Goal: Task Accomplishment & Management: Complete application form

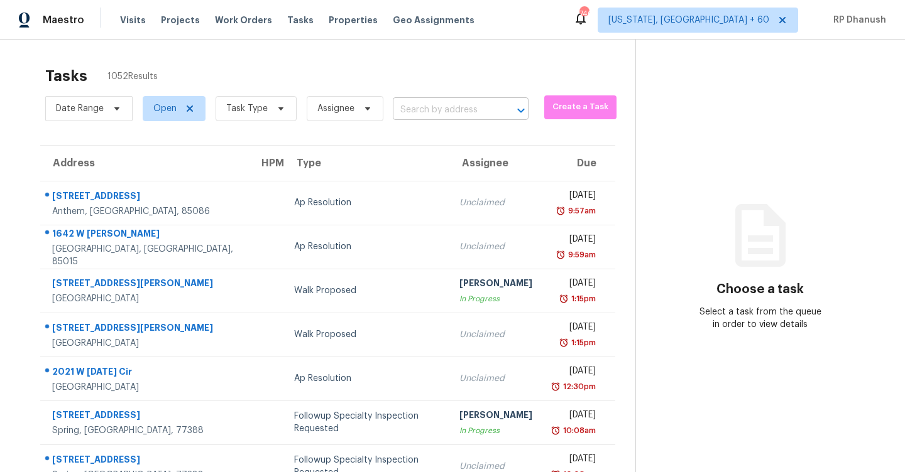
click at [476, 101] on input "text" at bounding box center [443, 110] width 101 height 19
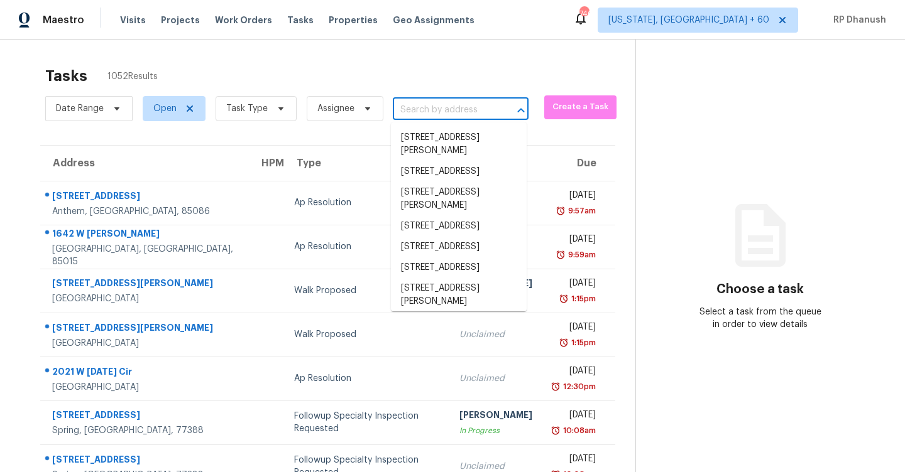
paste input "[STREET_ADDRESS]"
type input "[STREET_ADDRESS]"
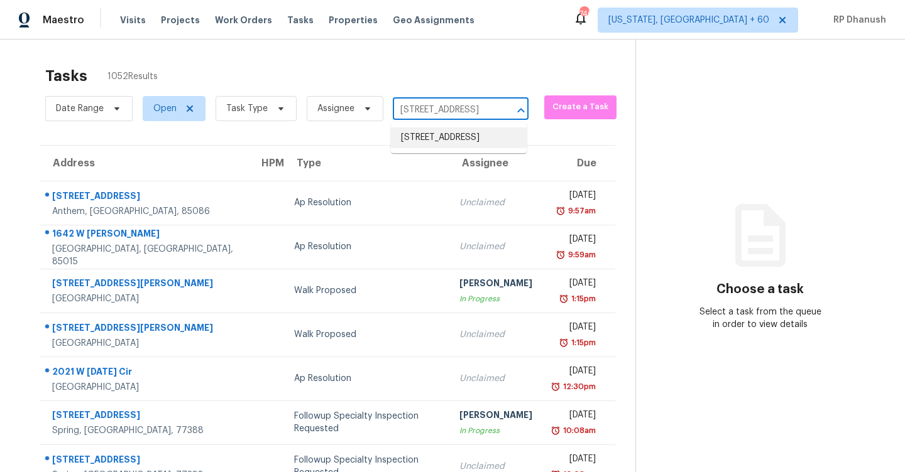
click at [431, 139] on li "[STREET_ADDRESS]" at bounding box center [459, 138] width 136 height 21
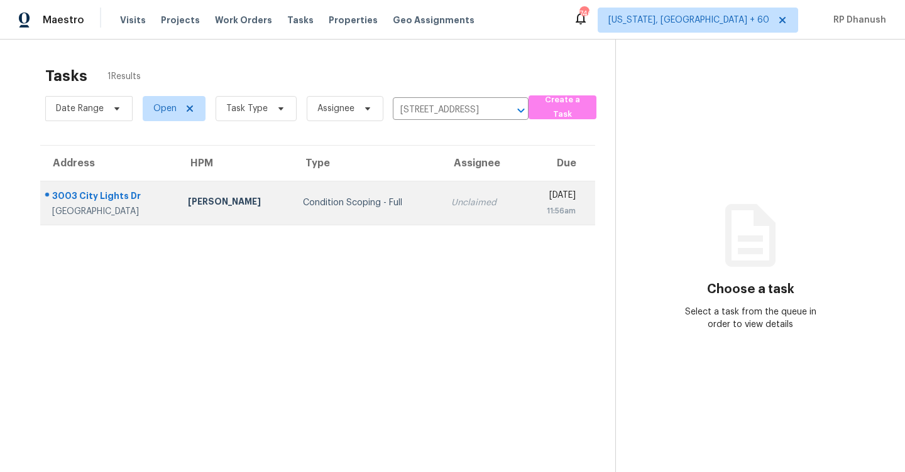
click at [523, 185] on td "[DATE] 11:56am" at bounding box center [559, 203] width 73 height 44
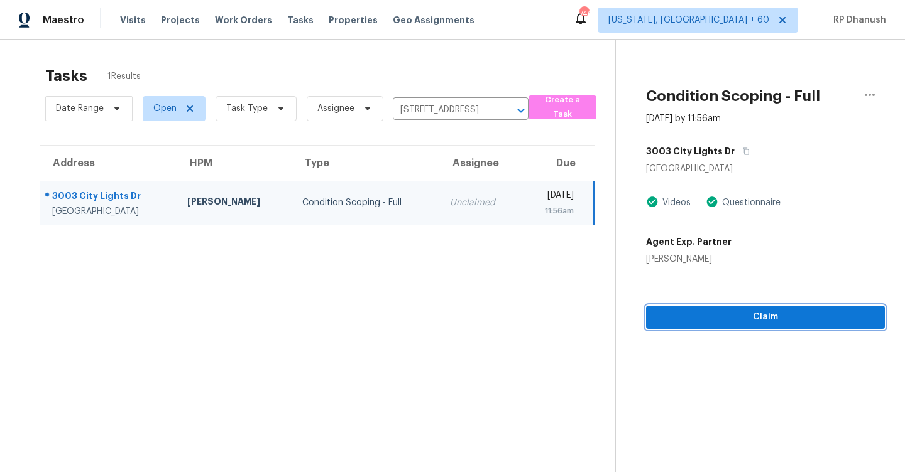
click at [732, 322] on span "Claim" at bounding box center [765, 318] width 219 height 16
click at [725, 312] on span "Start Assessment" at bounding box center [765, 318] width 219 height 16
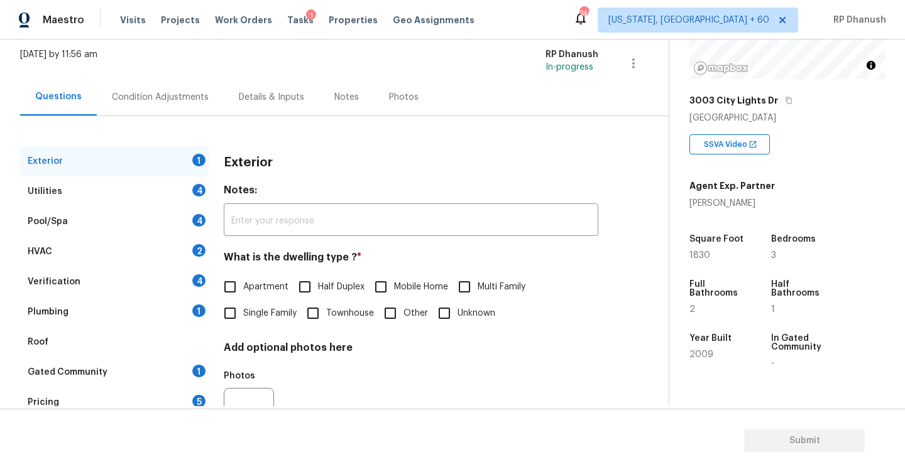
scroll to position [133, 0]
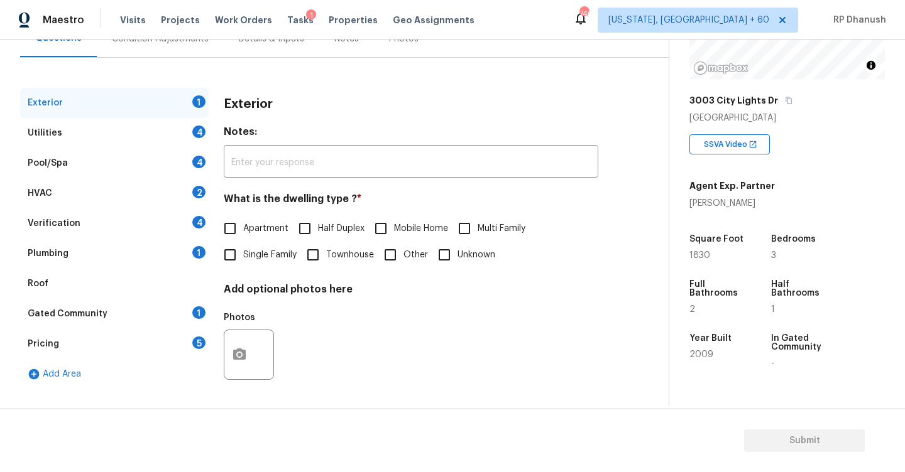
click at [229, 251] on input "Single Family" at bounding box center [230, 255] width 26 height 26
checkbox input "true"
click at [182, 128] on div "Utilities 4" at bounding box center [114, 133] width 188 height 30
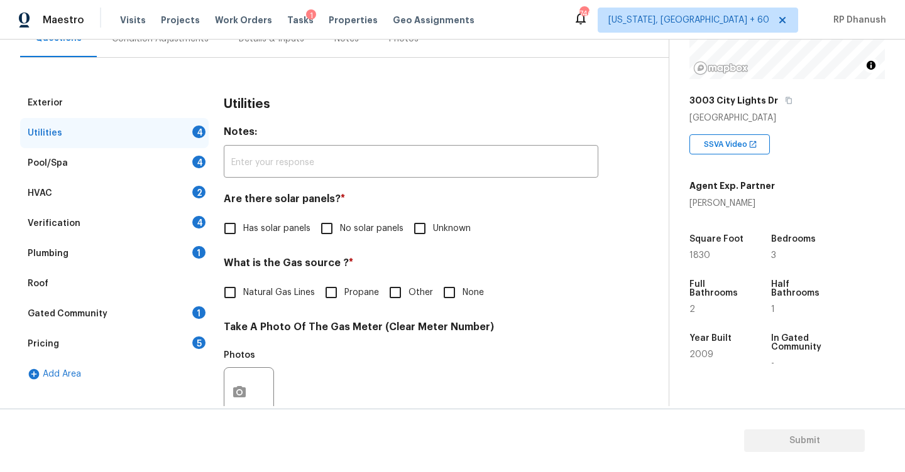
click at [347, 237] on label "No solar panels" at bounding box center [359, 229] width 90 height 26
click at [340, 237] on input "No solar panels" at bounding box center [327, 229] width 26 height 26
checkbox input "true"
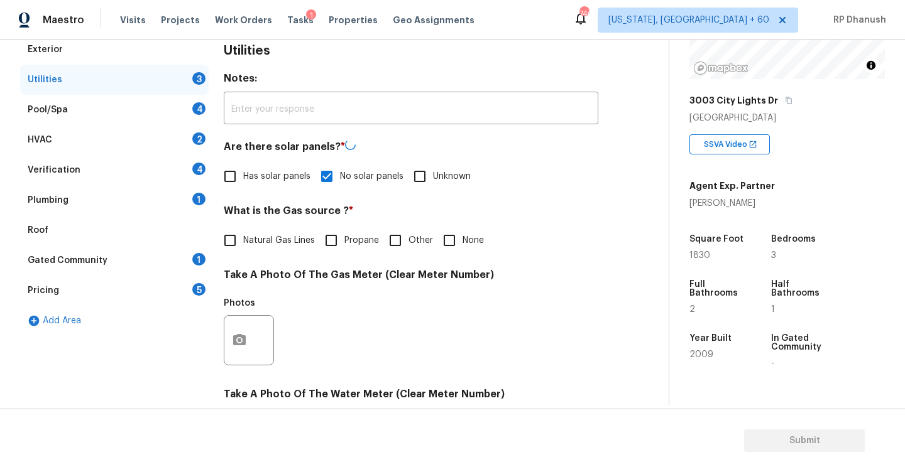
scroll to position [194, 0]
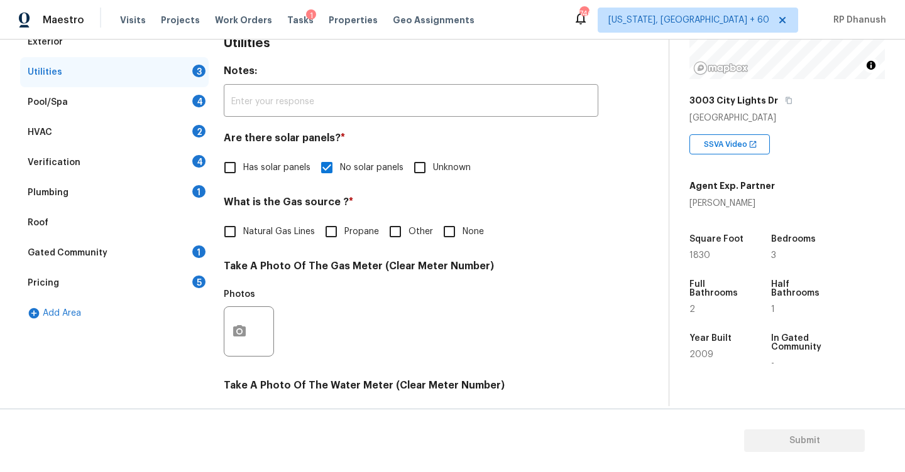
click at [259, 234] on span "Natural Gas Lines" at bounding box center [279, 232] width 72 height 13
click at [243, 234] on input "Natural Gas Lines" at bounding box center [230, 232] width 26 height 26
checkbox input "true"
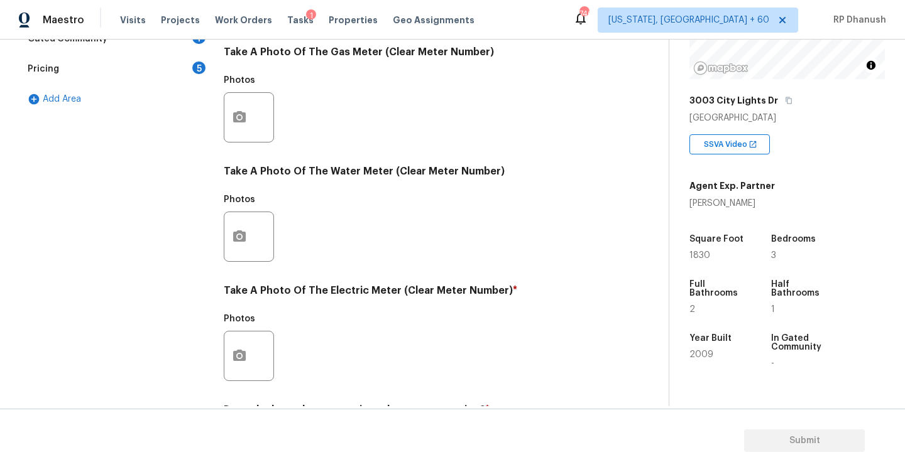
click at [231, 332] on div at bounding box center [249, 356] width 50 height 50
click at [253, 343] on div at bounding box center [249, 356] width 50 height 50
click at [239, 354] on icon "button" at bounding box center [239, 356] width 15 height 15
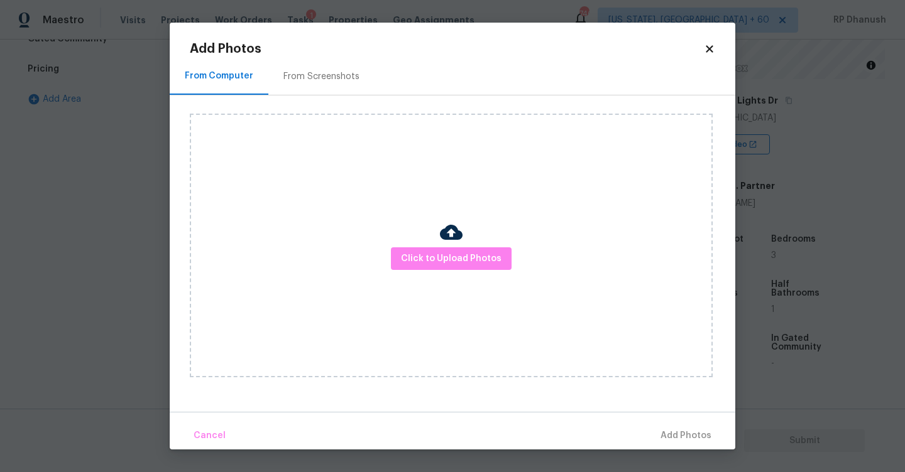
click at [312, 79] on div "From Screenshots" at bounding box center [321, 76] width 76 height 13
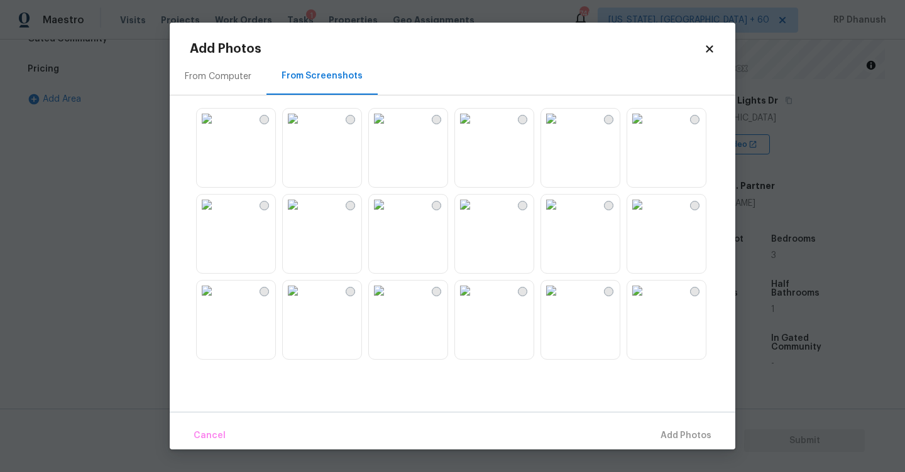
click at [389, 215] on img at bounding box center [379, 205] width 20 height 20
click at [670, 435] on span "Add 1 Photo(s)" at bounding box center [680, 437] width 62 height 16
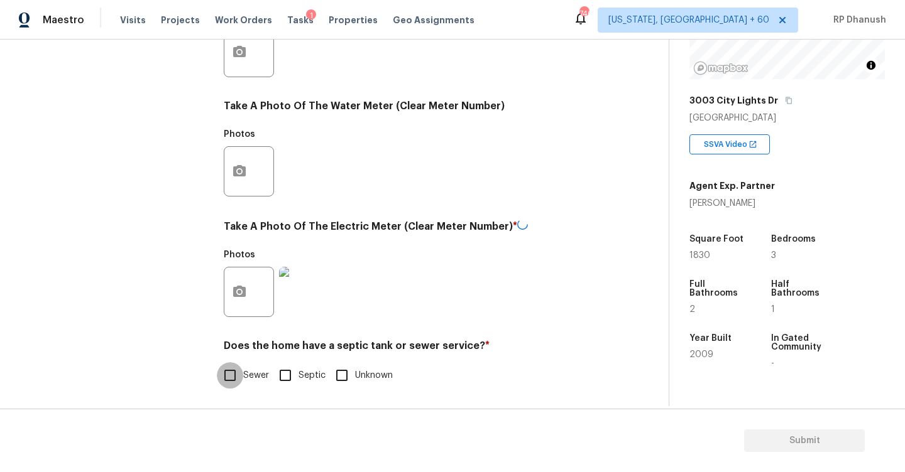
click at [240, 373] on input "Sewer" at bounding box center [230, 376] width 26 height 26
checkbox input "true"
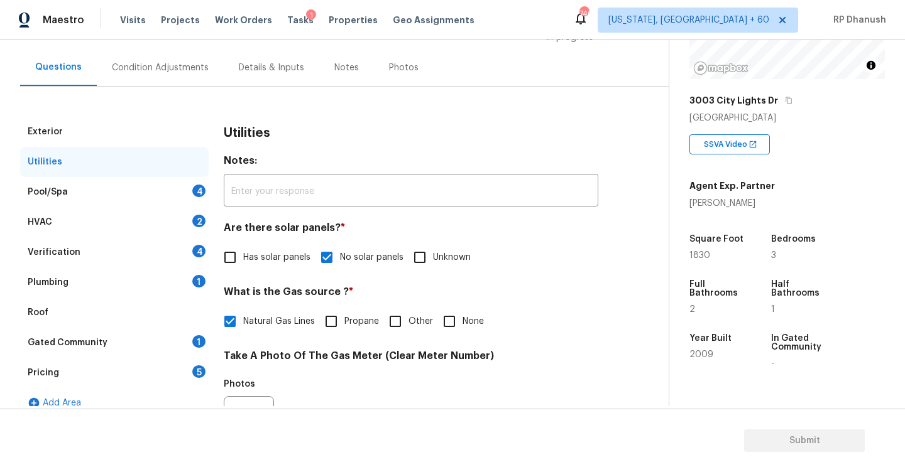
scroll to position [90, 0]
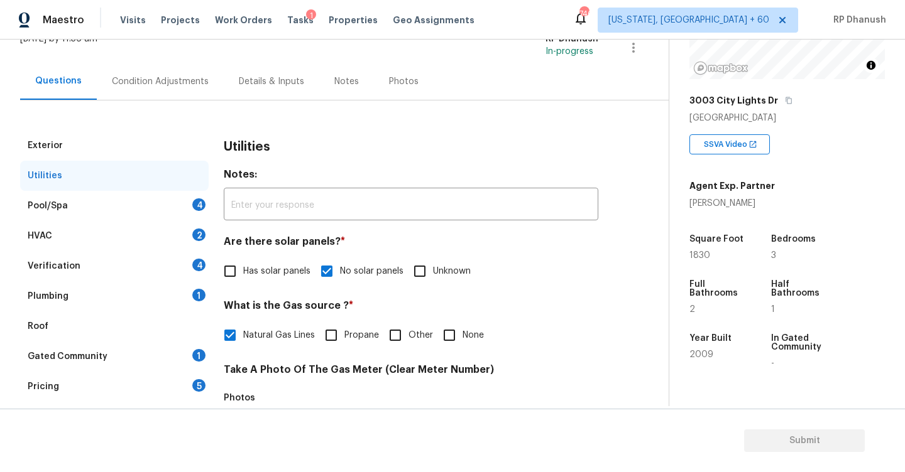
click at [186, 217] on div "Pool/Spa 4" at bounding box center [114, 206] width 188 height 30
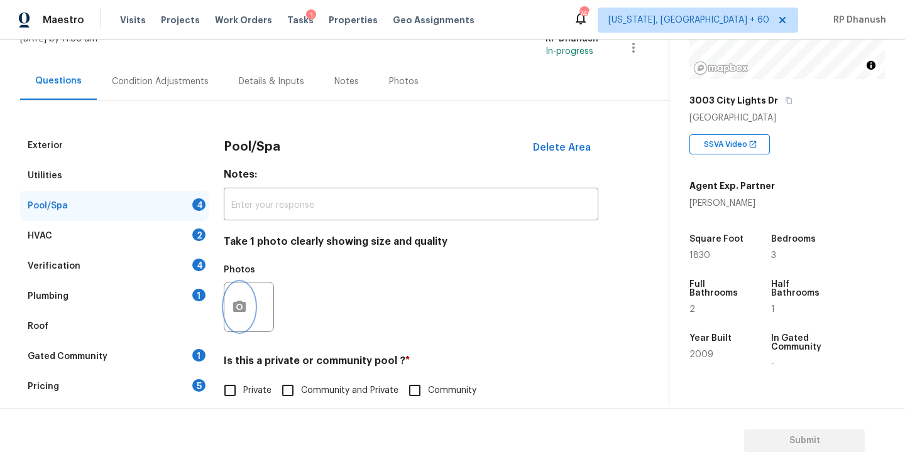
click at [242, 297] on button "button" at bounding box center [239, 307] width 30 height 49
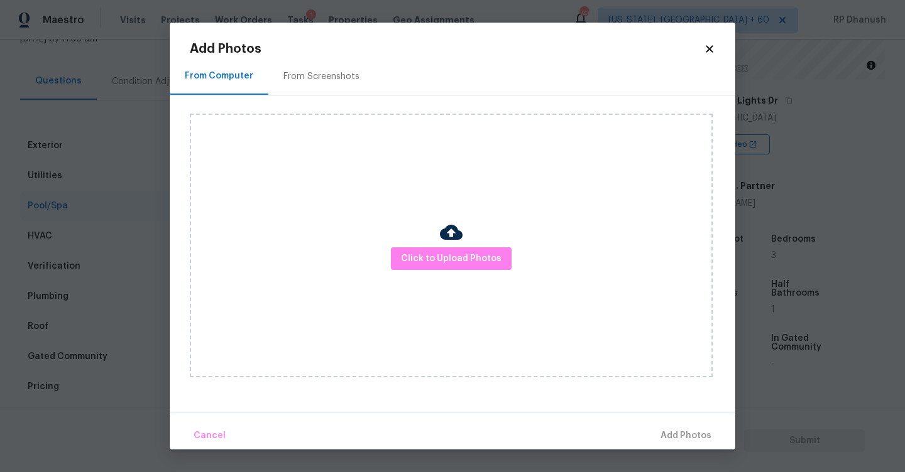
click at [293, 96] on div "Click to Upload Photos" at bounding box center [462, 246] width 545 height 300
click at [347, 52] on h2 "Add Photos" at bounding box center [447, 49] width 514 height 13
click at [331, 68] on div "From Screenshots" at bounding box center [321, 76] width 106 height 37
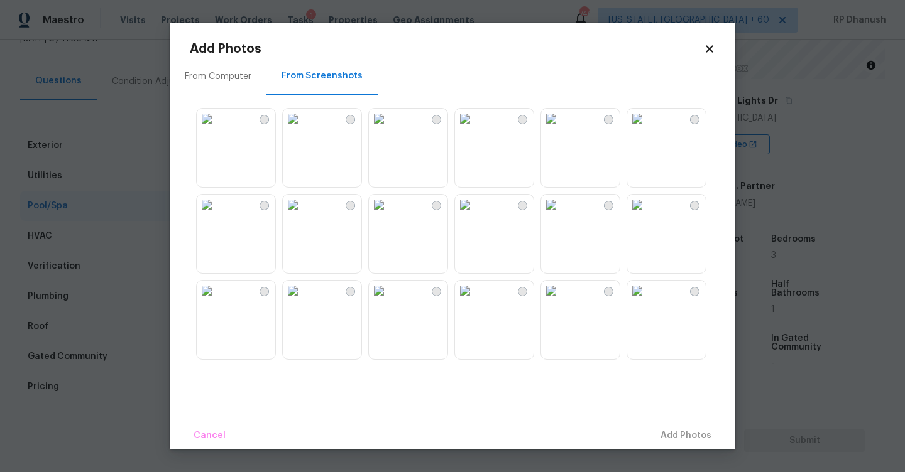
click at [467, 129] on img at bounding box center [465, 119] width 20 height 20
drag, startPoint x: 653, startPoint y: 430, endPoint x: 594, endPoint y: 400, distance: 67.2
click at [654, 430] on span "Add 1 Photo(s)" at bounding box center [680, 437] width 62 height 16
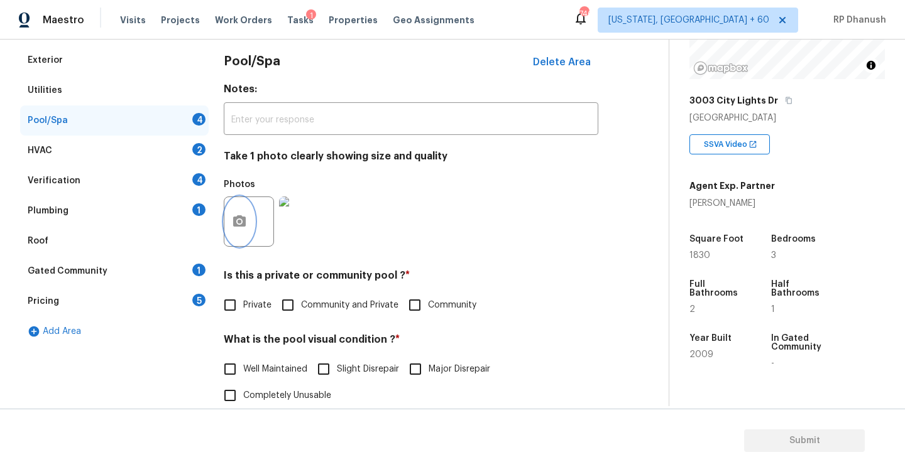
scroll to position [232, 0]
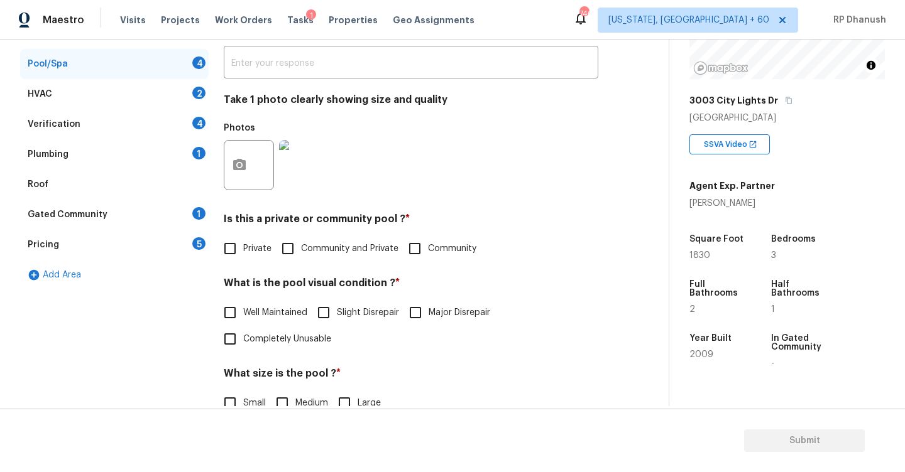
click at [234, 253] on input "Private" at bounding box center [230, 249] width 26 height 26
checkbox input "true"
click at [234, 312] on input "Well Maintained" at bounding box center [230, 314] width 26 height 26
checkbox input "true"
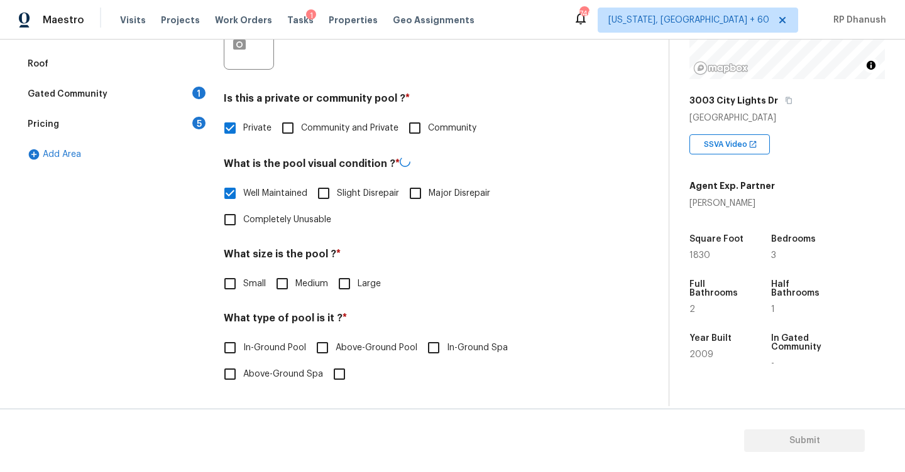
scroll to position [351, 0]
click at [283, 278] on input "Medium" at bounding box center [282, 284] width 26 height 26
checkbox input "true"
click at [224, 346] on input "In-Ground Pool" at bounding box center [230, 349] width 26 height 26
checkbox input "true"
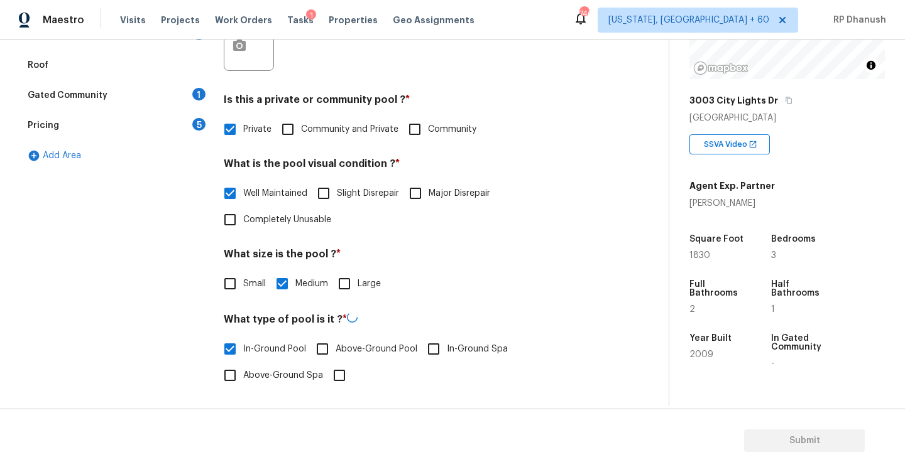
scroll to position [124, 0]
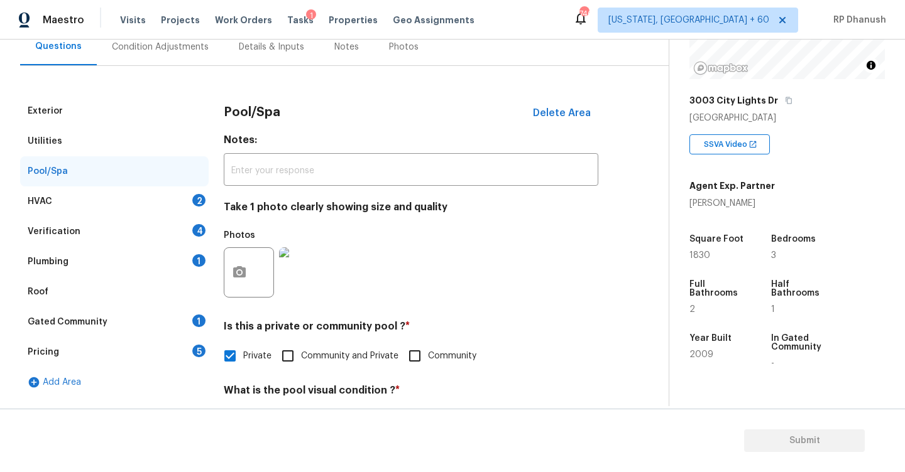
click at [200, 195] on div "2" at bounding box center [198, 200] width 13 height 13
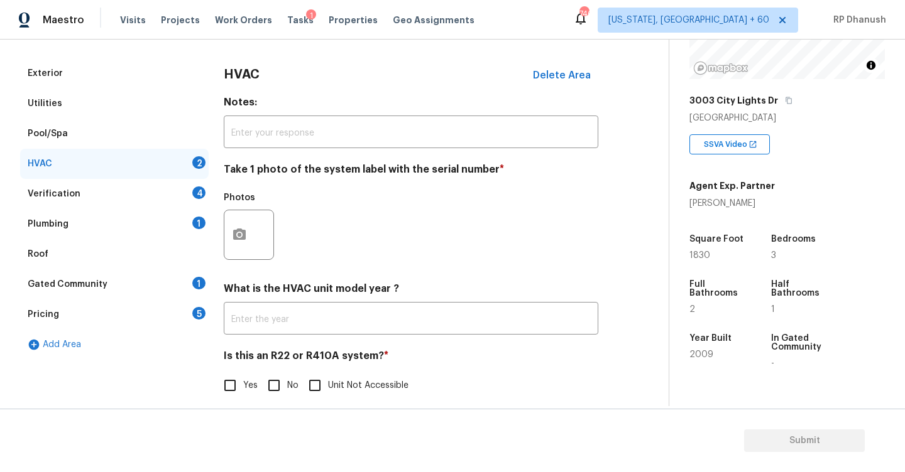
scroll to position [174, 0]
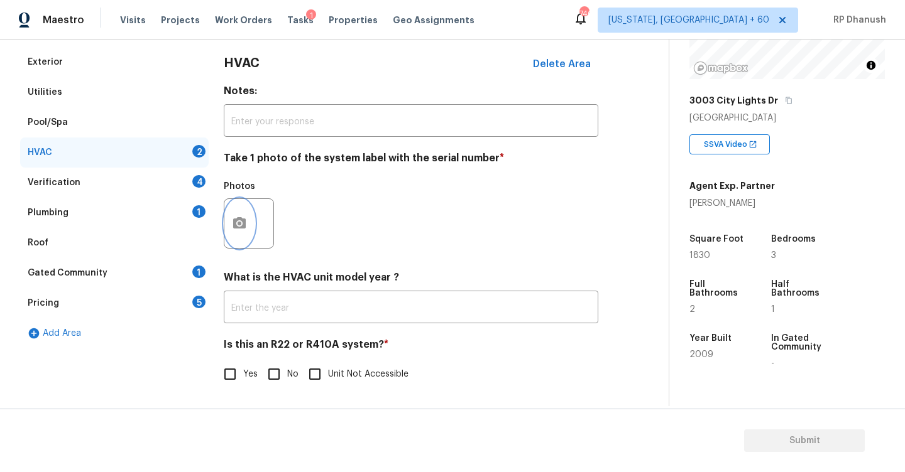
click at [241, 224] on icon "button" at bounding box center [239, 223] width 15 height 15
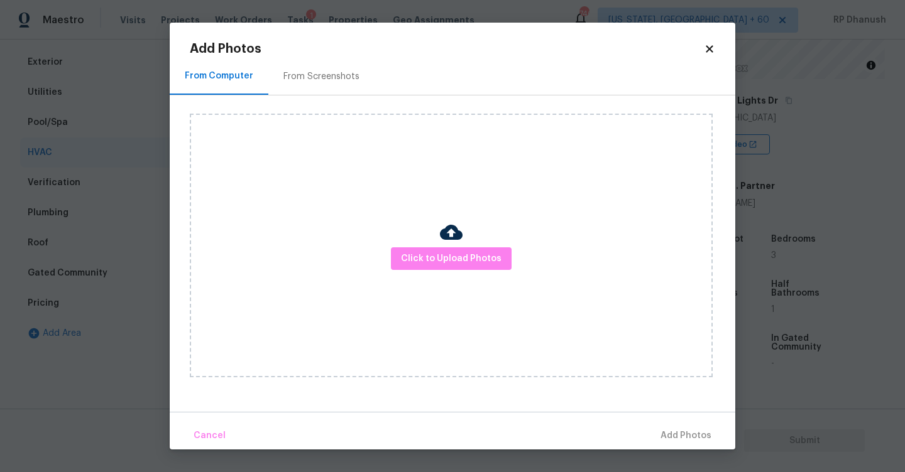
drag, startPoint x: 288, startPoint y: 76, endPoint x: 304, endPoint y: 75, distance: 15.8
click at [288, 76] on div "From Screenshots" at bounding box center [321, 76] width 76 height 13
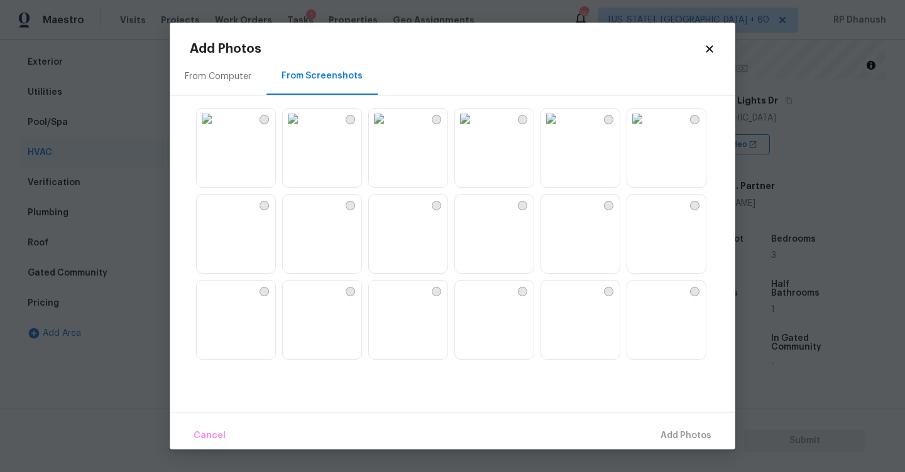
click at [475, 129] on img at bounding box center [465, 119] width 20 height 20
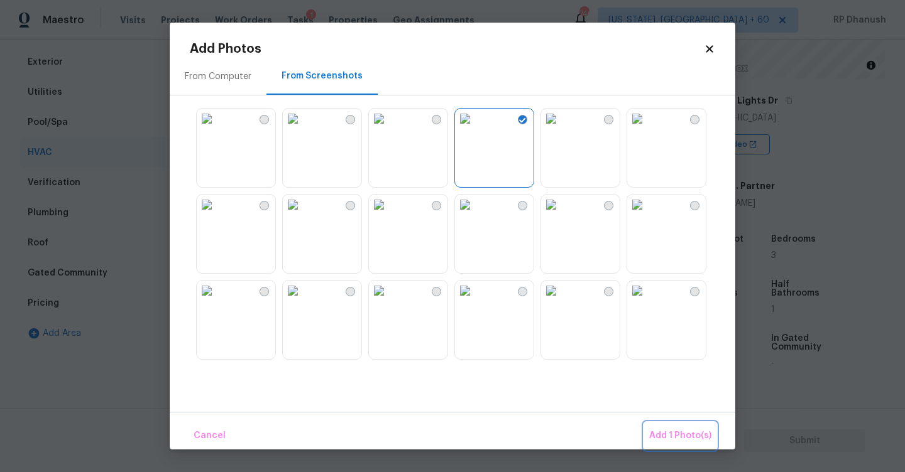
click at [661, 430] on span "Add 1 Photo(s)" at bounding box center [680, 437] width 62 height 16
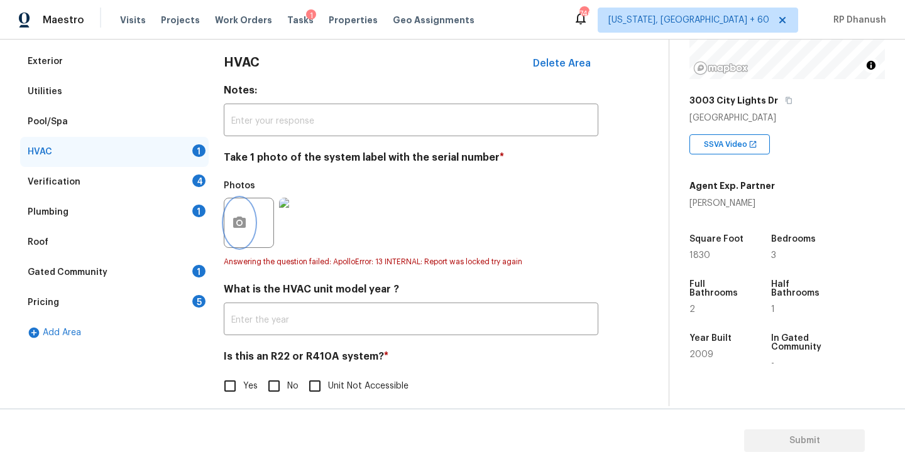
scroll to position [187, 0]
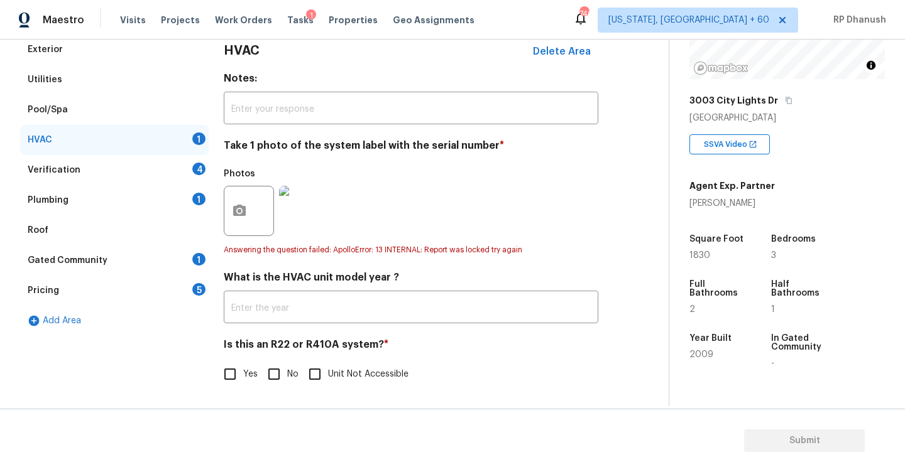
click at [266, 379] on input "No" at bounding box center [274, 374] width 26 height 26
checkbox input "true"
click at [197, 167] on div "4" at bounding box center [198, 169] width 13 height 13
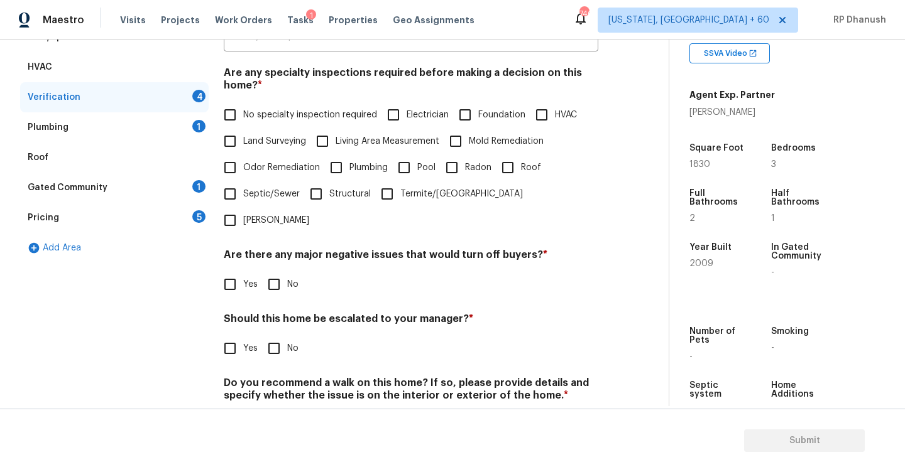
scroll to position [283, 0]
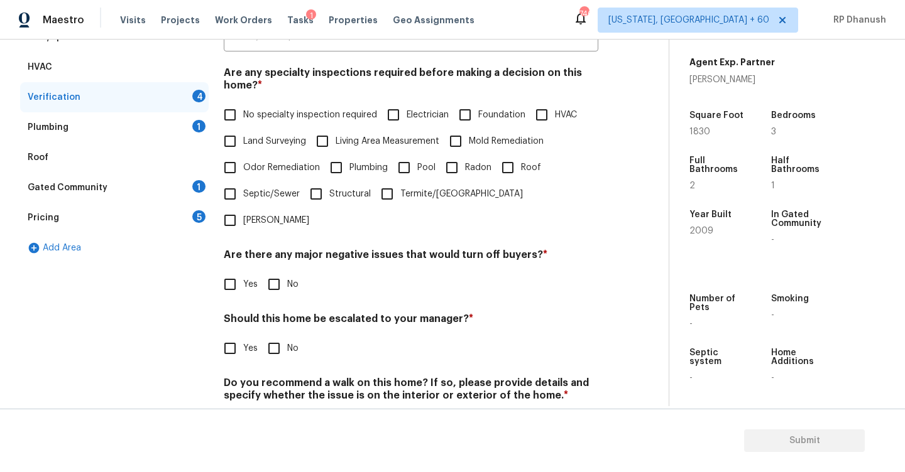
click at [321, 8] on div "Visits Projects Work Orders Tasks 1 Properties Geo Assignments" at bounding box center [304, 20] width 369 height 25
click at [227, 88] on h4 "Are any specialty inspections required before making a decision on this home? *" at bounding box center [411, 82] width 374 height 30
click at [227, 114] on input "No specialty inspection required" at bounding box center [230, 115] width 26 height 26
checkbox input "true"
click at [269, 271] on input "No" at bounding box center [274, 284] width 26 height 26
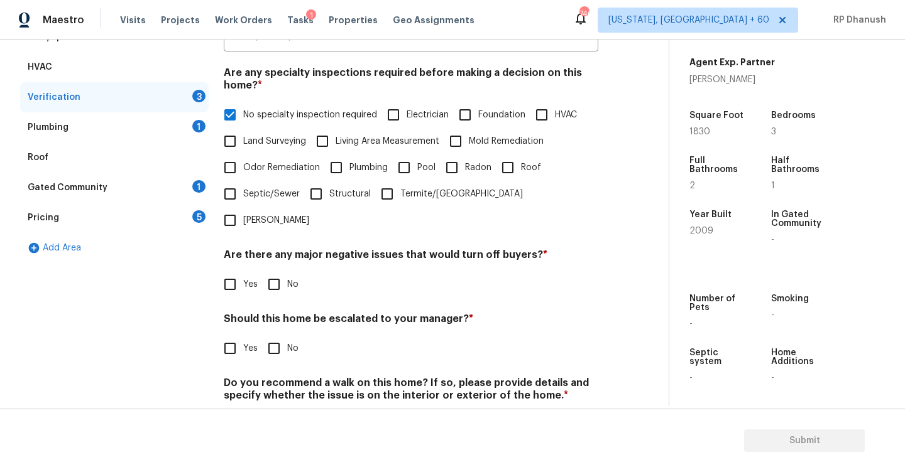
checkbox input "true"
click at [269, 425] on section "Submit" at bounding box center [452, 441] width 905 height 64
click at [271, 412] on input "No" at bounding box center [274, 425] width 26 height 26
checkbox input "true"
click at [237, 336] on input "Yes" at bounding box center [230, 349] width 26 height 26
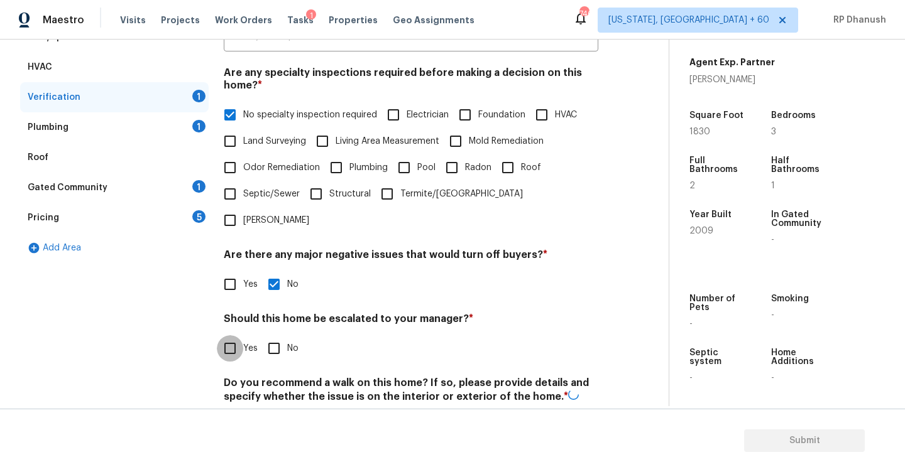
checkbox input "true"
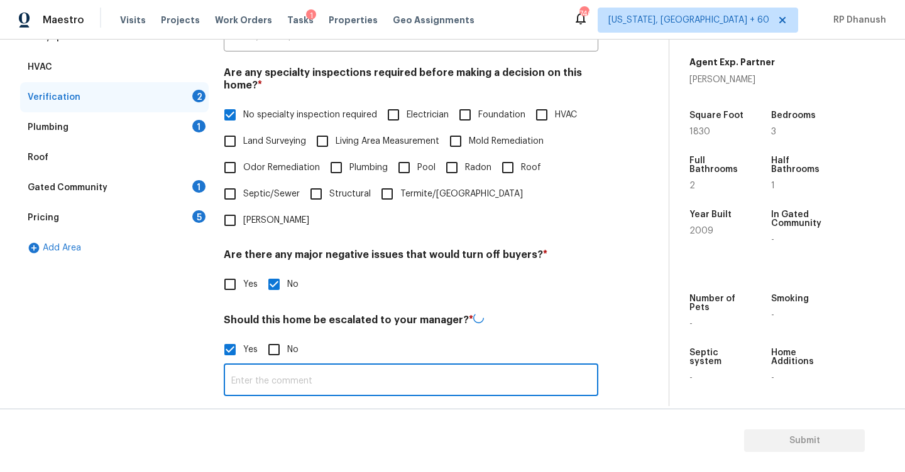
click at [254, 367] on input "text" at bounding box center [411, 382] width 374 height 30
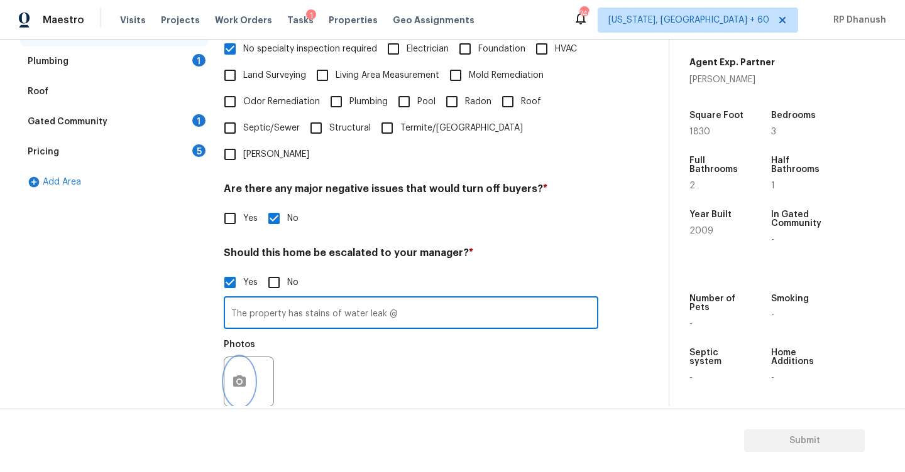
click at [248, 358] on button "button" at bounding box center [239, 382] width 30 height 49
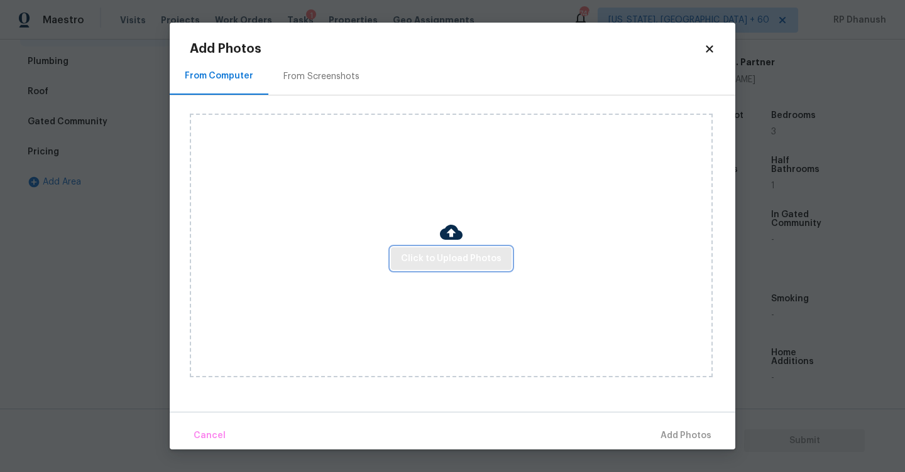
click at [425, 263] on span "Click to Upload Photos" at bounding box center [451, 259] width 101 height 16
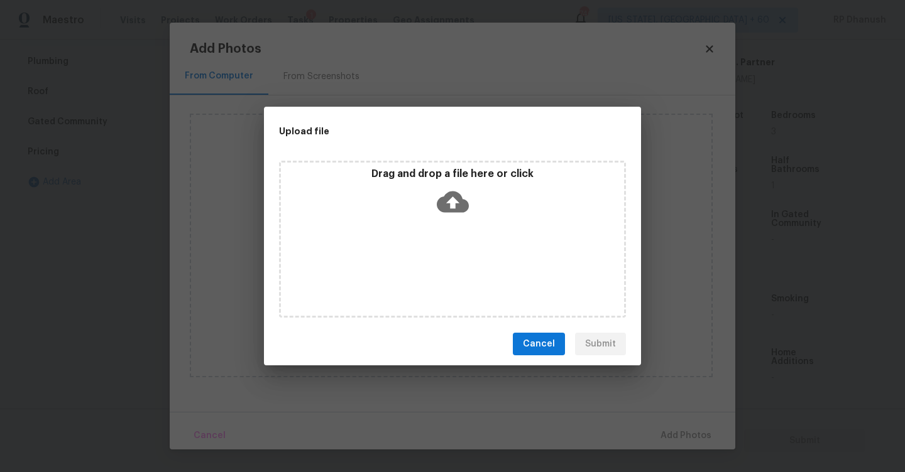
click at [461, 190] on icon at bounding box center [453, 202] width 32 height 32
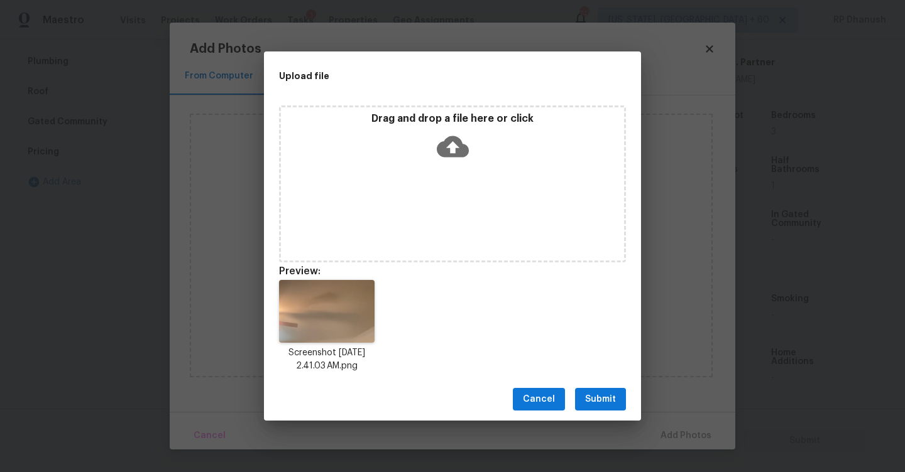
click at [599, 400] on span "Submit" at bounding box center [600, 400] width 31 height 16
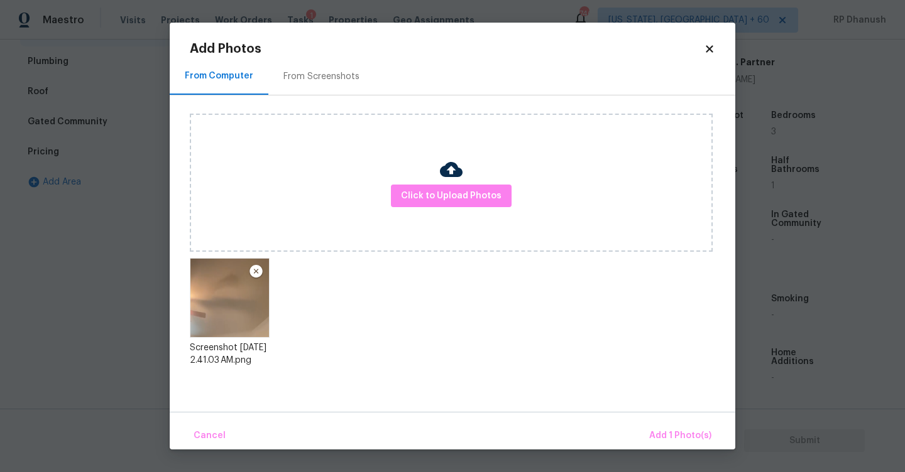
click at [624, 417] on div "Cancel Add 1 Photo(s)" at bounding box center [452, 431] width 565 height 38
click at [662, 425] on button "Add 1 Photo(s)" at bounding box center [680, 436] width 72 height 27
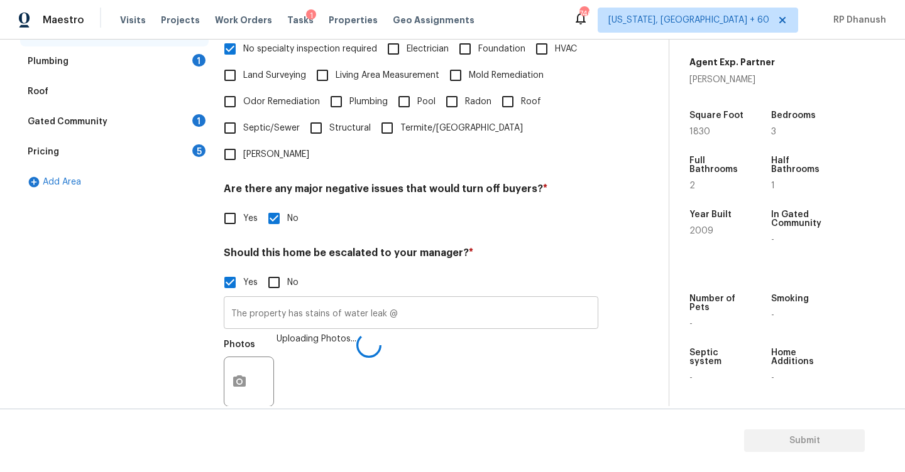
click at [411, 300] on input "The property has stains of water leak @" at bounding box center [411, 315] width 374 height 30
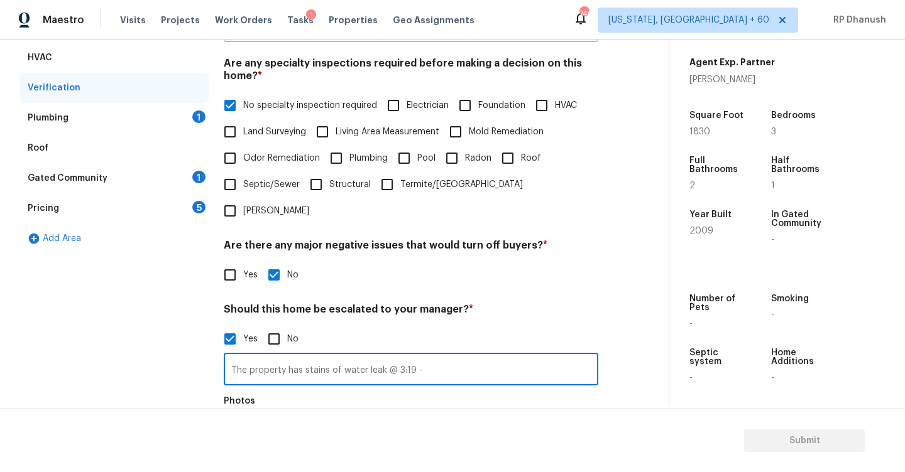
type input "The property has stains of water leak @ 3:19 -"
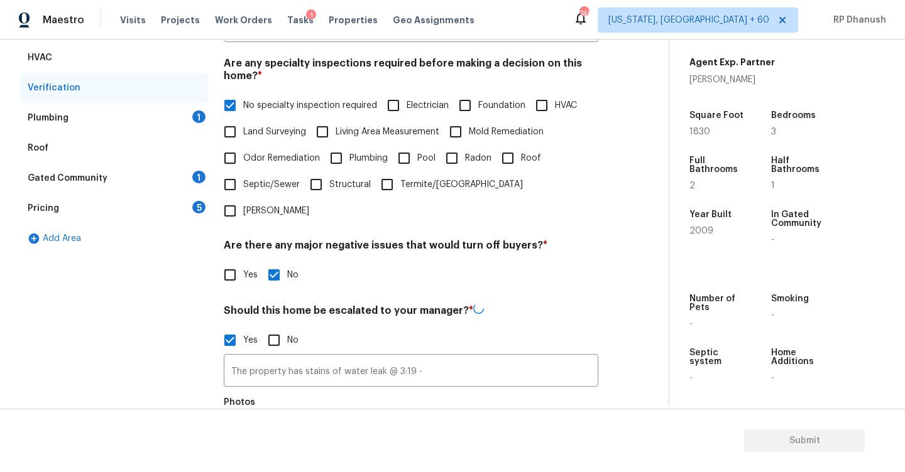
click at [192, 109] on div "Plumbing 1" at bounding box center [114, 118] width 188 height 30
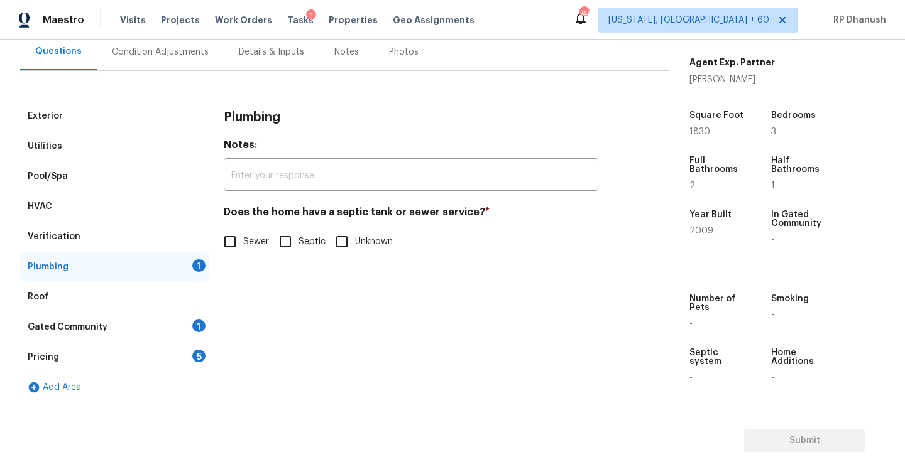
click at [244, 248] on span "Sewer" at bounding box center [256, 242] width 26 height 13
click at [243, 248] on input "Sewer" at bounding box center [230, 242] width 26 height 26
checkbox input "true"
click at [205, 321] on div "Gated Community 1" at bounding box center [114, 327] width 188 height 30
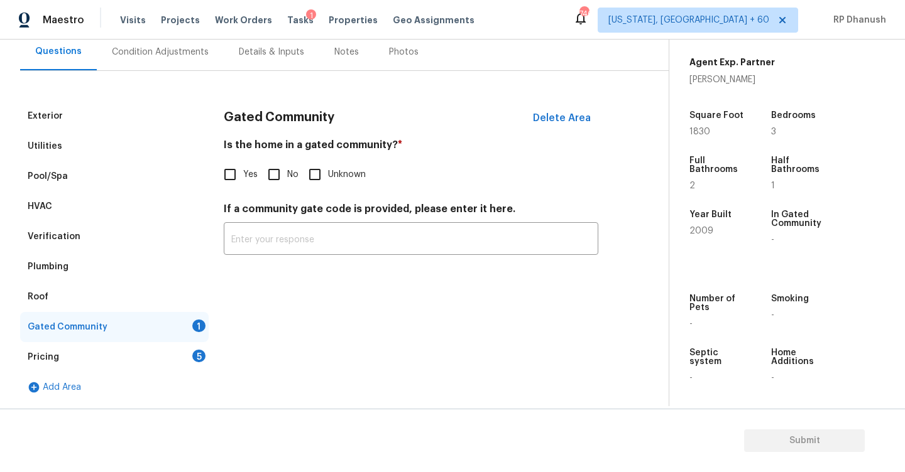
click at [271, 179] on input "No" at bounding box center [274, 174] width 26 height 26
checkbox input "true"
click at [188, 359] on div "Pricing 5" at bounding box center [114, 357] width 188 height 30
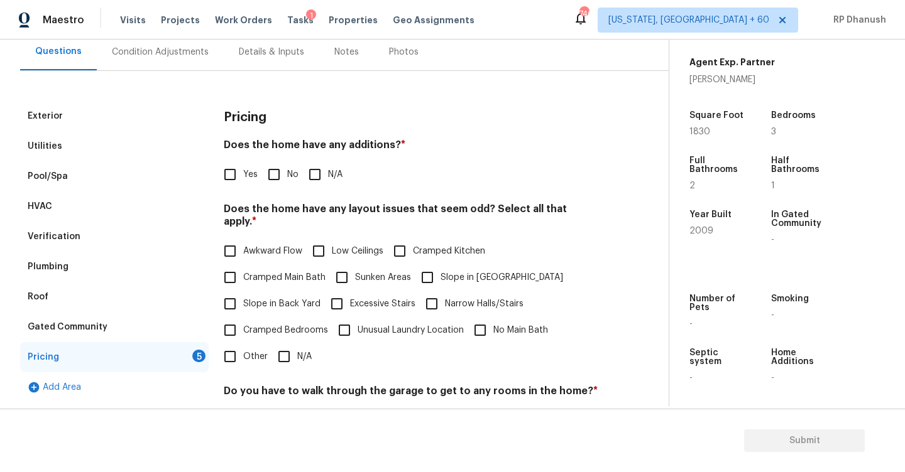
click at [280, 155] on h4 "Does the home have any additions? *" at bounding box center [411, 148] width 374 height 18
click at [276, 163] on input "No" at bounding box center [274, 174] width 26 height 26
checkbox input "true"
click at [245, 302] on label "Slope in Back Yard" at bounding box center [269, 304] width 104 height 26
click at [243, 302] on input "Slope in Back Yard" at bounding box center [230, 304] width 26 height 26
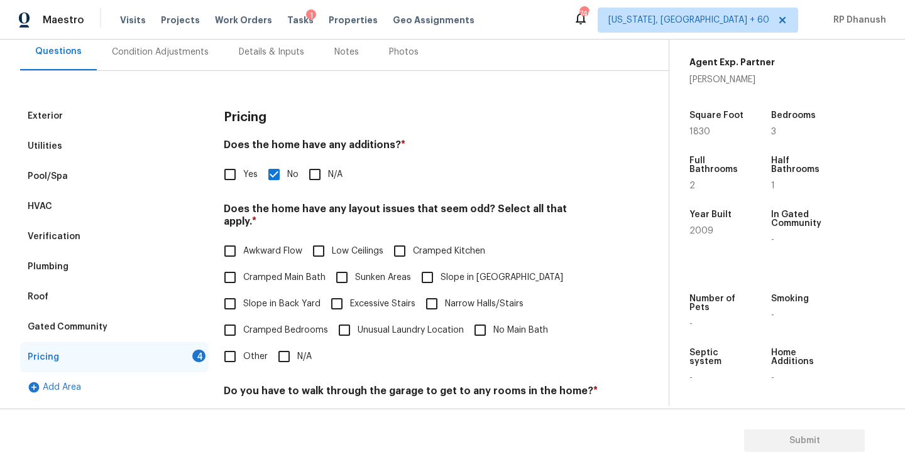
checkbox input "true"
click at [423, 251] on label "Cramped Kitchen" at bounding box center [435, 251] width 99 height 26
click at [413, 251] on input "Cramped Kitchen" at bounding box center [399, 251] width 26 height 26
checkbox input "true"
click at [426, 266] on input "Slope in [GEOGRAPHIC_DATA]" at bounding box center [427, 279] width 26 height 26
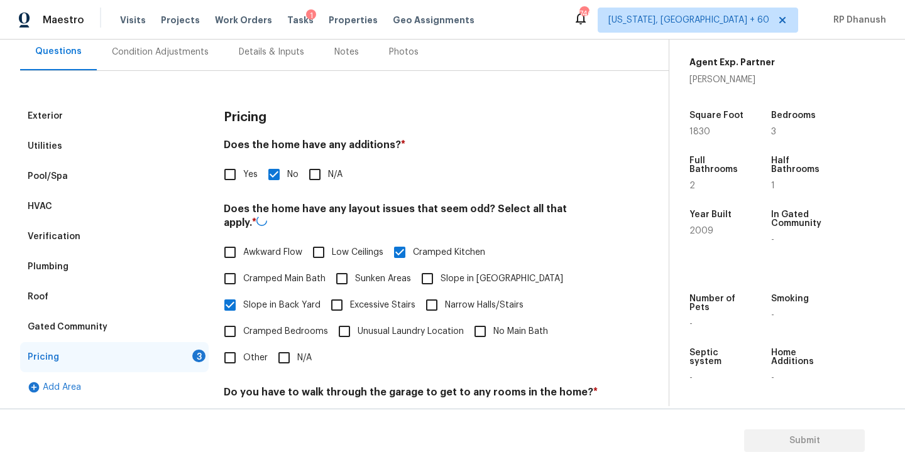
checkbox input "true"
click at [385, 240] on div "Awkward Flow Low Ceilings Cramped Kitchen Cramped Main Bath Sunken Areas Slope …" at bounding box center [411, 305] width 374 height 132
click at [396, 244] on input "Cramped Kitchen" at bounding box center [399, 251] width 26 height 26
checkbox input "false"
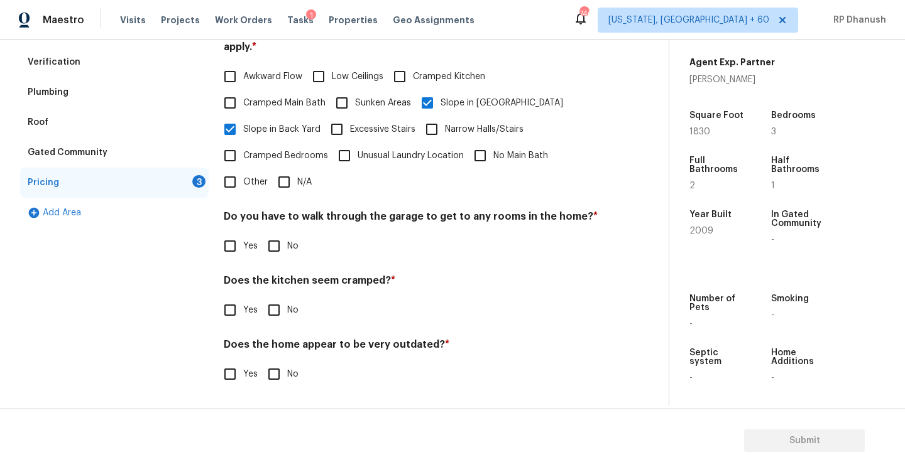
scroll to position [281, 0]
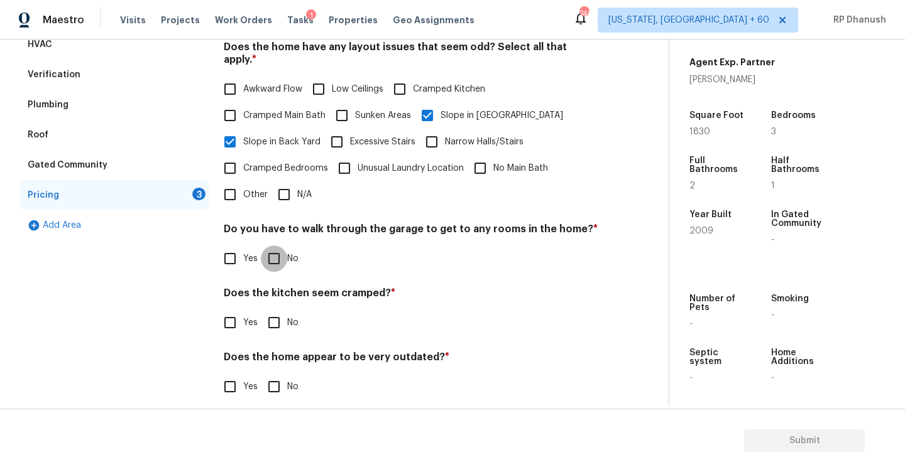
click at [273, 247] on input "No" at bounding box center [274, 259] width 26 height 26
checkbox input "true"
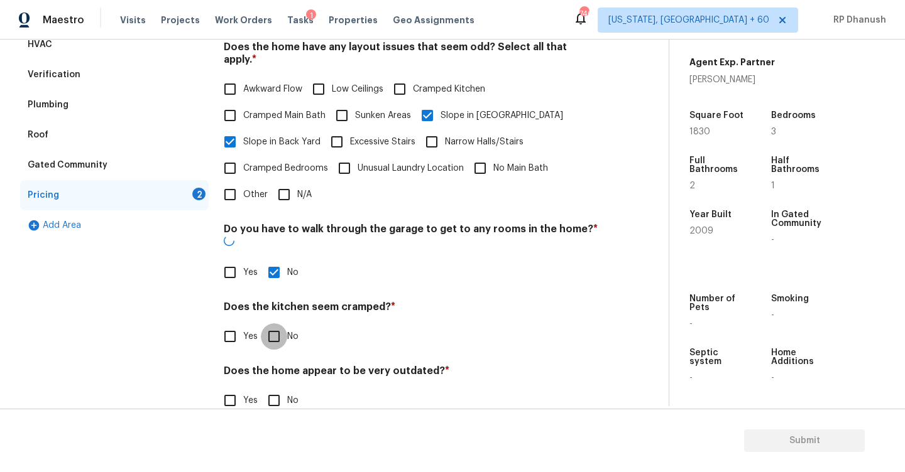
click at [273, 324] on input "No" at bounding box center [274, 337] width 26 height 26
checkbox input "true"
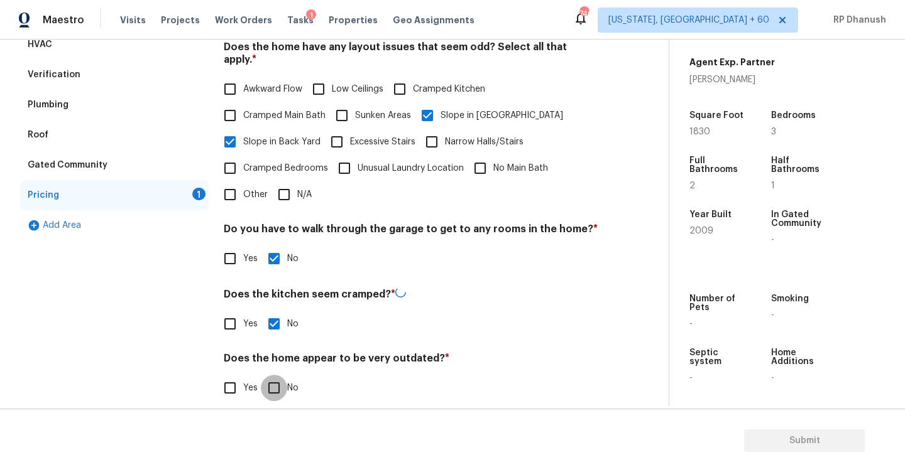
click at [273, 377] on input "No" at bounding box center [274, 388] width 26 height 26
checkbox input "true"
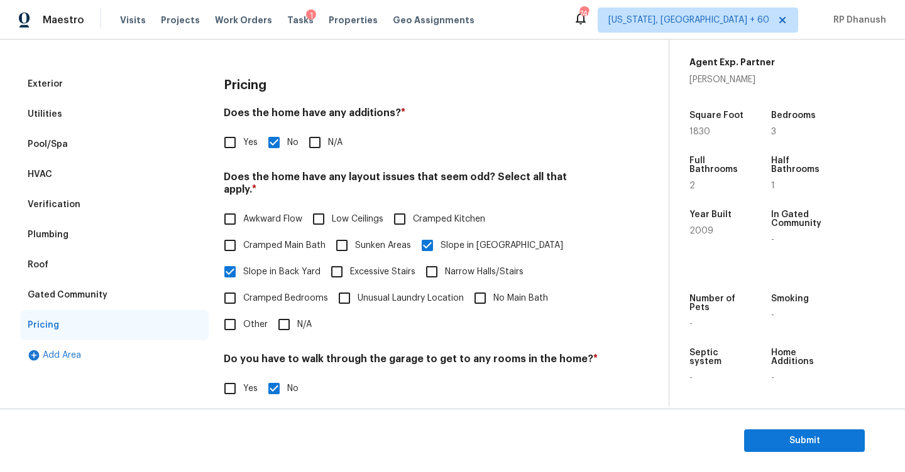
scroll to position [31, 0]
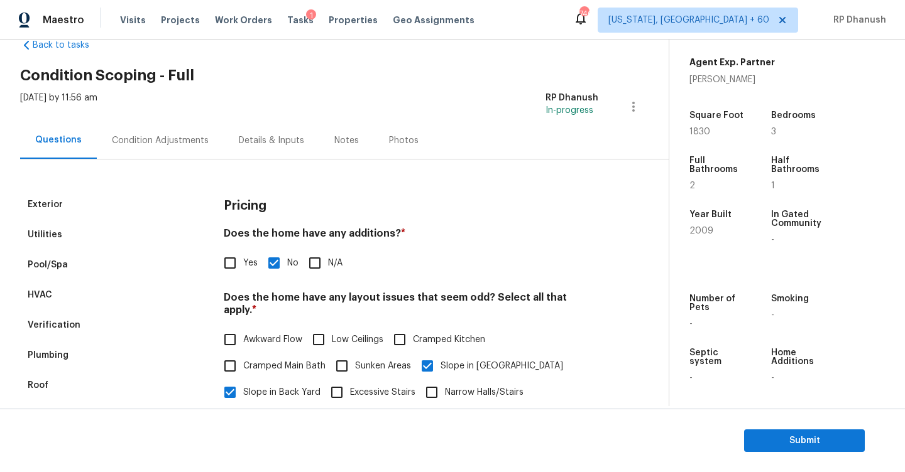
click at [169, 143] on div "Condition Adjustments" at bounding box center [160, 140] width 97 height 13
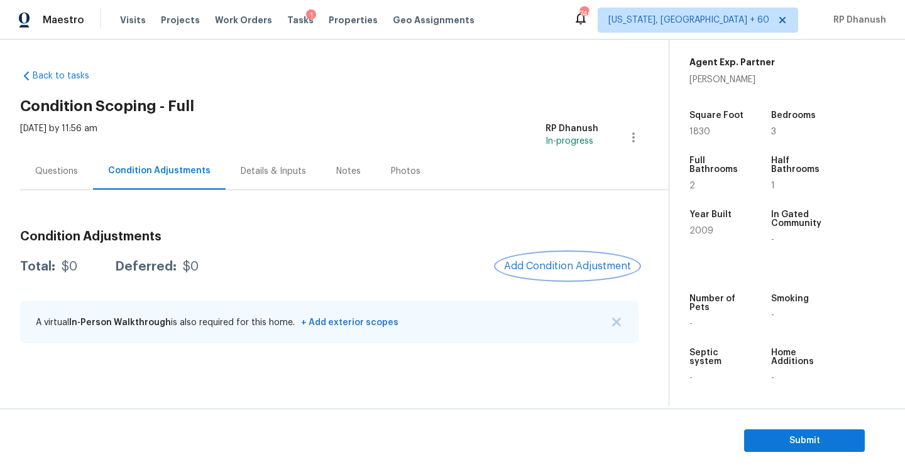
click at [540, 266] on span "Add Condition Adjustment" at bounding box center [567, 266] width 127 height 11
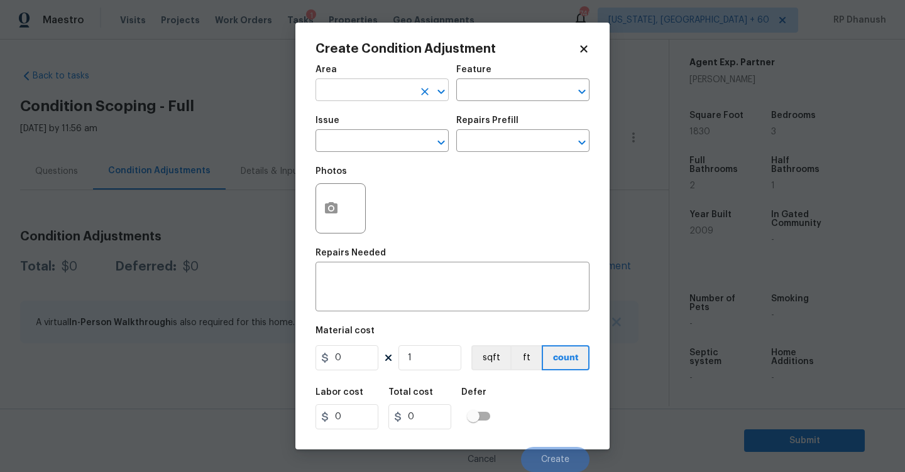
click at [390, 89] on input "text" at bounding box center [364, 91] width 98 height 19
type input "ex"
click at [362, 139] on li "Exterior Overall" at bounding box center [381, 140] width 133 height 21
type input "Exterior Overall"
click at [464, 99] on input "text" at bounding box center [505, 91] width 98 height 19
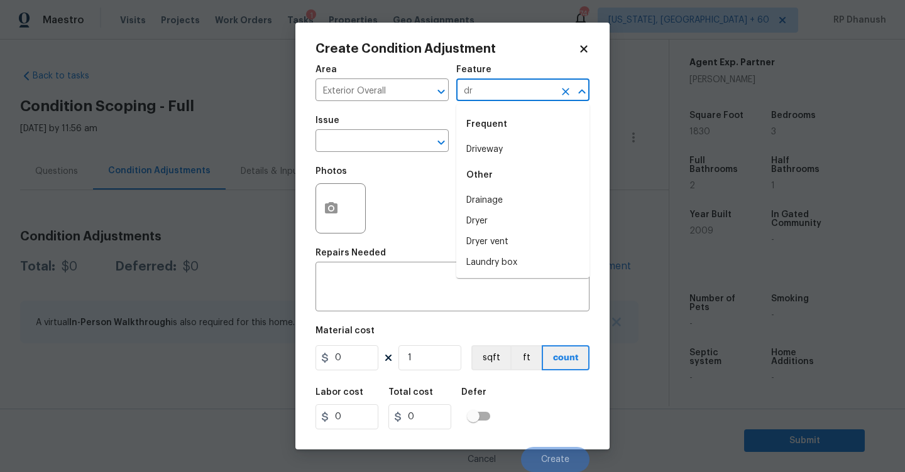
click at [473, 151] on li "Driveway" at bounding box center [522, 149] width 133 height 21
type input "Driveway"
click at [358, 151] on input "text" at bounding box center [364, 142] width 98 height 19
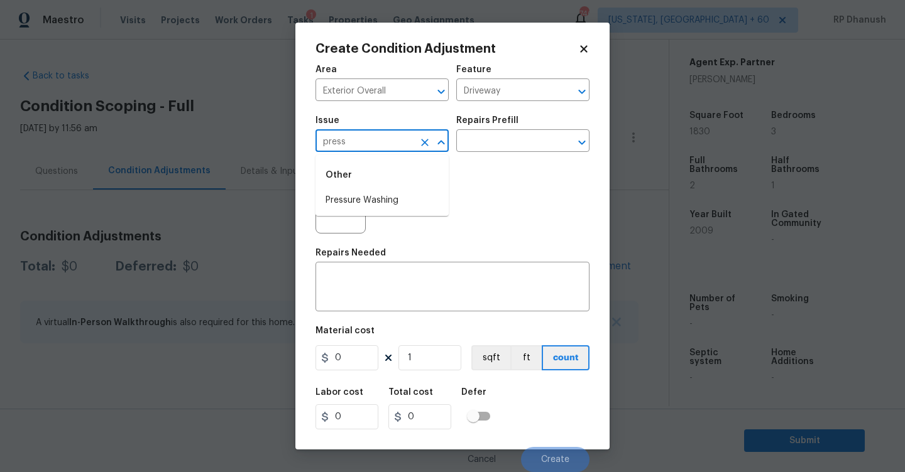
click at [373, 200] on li "Pressure Washing" at bounding box center [381, 200] width 133 height 21
type input "Pressure Washing"
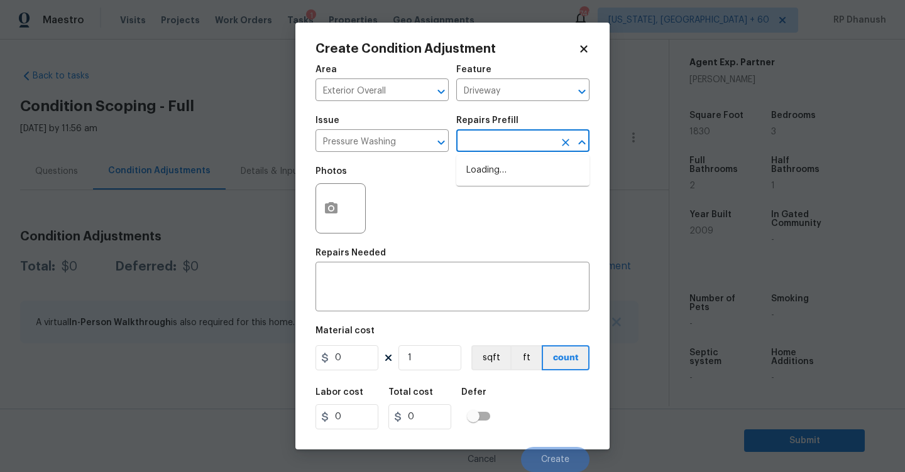
click at [488, 150] on input "text" at bounding box center [505, 142] width 98 height 19
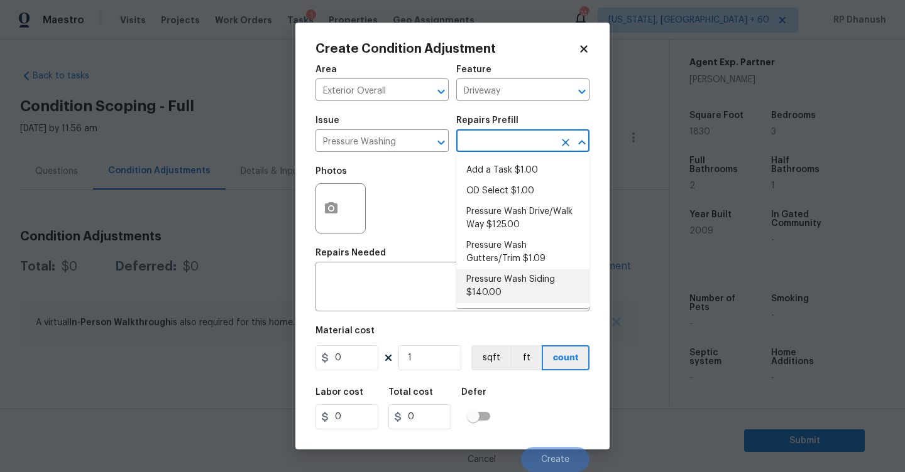
click at [486, 291] on li "Pressure Wash Siding $140.00" at bounding box center [522, 287] width 133 height 34
type input "Siding"
type textarea "Protect areas as needed for pressure washing. Pressure wash the siding on the h…"
type input "140"
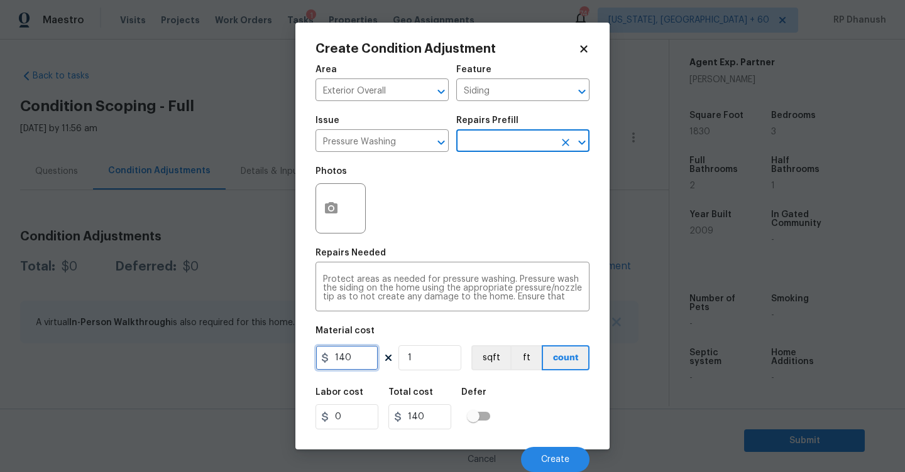
click at [370, 359] on input "140" at bounding box center [346, 358] width 63 height 25
type input "200"
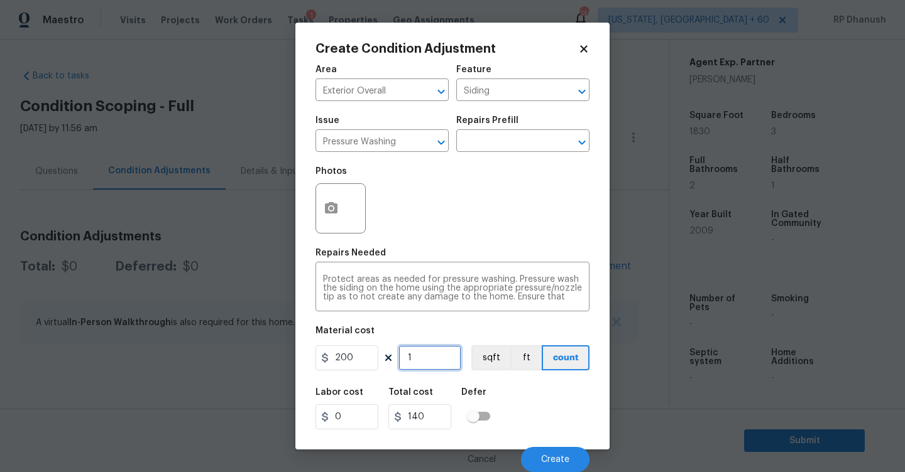
type input "200"
click at [562, 453] on button "Create" at bounding box center [555, 459] width 68 height 25
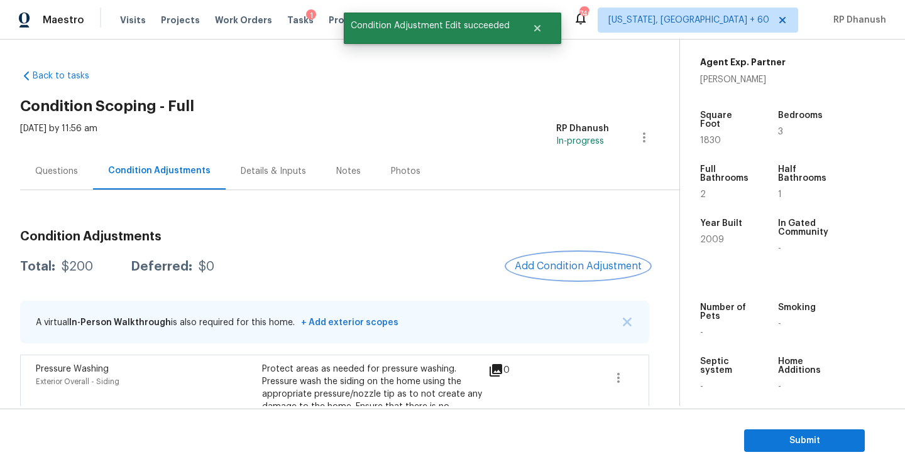
click at [540, 272] on button "Add Condition Adjustment" at bounding box center [578, 266] width 142 height 26
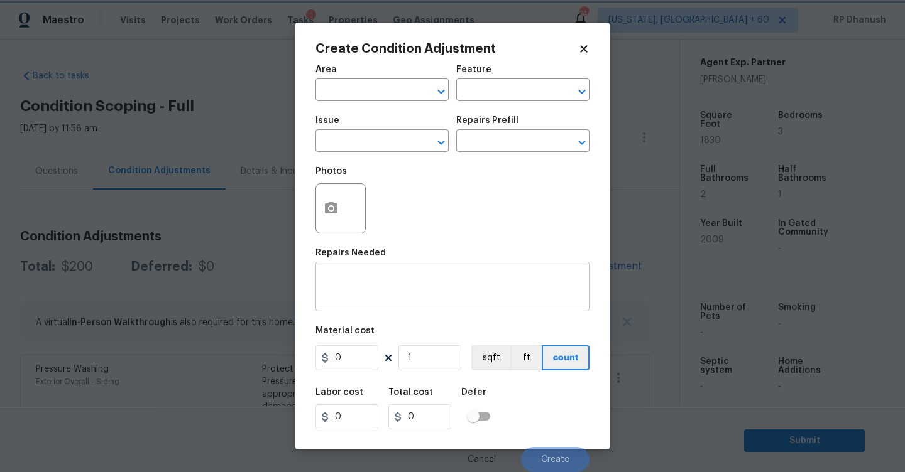
scroll to position [1, 0]
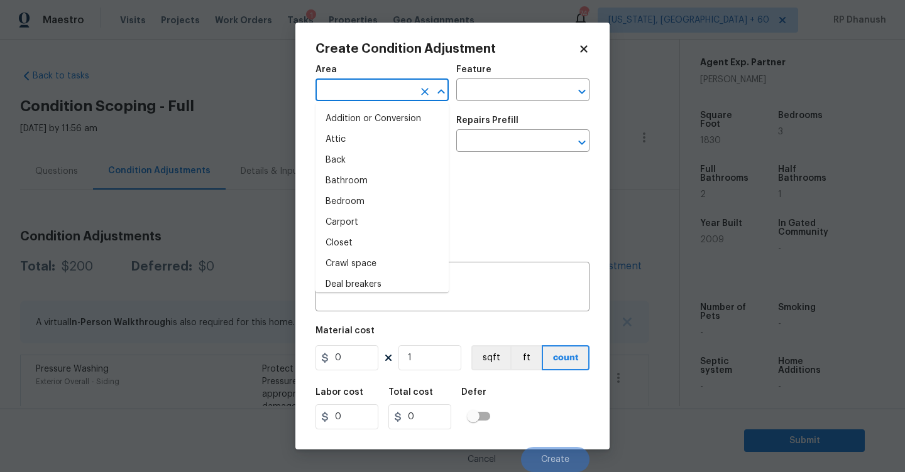
click at [362, 88] on input "text" at bounding box center [364, 91] width 98 height 19
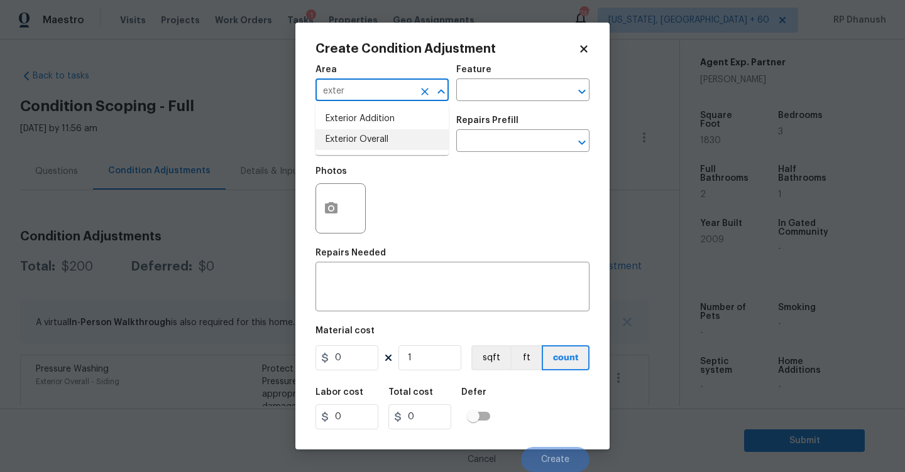
click at [363, 131] on li "Exterior Overall" at bounding box center [381, 139] width 133 height 21
type input "Exterior Overall"
click at [483, 92] on input "text" at bounding box center [505, 91] width 98 height 19
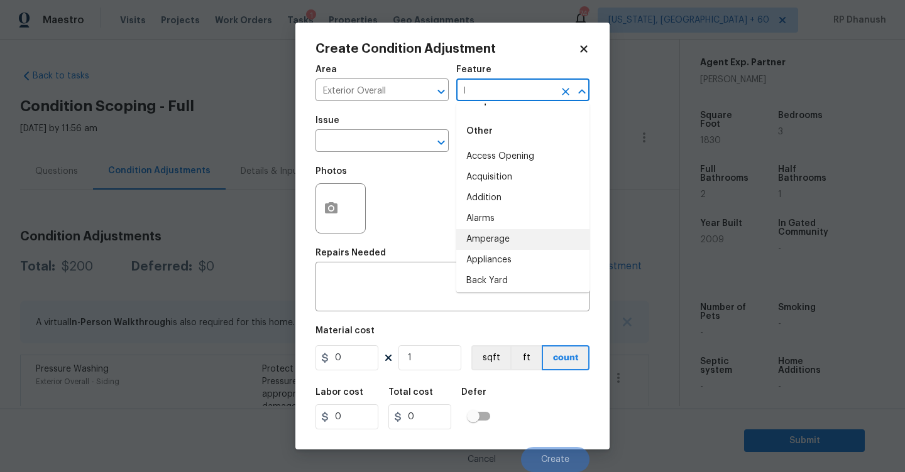
scroll to position [0, 0]
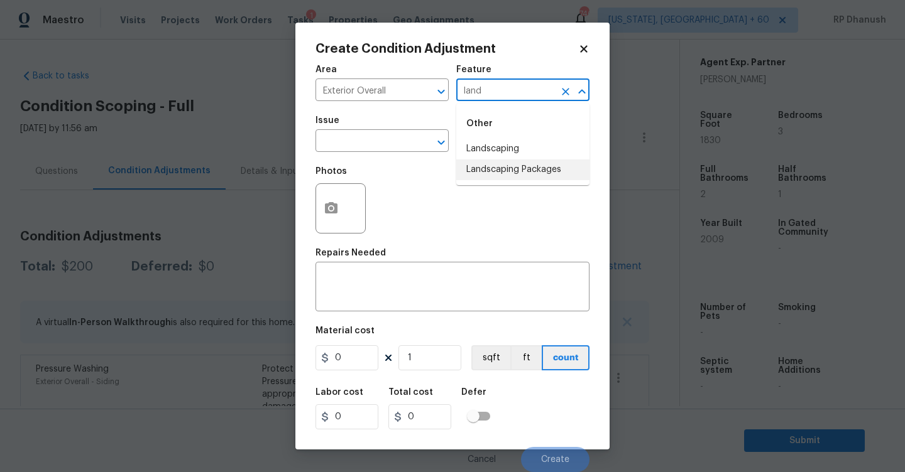
click at [476, 173] on li "Landscaping Packages" at bounding box center [522, 170] width 133 height 21
type input "Landscaping Packages"
click at [379, 143] on input "text" at bounding box center [364, 142] width 98 height 19
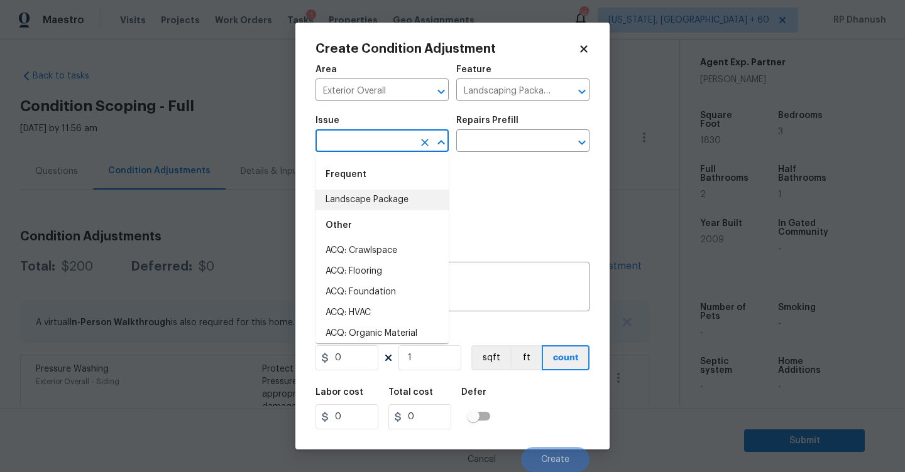
click at [378, 199] on li "Landscape Package" at bounding box center [381, 200] width 133 height 21
type input "Landscape Package"
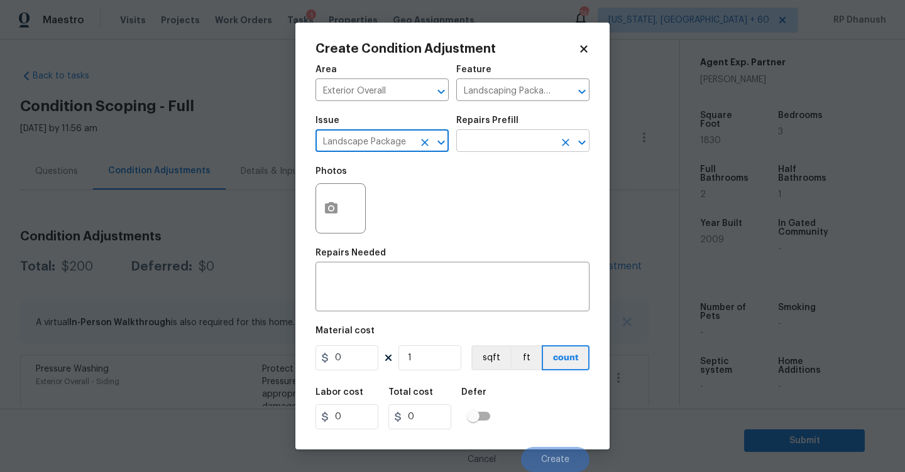
click at [503, 142] on input "text" at bounding box center [505, 142] width 98 height 19
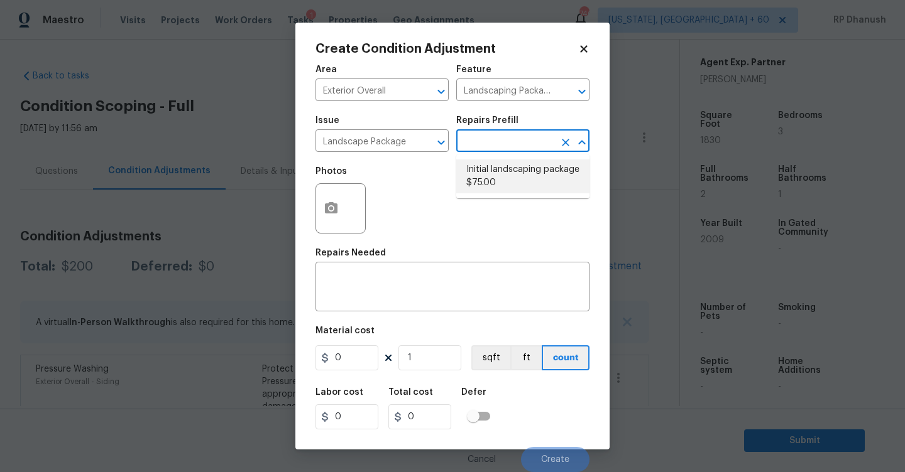
click at [506, 167] on li "Initial landscaping package $75.00" at bounding box center [522, 177] width 133 height 34
type input "Home Readiness Packages"
type textarea "Mowing of grass up to 6" in height. Mow, edge along driveways & sidewalks, trim…"
type input "75"
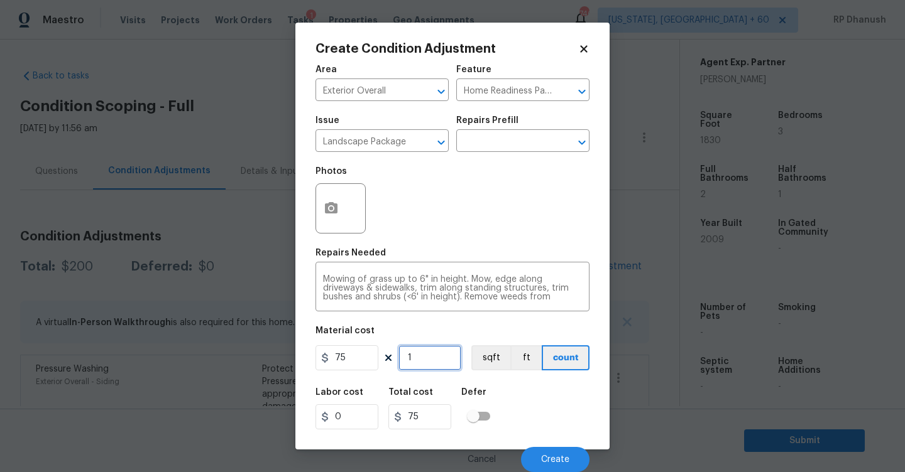
click at [450, 363] on input "1" at bounding box center [429, 358] width 63 height 25
type input "0"
type input "6"
type input "450"
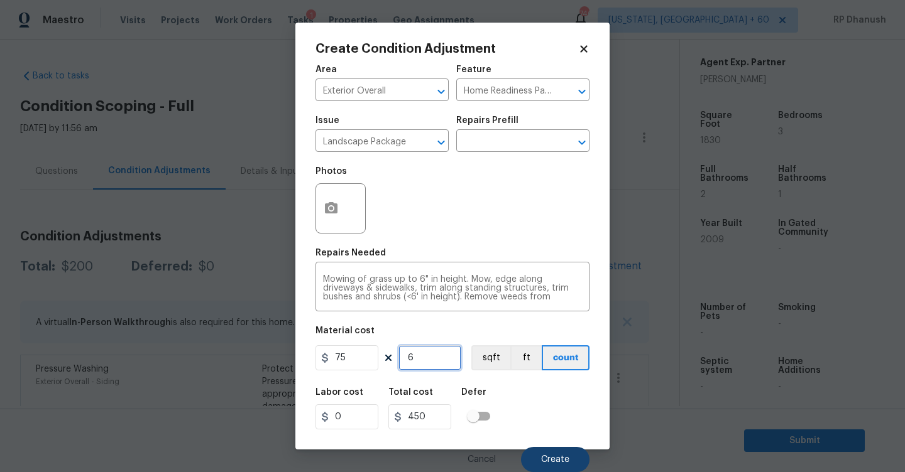
type input "6"
click at [567, 465] on button "Create" at bounding box center [555, 459] width 68 height 25
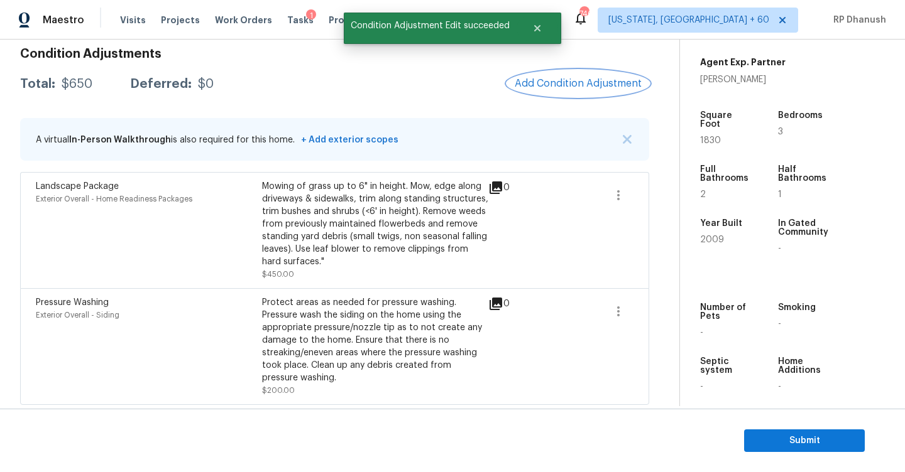
scroll to position [186, 0]
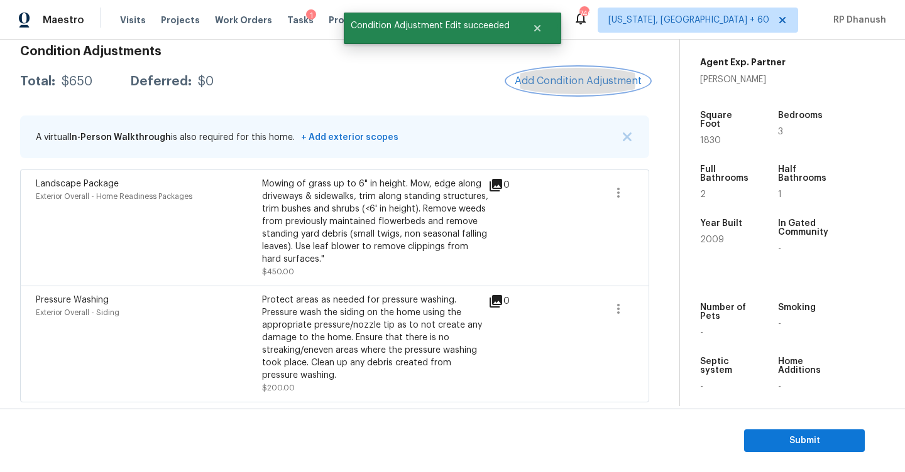
click at [575, 82] on span "Add Condition Adjustment" at bounding box center [578, 80] width 127 height 11
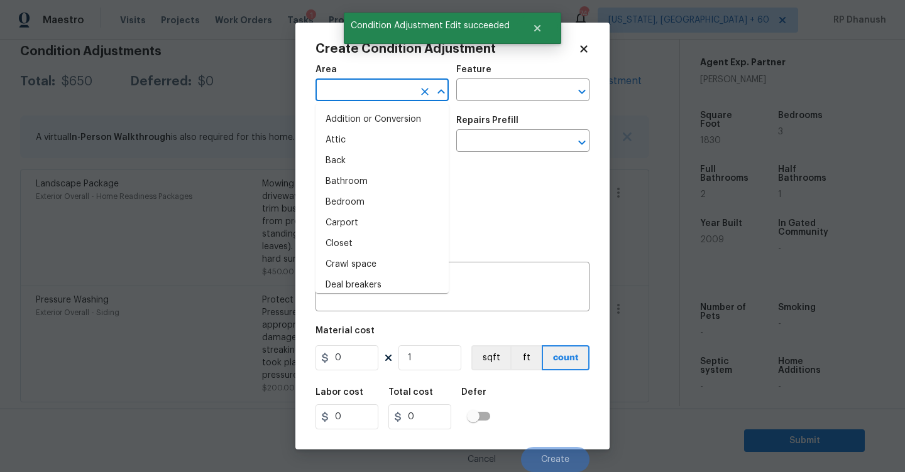
click at [342, 92] on input "text" at bounding box center [364, 91] width 98 height 19
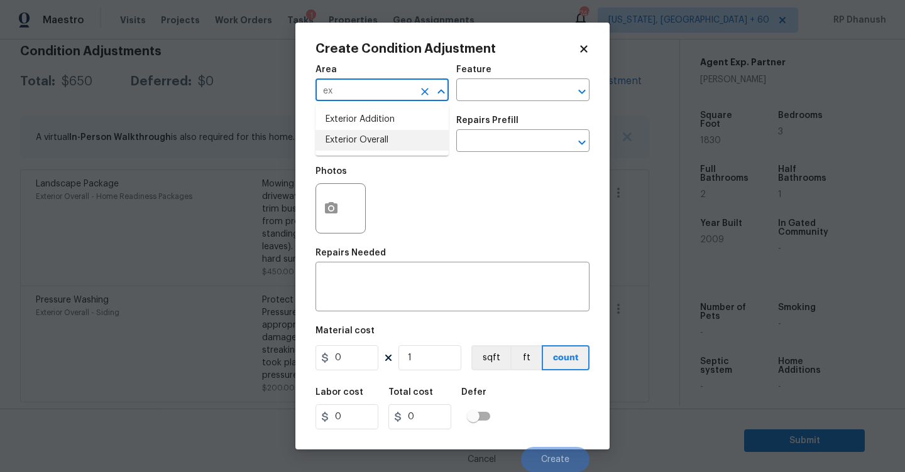
click at [367, 135] on li "Exterior Overall" at bounding box center [381, 140] width 133 height 21
type input "Exterior Overall"
click at [496, 87] on input "text" at bounding box center [505, 91] width 98 height 19
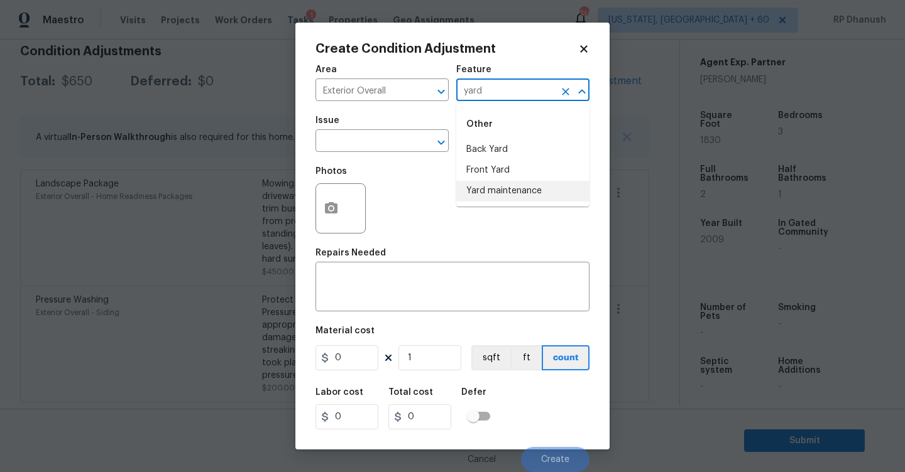
click at [510, 195] on li "Yard maintenance" at bounding box center [522, 191] width 133 height 21
type input "Yard maintenance"
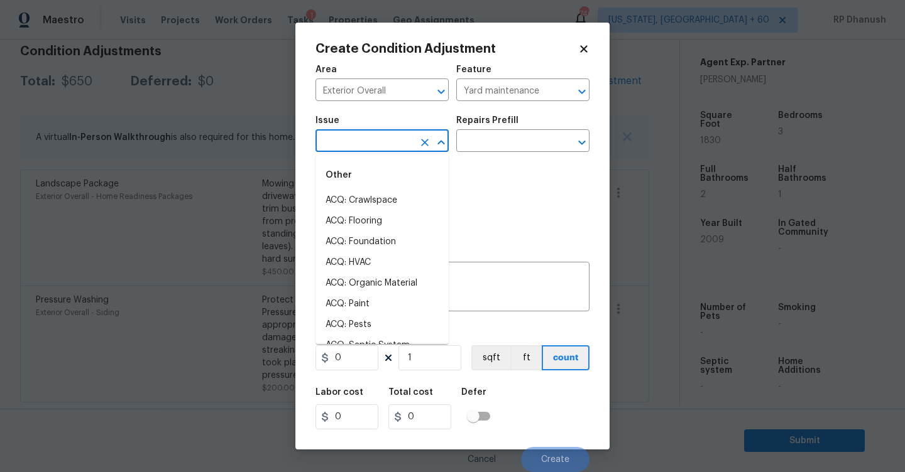
click at [354, 138] on input "text" at bounding box center [364, 142] width 98 height 19
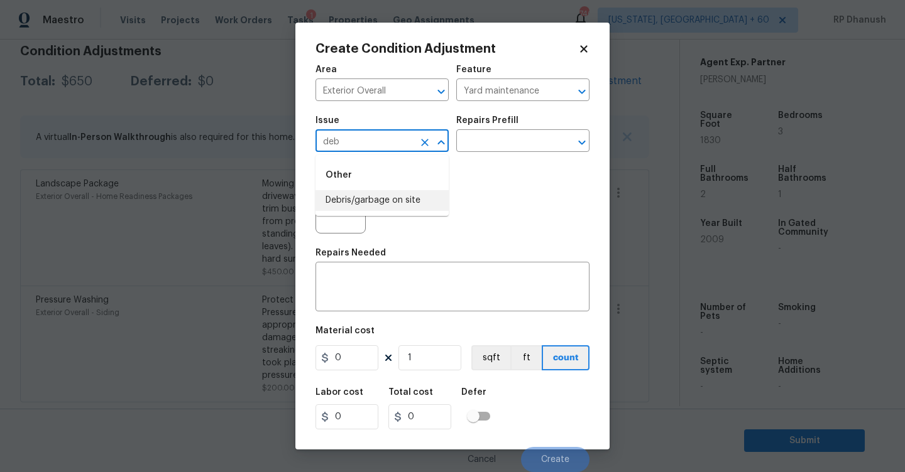
click at [394, 200] on li "Debris/garbage on site" at bounding box center [381, 200] width 133 height 21
type input "Debris/garbage on site"
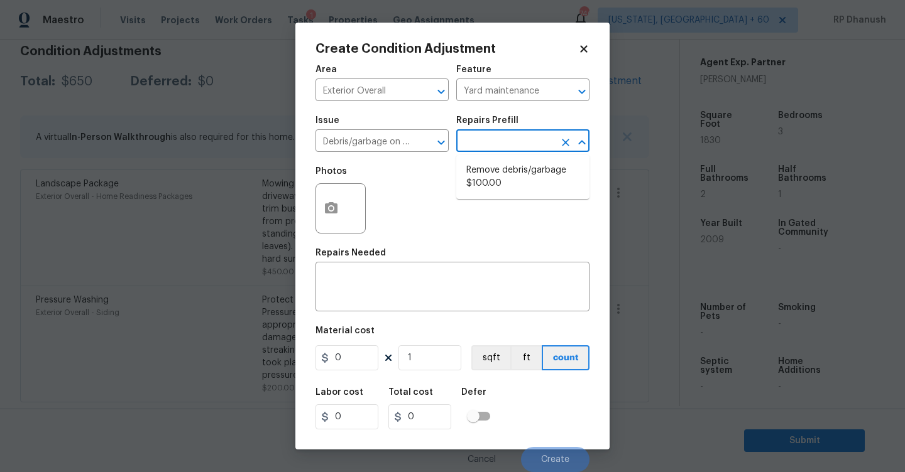
click at [525, 147] on input "text" at bounding box center [505, 142] width 98 height 19
click at [521, 172] on li "Remove debris/garbage $100.00" at bounding box center [522, 177] width 133 height 34
type textarea "Remove, haul off, and properly dispose of any debris left by seller to offsite …"
type input "100"
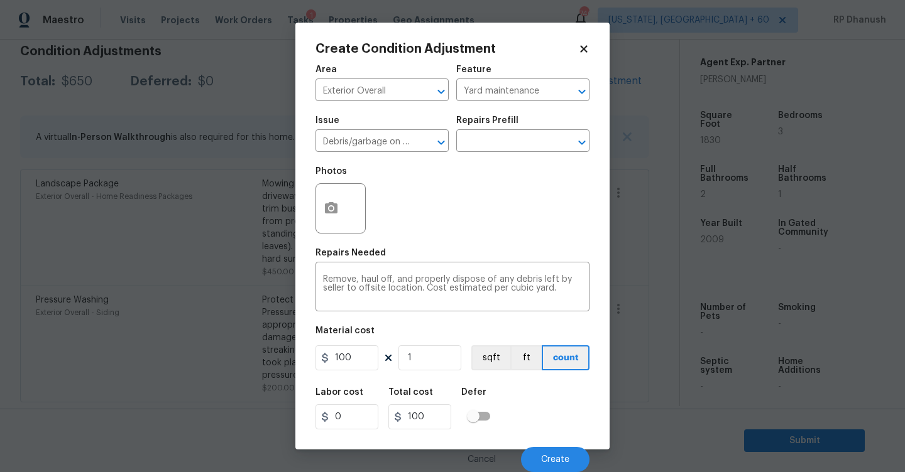
click at [439, 373] on figure "Material cost 100 1 sqft ft count" at bounding box center [452, 350] width 274 height 46
click at [433, 363] on input "1" at bounding box center [429, 358] width 63 height 25
click at [416, 359] on input "1" at bounding box center [429, 358] width 63 height 25
type input "0"
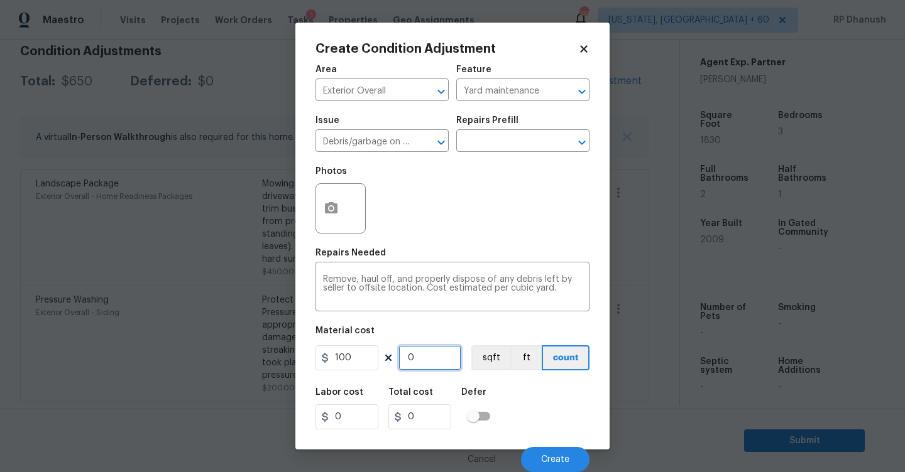
type input "2"
type input "200"
type input "2"
click at [541, 454] on button "Create" at bounding box center [555, 459] width 68 height 25
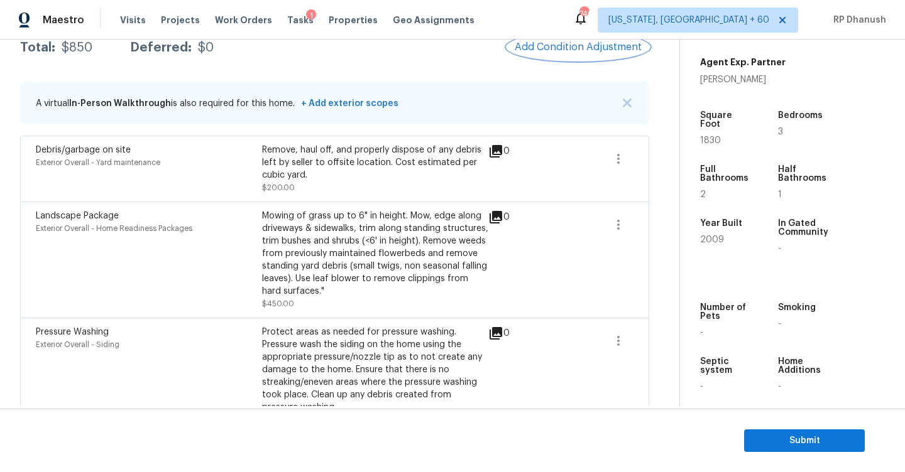
scroll to position [197, 0]
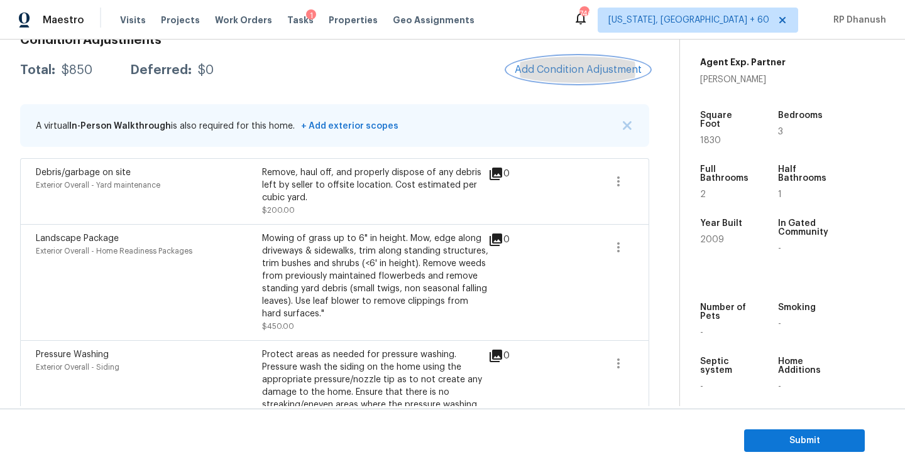
click at [564, 63] on button "Add Condition Adjustment" at bounding box center [578, 70] width 142 height 26
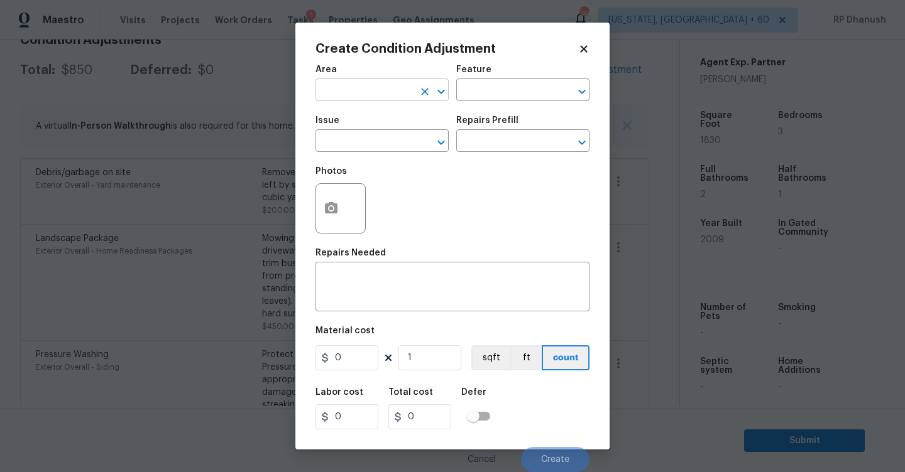
click at [374, 97] on input "text" at bounding box center [364, 91] width 98 height 19
click at [351, 141] on li "Exterior Overall" at bounding box center [381, 140] width 133 height 21
type input "Exterior Overall"
click at [346, 264] on div "Repairs Needed" at bounding box center [452, 257] width 274 height 16
click at [346, 267] on div "x ​" at bounding box center [452, 288] width 274 height 46
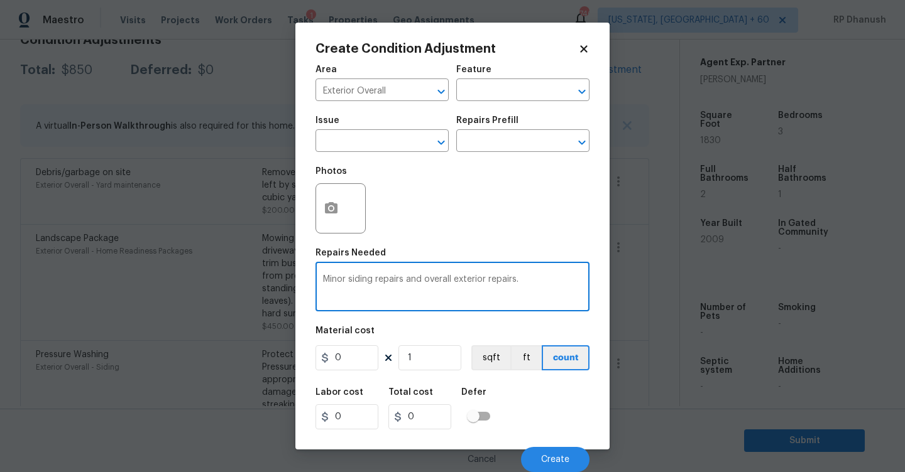
type textarea "Minor siding repairs and overall exterior repairs."
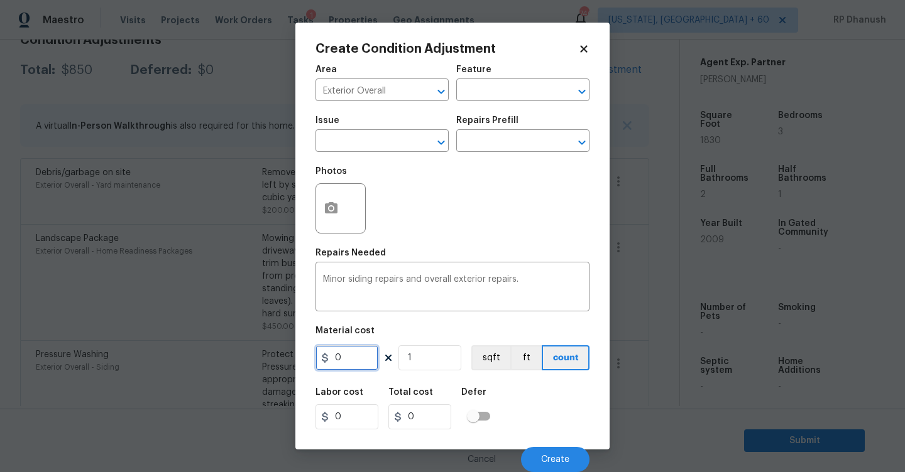
click at [356, 363] on input "0" at bounding box center [346, 358] width 63 height 25
type input "1375"
click at [549, 465] on button "Create" at bounding box center [555, 459] width 68 height 25
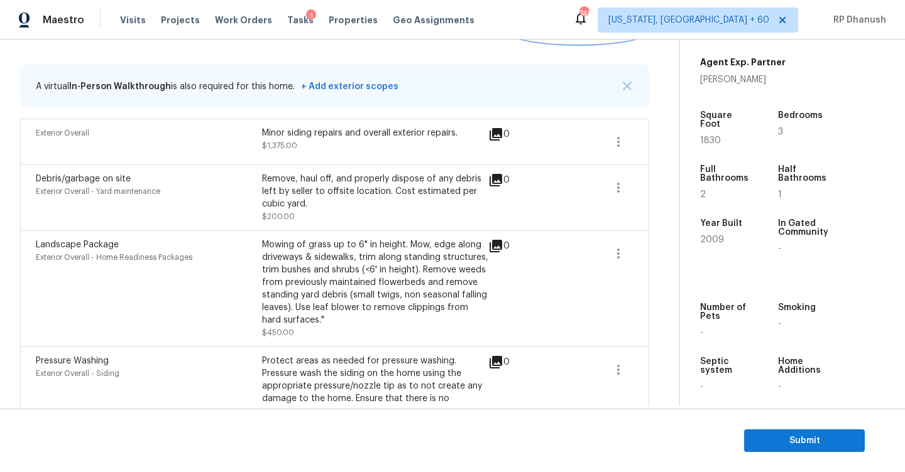
scroll to position [146, 0]
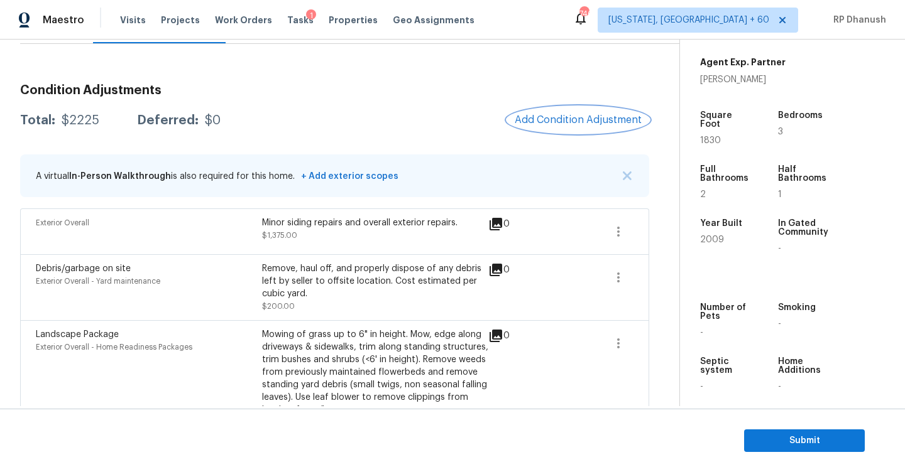
click at [562, 109] on button "Add Condition Adjustment" at bounding box center [578, 120] width 142 height 26
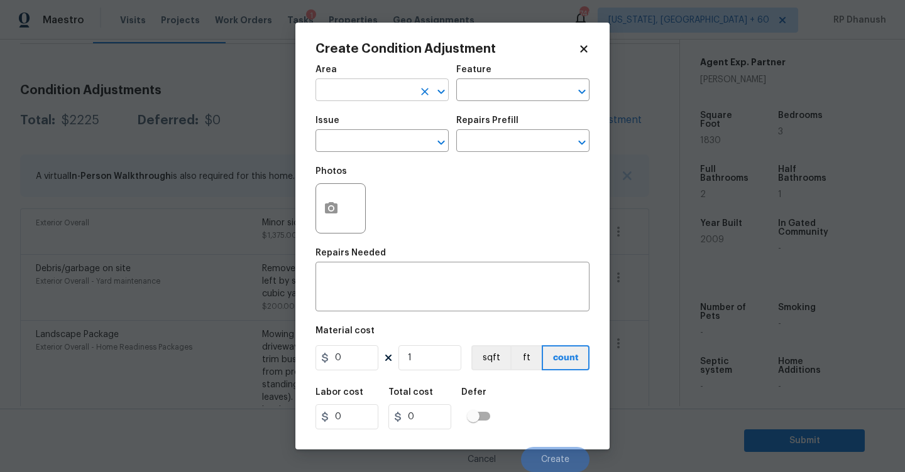
click at [379, 91] on input "text" at bounding box center [364, 91] width 98 height 19
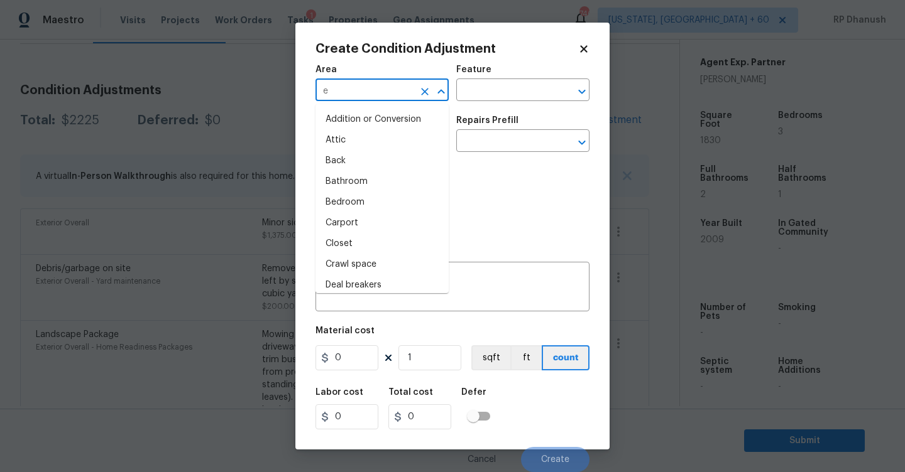
type input "ex"
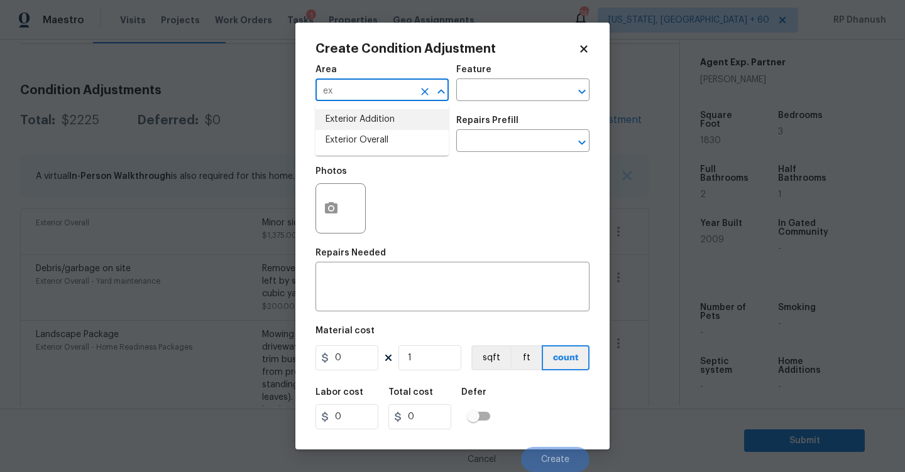
click at [417, 91] on button "Clear" at bounding box center [425, 92] width 18 height 18
click at [405, 91] on input "text" at bounding box center [364, 91] width 98 height 19
click at [403, 130] on li "Interior Overall" at bounding box center [381, 140] width 133 height 21
type input "Interior Overall"
click at [481, 96] on input "text" at bounding box center [505, 91] width 98 height 19
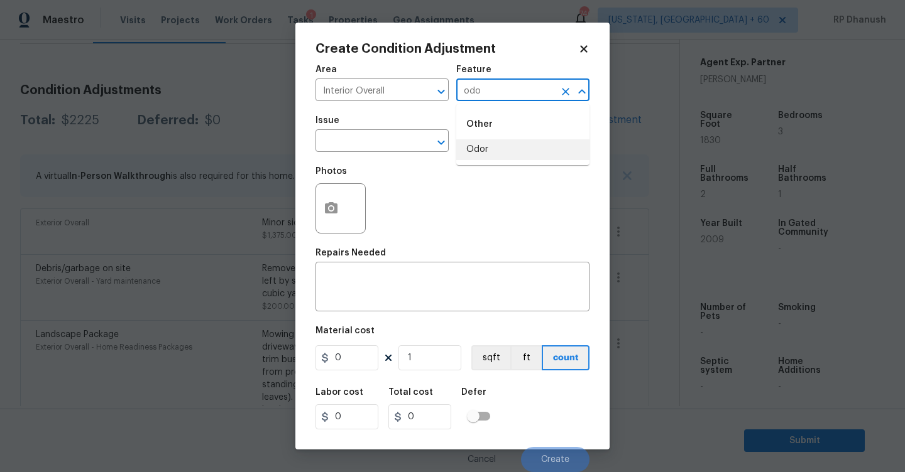
click at [472, 150] on li "Odor" at bounding box center [522, 149] width 133 height 21
type input "Odor"
click at [379, 145] on input "text" at bounding box center [364, 142] width 98 height 19
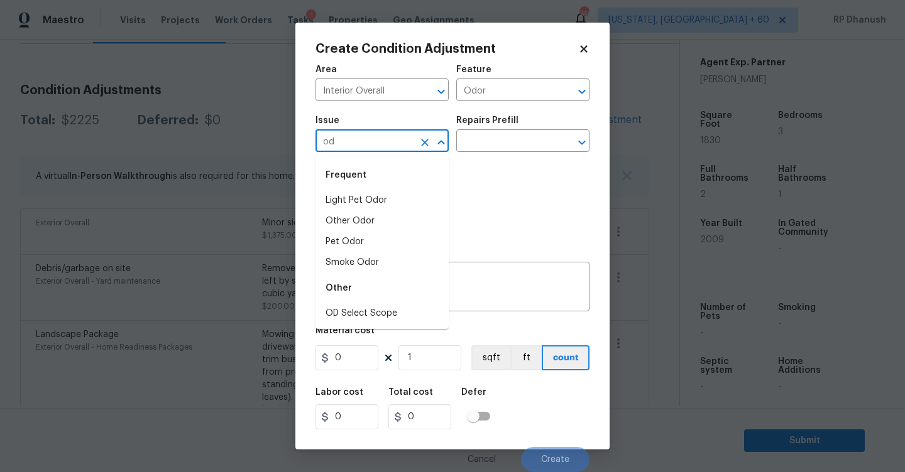
type input "o"
click at [494, 99] on input "Odor" at bounding box center [505, 91] width 98 height 19
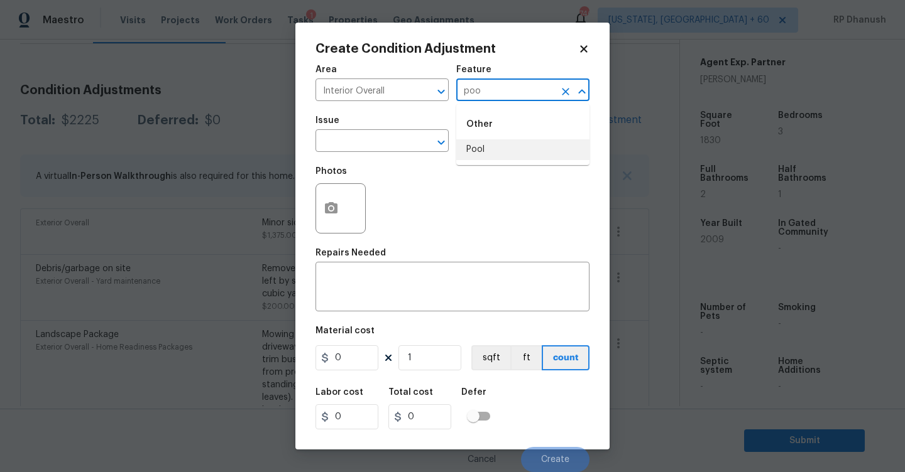
click at [496, 143] on li "Pool" at bounding box center [522, 149] width 133 height 21
type input "Pool"
click at [366, 136] on input "text" at bounding box center [364, 142] width 98 height 19
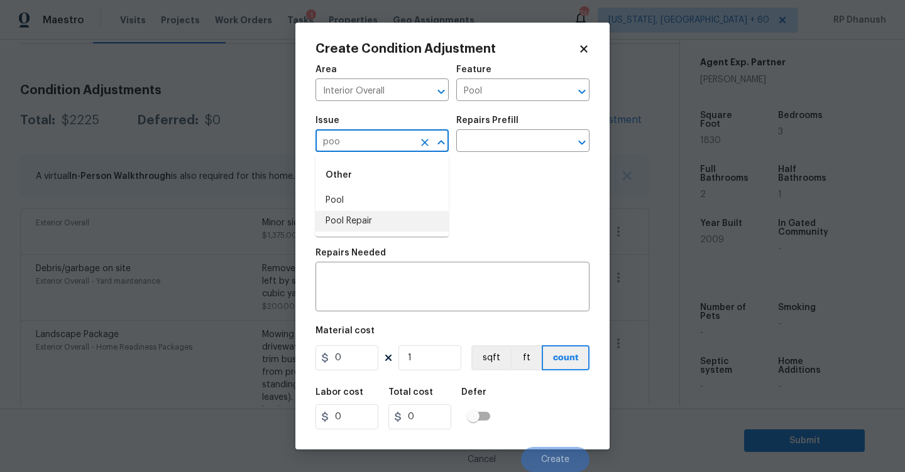
click at [340, 214] on li "Pool Repair" at bounding box center [381, 221] width 133 height 21
type input "Pool Repair"
click at [520, 138] on input "text" at bounding box center [505, 142] width 98 height 19
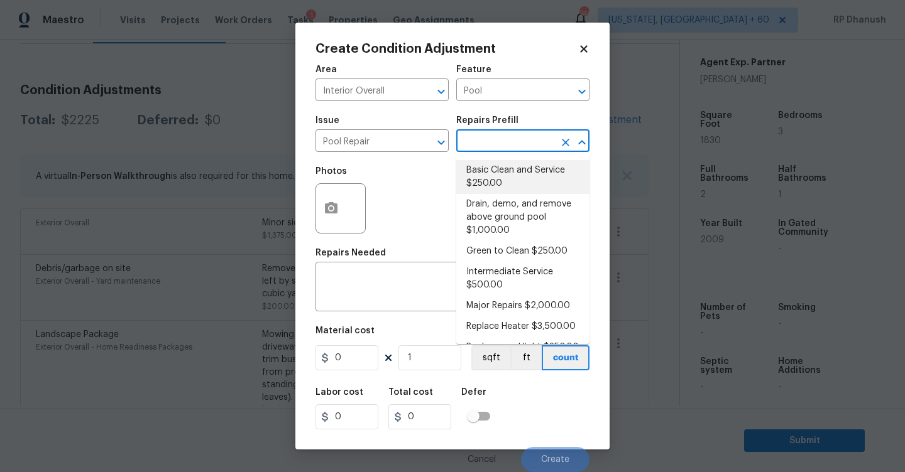
click at [514, 176] on li "Basic Clean and Service $250.00" at bounding box center [522, 177] width 133 height 34
type textarea "basic clean and service, balance chems, repair minor leaks at equipment, etc"
type input "250"
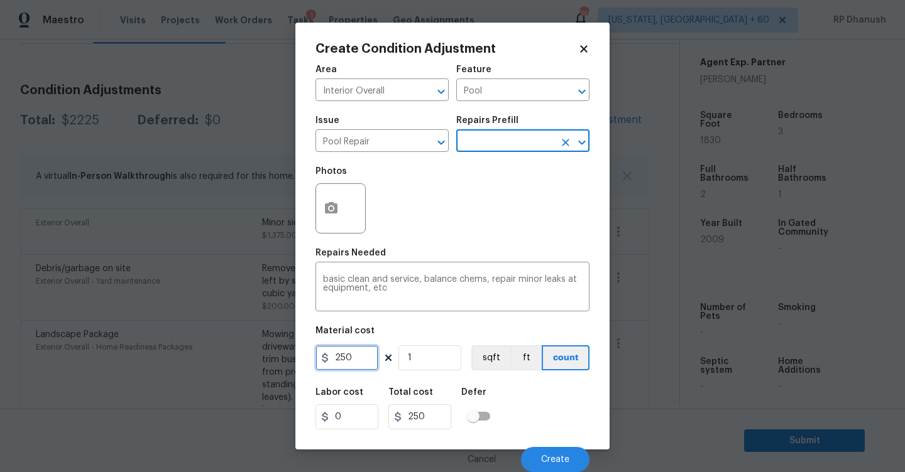
click at [369, 352] on input "250" at bounding box center [346, 358] width 63 height 25
type input "500"
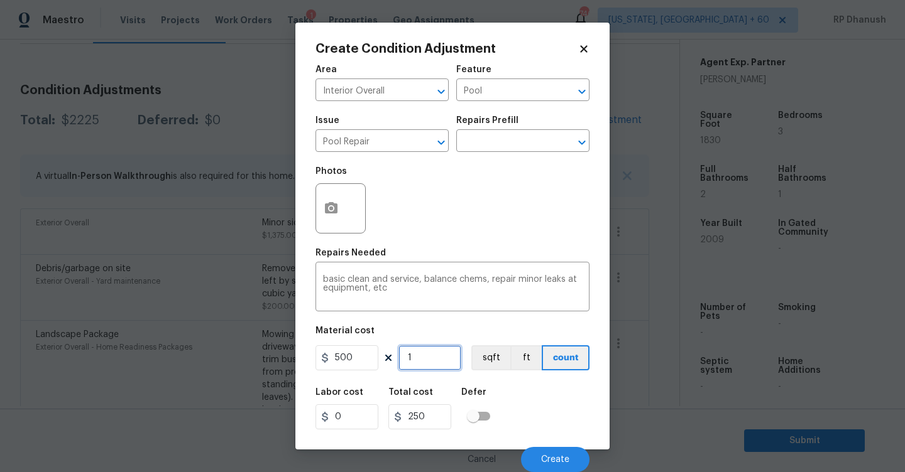
type input "500"
click at [558, 450] on button "Create" at bounding box center [555, 459] width 68 height 25
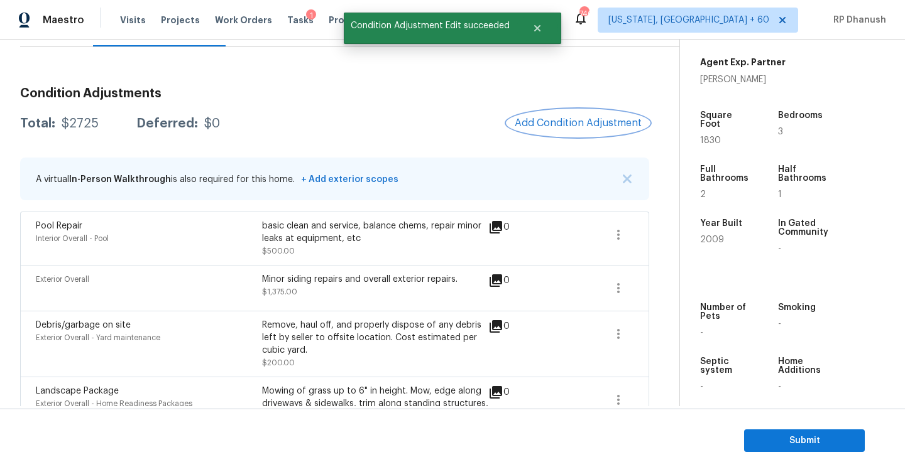
scroll to position [67, 0]
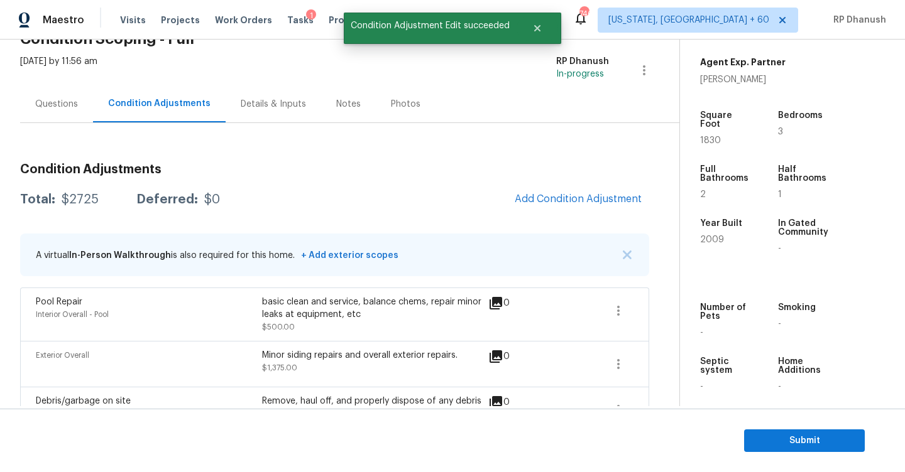
click at [543, 222] on div "Condition Adjustments Total: $2725 Deferred: $0 Add Condition Adjustment A virt…" at bounding box center [334, 419] width 629 height 533
click at [550, 202] on span "Add Condition Adjustment" at bounding box center [578, 199] width 127 height 11
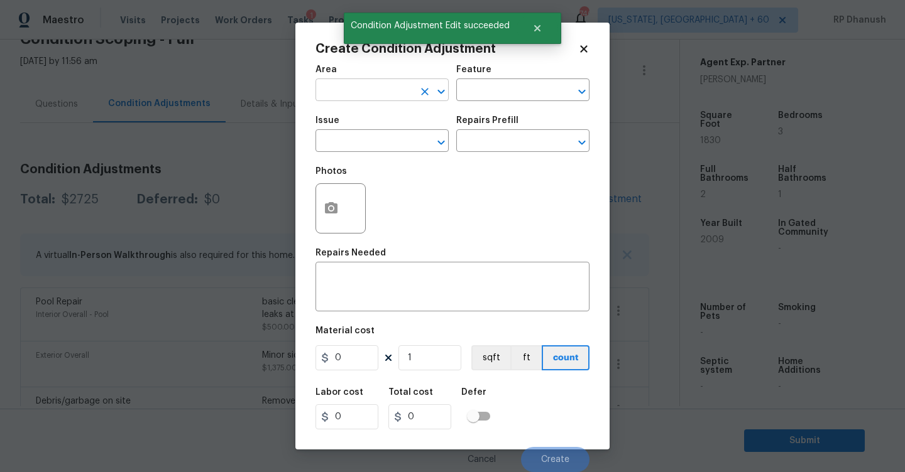
click at [391, 90] on input "text" at bounding box center [364, 91] width 98 height 19
type input "i"
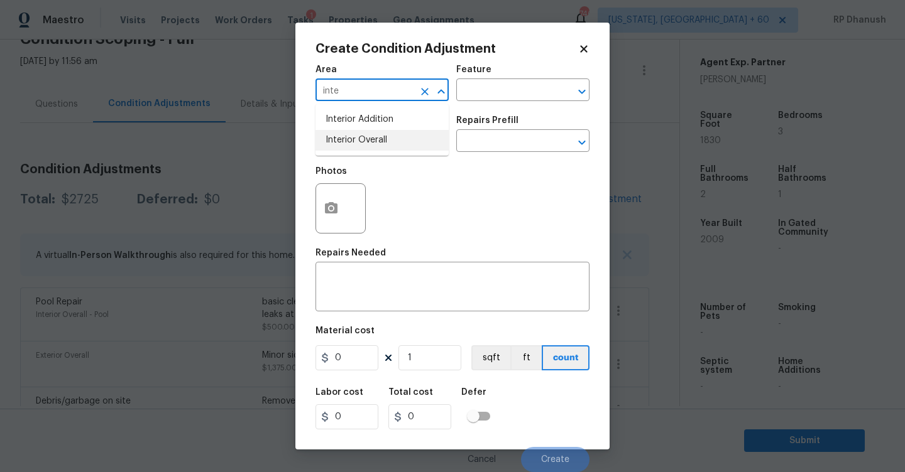
click at [387, 142] on li "Interior Overall" at bounding box center [381, 140] width 133 height 21
type input "Interior Overall"
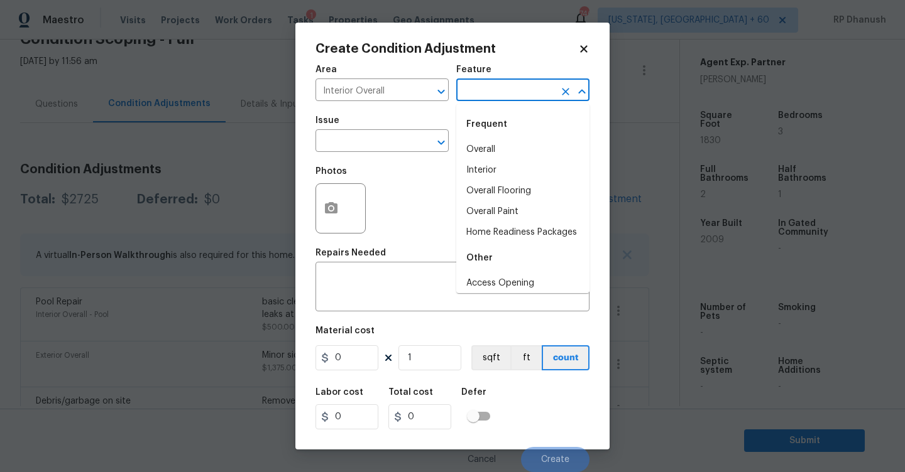
click at [496, 87] on input "text" at bounding box center [505, 91] width 98 height 19
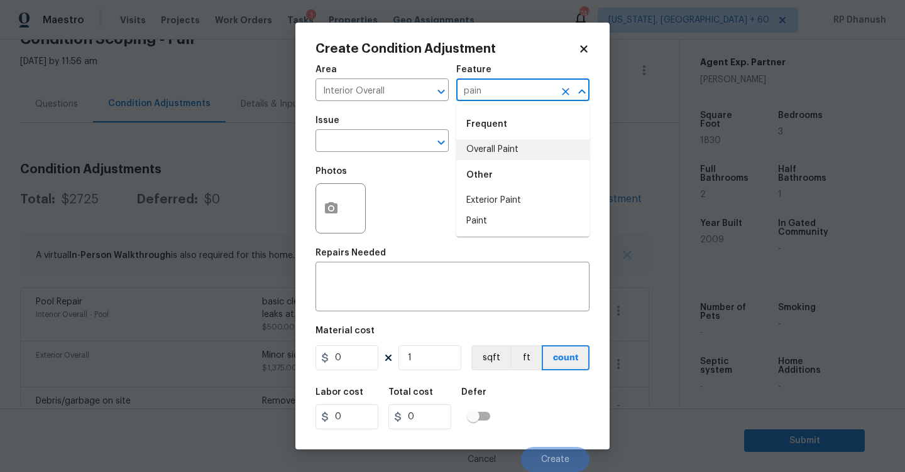
click at [488, 145] on li "Overall Paint" at bounding box center [522, 149] width 133 height 21
type input "Overall Paint"
click at [376, 142] on input "text" at bounding box center [364, 142] width 98 height 19
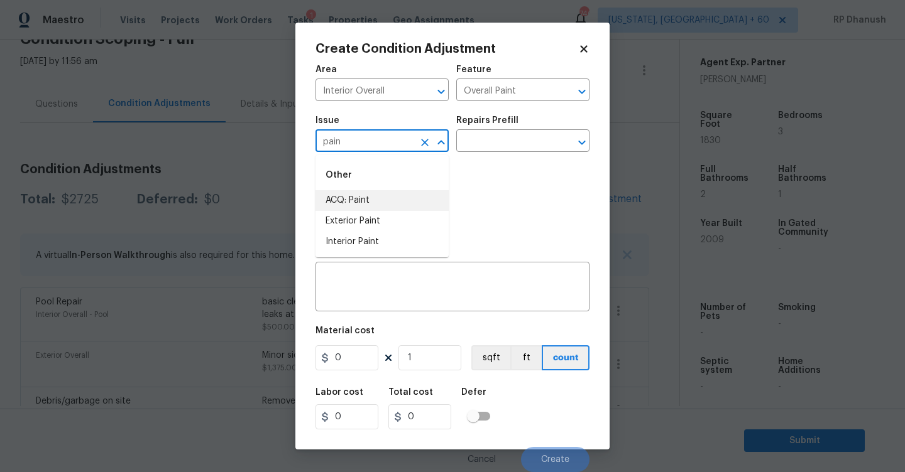
click at [367, 197] on li "ACQ: Paint" at bounding box center [381, 200] width 133 height 21
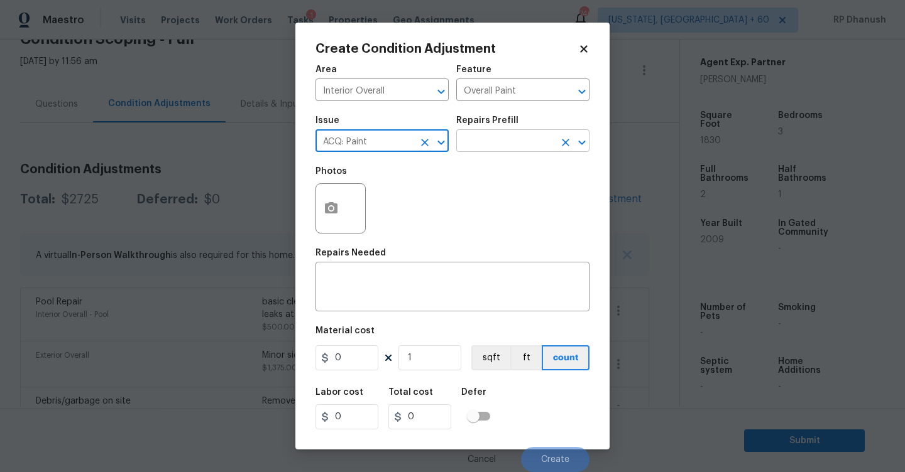
type input "ACQ: Paint"
click at [492, 147] on input "text" at bounding box center [505, 142] width 98 height 19
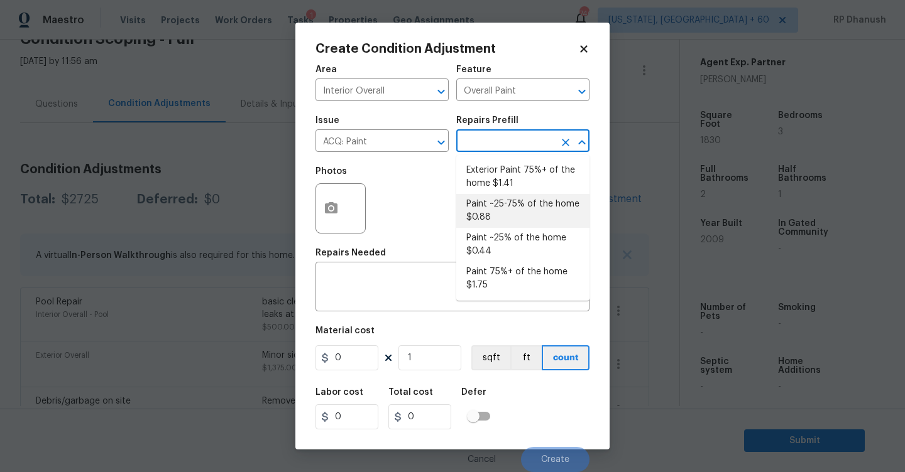
click at [508, 216] on li "Paint ~25-75% of the home $0.88" at bounding box center [522, 211] width 133 height 34
type input "Acquisition"
type textarea "Acquisition Scope: ~25 - 75% of the home needs interior paint"
type input "0.88"
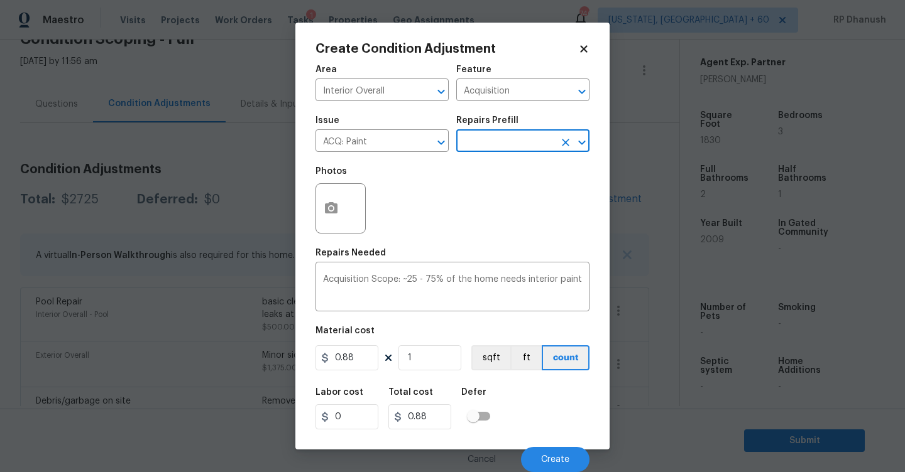
click at [427, 371] on figure "Material cost 0.88 1 sqft ft count" at bounding box center [452, 350] width 274 height 46
click at [424, 365] on input "1" at bounding box center [429, 358] width 63 height 25
type input "0"
type input "1"
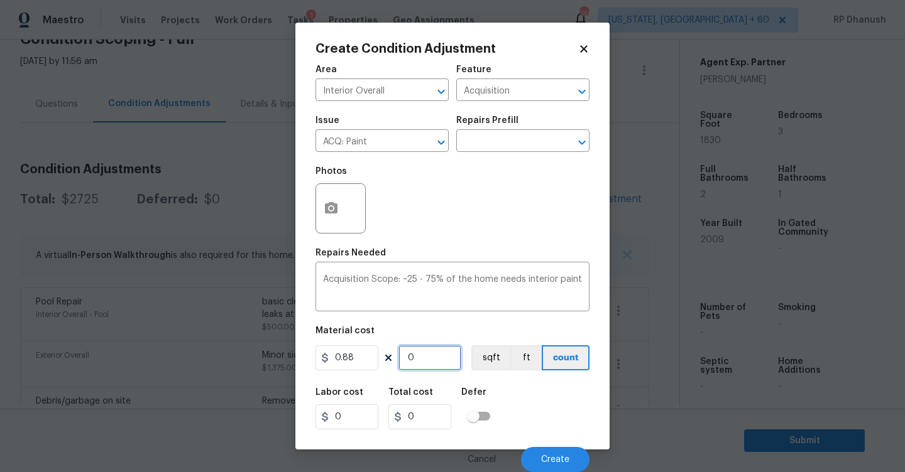
type input "0.88"
type input "18"
type input "15.84"
type input "183"
type input "161.04"
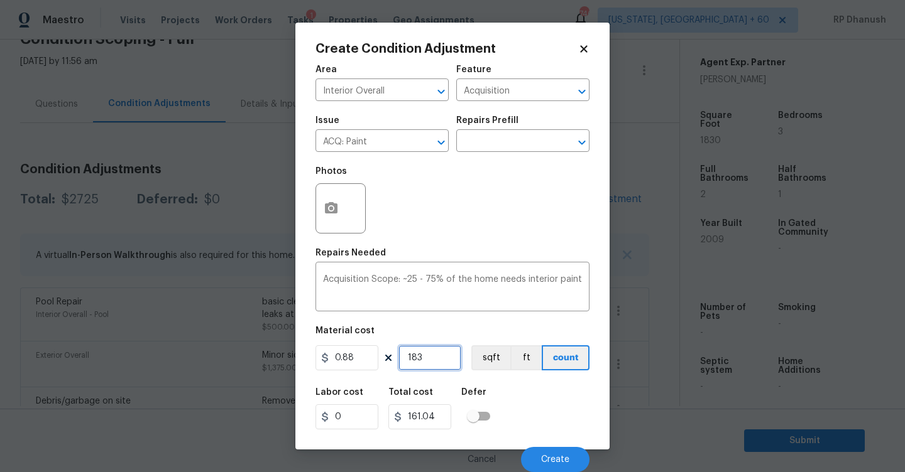
type input "1830"
type input "1610.4"
type input "1830"
click at [332, 204] on icon "button" at bounding box center [331, 207] width 13 height 11
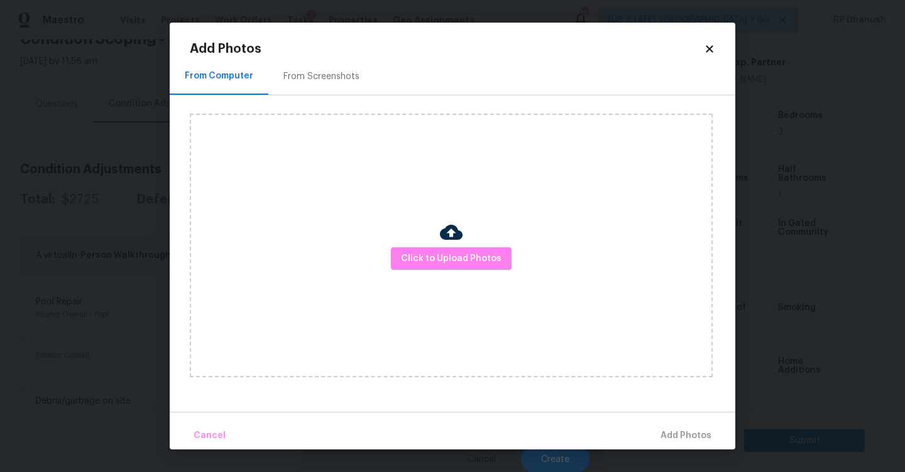
click at [344, 106] on div "Click to Upload Photos" at bounding box center [462, 246] width 545 height 300
click at [341, 84] on div "From Screenshots" at bounding box center [321, 76] width 106 height 37
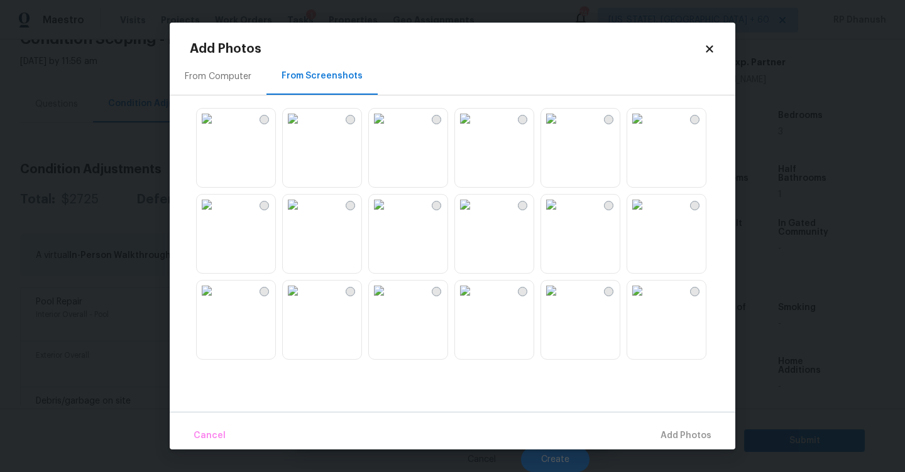
click at [303, 215] on img at bounding box center [293, 205] width 20 height 20
click at [295, 301] on img at bounding box center [293, 291] width 20 height 20
click at [475, 301] on img at bounding box center [465, 291] width 20 height 20
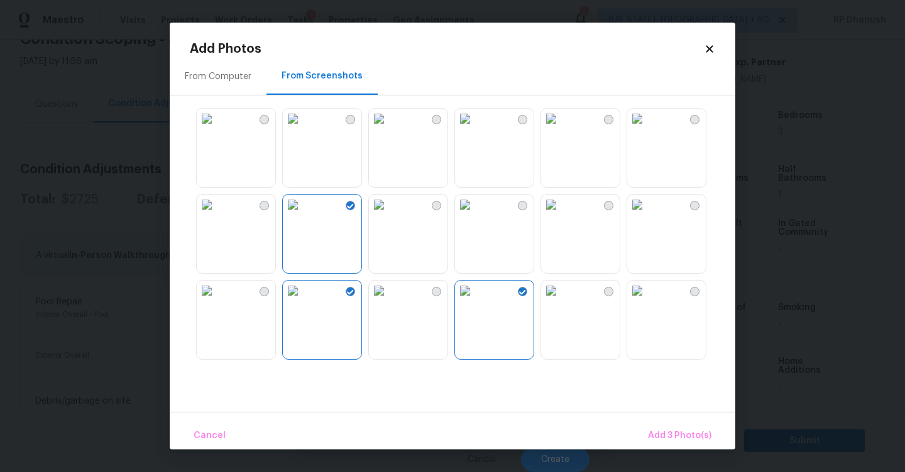
click at [389, 301] on img at bounding box center [379, 291] width 20 height 20
click at [682, 442] on span "Add 4 Photo(s)" at bounding box center [679, 437] width 65 height 16
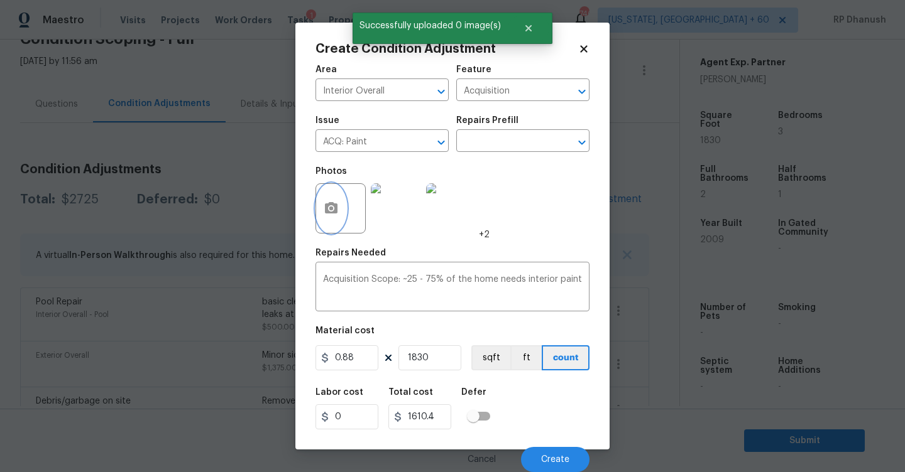
scroll to position [1, 0]
click at [547, 467] on button "Create" at bounding box center [555, 459] width 68 height 25
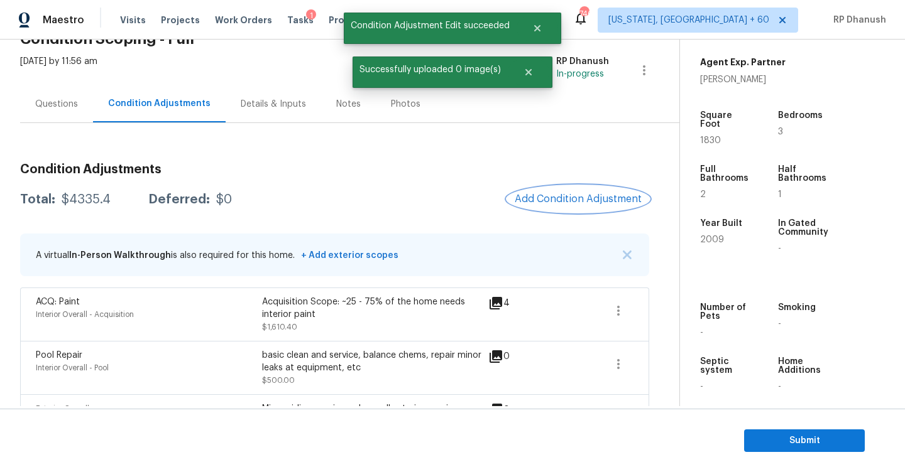
scroll to position [201, 0]
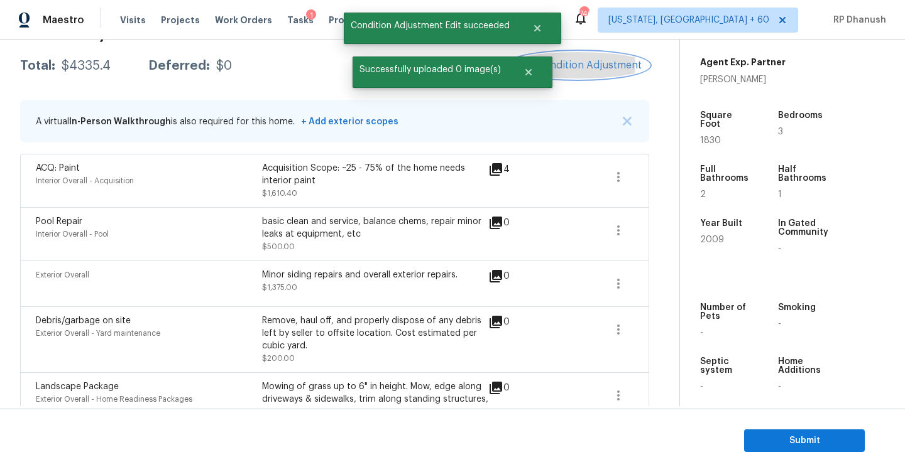
click at [612, 55] on button "Add Condition Adjustment" at bounding box center [578, 65] width 142 height 26
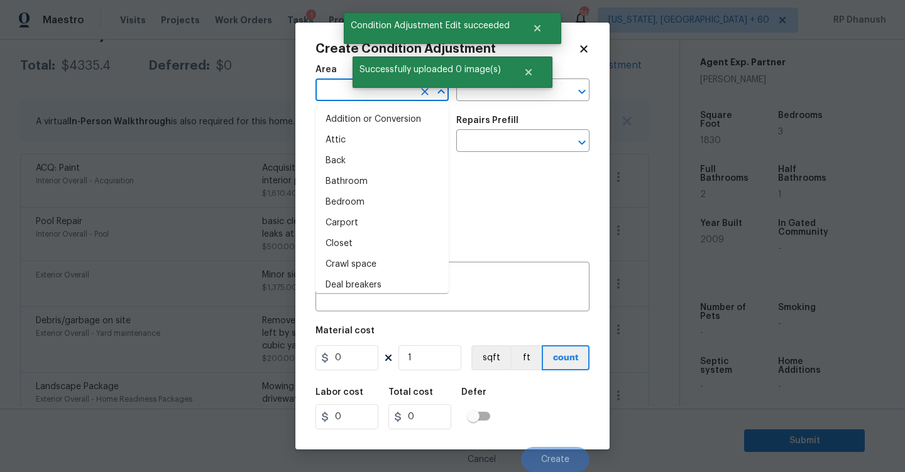
click at [354, 92] on input "text" at bounding box center [364, 91] width 98 height 19
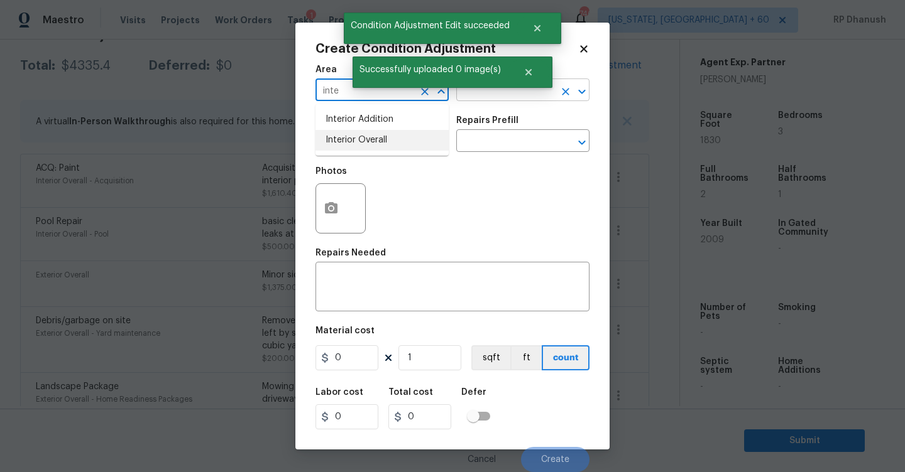
drag, startPoint x: 344, startPoint y: 137, endPoint x: 482, endPoint y: 91, distance: 145.0
click at [345, 136] on li "Interior Overall" at bounding box center [381, 140] width 133 height 21
type input "Interior Overall"
click at [484, 104] on div "Area Interior Overall ​ Feature ​" at bounding box center [452, 83] width 274 height 51
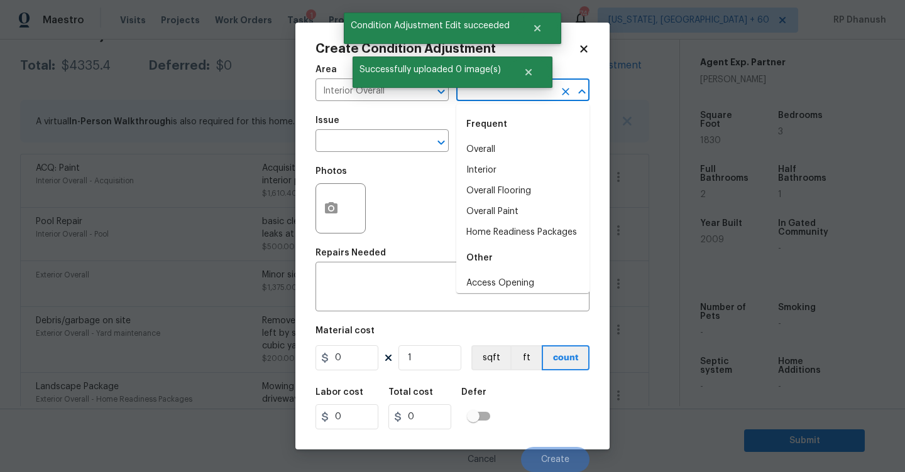
click at [487, 96] on input "text" at bounding box center [505, 91] width 98 height 19
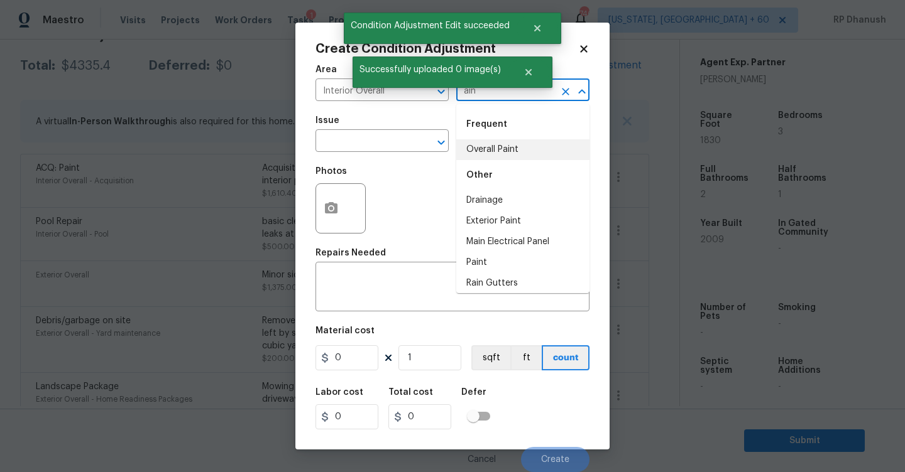
click at [487, 145] on li "Overall Paint" at bounding box center [522, 149] width 133 height 21
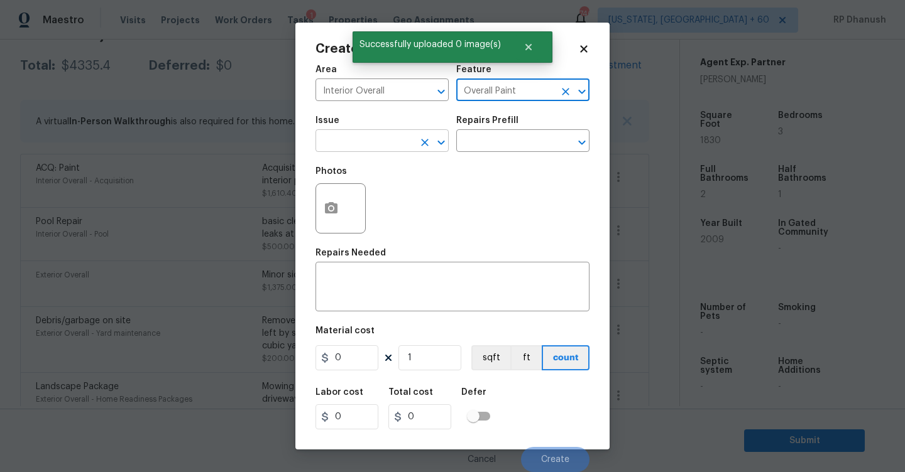
type input "Overall Paint"
click at [380, 139] on input "text" at bounding box center [364, 142] width 98 height 19
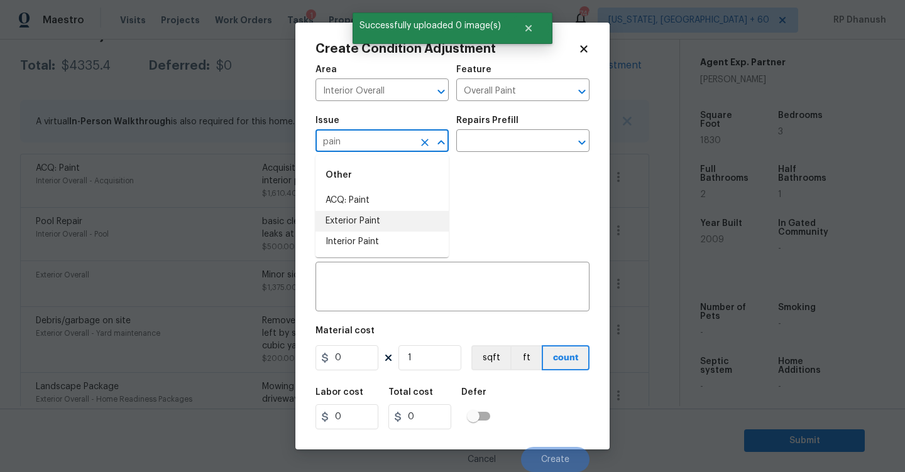
click at [374, 234] on li "Interior Paint" at bounding box center [381, 242] width 133 height 21
type input "Interior Paint"
click at [464, 161] on div "Photos" at bounding box center [452, 201] width 274 height 82
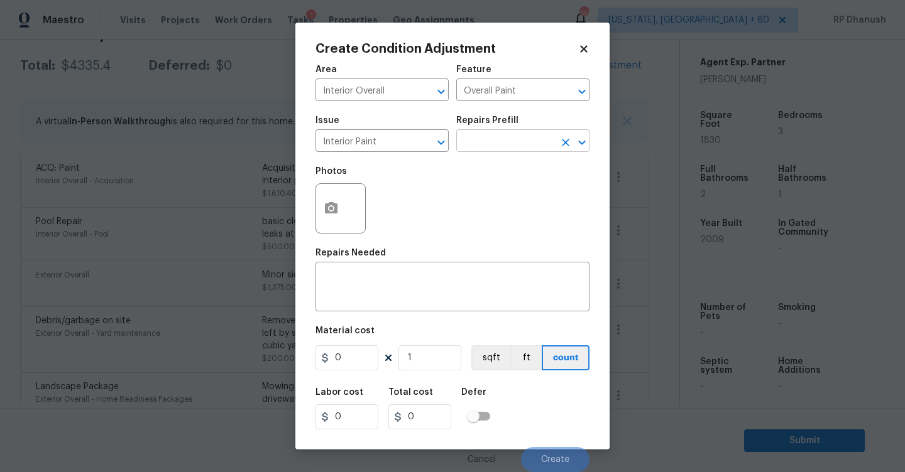
click at [477, 150] on input "text" at bounding box center [505, 142] width 98 height 19
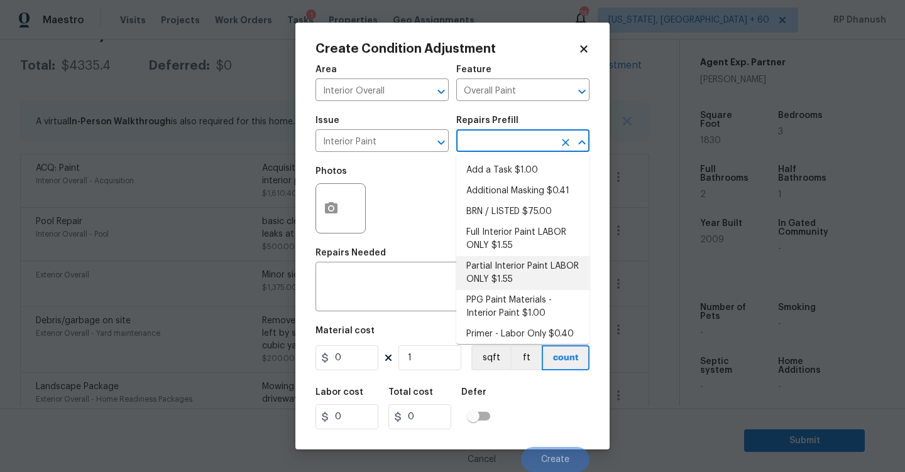
scroll to position [6, 0]
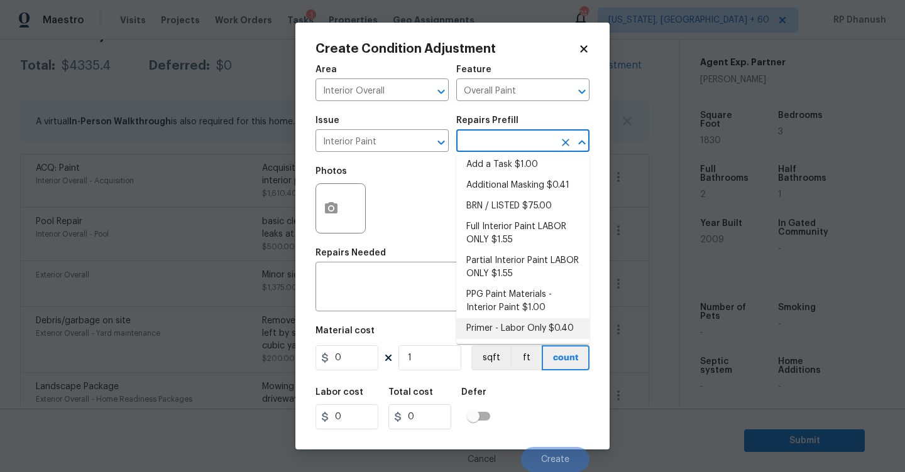
click at [503, 319] on li "Primer - Labor Only $0.40" at bounding box center [522, 329] width 133 height 21
type textarea "Interior primer - PRIMER PROVIDED BY OPENDOOR - All nails, screws, drywall anch…"
type input "0.4"
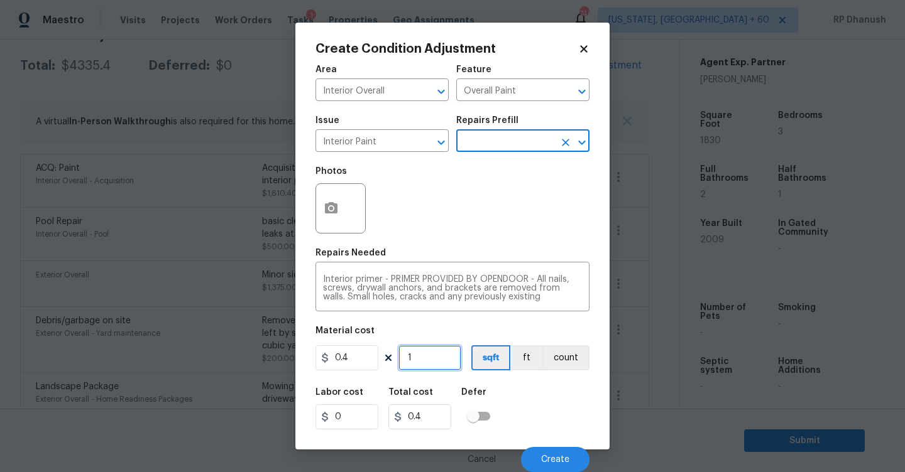
click at [427, 363] on input "1" at bounding box center [429, 358] width 63 height 25
type input "0"
type input "5"
type input "2"
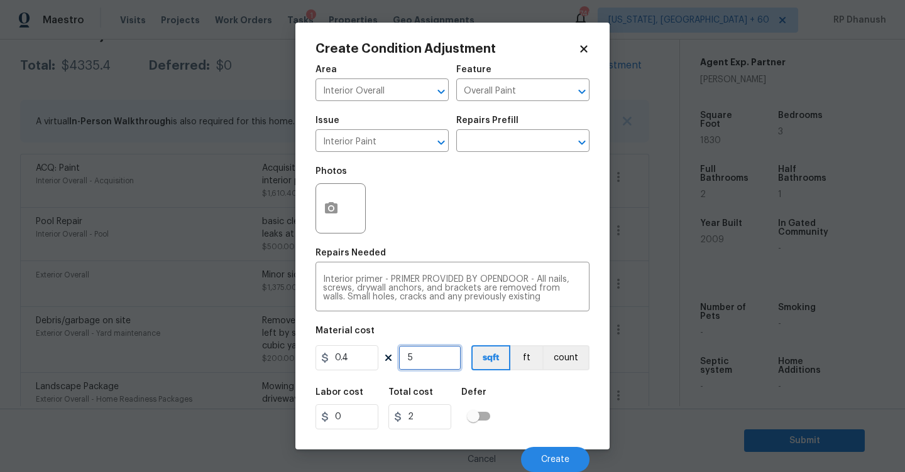
type input "50"
type input "20"
type input "500"
type input "200"
type input "500"
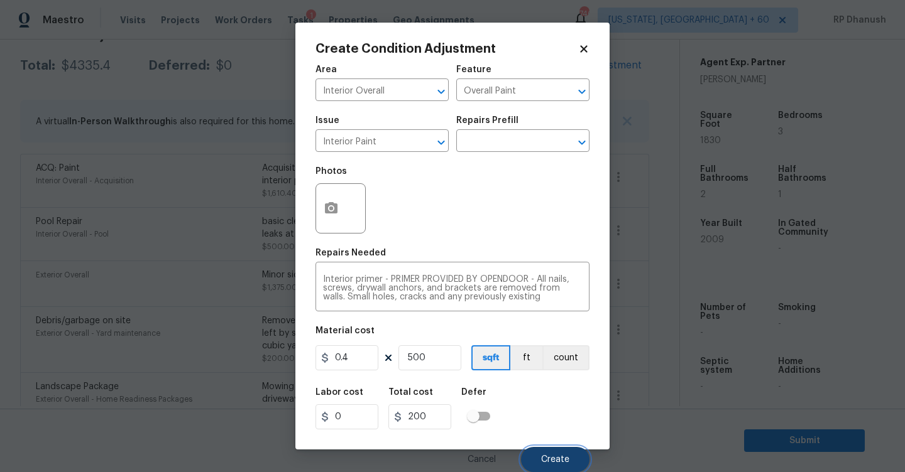
click at [524, 456] on button "Create" at bounding box center [555, 459] width 68 height 25
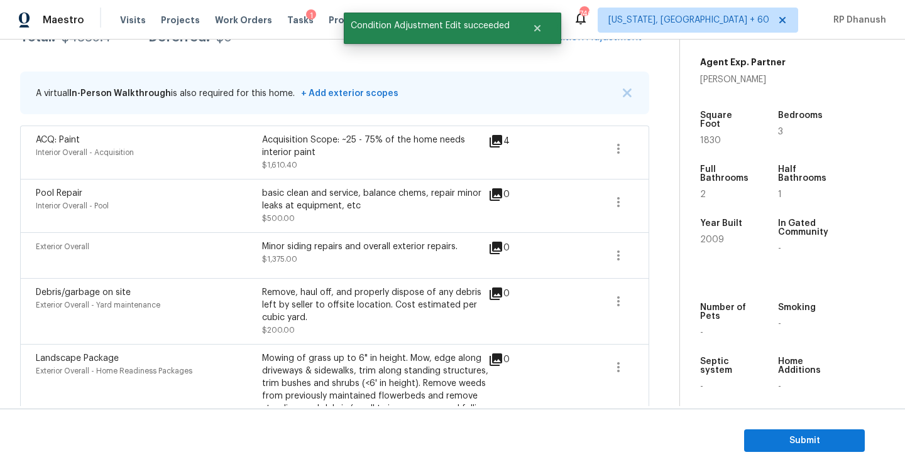
scroll to position [201, 0]
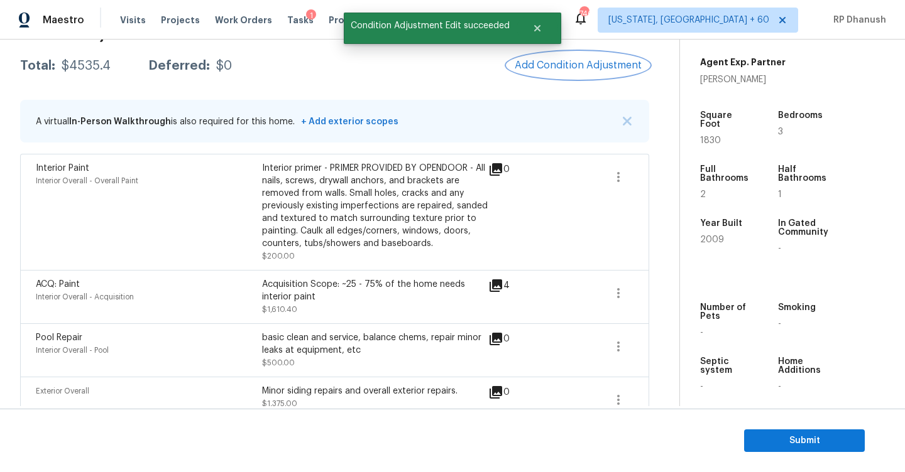
click at [598, 71] on span "Add Condition Adjustment" at bounding box center [578, 65] width 127 height 11
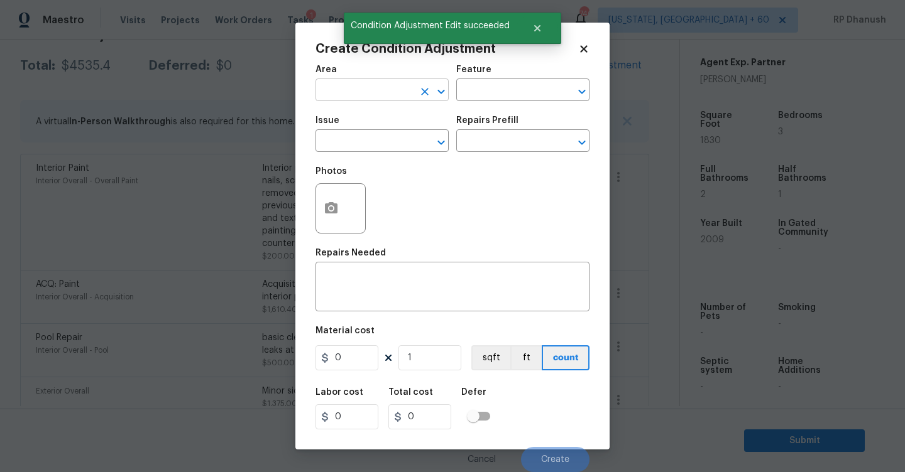
click at [360, 85] on input "text" at bounding box center [364, 91] width 98 height 19
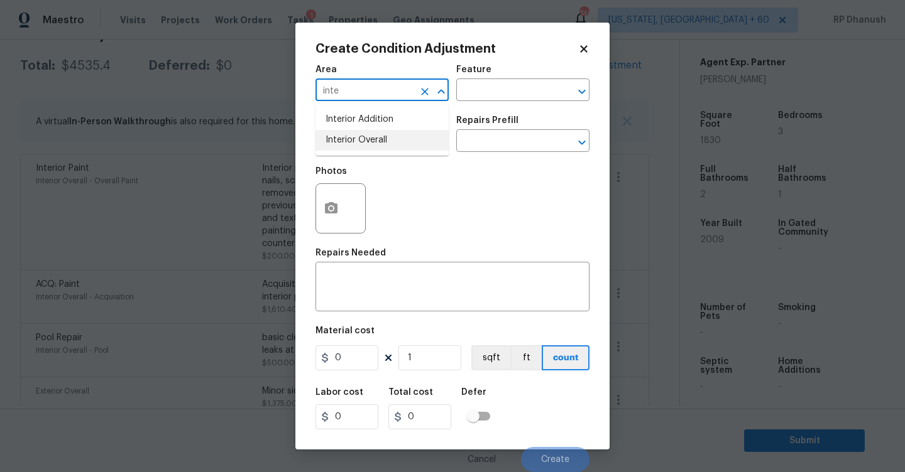
click at [342, 142] on li "Interior Overall" at bounding box center [381, 140] width 133 height 21
type input "Interior Overall"
click at [493, 93] on input "text" at bounding box center [505, 91] width 98 height 19
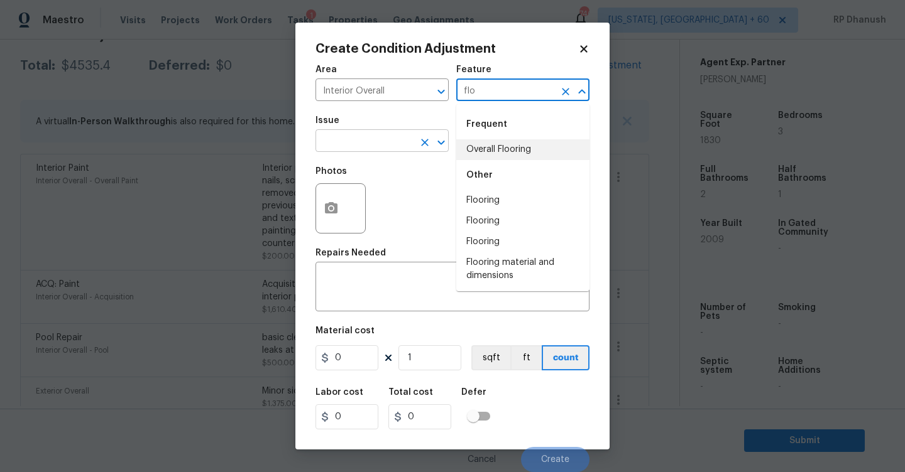
drag, startPoint x: 486, startPoint y: 151, endPoint x: 410, endPoint y: 147, distance: 76.2
click at [486, 151] on li "Overall Flooring" at bounding box center [522, 149] width 133 height 21
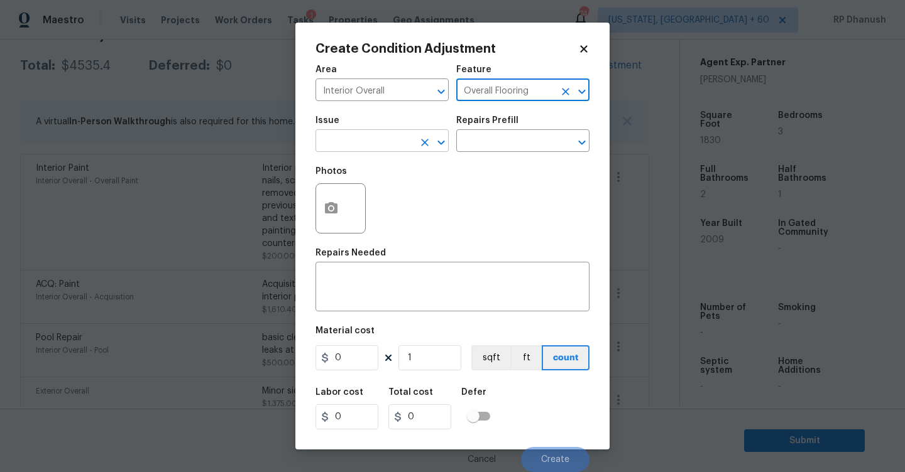
type input "Overall Flooring"
click at [381, 141] on input "text" at bounding box center [364, 142] width 98 height 19
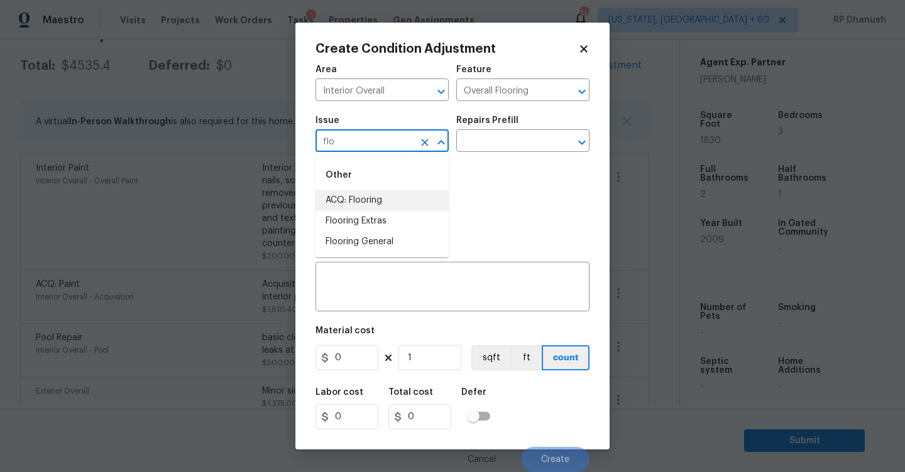
click at [372, 202] on li "ACQ: Flooring" at bounding box center [381, 200] width 133 height 21
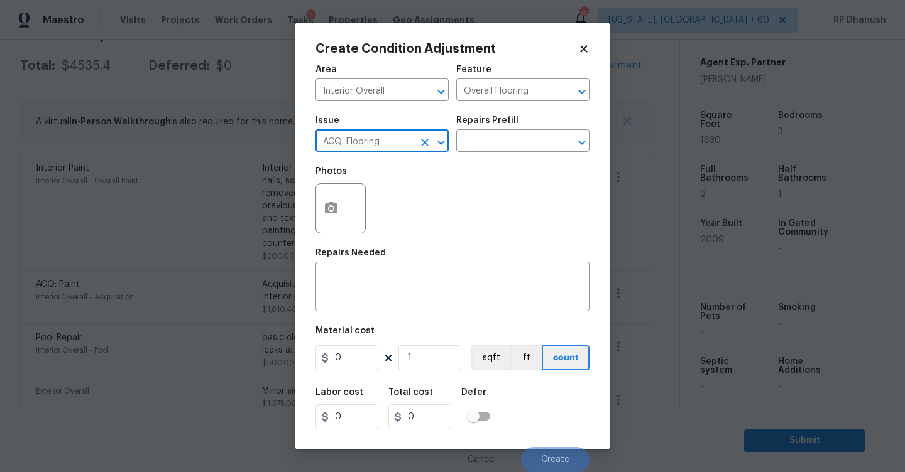
type input "ACQ: Flooring"
click at [489, 157] on div "Issue ACQ: Flooring ​ Repairs Prefill ​" at bounding box center [452, 134] width 274 height 51
click at [503, 146] on input "text" at bounding box center [505, 142] width 98 height 19
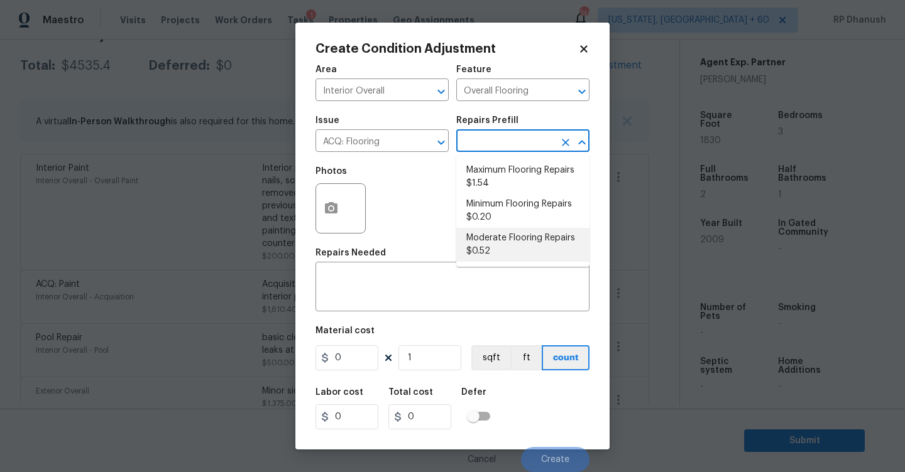
click at [489, 244] on li "Moderate Flooring Repairs $0.52" at bounding box center [522, 245] width 133 height 34
type input "Acquisition"
type textarea "Acquisition Scope: Moderate flooring repairs"
type input "0.52"
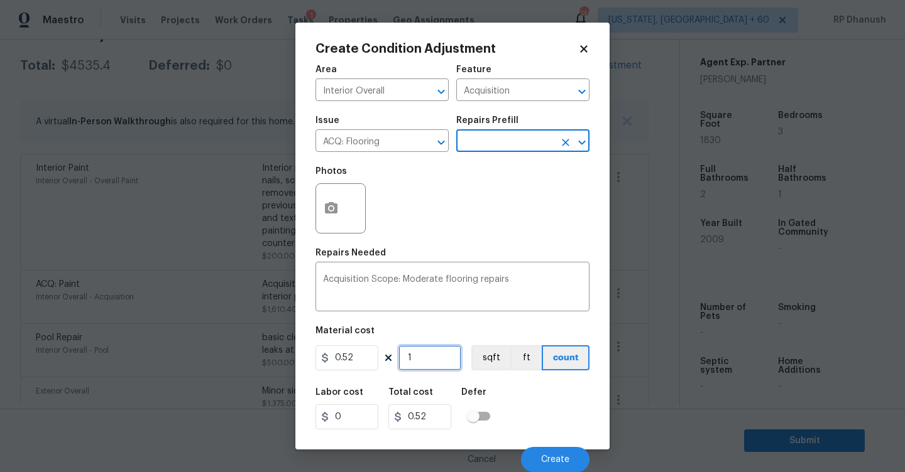
click at [434, 346] on input "1" at bounding box center [429, 358] width 63 height 25
type input "0"
type input "1"
type input "0.52"
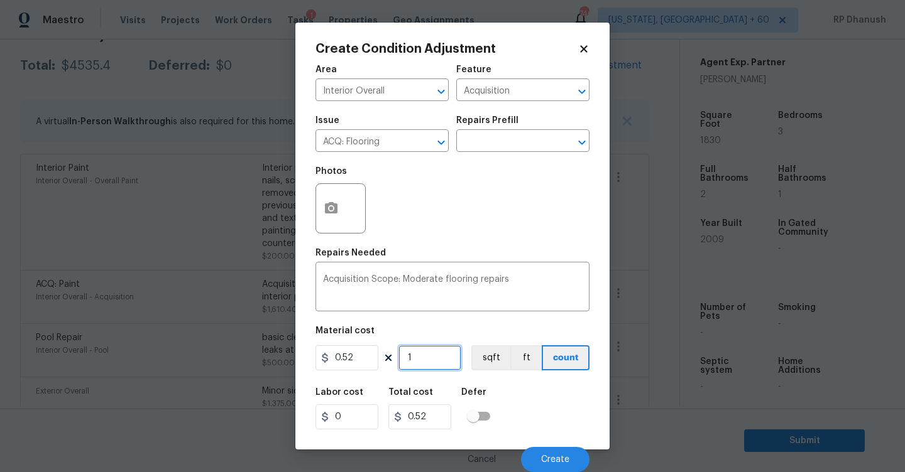
type input "18"
type input "9.36"
type input "183"
type input "95.16"
type input "1830"
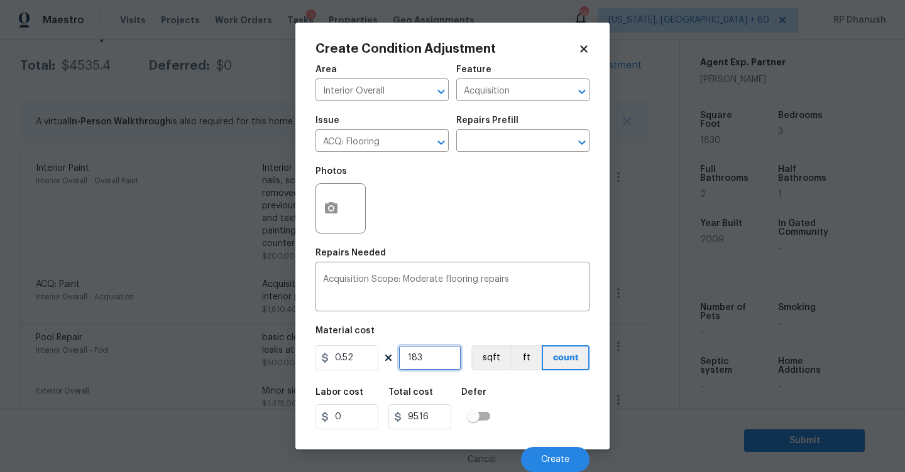
type input "951.6"
type input "1830"
click at [322, 216] on button "button" at bounding box center [331, 208] width 30 height 49
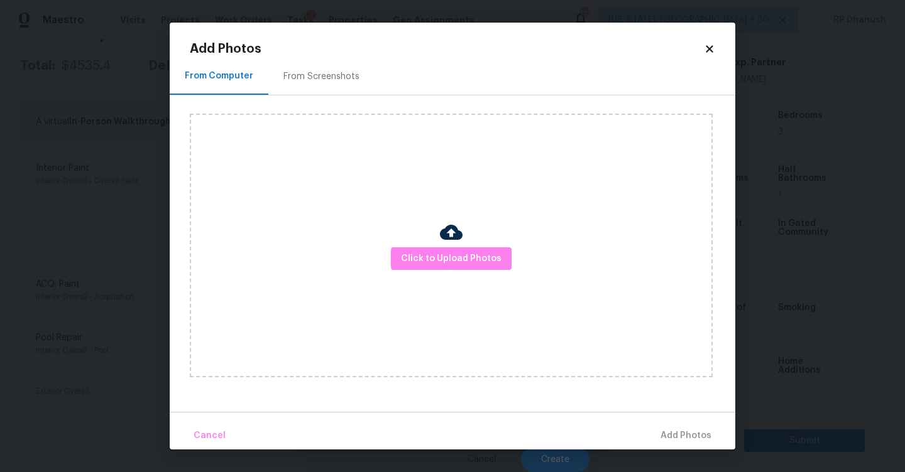
click at [326, 79] on div "From Screenshots" at bounding box center [321, 76] width 76 height 13
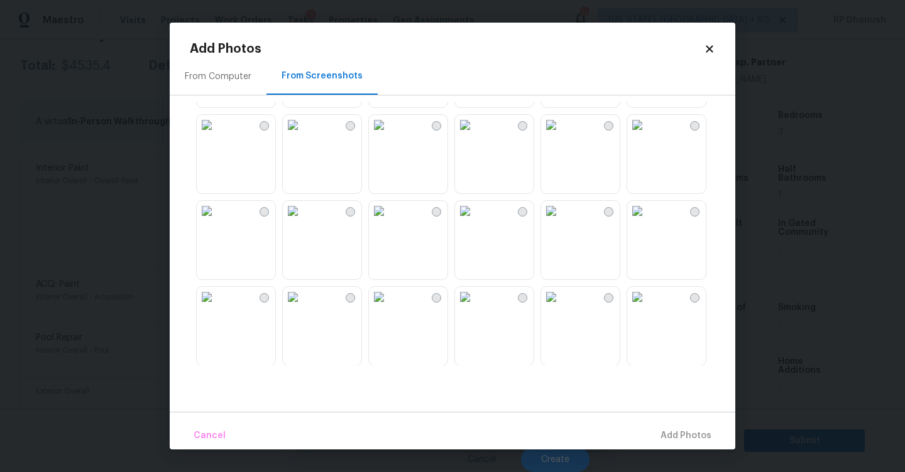
scroll to position [80, 0]
click at [217, 221] on img at bounding box center [207, 210] width 20 height 20
click at [389, 221] on img at bounding box center [379, 210] width 20 height 20
click at [561, 221] on img at bounding box center [551, 210] width 20 height 20
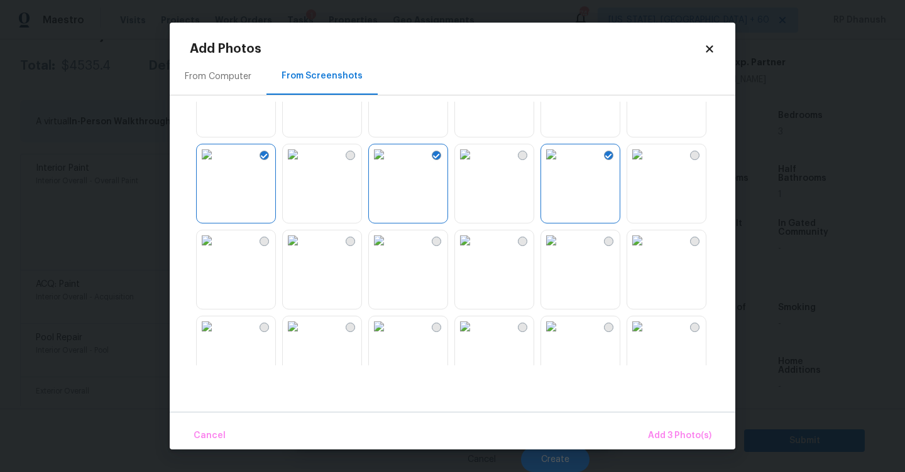
scroll to position [180, 0]
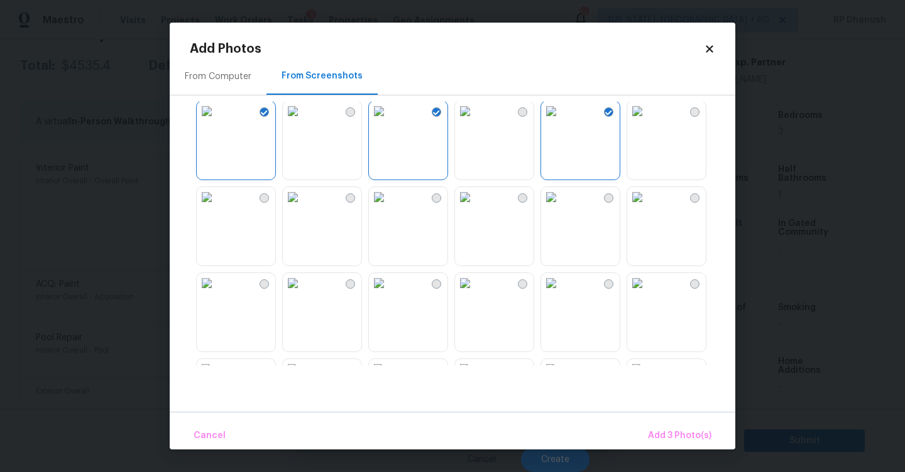
click at [475, 207] on img at bounding box center [465, 197] width 20 height 20
click at [561, 207] on img at bounding box center [551, 197] width 20 height 20
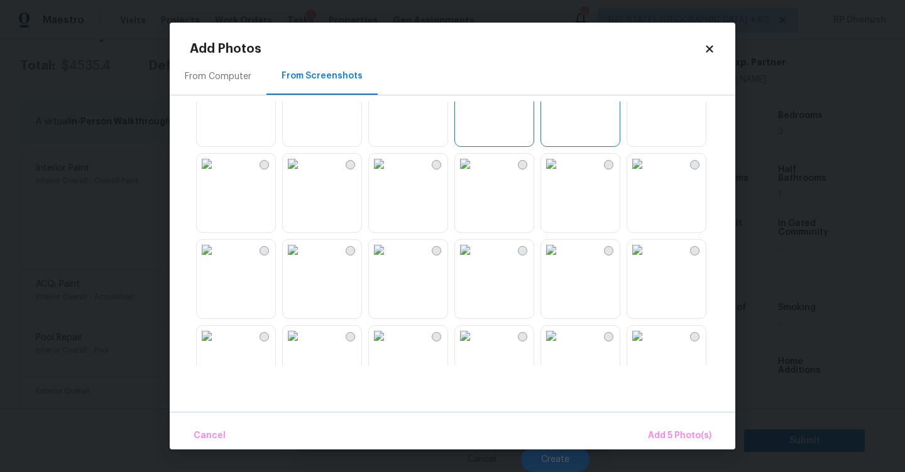
click at [647, 174] on img at bounding box center [637, 164] width 20 height 20
click at [647, 260] on img at bounding box center [637, 250] width 20 height 20
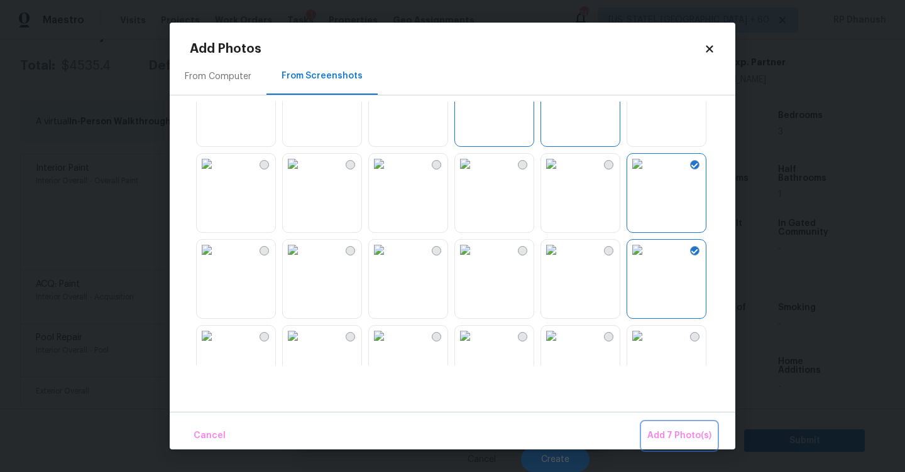
click at [660, 430] on span "Add 7 Photo(s)" at bounding box center [679, 437] width 64 height 16
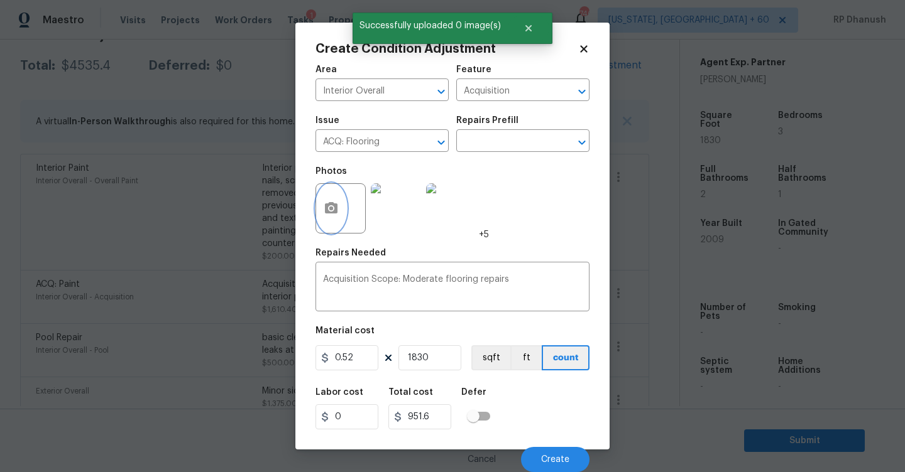
scroll to position [1, 0]
click at [556, 456] on span "Create" at bounding box center [555, 460] width 28 height 9
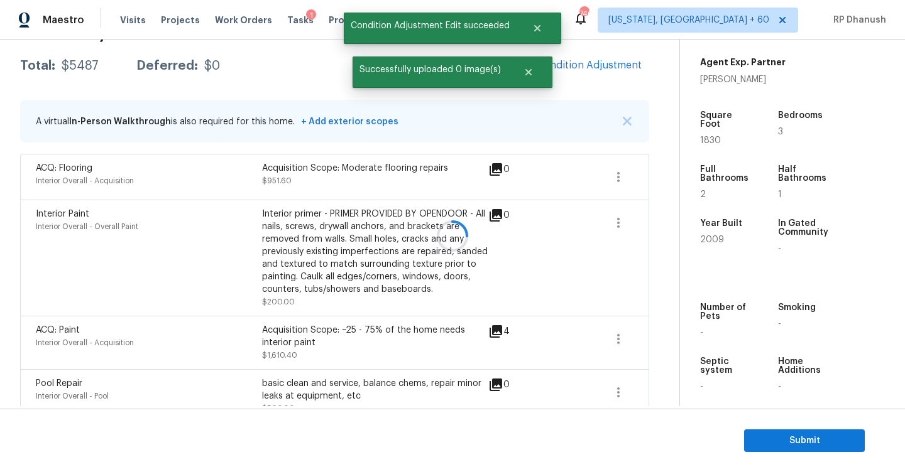
scroll to position [0, 0]
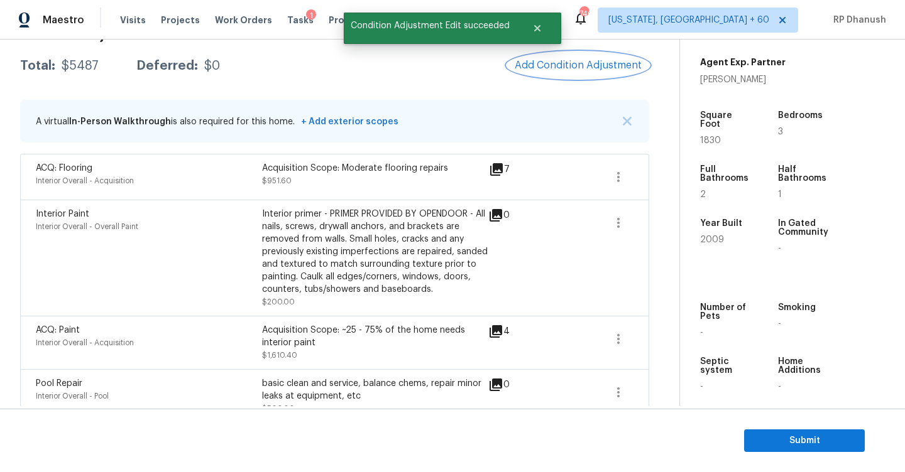
click at [576, 58] on button "Add Condition Adjustment" at bounding box center [578, 65] width 142 height 26
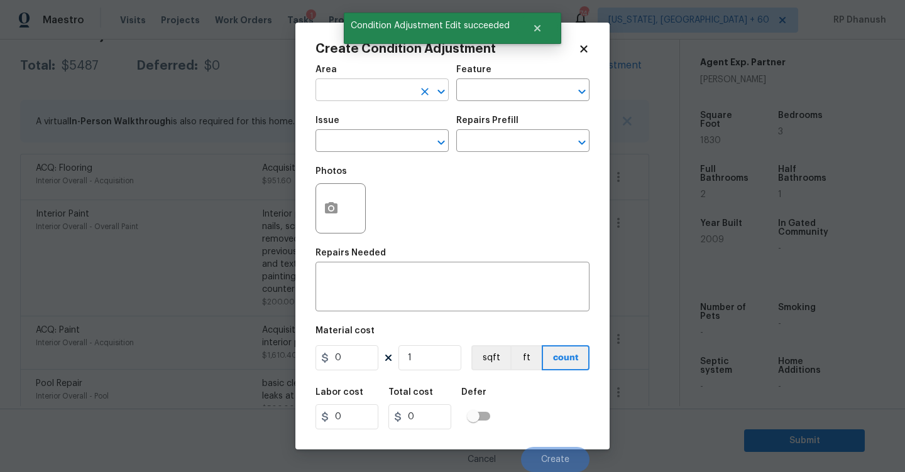
click at [365, 94] on input "text" at bounding box center [364, 91] width 98 height 19
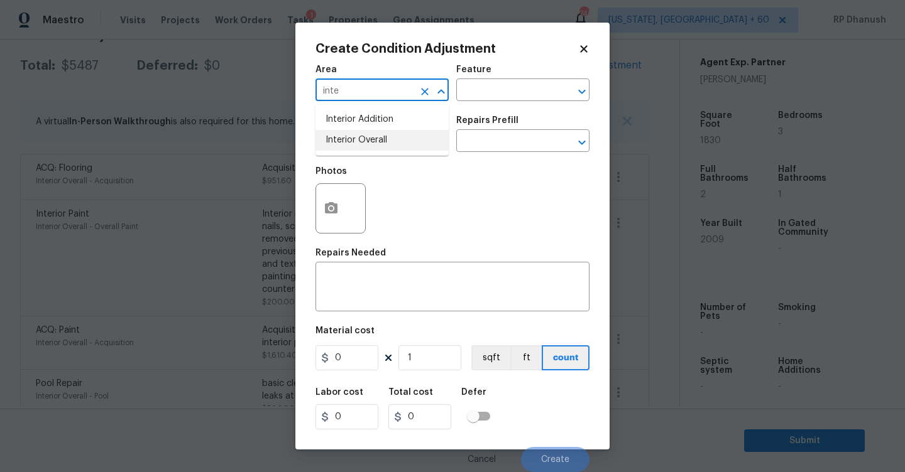
drag, startPoint x: 367, startPoint y: 150, endPoint x: 378, endPoint y: 139, distance: 15.6
click at [367, 150] on li "Interior Overall" at bounding box center [381, 140] width 133 height 21
type input "Interior Overall"
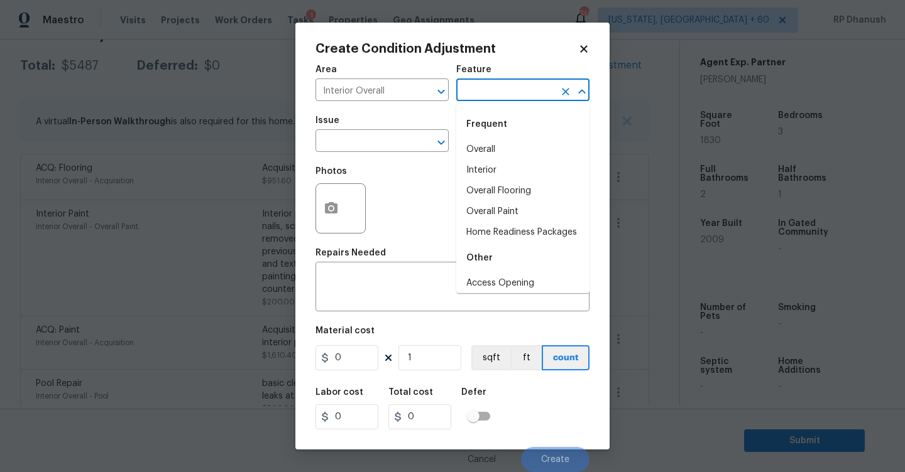
click at [498, 92] on input "text" at bounding box center [505, 91] width 98 height 19
click at [480, 225] on li "Home Readiness Packages" at bounding box center [522, 232] width 133 height 21
type input "Home Readiness Packages"
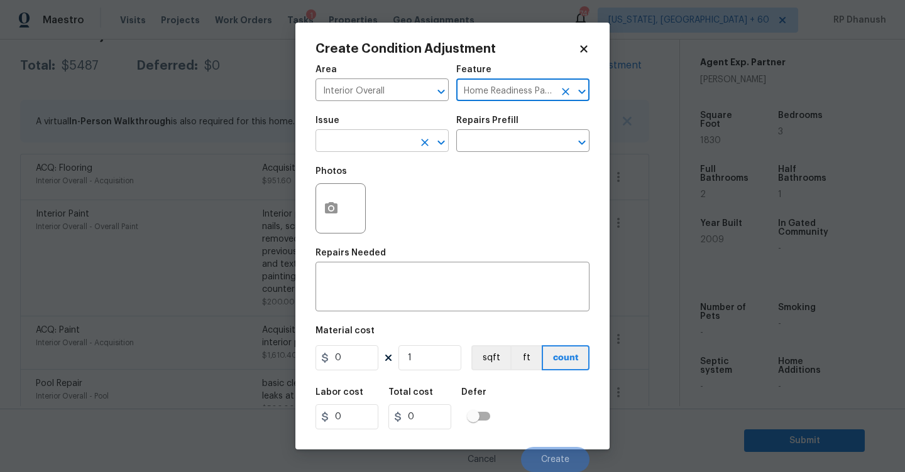
click at [420, 133] on div "​" at bounding box center [381, 142] width 133 height 19
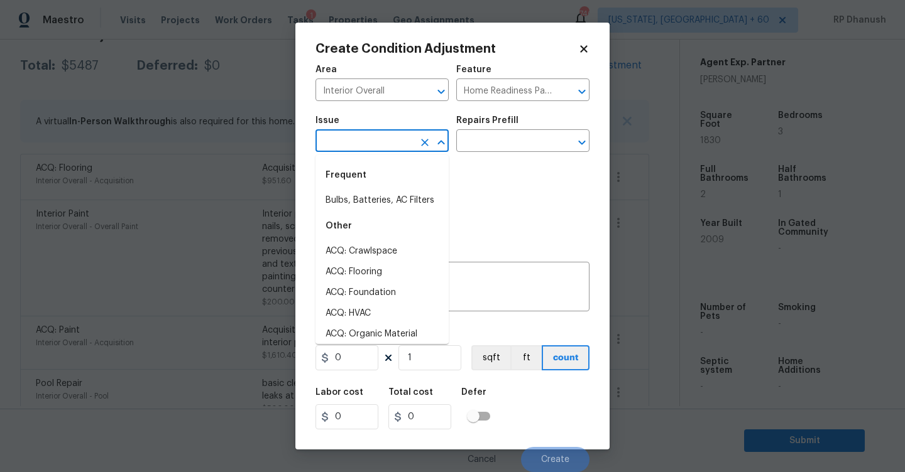
click at [401, 146] on input "text" at bounding box center [364, 142] width 98 height 19
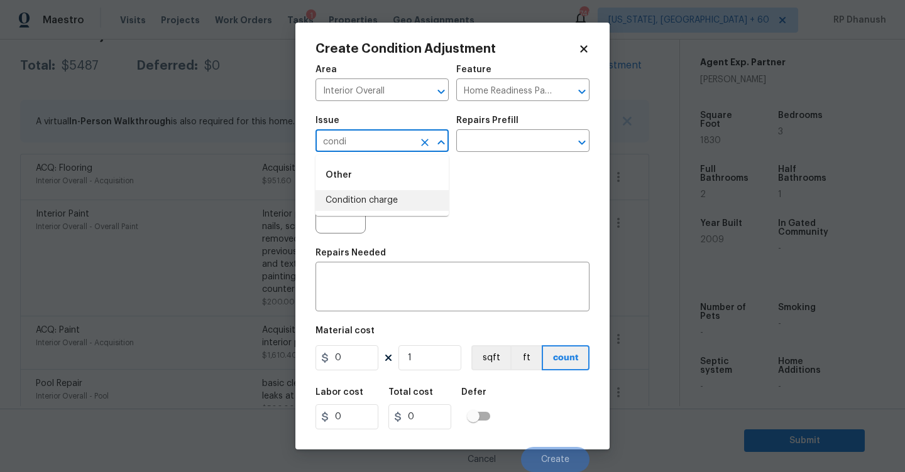
click at [389, 206] on li "Condition charge" at bounding box center [381, 200] width 133 height 21
type input "Condition charge"
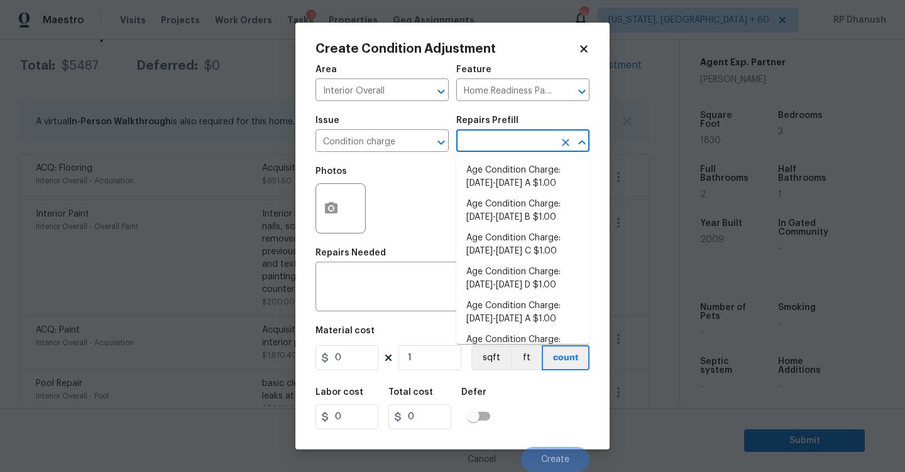
click at [510, 138] on input "text" at bounding box center [505, 142] width 98 height 19
type input "2008"
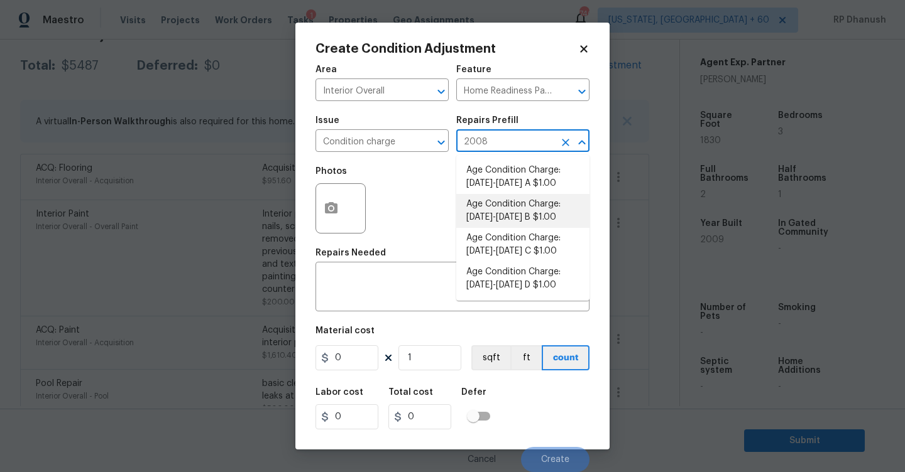
click at [508, 210] on li "Age Condition Charge: [DATE]-[DATE] B $1.00" at bounding box center [522, 211] width 133 height 34
type textarea "Age Condition Charge: [DATE]-[DATE] B"
type input "1"
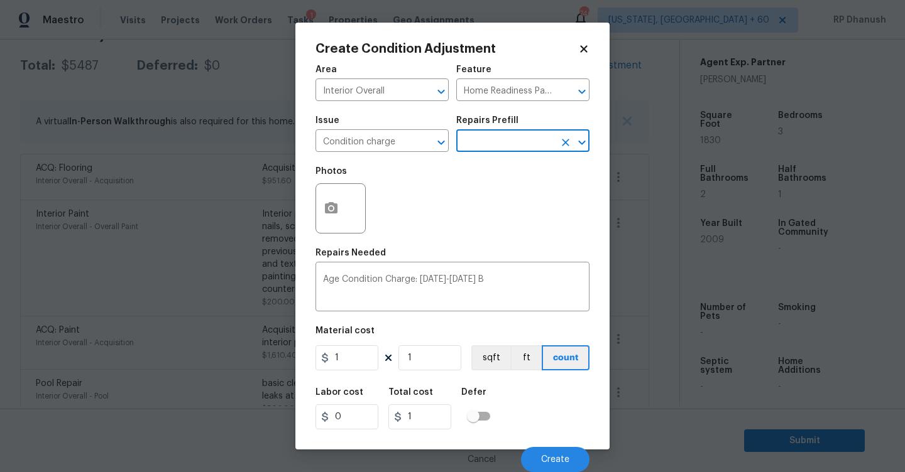
click at [509, 143] on input "text" at bounding box center [505, 142] width 98 height 19
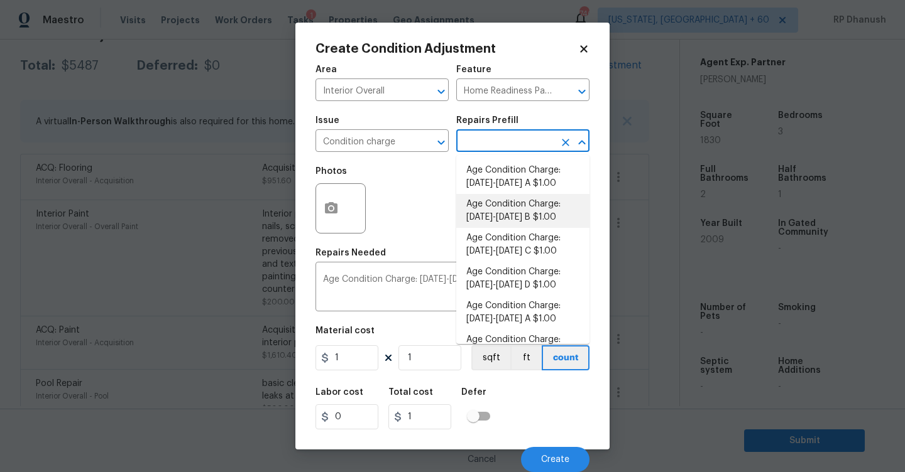
click at [509, 143] on input "text" at bounding box center [505, 142] width 98 height 19
type input "2"
type input "2009"
click at [507, 204] on li "Age Condition Charge: [DATE]-[DATE] B $1.00" at bounding box center [522, 211] width 133 height 34
type textarea "Age Condition Charge: [DATE]-[DATE] B"
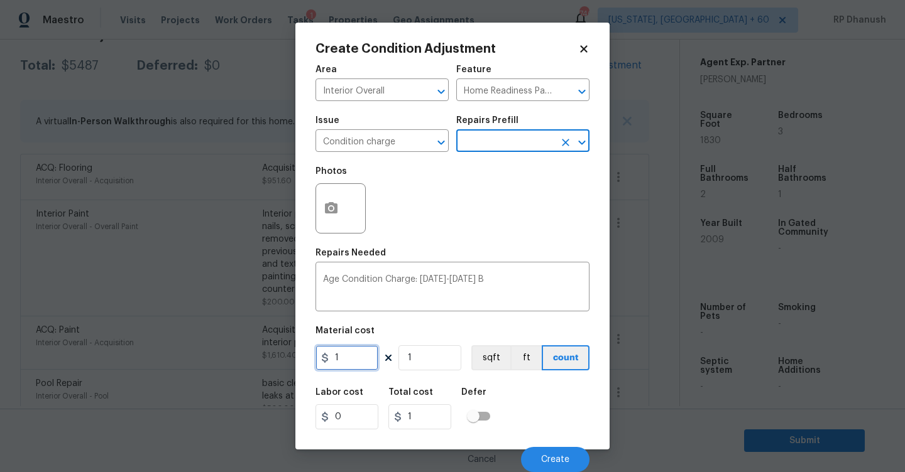
click at [348, 363] on input "1" at bounding box center [346, 358] width 63 height 25
type input "2000"
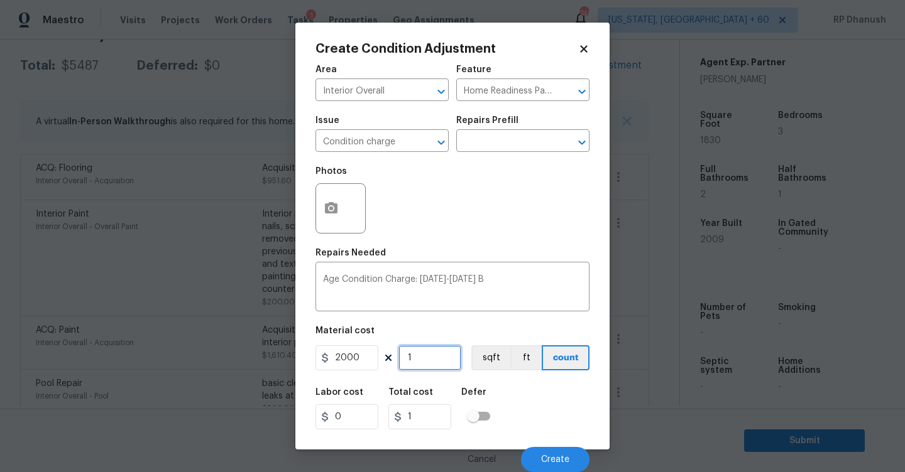
type input "2000"
click at [550, 457] on span "Create" at bounding box center [555, 460] width 28 height 9
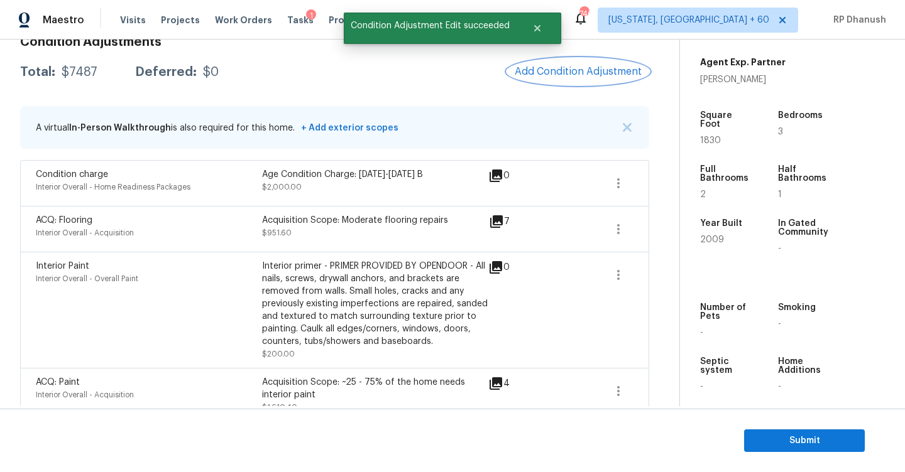
scroll to position [133, 0]
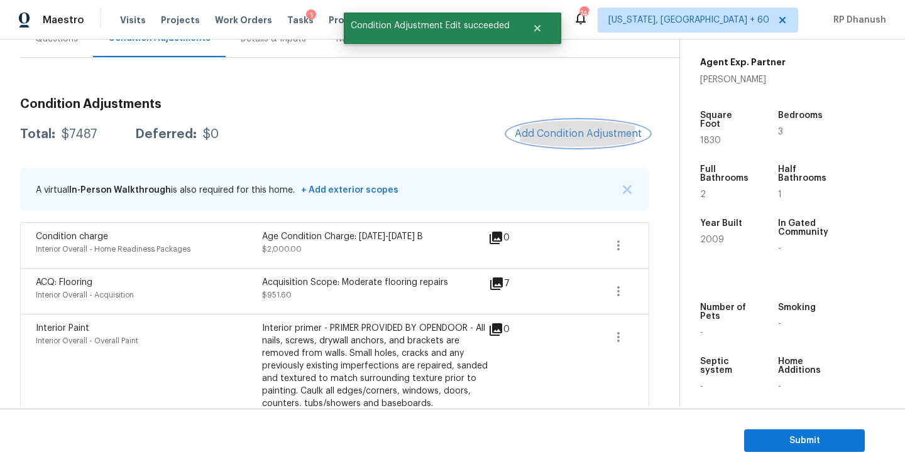
click at [589, 136] on span "Add Condition Adjustment" at bounding box center [578, 133] width 127 height 11
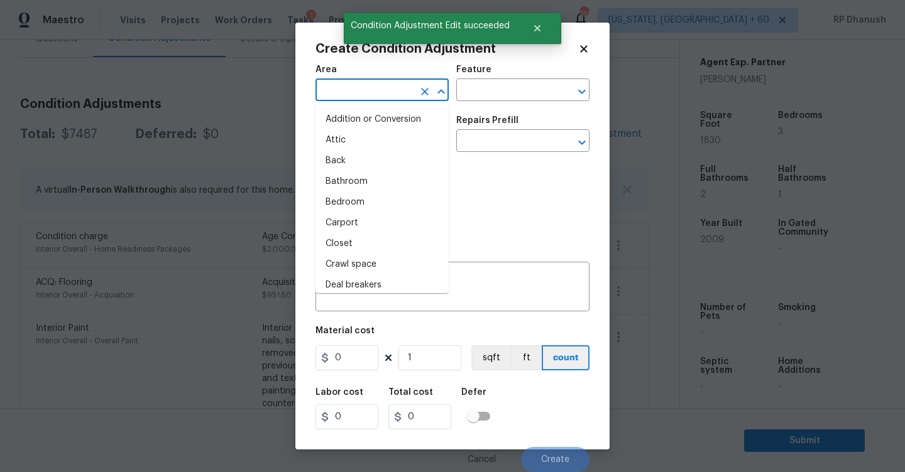
click at [395, 82] on input "text" at bounding box center [364, 91] width 98 height 19
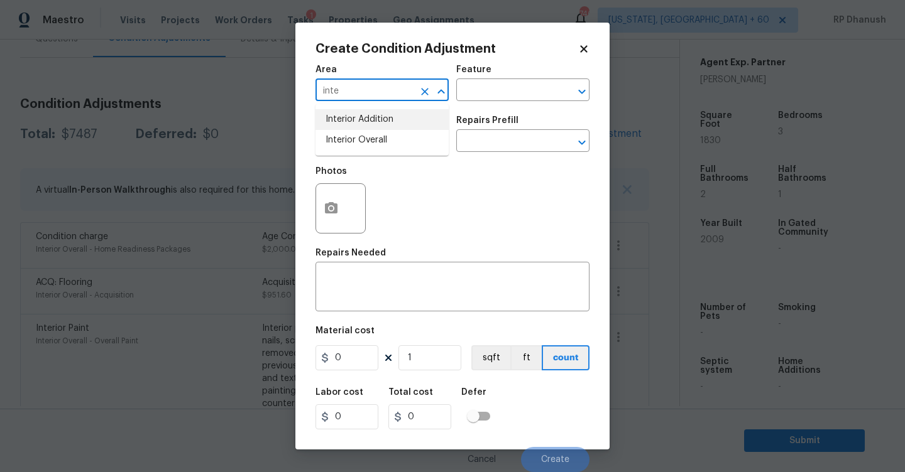
click at [379, 134] on li "Interior Overall" at bounding box center [381, 140] width 133 height 21
type input "Interior Overall"
click at [527, 96] on input "text" at bounding box center [505, 91] width 98 height 19
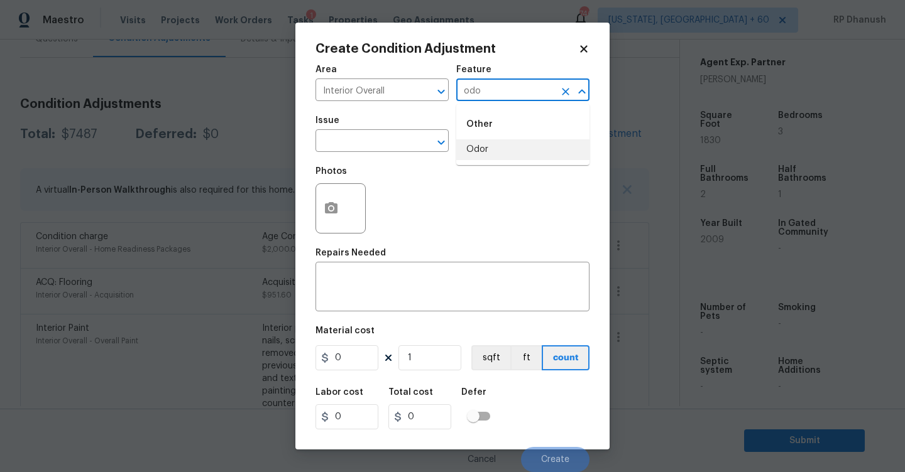
click at [496, 155] on li "Odor" at bounding box center [522, 149] width 133 height 21
type input "Odor"
click at [392, 139] on input "text" at bounding box center [364, 142] width 98 height 19
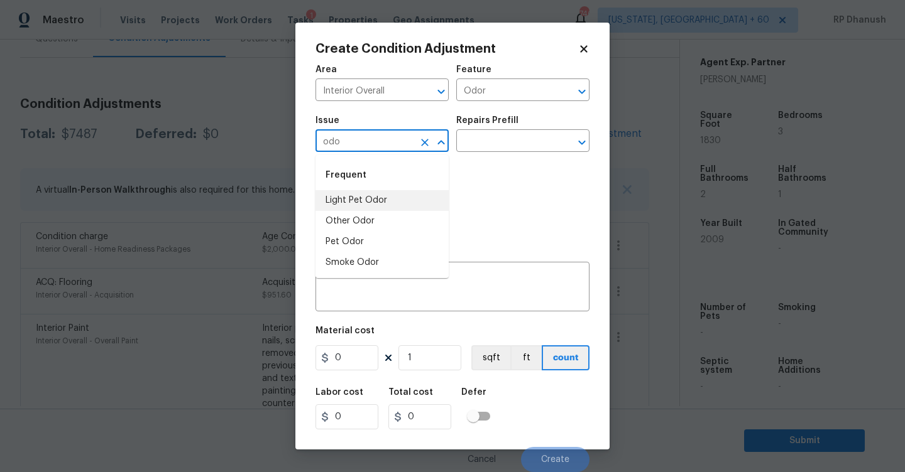
click at [361, 204] on li "Light Pet Odor" at bounding box center [381, 200] width 133 height 21
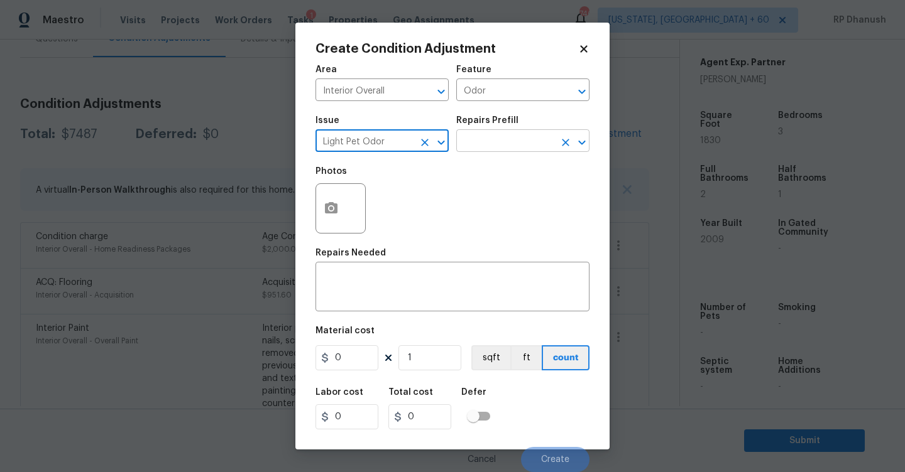
type input "Light Pet Odor"
click at [468, 151] on input "text" at bounding box center [505, 142] width 98 height 19
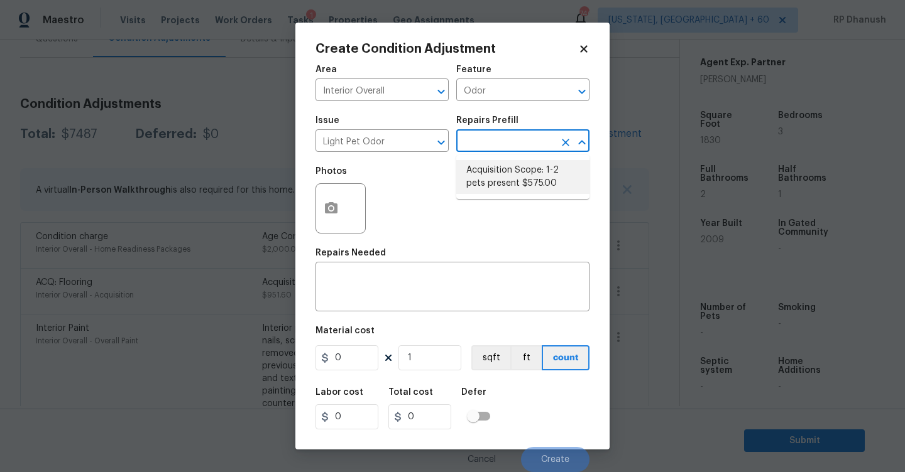
click at [477, 166] on li "Acquisition Scope: 1-2 pets present $575.00" at bounding box center [522, 177] width 133 height 34
type textarea "Acquisition Scope: 1-2 pets present"
type input "575"
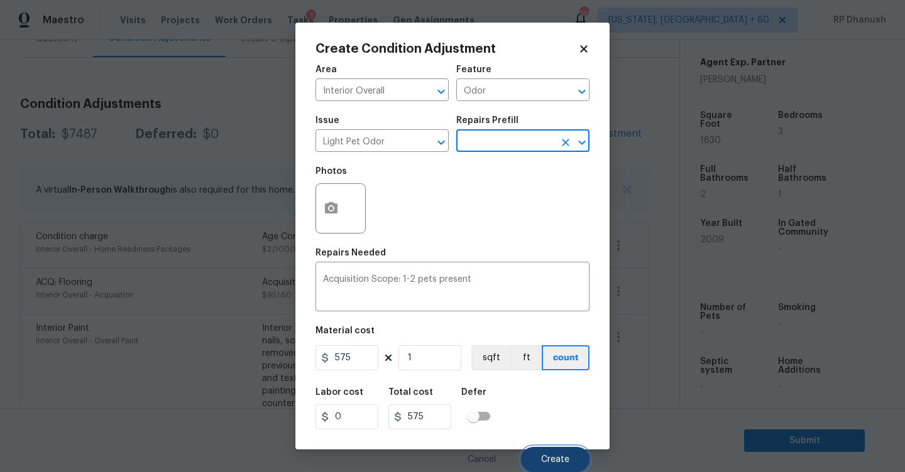
click at [540, 448] on button "Create" at bounding box center [555, 459] width 68 height 25
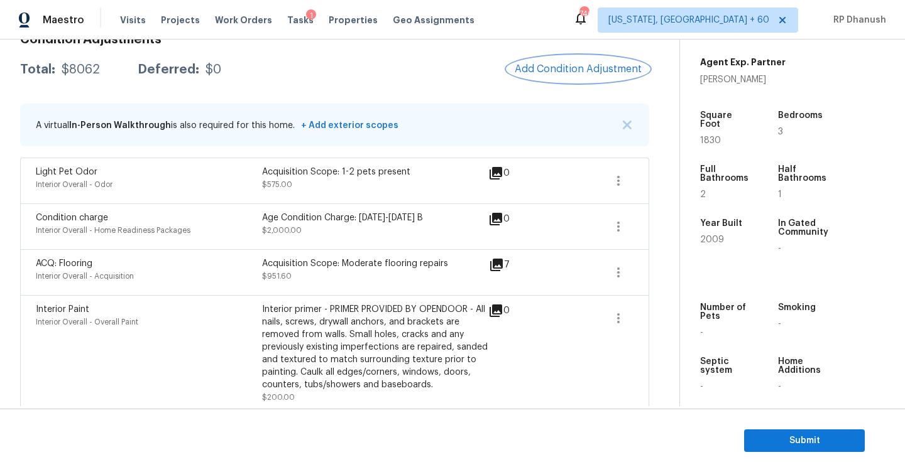
scroll to position [196, 0]
click at [556, 69] on span "Add Condition Adjustment" at bounding box center [578, 70] width 127 height 11
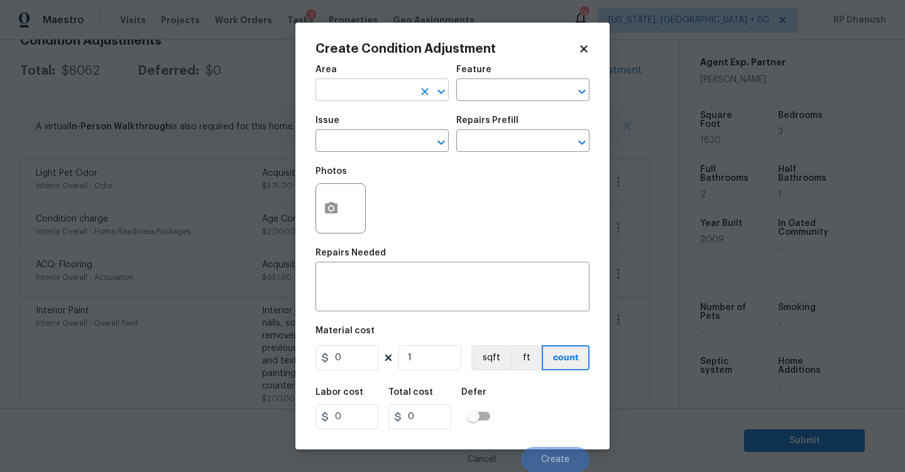
click at [382, 93] on input "text" at bounding box center [364, 91] width 98 height 19
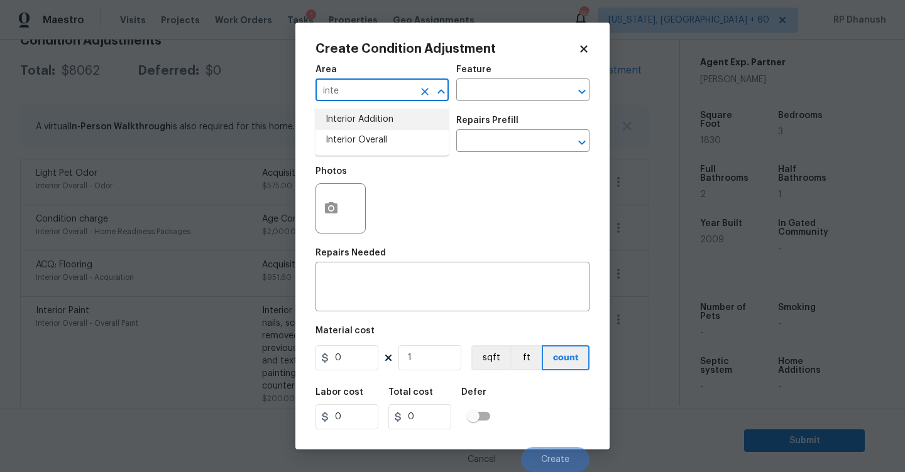
click at [374, 131] on li "Interior Overall" at bounding box center [381, 140] width 133 height 21
type input "Interior Overall"
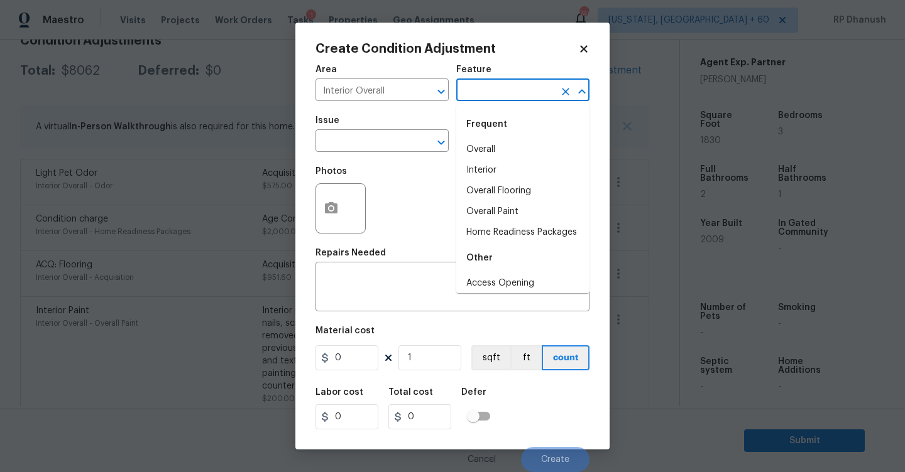
click at [464, 96] on input "text" at bounding box center [505, 91] width 98 height 19
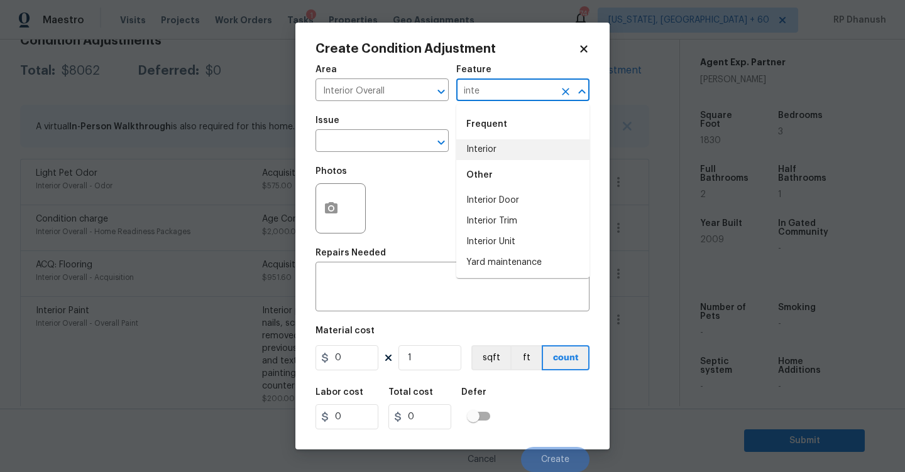
click at [479, 160] on div "Other" at bounding box center [522, 175] width 133 height 30
type input "inte"
click at [384, 154] on span "Issue ​" at bounding box center [381, 134] width 133 height 51
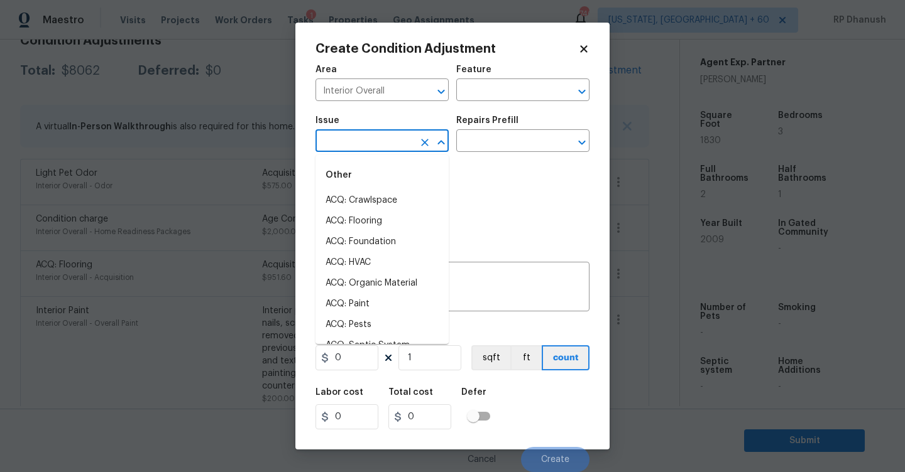
click at [380, 145] on input "text" at bounding box center [364, 142] width 98 height 19
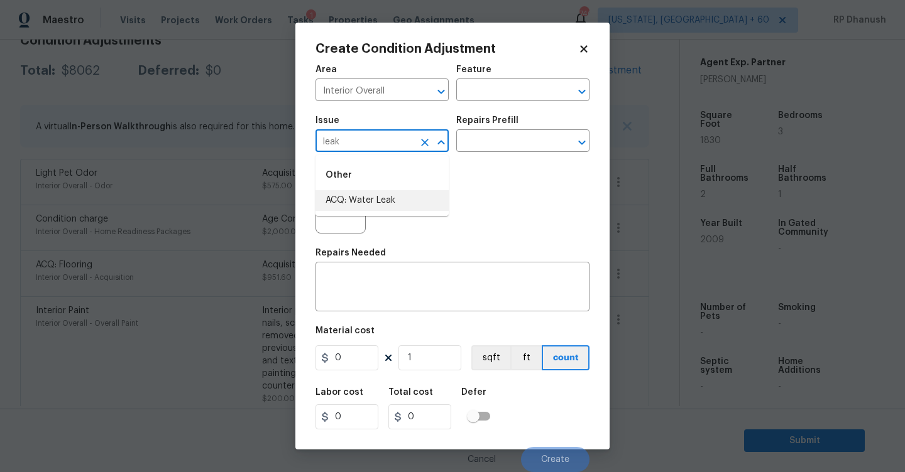
click at [373, 211] on ul "Other ACQ: Water Leak" at bounding box center [381, 185] width 133 height 61
click at [404, 204] on li "ACQ: Water Leak" at bounding box center [381, 200] width 133 height 21
type input "ACQ: Water Leak"
click at [496, 139] on input "text" at bounding box center [505, 142] width 98 height 19
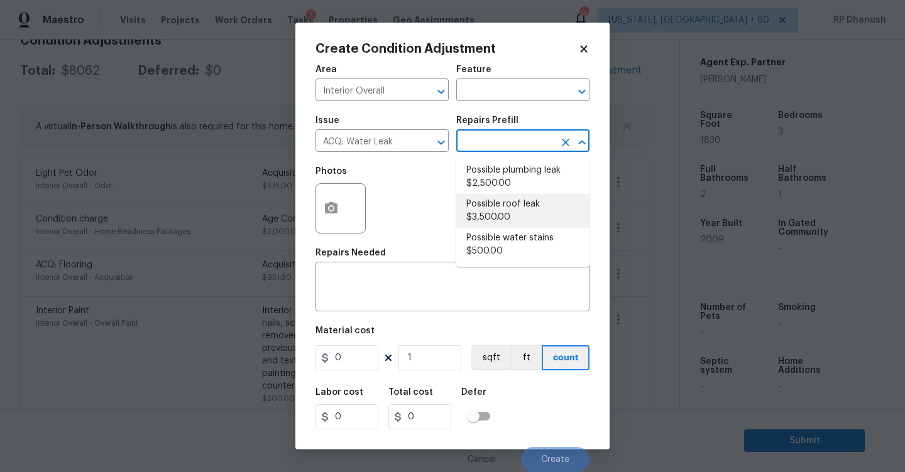
click at [511, 195] on li "Possible roof leak $3,500.00" at bounding box center [522, 211] width 133 height 34
type input "Acquisition"
type textarea "Acquisition Scope: Possible roof leak"
type input "3500"
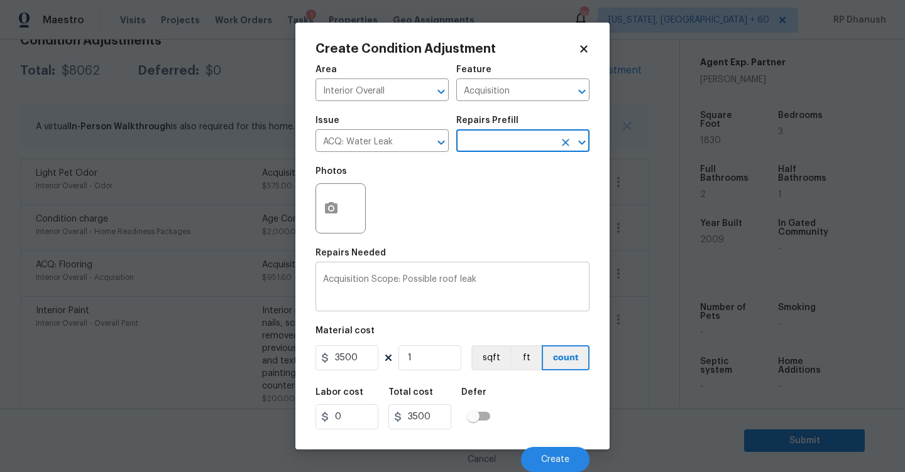
click at [449, 280] on textarea "Acquisition Scope: Possible roof leak" at bounding box center [452, 288] width 259 height 26
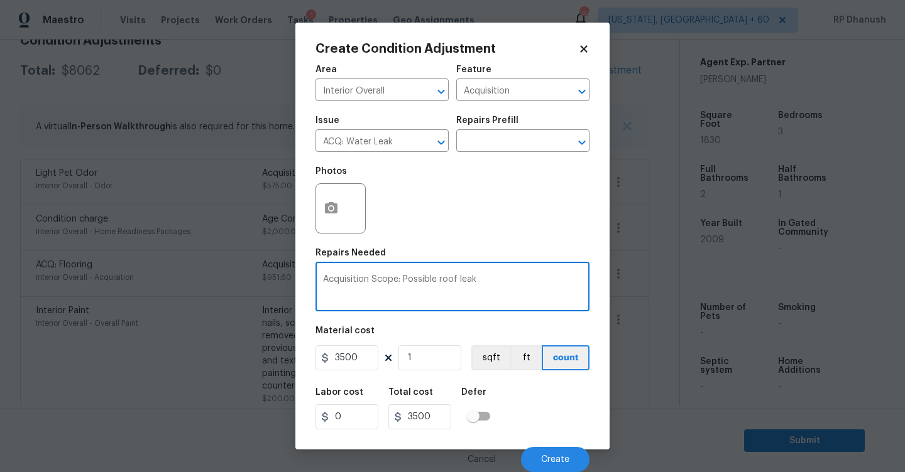
click at [449, 280] on textarea "Acquisition Scope: Possible roof leak" at bounding box center [452, 288] width 259 height 26
type textarea "Acquisition Scope: Possible leak"
click at [354, 350] on input "3500" at bounding box center [346, 358] width 63 height 25
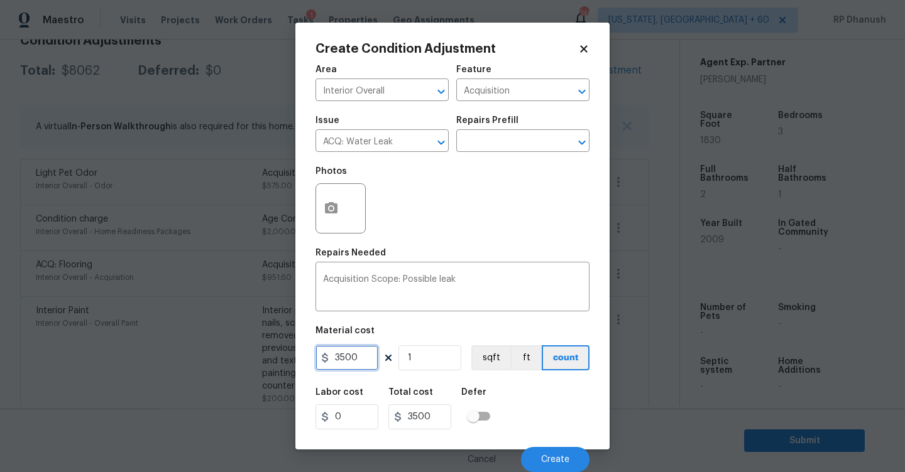
click at [354, 350] on input "3500" at bounding box center [346, 358] width 63 height 25
type input "2500"
click at [545, 456] on span "Create" at bounding box center [555, 460] width 28 height 9
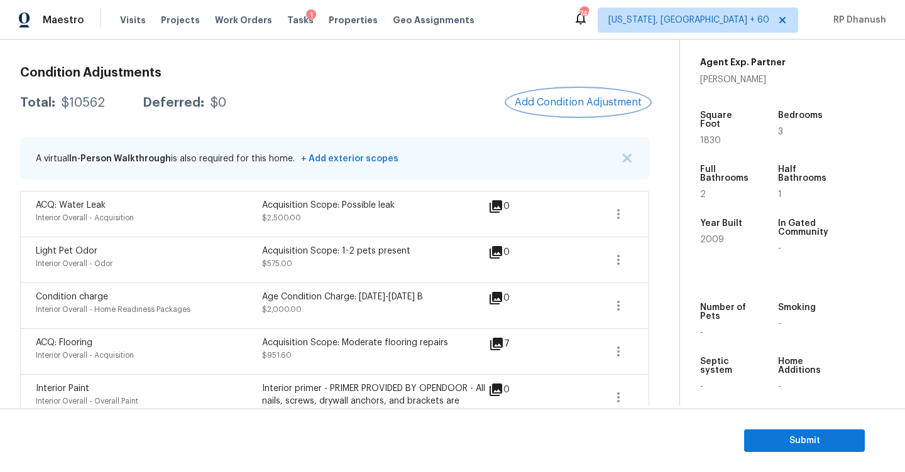
scroll to position [104, 0]
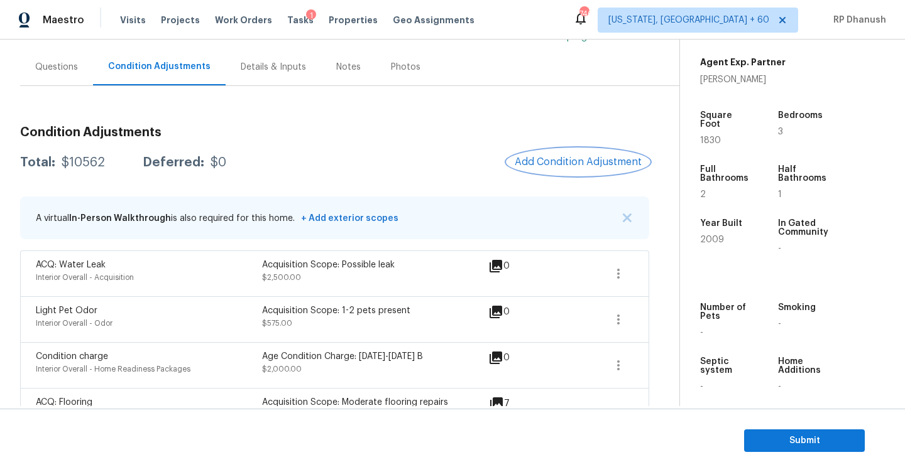
click at [530, 156] on button "Add Condition Adjustment" at bounding box center [578, 162] width 142 height 26
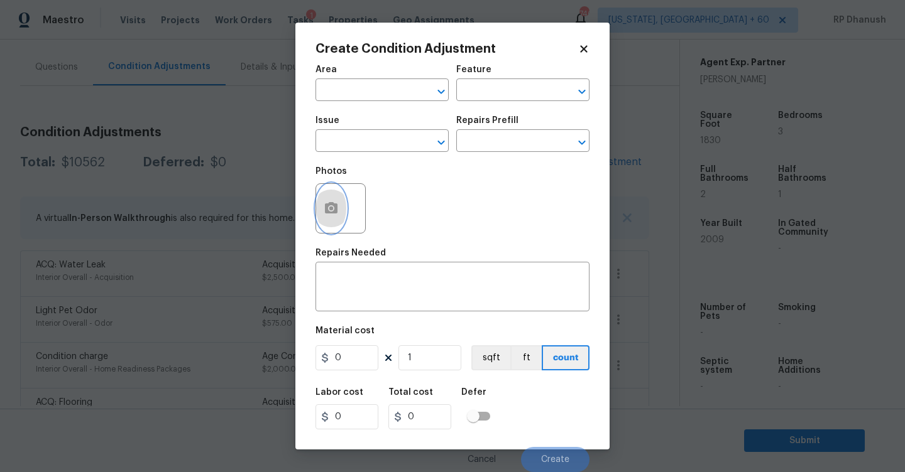
click at [341, 198] on button "button" at bounding box center [331, 208] width 30 height 49
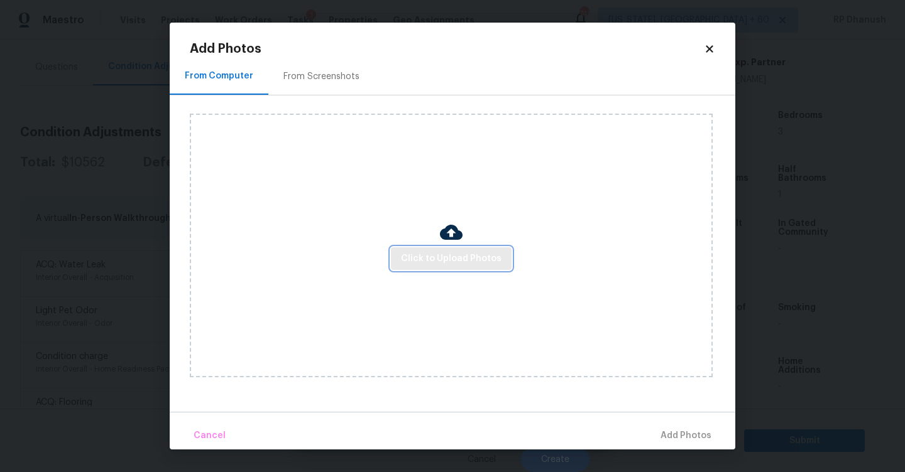
click at [413, 266] on span "Click to Upload Photos" at bounding box center [451, 259] width 101 height 16
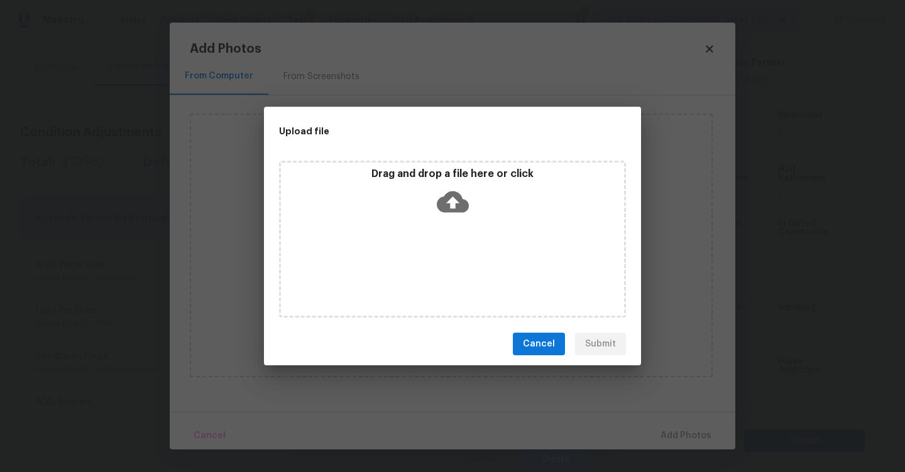
click at [472, 199] on div "Drag and drop a file here or click" at bounding box center [452, 195] width 343 height 54
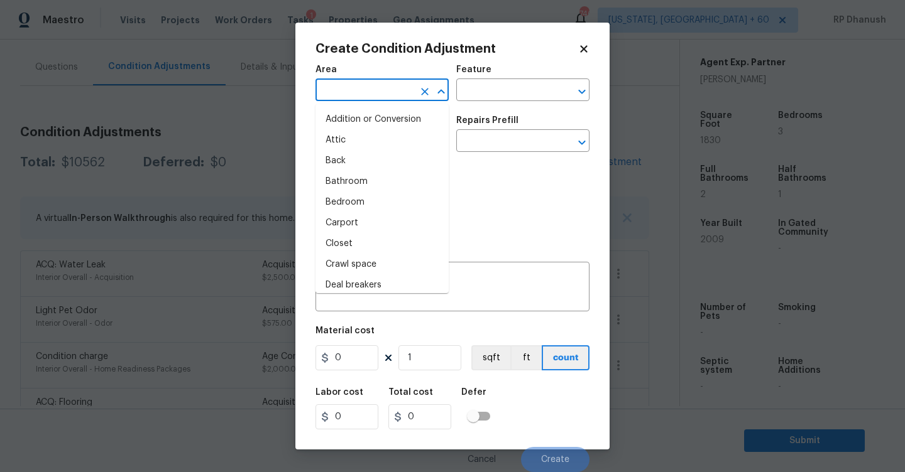
click at [409, 94] on input "text" at bounding box center [364, 91] width 98 height 19
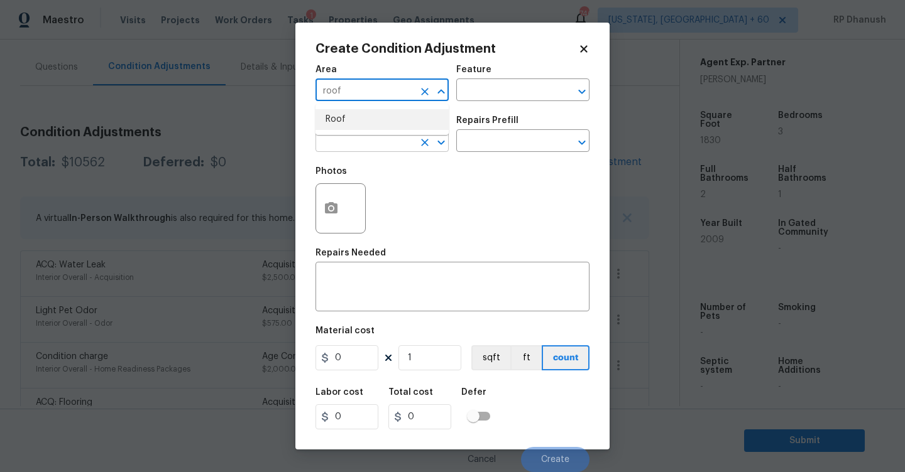
type input "roof"
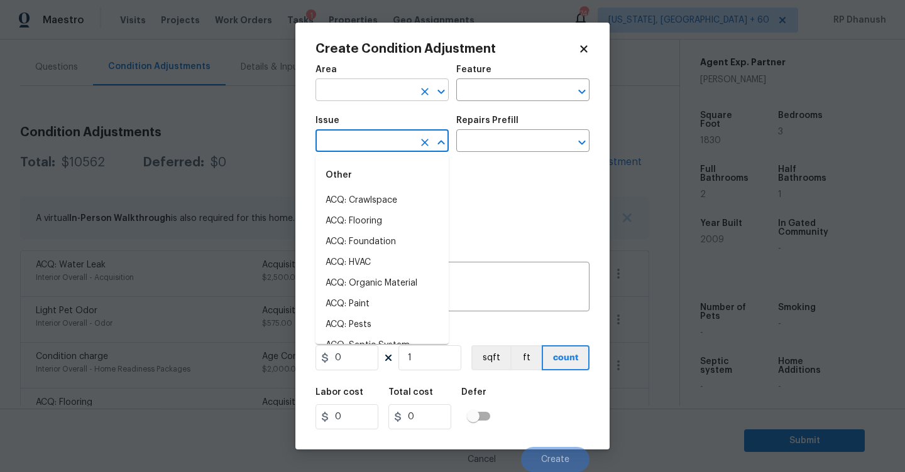
click at [401, 93] on input "text" at bounding box center [364, 91] width 98 height 19
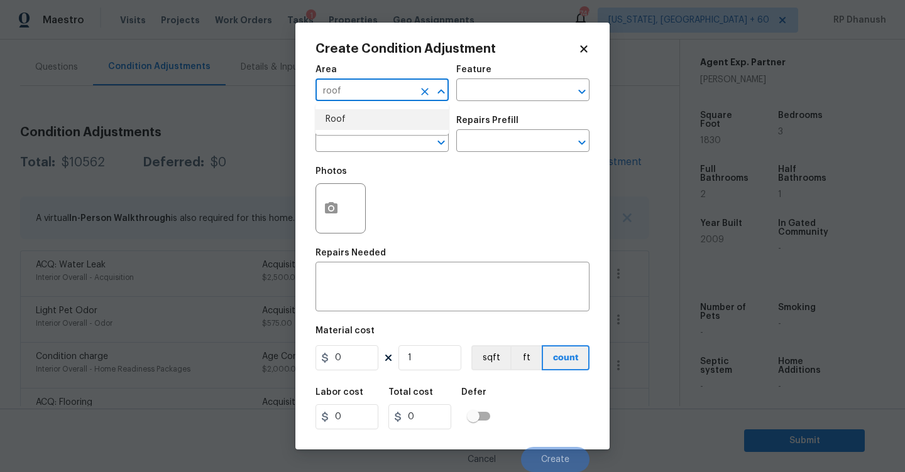
click at [376, 123] on li "Roof" at bounding box center [381, 119] width 133 height 21
type input "Roof"
click at [500, 90] on input "text" at bounding box center [505, 91] width 98 height 19
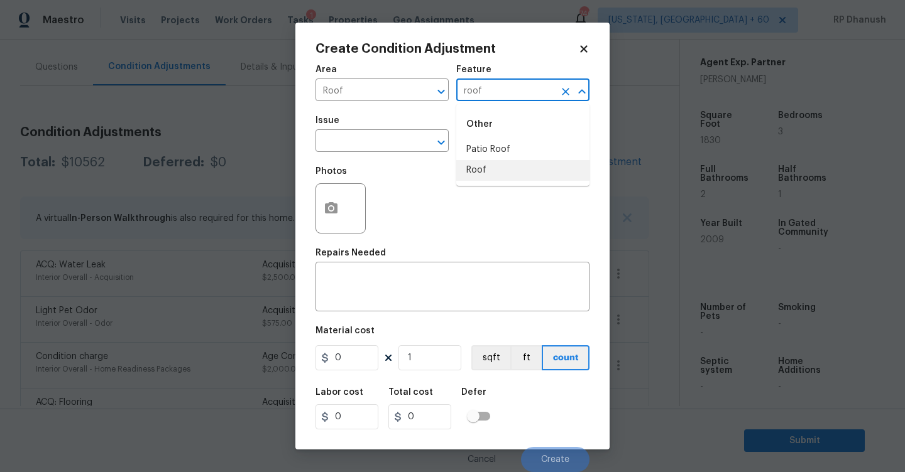
click at [485, 165] on li "Roof" at bounding box center [522, 170] width 133 height 21
type input "Roof"
click at [390, 143] on input "text" at bounding box center [364, 142] width 98 height 19
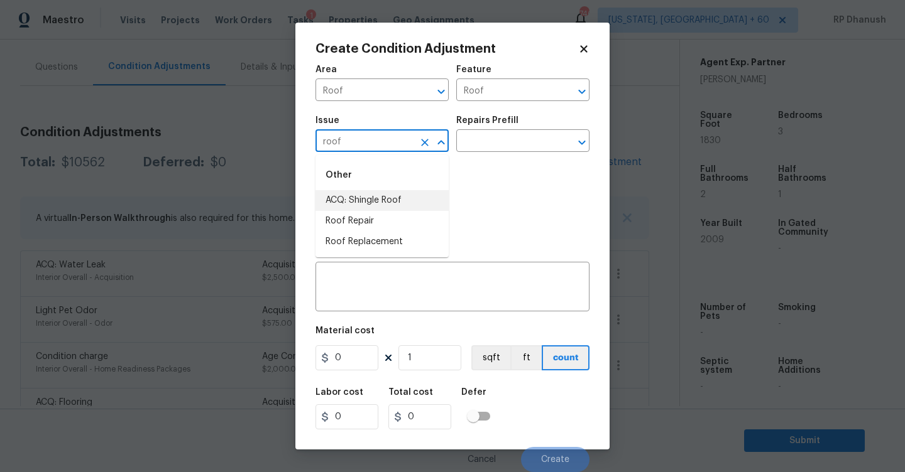
click at [366, 198] on li "ACQ: Shingle Roof" at bounding box center [381, 200] width 133 height 21
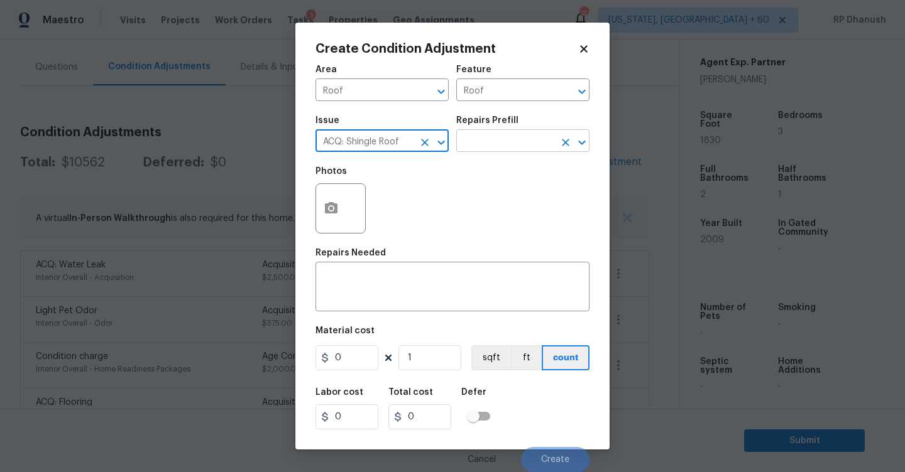
type input "ACQ: Shingle Roof"
click at [533, 149] on input "text" at bounding box center [505, 142] width 98 height 19
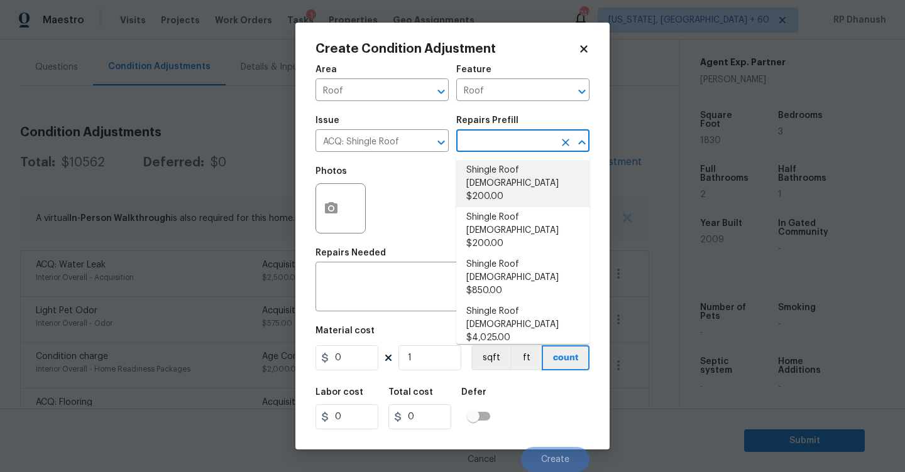
click at [513, 190] on li "Shingle Roof [DEMOGRAPHIC_DATA] $200.00" at bounding box center [522, 183] width 133 height 47
type input "Acquisition"
type textarea "Acquisition Scope: Shingle Roof 0-10 years in age maintenance."
type input "200"
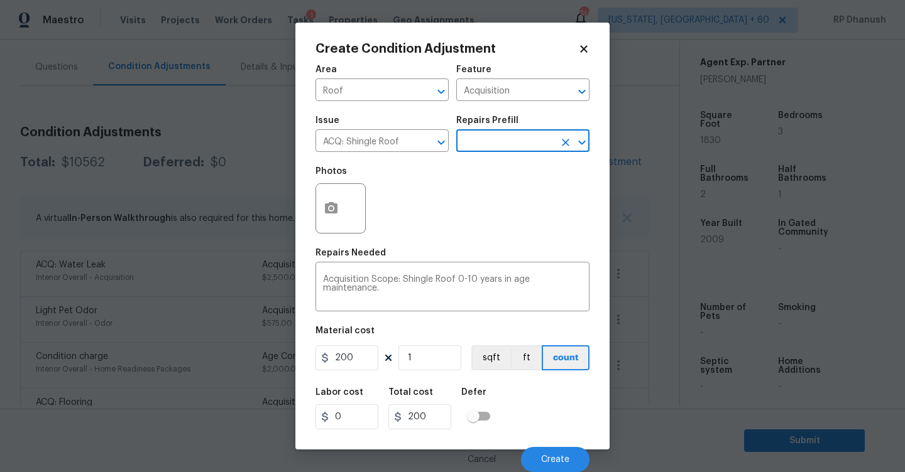
click at [349, 372] on figure "Material cost 200 1 sqft ft count" at bounding box center [452, 350] width 274 height 46
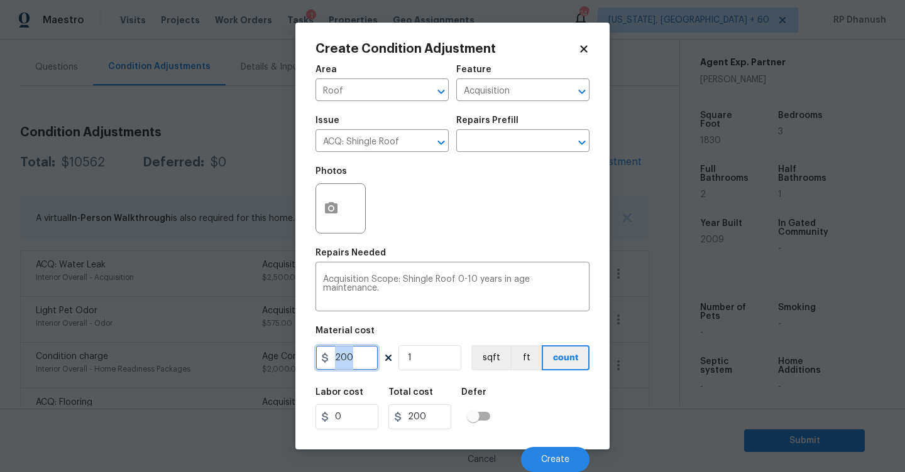
click at [344, 365] on input "200" at bounding box center [346, 358] width 63 height 25
type input "288"
click at [542, 449] on button "Create" at bounding box center [555, 459] width 68 height 25
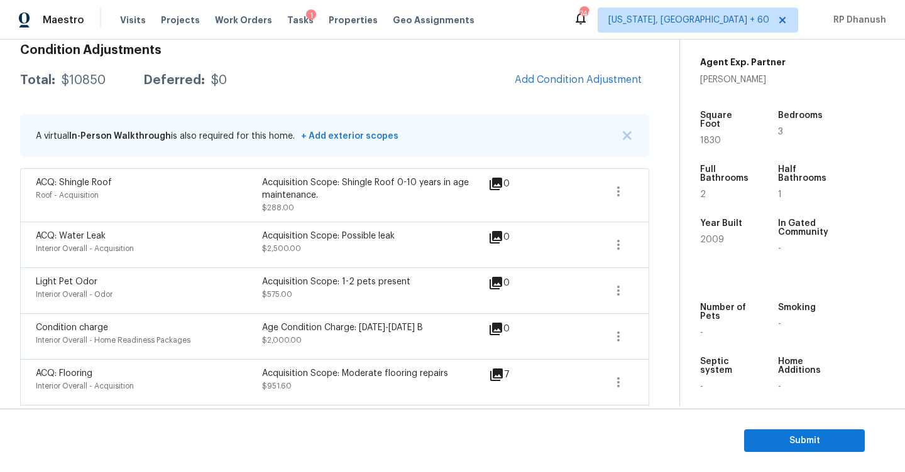
scroll to position [184, 0]
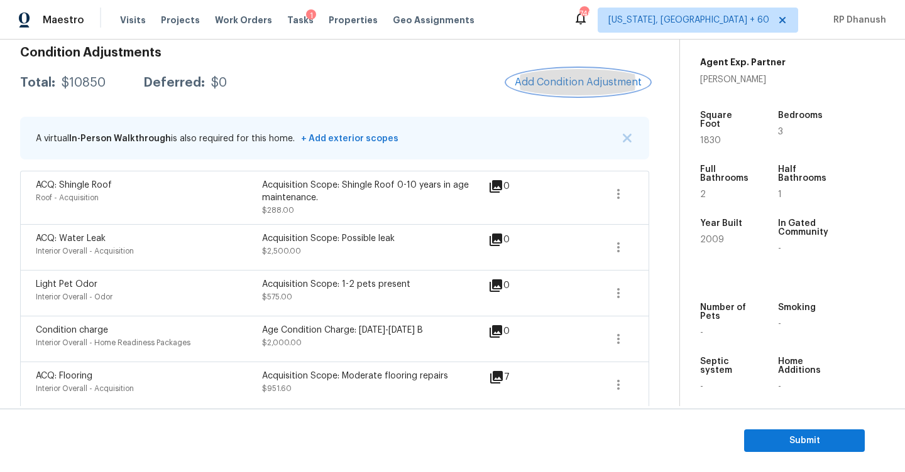
click at [559, 74] on button "Add Condition Adjustment" at bounding box center [578, 82] width 142 height 26
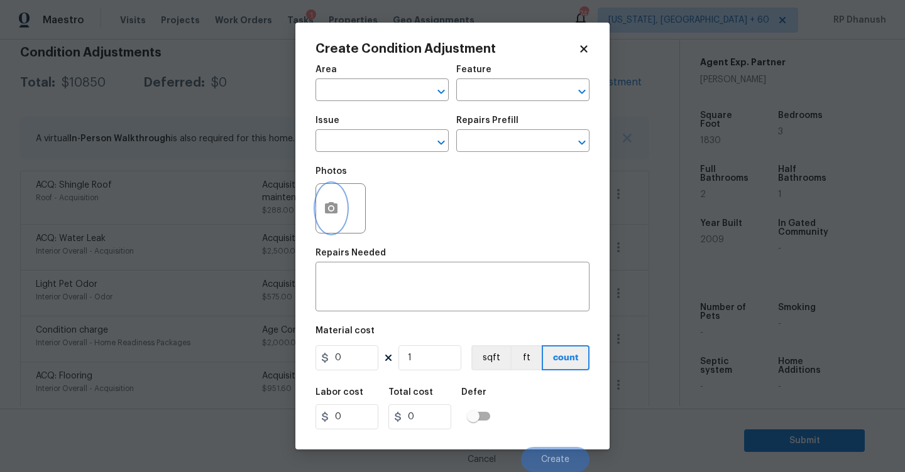
click at [337, 221] on button "button" at bounding box center [331, 208] width 30 height 49
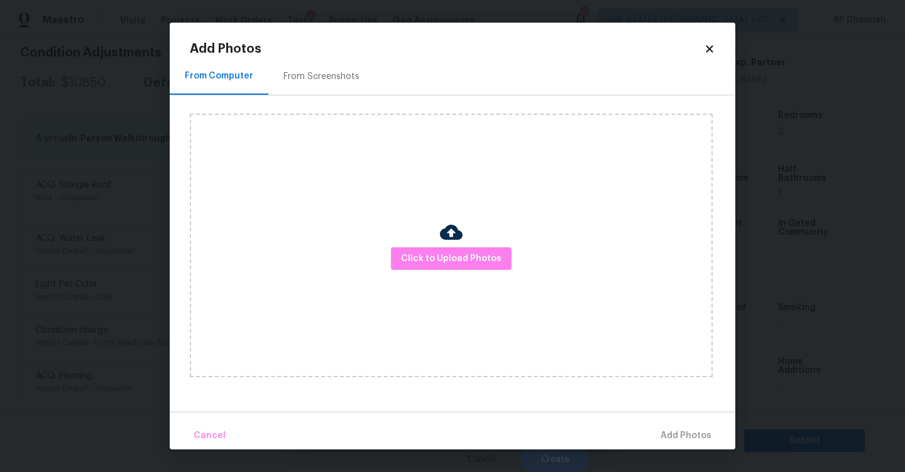
click at [395, 293] on div "Click to Upload Photos" at bounding box center [451, 246] width 523 height 264
click at [421, 268] on button "Click to Upload Photos" at bounding box center [451, 259] width 121 height 23
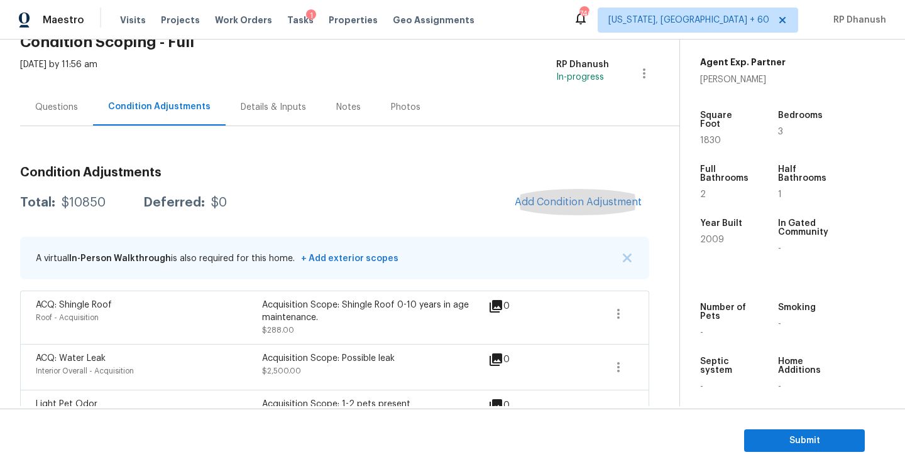
click at [55, 119] on div "Questions" at bounding box center [56, 107] width 73 height 37
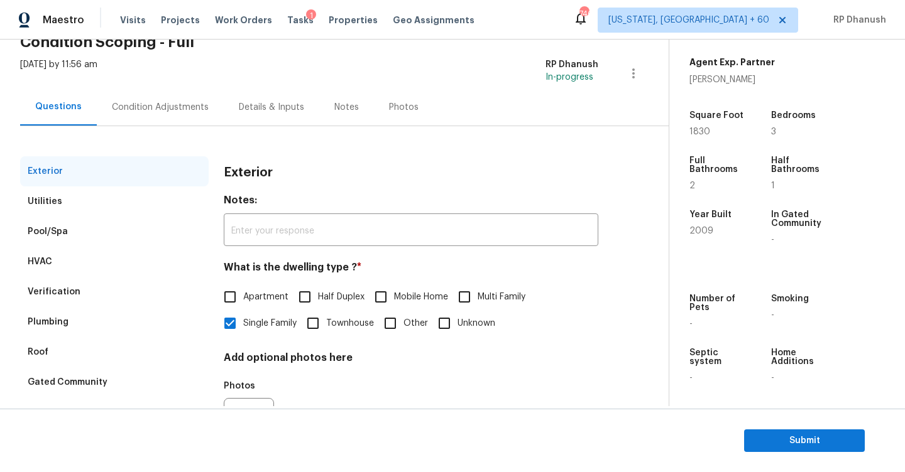
scroll to position [133, 0]
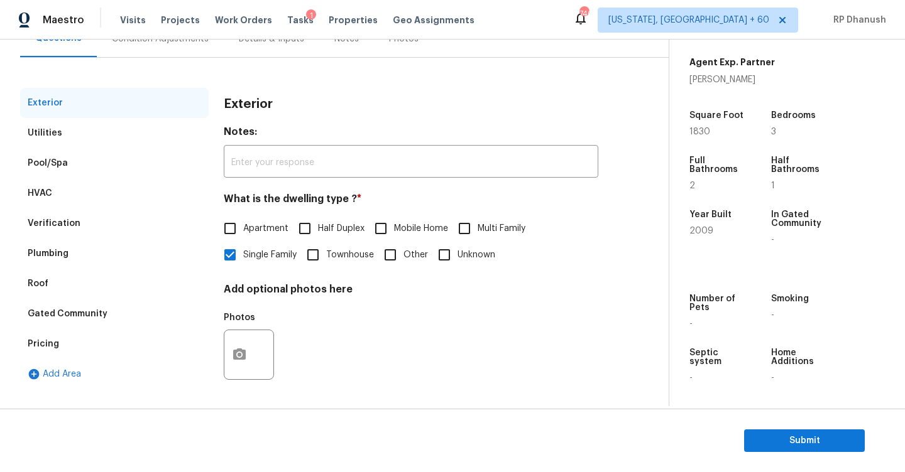
click at [50, 210] on div "Verification" at bounding box center [114, 224] width 188 height 30
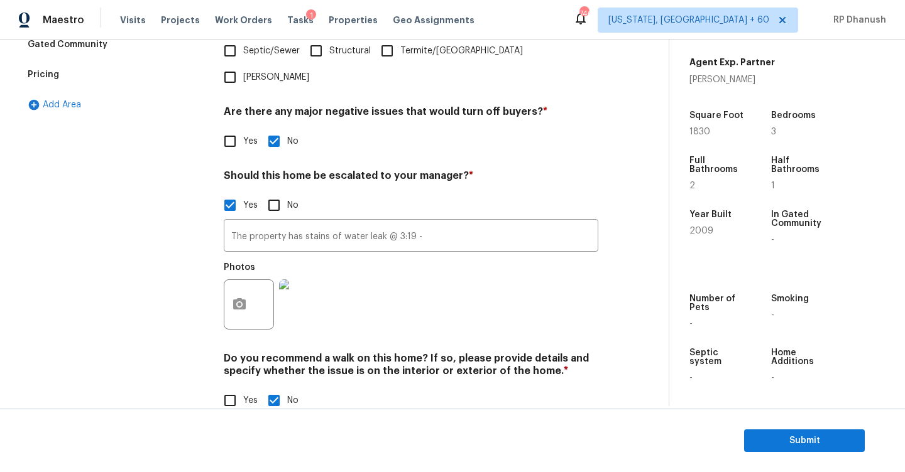
scroll to position [403, 0]
click at [296, 222] on input "The property has stains of water leak @ 3:19 -" at bounding box center [411, 237] width 374 height 30
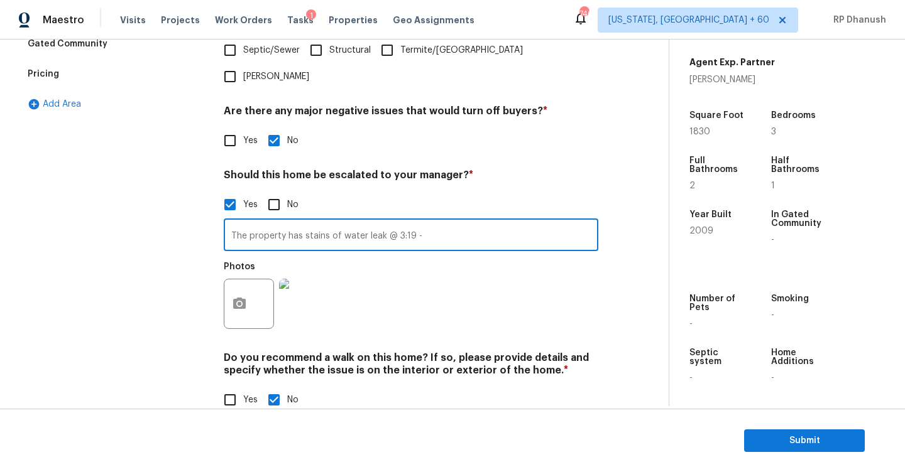
click at [296, 222] on input "The property has stains of water leak @ 3:19 -" at bounding box center [411, 237] width 374 height 30
click at [420, 222] on input "The property has stains of water leak @ 3:19 -" at bounding box center [411, 237] width 374 height 30
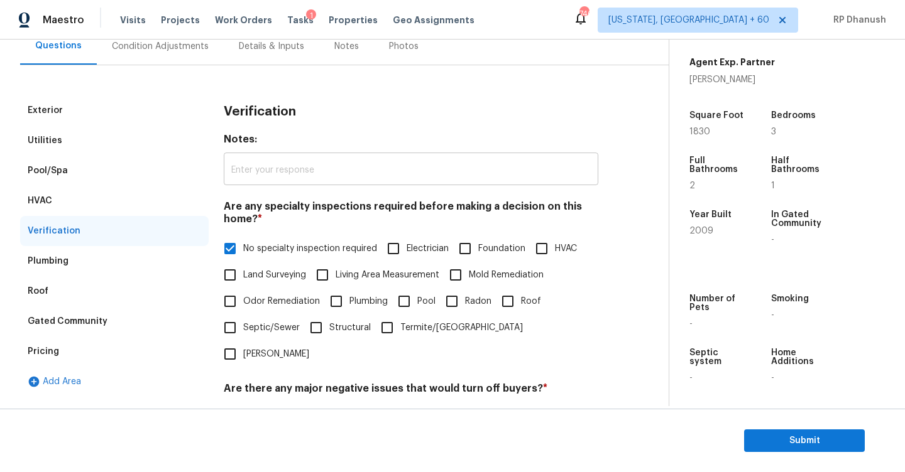
scroll to position [119, 0]
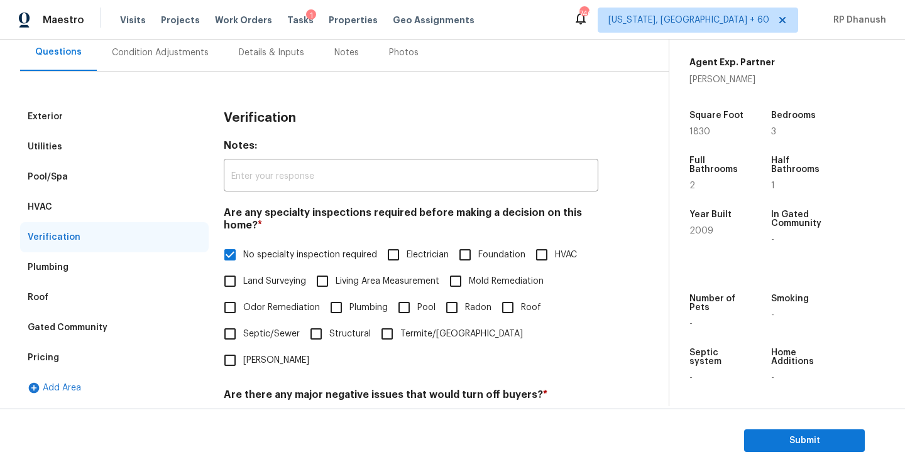
type input "The property has stains of water leak @ 3:19."
click at [155, 59] on div "Condition Adjustments" at bounding box center [160, 52] width 127 height 37
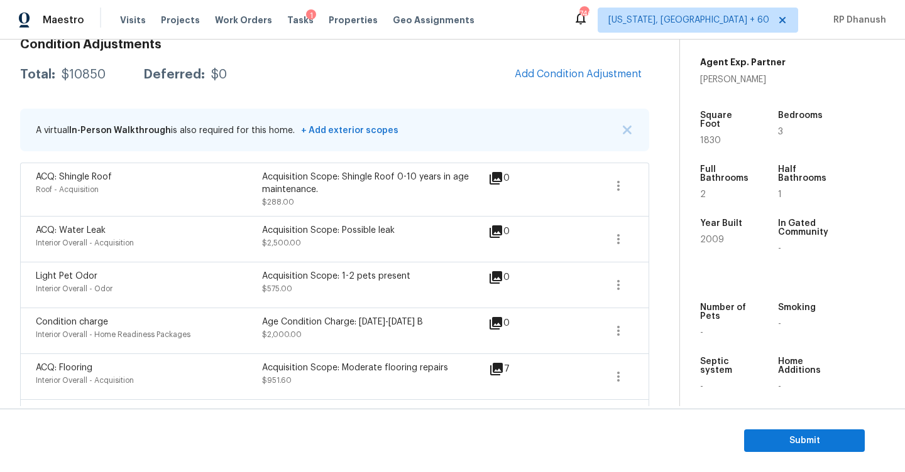
scroll to position [137, 0]
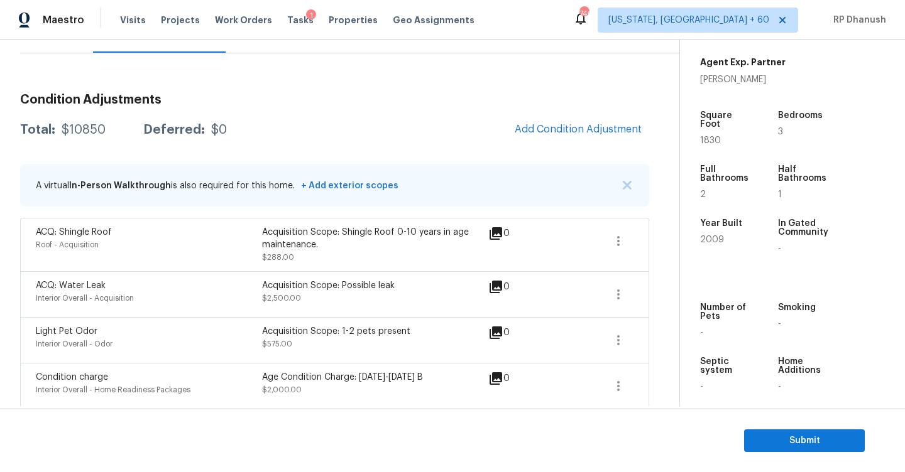
click at [77, 130] on div "$10850" at bounding box center [84, 130] width 44 height 13
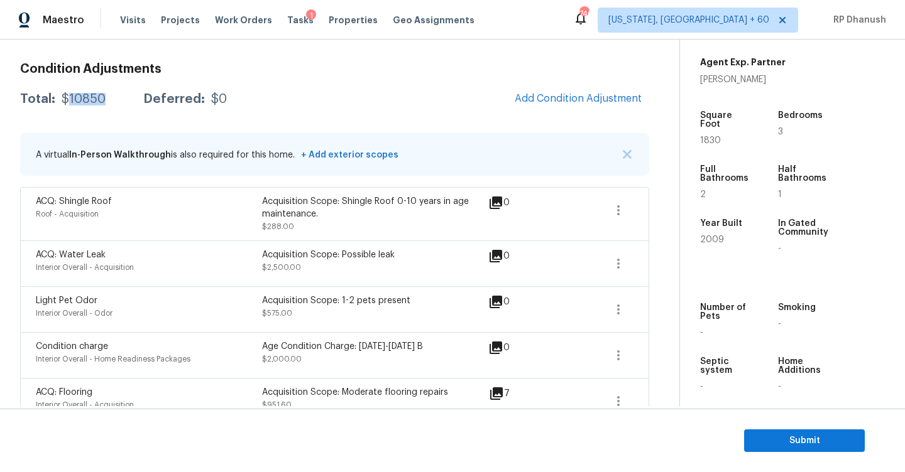
scroll to position [166, 0]
click at [95, 100] on div "$10850" at bounding box center [84, 101] width 44 height 13
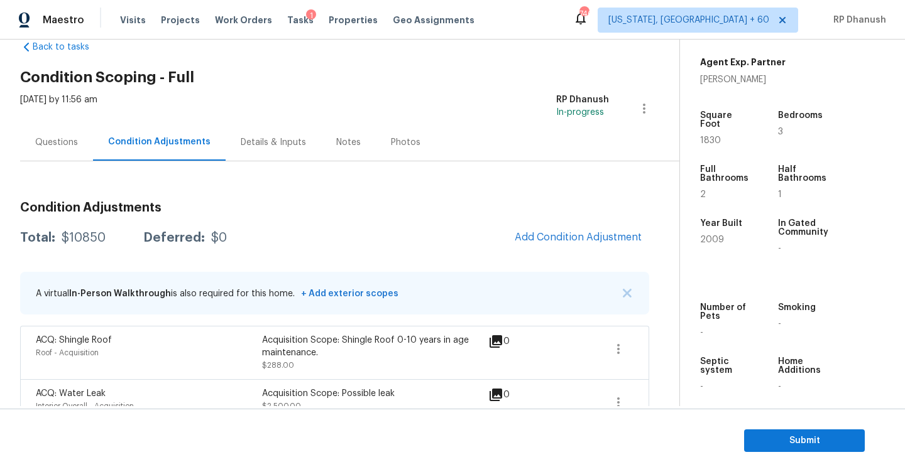
click at [77, 136] on div "Questions" at bounding box center [56, 142] width 73 height 37
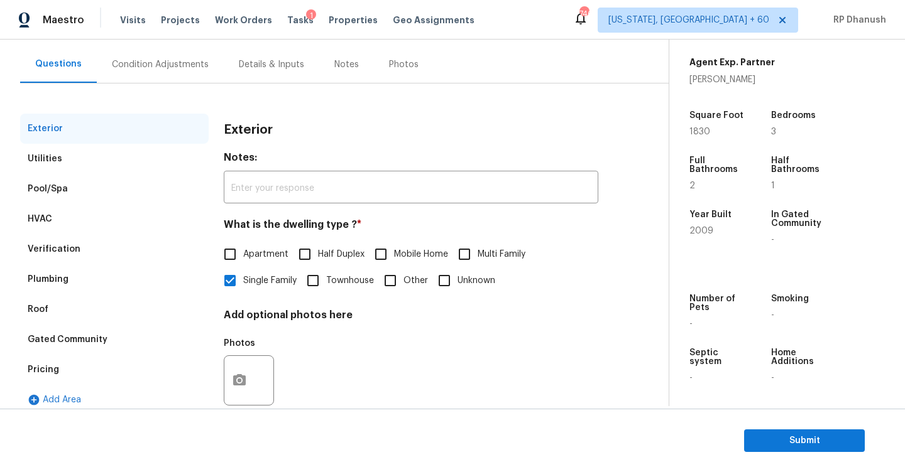
click at [54, 249] on div "Verification" at bounding box center [54, 249] width 53 height 13
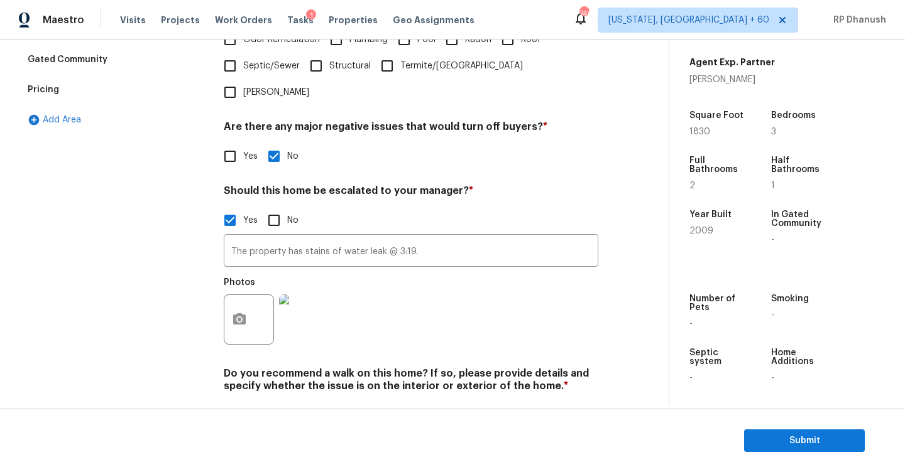
scroll to position [403, 0]
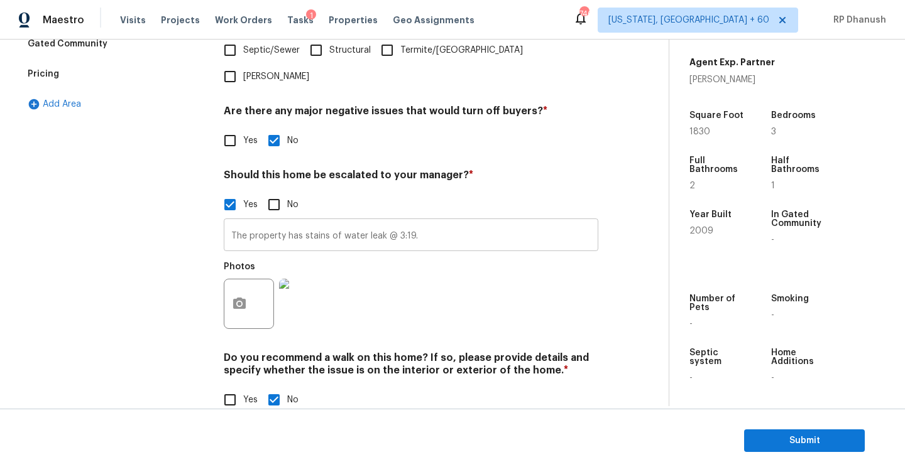
click at [460, 222] on input "The property has stains of water leak @ 3:19." at bounding box center [411, 237] width 374 height 30
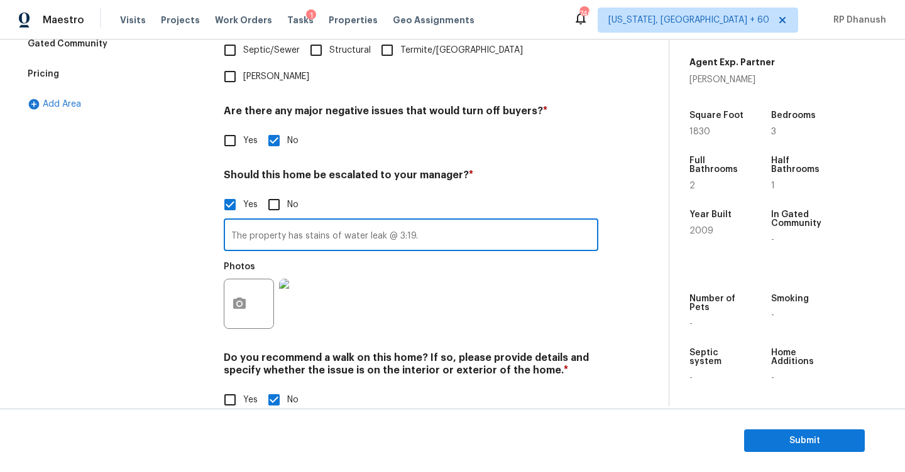
click at [460, 222] on input "The property has stains of water leak @ 3:19." at bounding box center [411, 237] width 374 height 30
click at [795, 439] on span "Submit" at bounding box center [804, 442] width 101 height 16
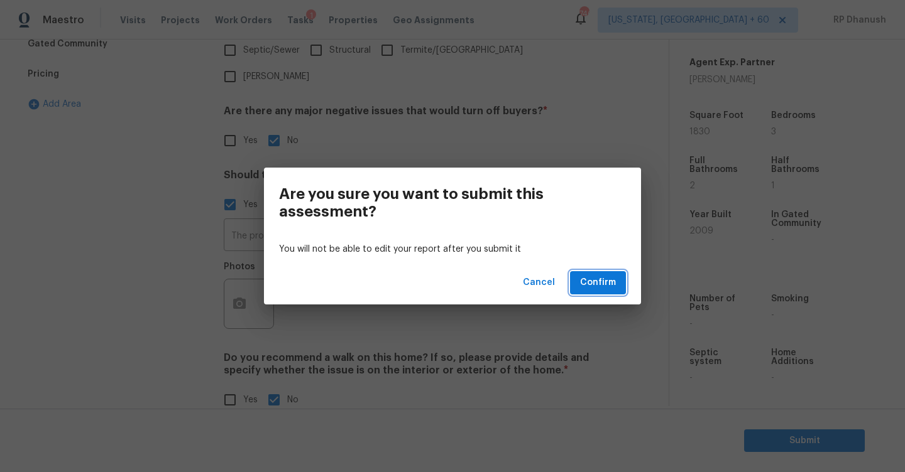
click at [613, 281] on span "Confirm" at bounding box center [598, 283] width 36 height 16
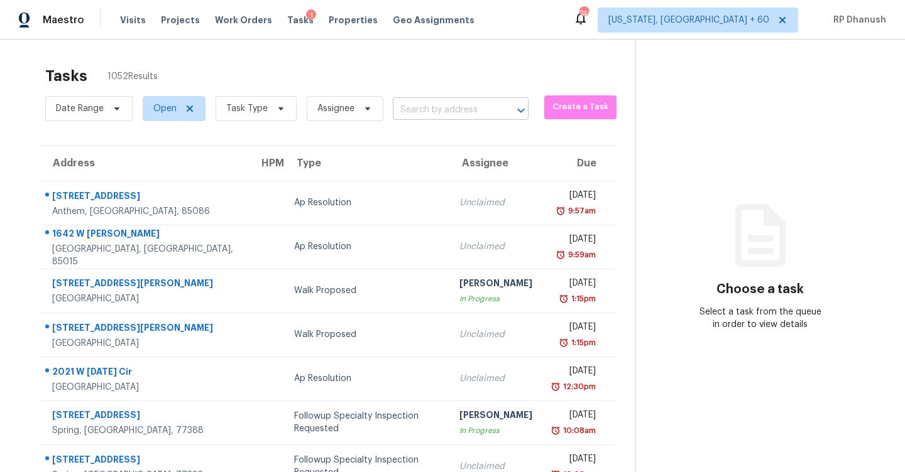
click at [443, 117] on input "text" at bounding box center [443, 110] width 101 height 19
click at [459, 114] on input "text" at bounding box center [443, 110] width 101 height 19
paste input "[STREET_ADDRESS]"
type input "[STREET_ADDRESS]"
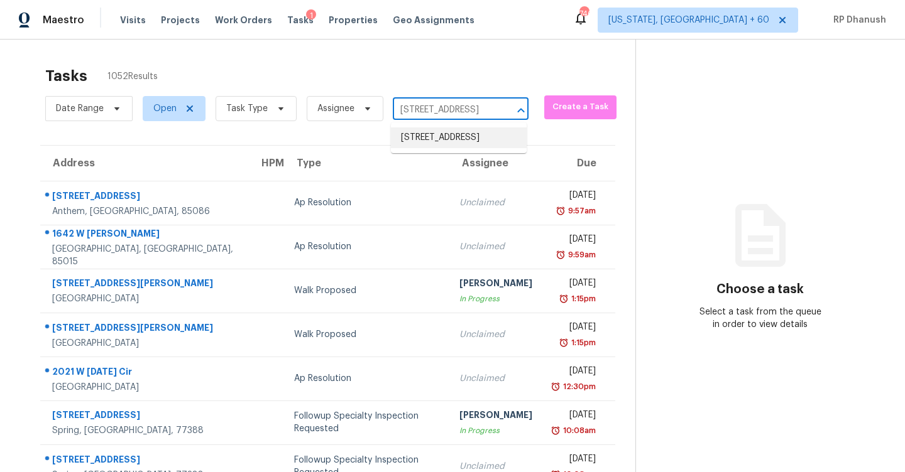
click at [469, 138] on li "[STREET_ADDRESS]" at bounding box center [459, 138] width 136 height 21
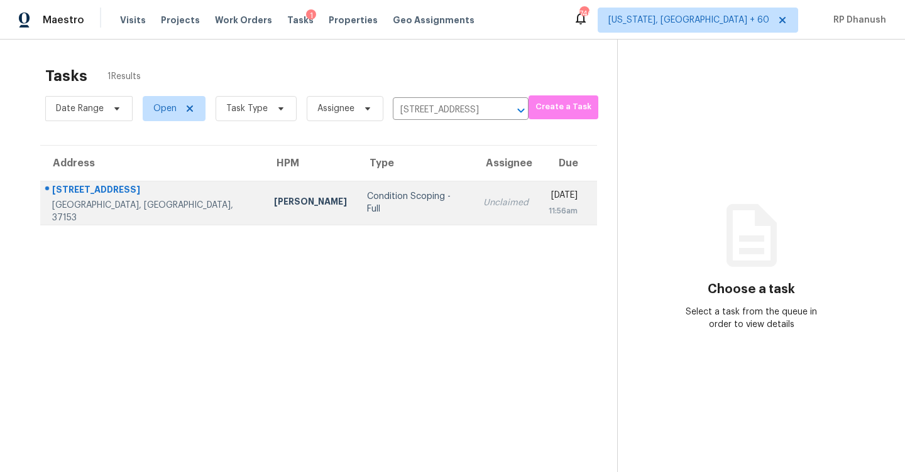
click at [538, 213] on td "[DATE] 11:56am" at bounding box center [567, 203] width 58 height 44
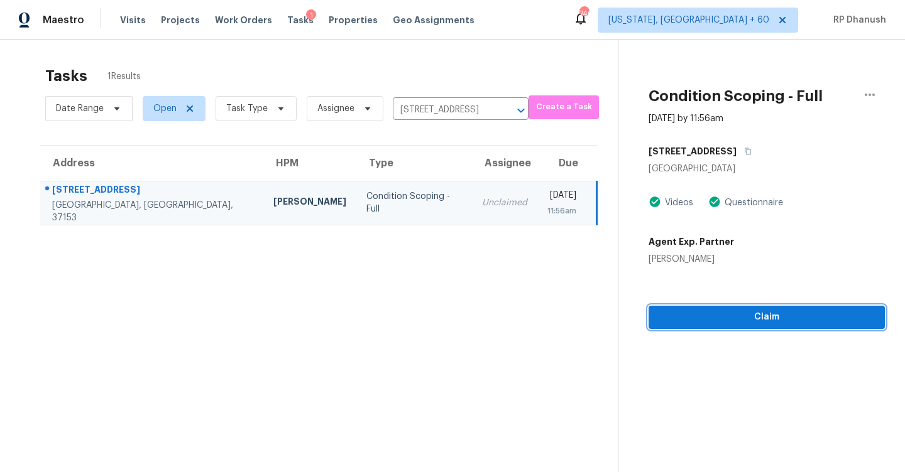
click at [705, 312] on span "Claim" at bounding box center [766, 318] width 216 height 16
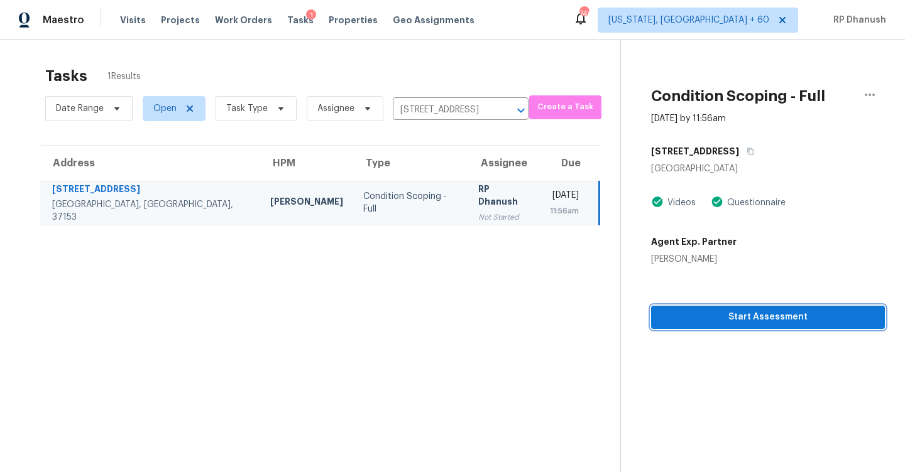
click at [749, 322] on span "Start Assessment" at bounding box center [768, 318] width 214 height 16
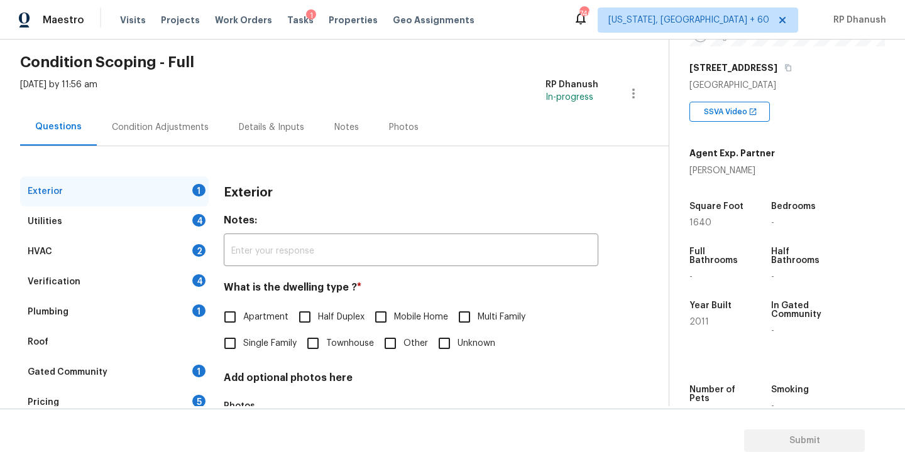
scroll to position [81, 0]
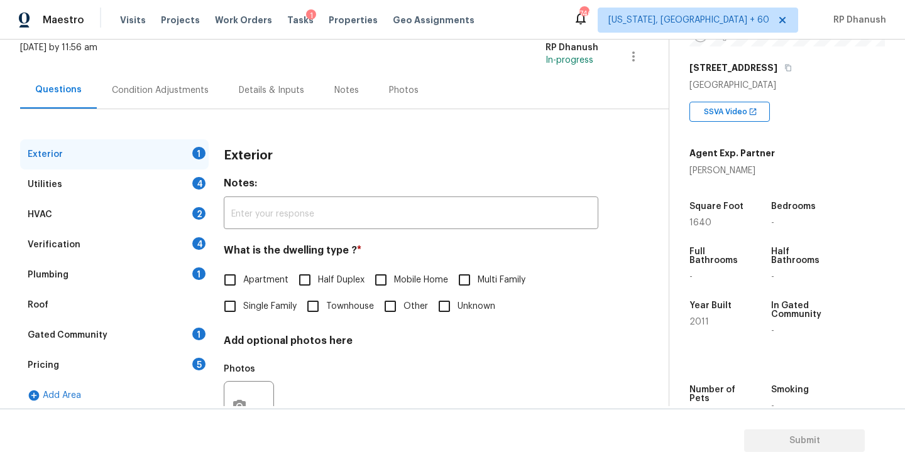
click at [242, 305] on input "Single Family" at bounding box center [230, 306] width 26 height 26
checkbox input "true"
click at [199, 90] on div "Condition Adjustments" at bounding box center [160, 90] width 97 height 13
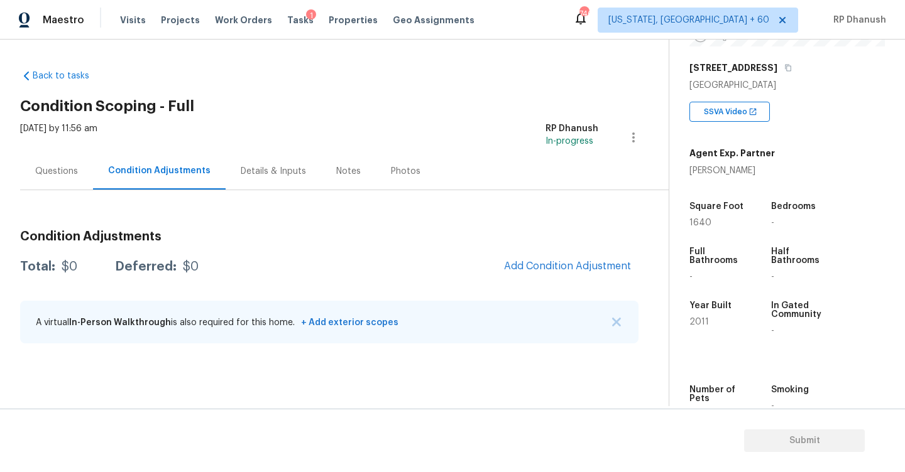
click at [559, 247] on div "Condition Adjustments Total: $0 Deferred: $0 Add Condition Adjustment A virtual…" at bounding box center [329, 288] width 618 height 134
click at [556, 269] on span "Add Condition Adjustment" at bounding box center [567, 266] width 127 height 11
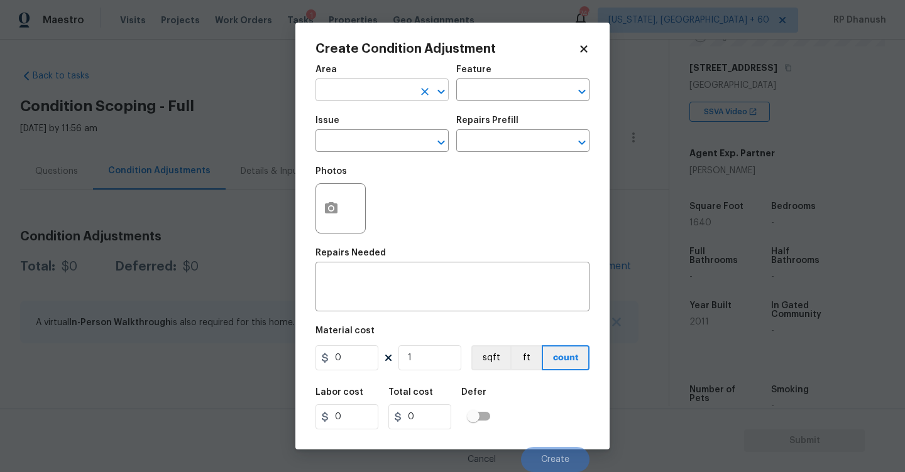
click at [362, 93] on input "text" at bounding box center [364, 91] width 98 height 19
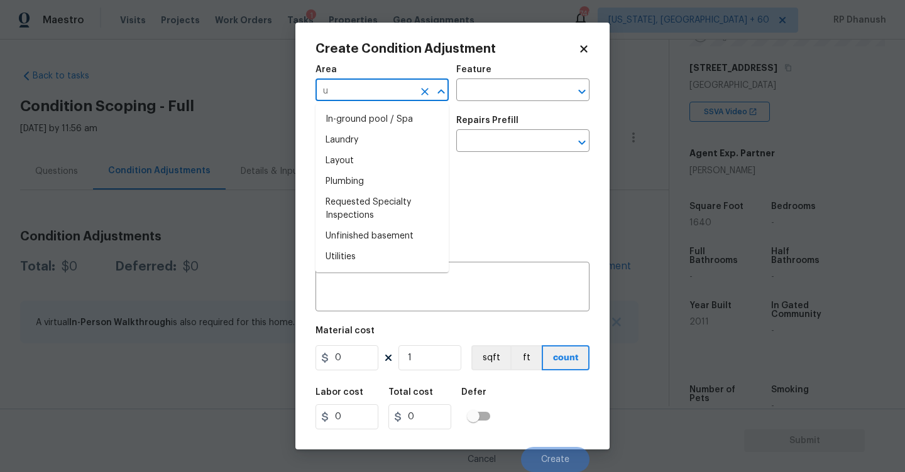
type input "ut"
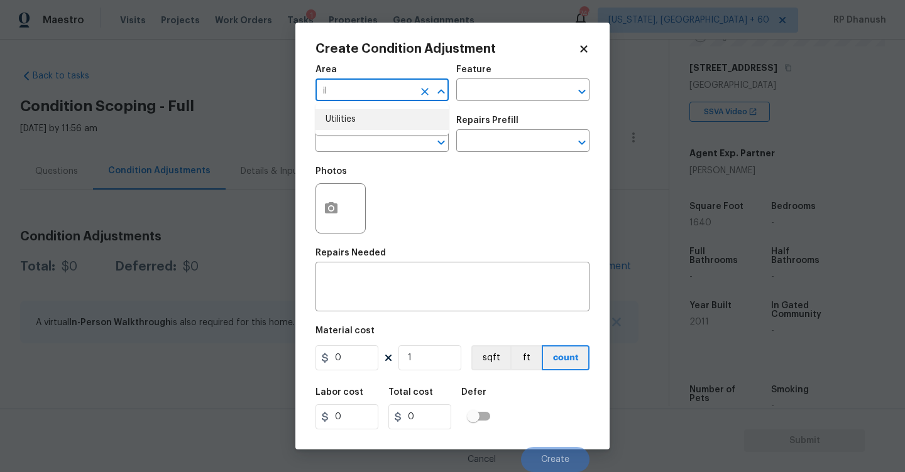
drag, startPoint x: 368, startPoint y: 121, endPoint x: 462, endPoint y: 101, distance: 95.9
click at [371, 121] on li "Utilities" at bounding box center [381, 119] width 133 height 21
type input "Utilities"
click at [478, 101] on input "text" at bounding box center [505, 91] width 98 height 19
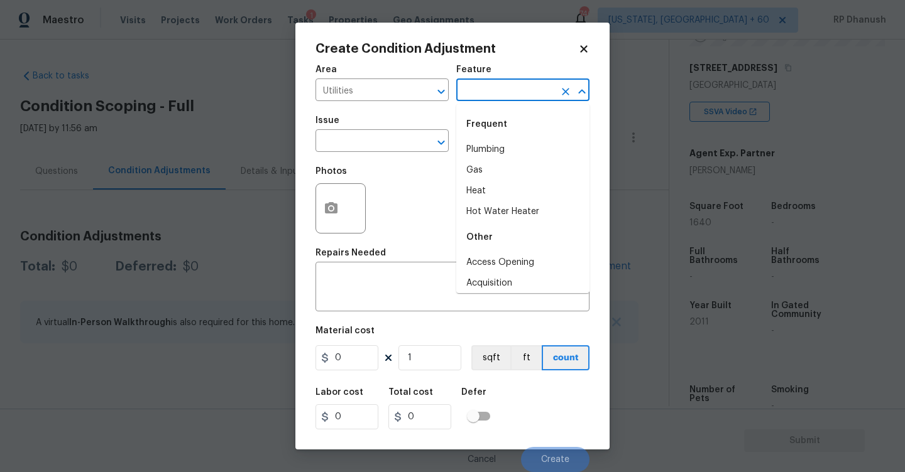
click at [479, 138] on div "Frequent" at bounding box center [522, 124] width 133 height 30
click at [499, 145] on li "Plumbing" at bounding box center [522, 149] width 133 height 21
type input "Plumbing"
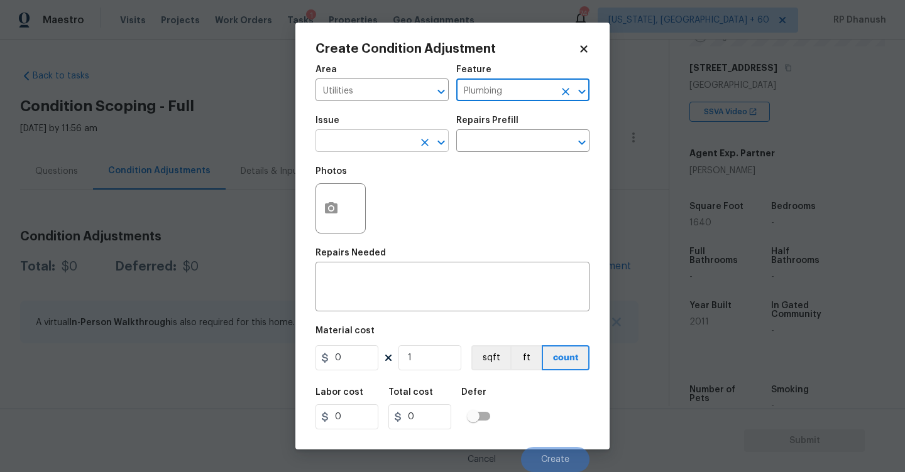
click at [390, 145] on input "text" at bounding box center [364, 142] width 98 height 19
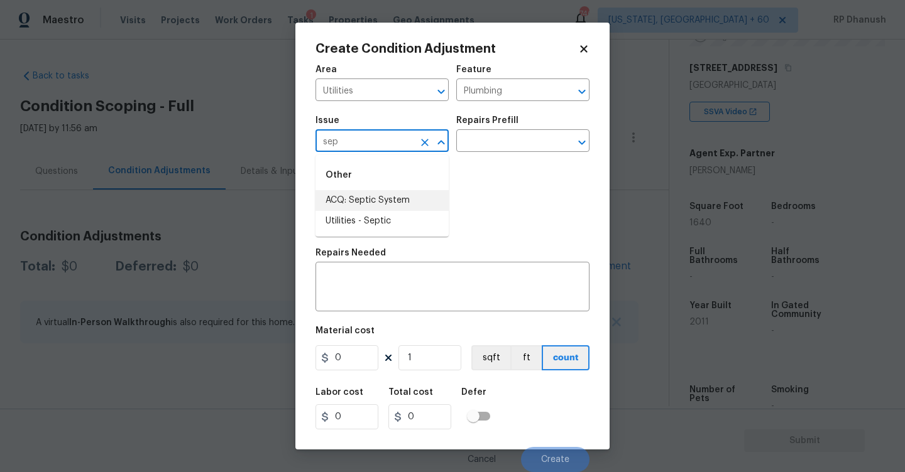
click at [374, 200] on li "ACQ: Septic System" at bounding box center [381, 200] width 133 height 21
type input "ACQ: Septic System"
click at [499, 134] on input "text" at bounding box center [505, 142] width 98 height 19
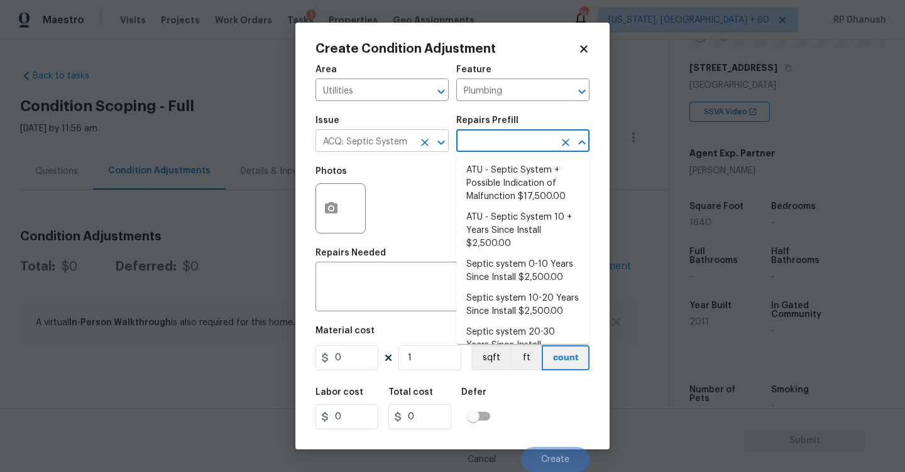
click at [426, 142] on icon "Clear" at bounding box center [424, 142] width 13 height 13
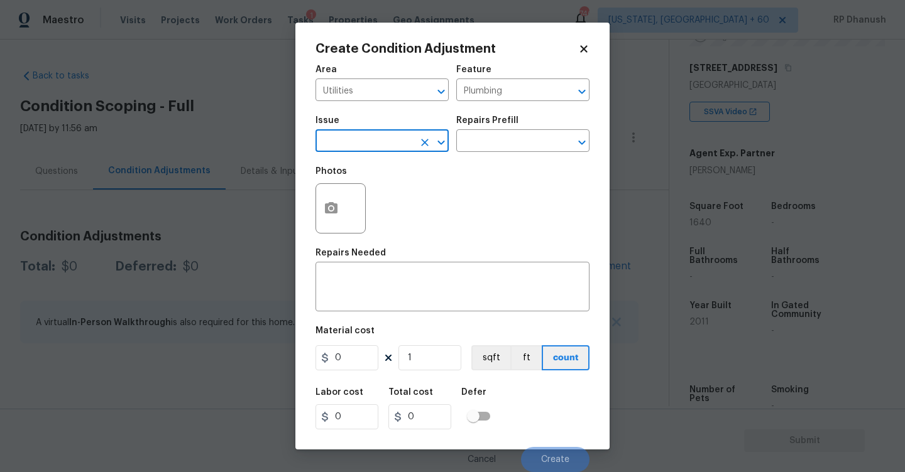
click at [386, 144] on input "text" at bounding box center [364, 142] width 98 height 19
click at [357, 222] on li "Utilities - Septic" at bounding box center [381, 221] width 133 height 21
type input "Utilities - Septic"
click at [491, 160] on div "Photos" at bounding box center [452, 201] width 274 height 82
click at [491, 159] on div "Issue Utilities - Septic ​ Repairs Prefill ​" at bounding box center [452, 134] width 274 height 51
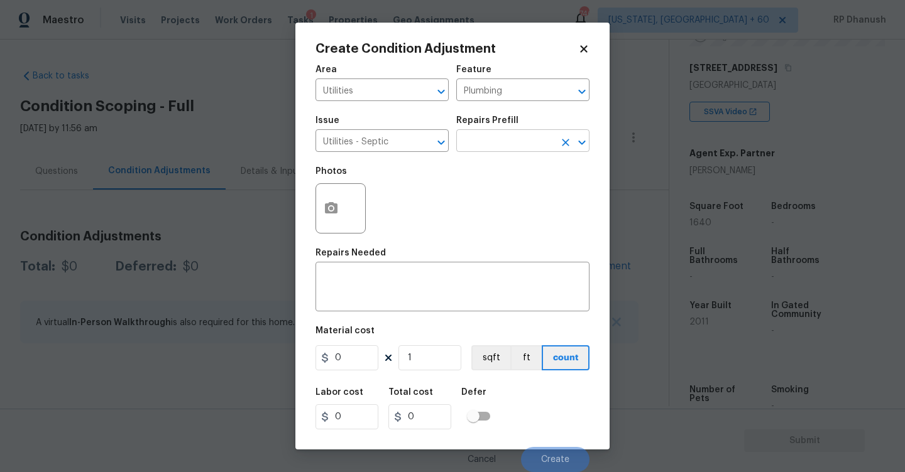
click at [500, 147] on input "text" at bounding box center [505, 142] width 98 height 19
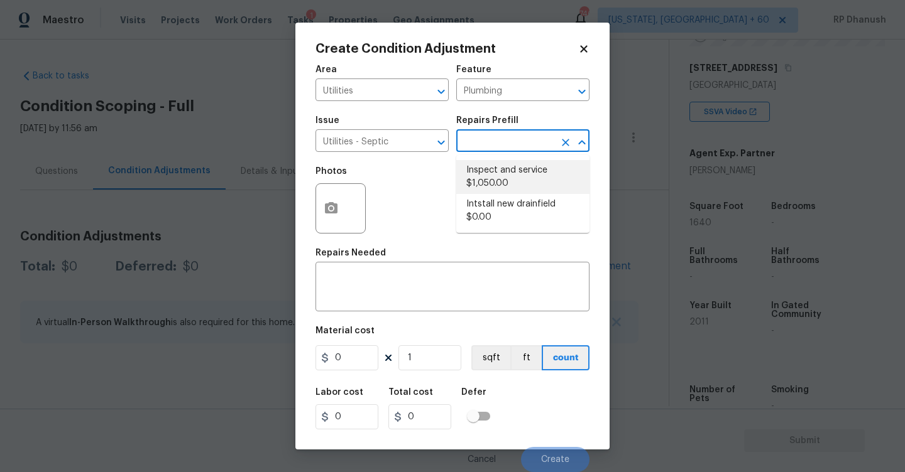
click at [520, 180] on li "Inspect and service $1,050.00" at bounding box center [522, 177] width 133 height 34
type textarea "Pump and inspect septic tank and provide clean bill of health from specialist c…"
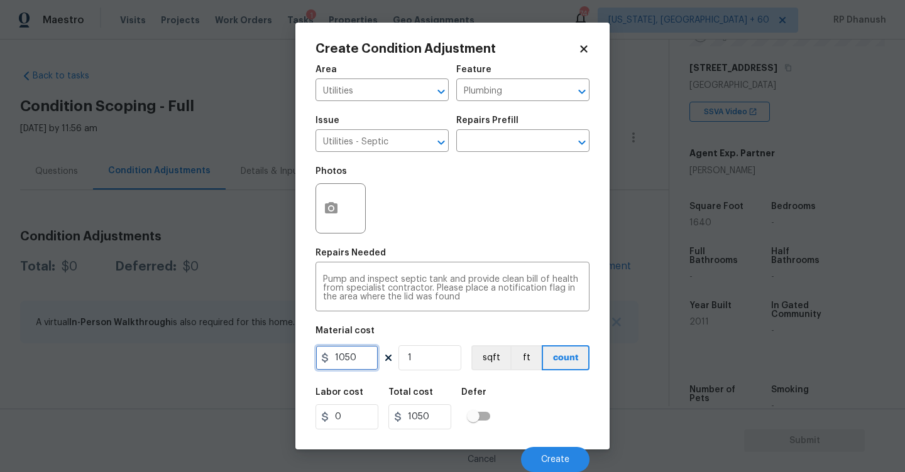
click at [363, 351] on input "1050" at bounding box center [346, 358] width 63 height 25
click at [579, 457] on button "Create" at bounding box center [555, 459] width 68 height 25
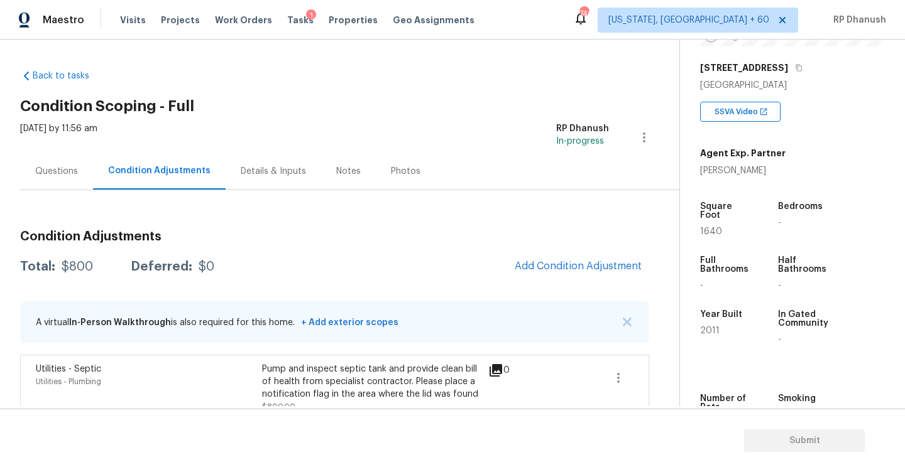
scroll to position [19, 0]
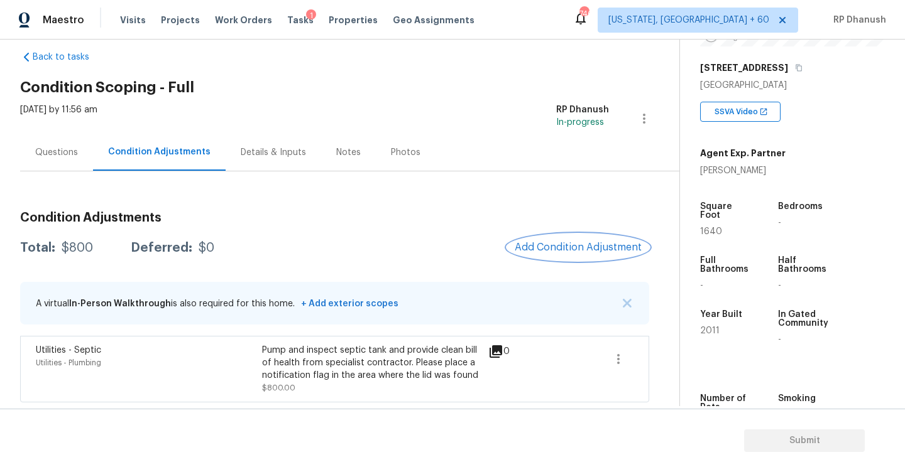
click at [577, 249] on span "Add Condition Adjustment" at bounding box center [578, 247] width 127 height 11
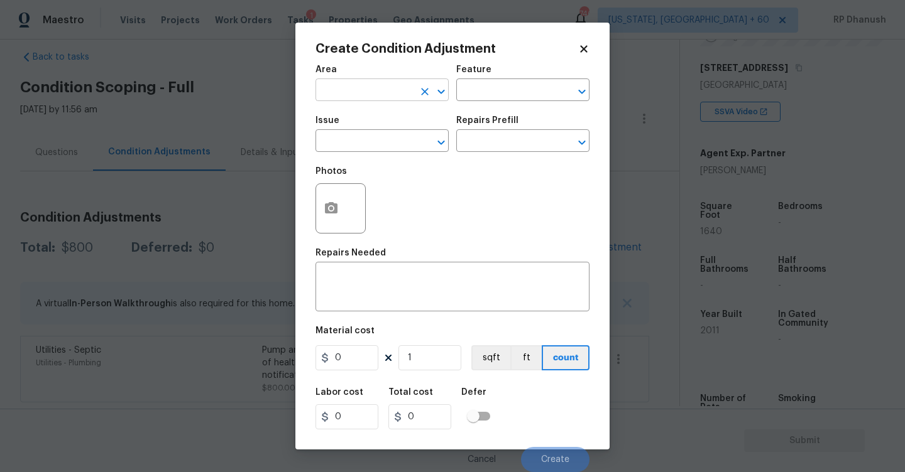
click at [343, 93] on input "text" at bounding box center [364, 91] width 98 height 19
click at [347, 135] on li "Exterior Overall" at bounding box center [381, 140] width 133 height 21
click at [495, 102] on div "Area Exterior Overall ​ Feature ​" at bounding box center [452, 83] width 274 height 51
click at [495, 97] on input "text" at bounding box center [505, 91] width 98 height 19
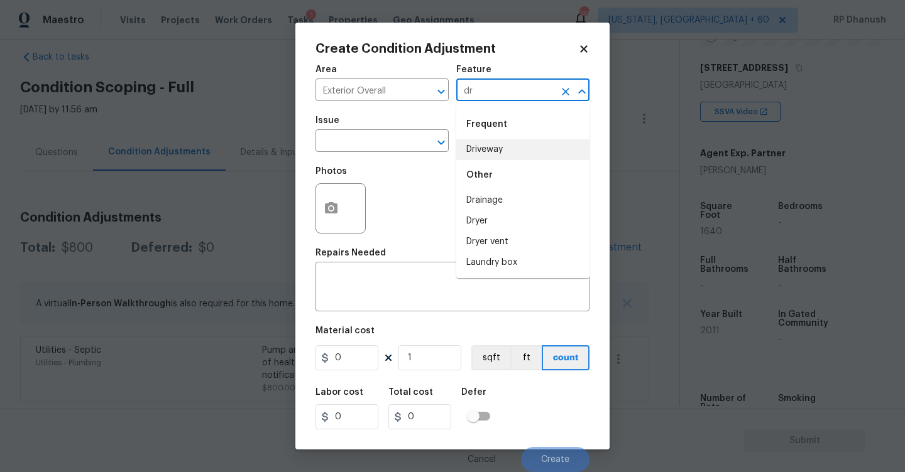
click at [486, 144] on li "Driveway" at bounding box center [522, 149] width 133 height 21
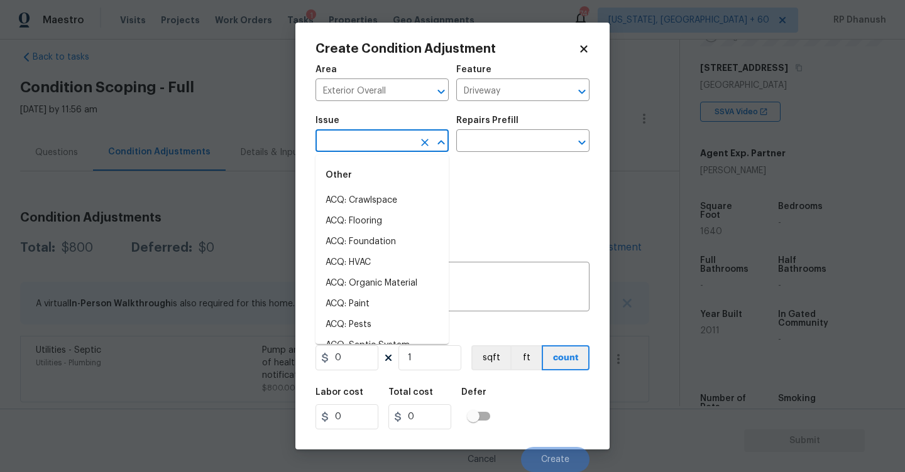
click at [408, 144] on input "text" at bounding box center [364, 142] width 98 height 19
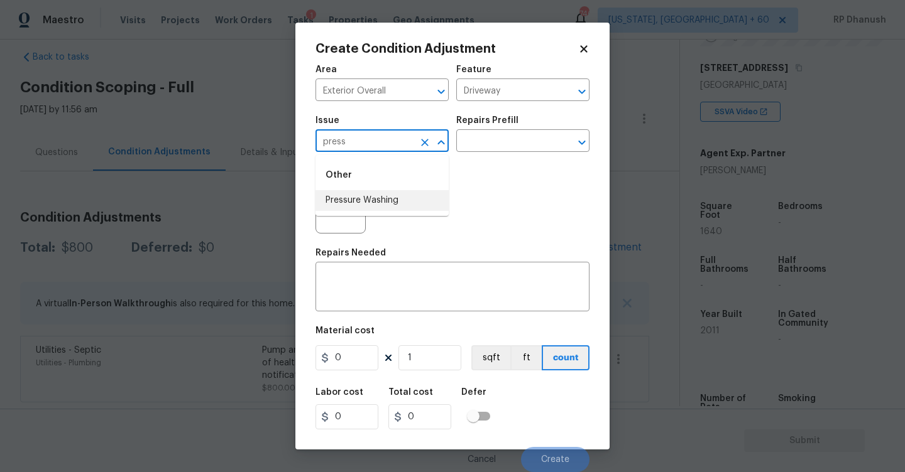
click at [380, 197] on li "Pressure Washing" at bounding box center [381, 200] width 133 height 21
click at [520, 118] on div "Repairs Prefill" at bounding box center [522, 124] width 133 height 16
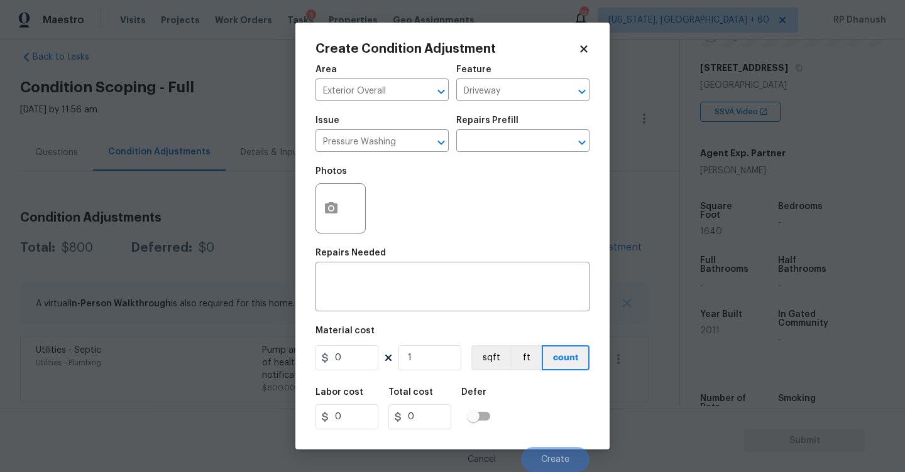
click at [508, 127] on div "Repairs Prefill" at bounding box center [522, 124] width 133 height 16
click at [508, 132] on div "Repairs Prefill" at bounding box center [522, 124] width 133 height 16
click at [506, 141] on input "text" at bounding box center [505, 142] width 98 height 19
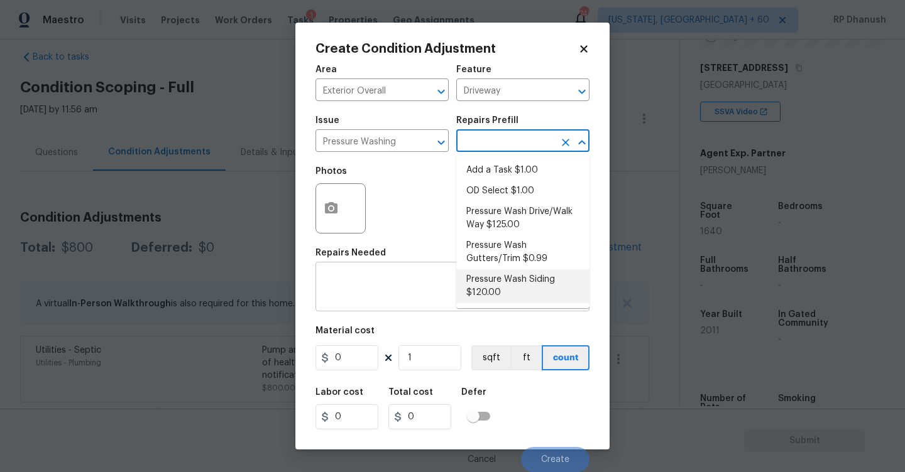
click at [467, 285] on li "Pressure Wash Siding $120.00" at bounding box center [522, 287] width 133 height 34
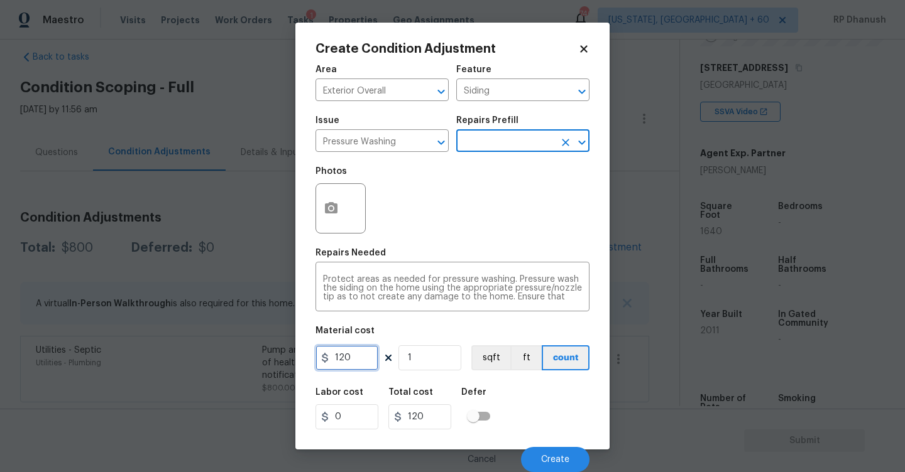
click at [360, 353] on input "120" at bounding box center [346, 358] width 63 height 25
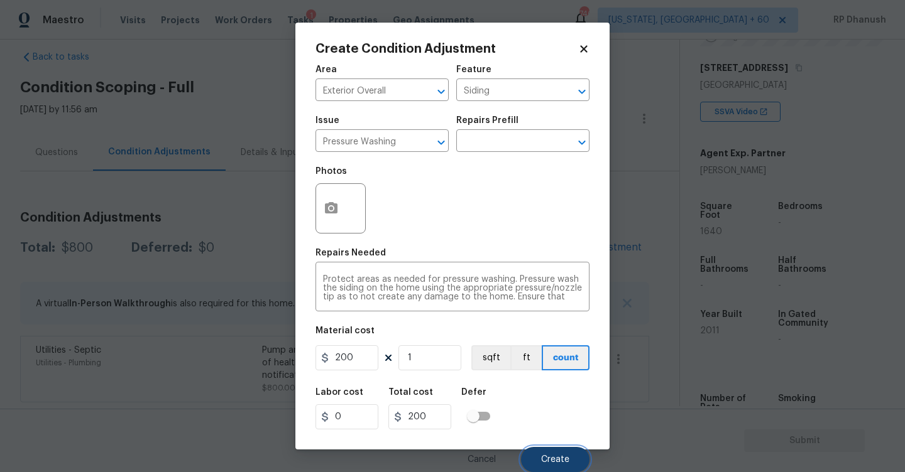
click at [562, 460] on span "Create" at bounding box center [555, 460] width 28 height 9
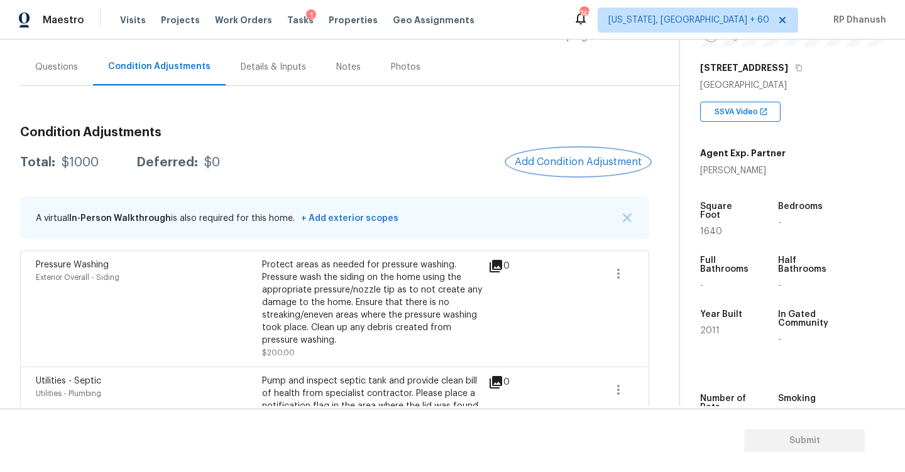
scroll to position [136, 0]
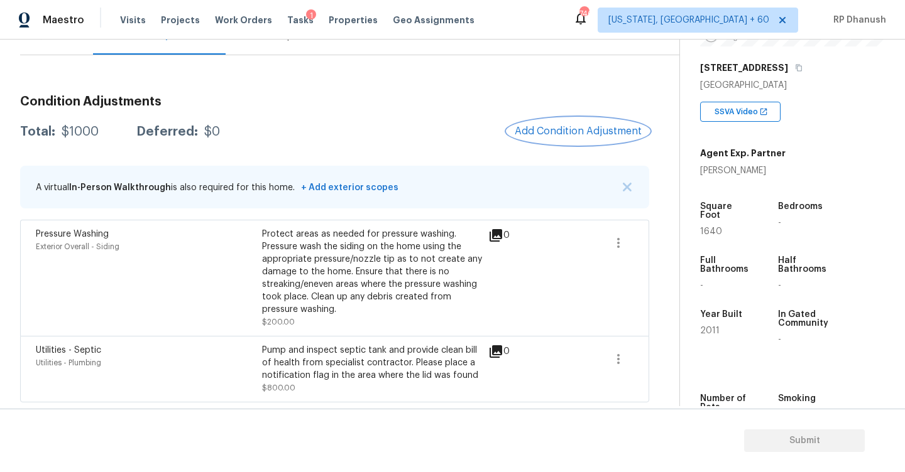
click at [551, 118] on button "Add Condition Adjustment" at bounding box center [578, 131] width 142 height 26
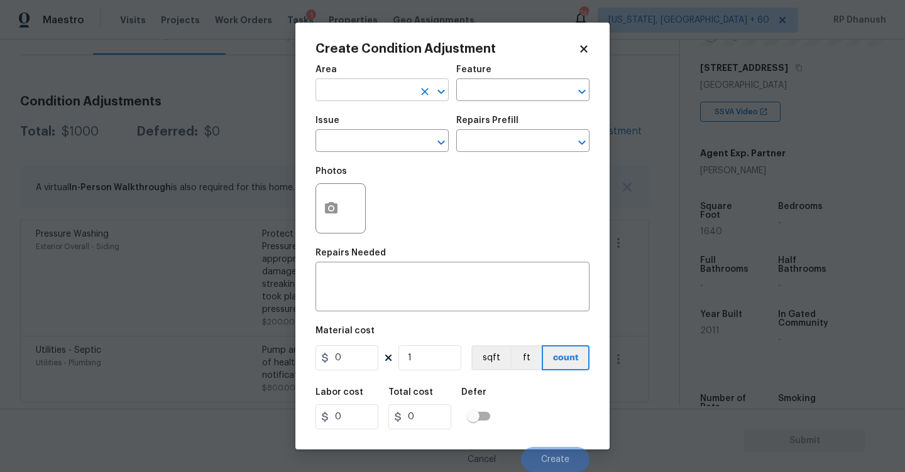
click at [357, 92] on input "text" at bounding box center [364, 91] width 98 height 19
click at [346, 138] on li "Exterior Overall" at bounding box center [381, 140] width 133 height 21
click at [487, 95] on input "text" at bounding box center [505, 91] width 98 height 19
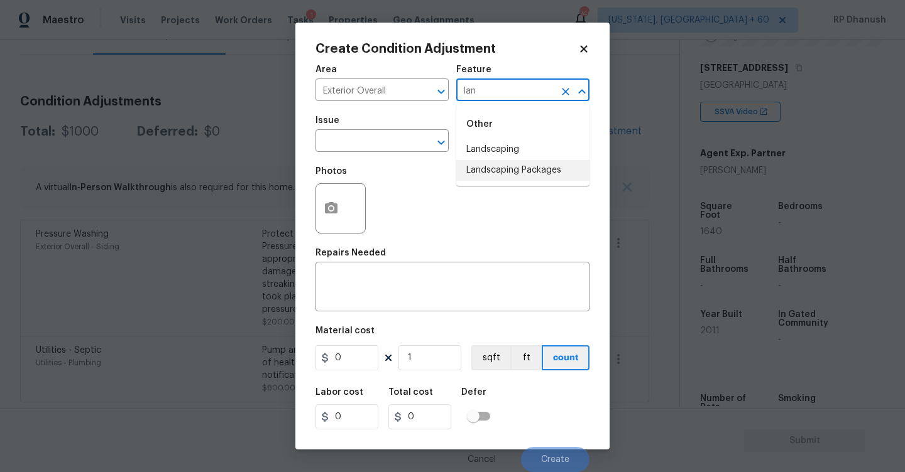
click at [486, 170] on li "Landscaping Packages" at bounding box center [522, 170] width 133 height 21
click at [432, 157] on span "Issue ​" at bounding box center [381, 134] width 133 height 51
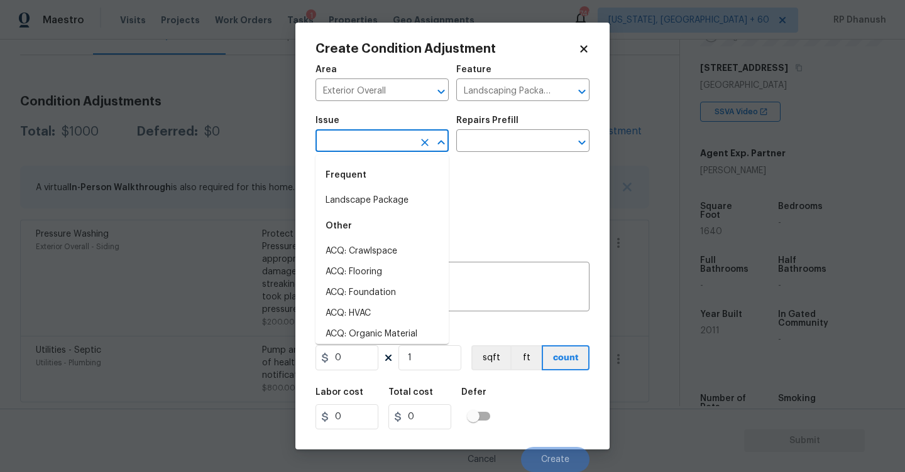
click at [410, 150] on input "text" at bounding box center [364, 142] width 98 height 19
click at [401, 204] on li "Landscape Package" at bounding box center [381, 200] width 133 height 21
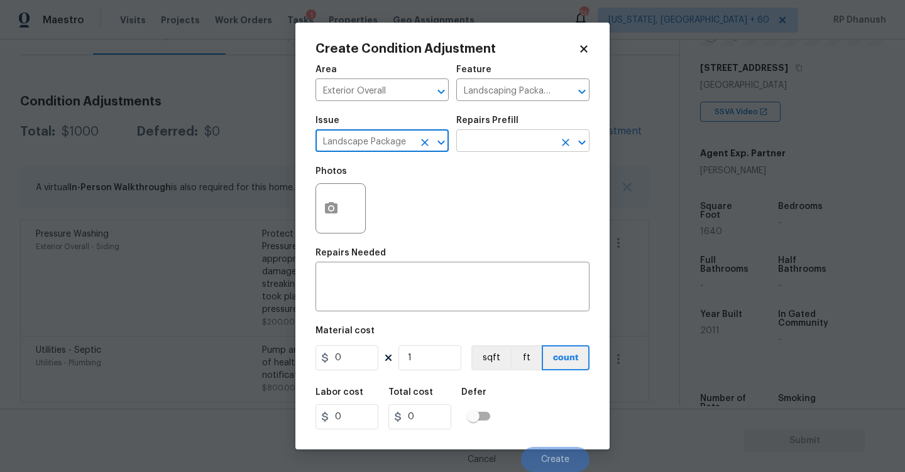
click at [492, 148] on input "text" at bounding box center [505, 142] width 98 height 19
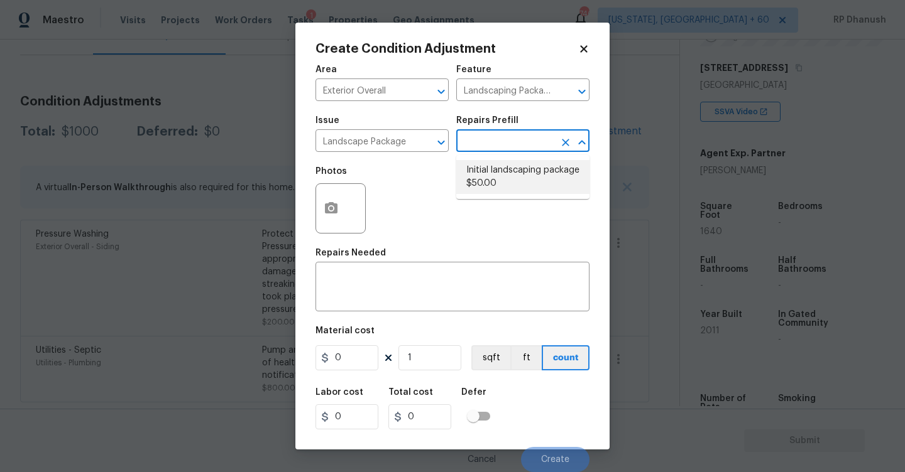
click at [515, 178] on li "Initial landscaping package $50.00" at bounding box center [522, 177] width 133 height 34
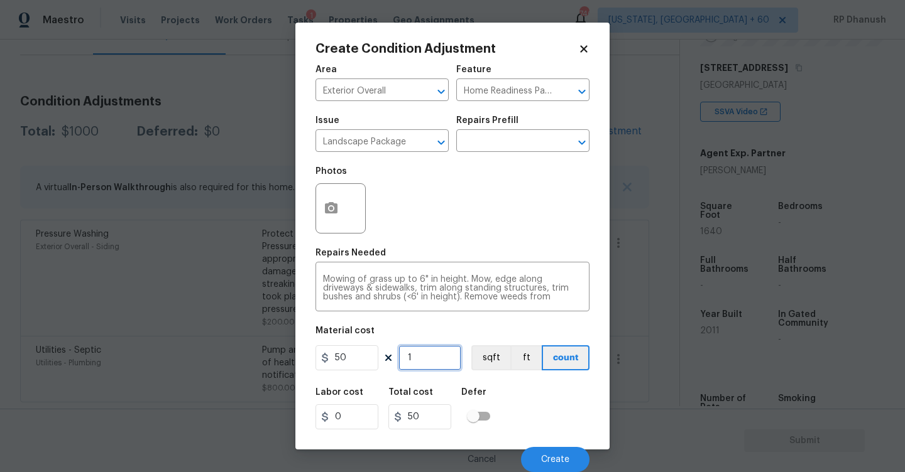
click at [442, 356] on input "1" at bounding box center [429, 358] width 63 height 25
click at [422, 355] on input "9" at bounding box center [429, 358] width 63 height 25
click at [540, 459] on button "Create" at bounding box center [555, 459] width 68 height 25
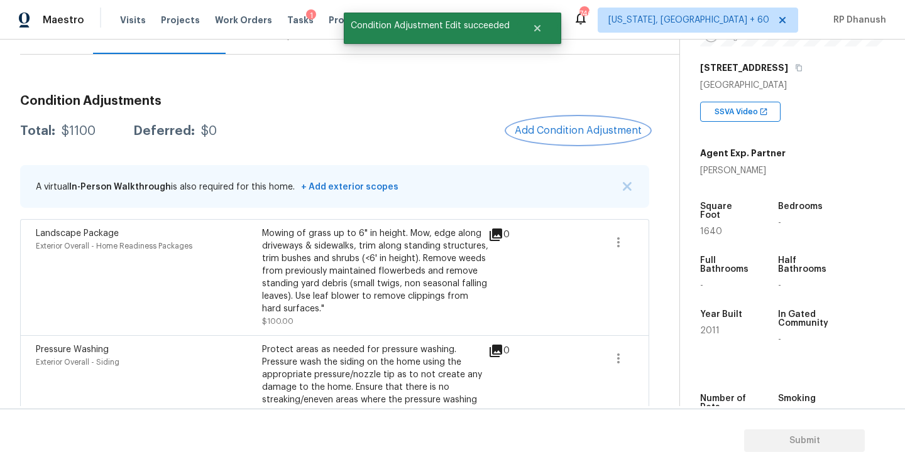
scroll to position [199, 0]
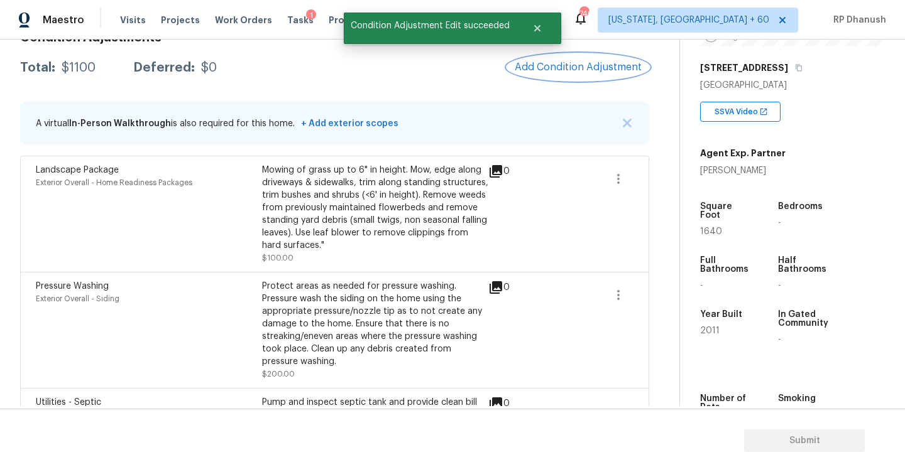
click at [581, 62] on span "Add Condition Adjustment" at bounding box center [578, 67] width 127 height 11
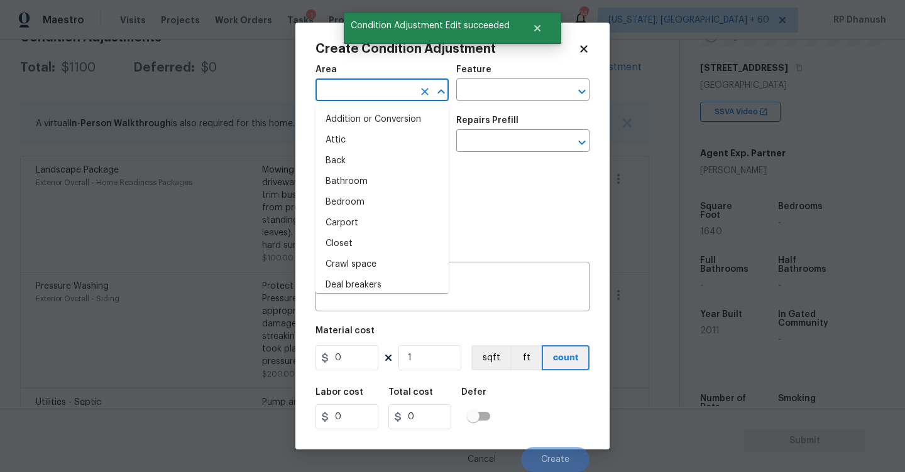
click at [392, 94] on input "text" at bounding box center [364, 91] width 98 height 19
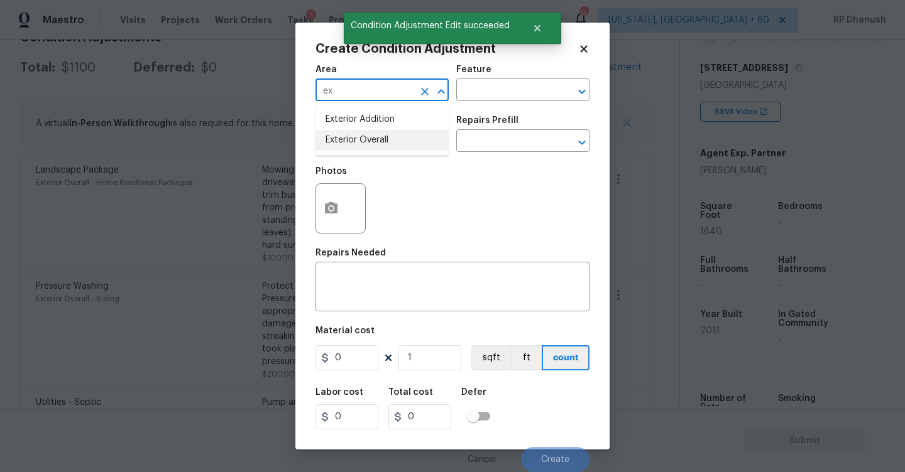
click at [355, 146] on li "Exterior Overall" at bounding box center [381, 140] width 133 height 21
click at [480, 103] on div "Area Exterior Overall ​ Feature ​" at bounding box center [452, 83] width 274 height 51
click at [482, 95] on input "text" at bounding box center [505, 91] width 98 height 19
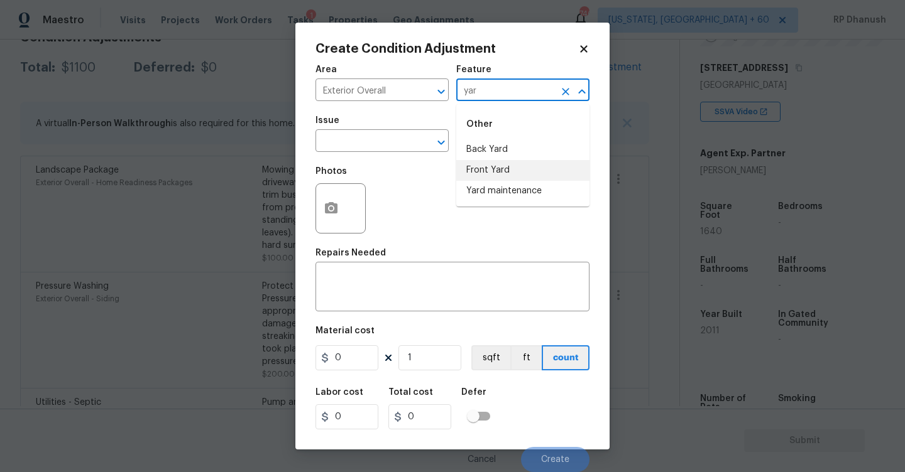
click at [476, 181] on li "Yard maintenance" at bounding box center [522, 191] width 133 height 21
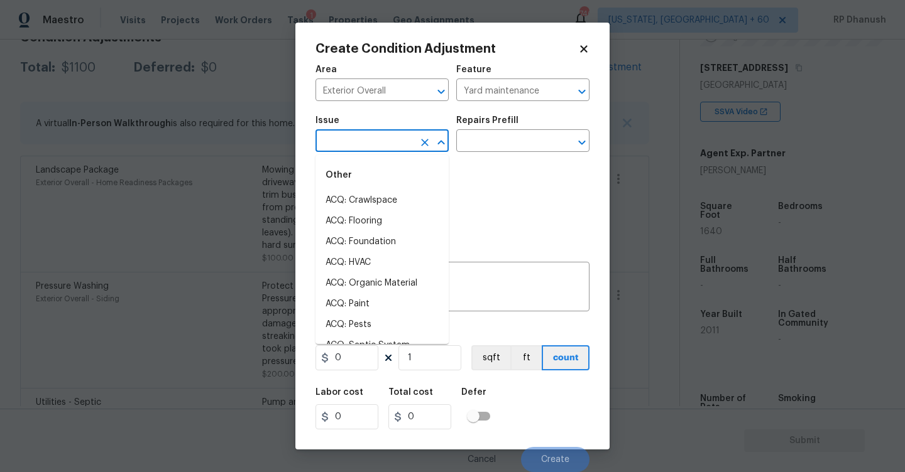
click at [404, 137] on input "text" at bounding box center [364, 142] width 98 height 19
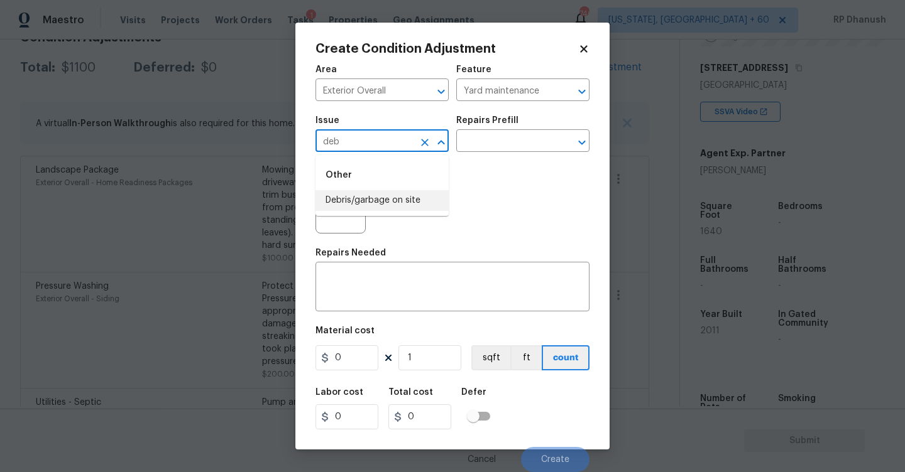
click at [390, 192] on li "Debris/garbage on site" at bounding box center [381, 200] width 133 height 21
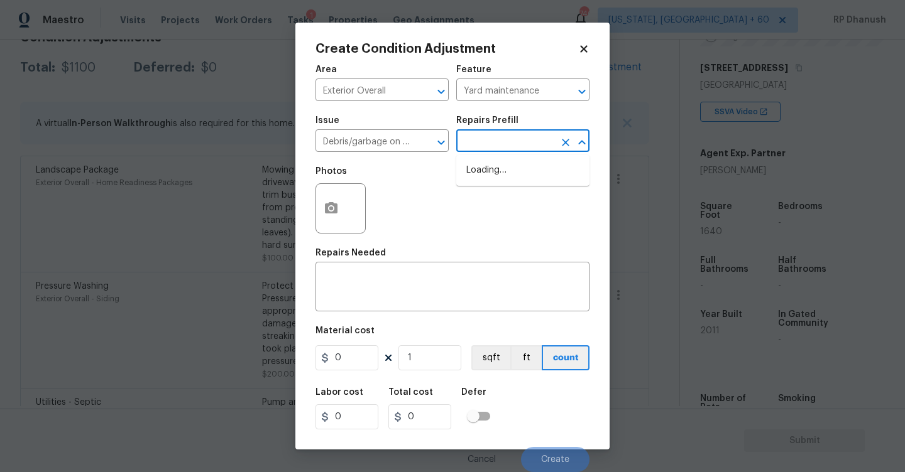
click at [501, 139] on input "text" at bounding box center [505, 142] width 98 height 19
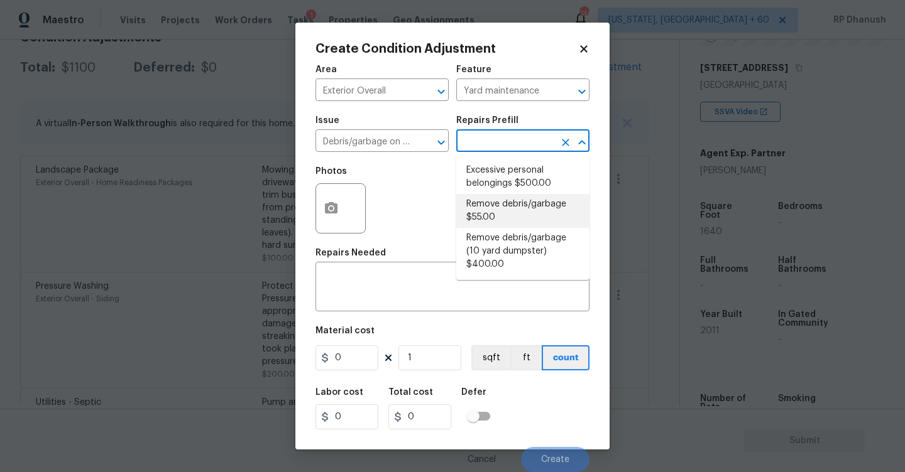
click at [493, 199] on li "Remove debris/garbage $55.00" at bounding box center [522, 211] width 133 height 34
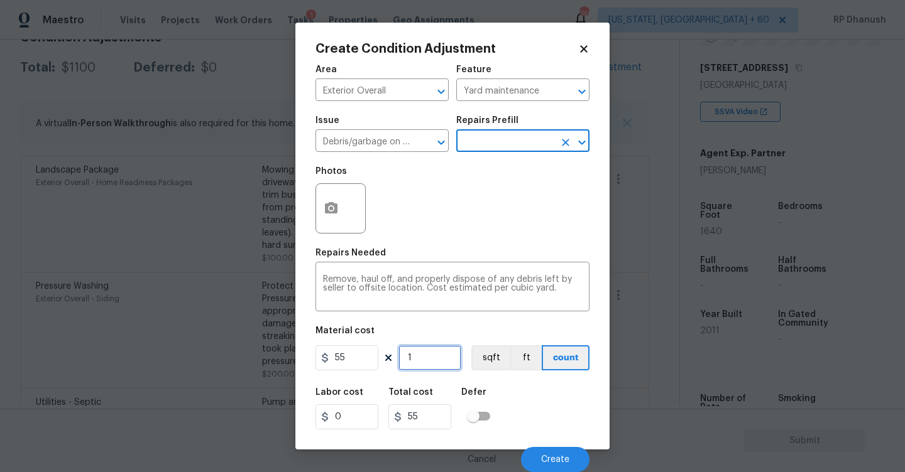
click at [413, 369] on input "1" at bounding box center [429, 358] width 63 height 25
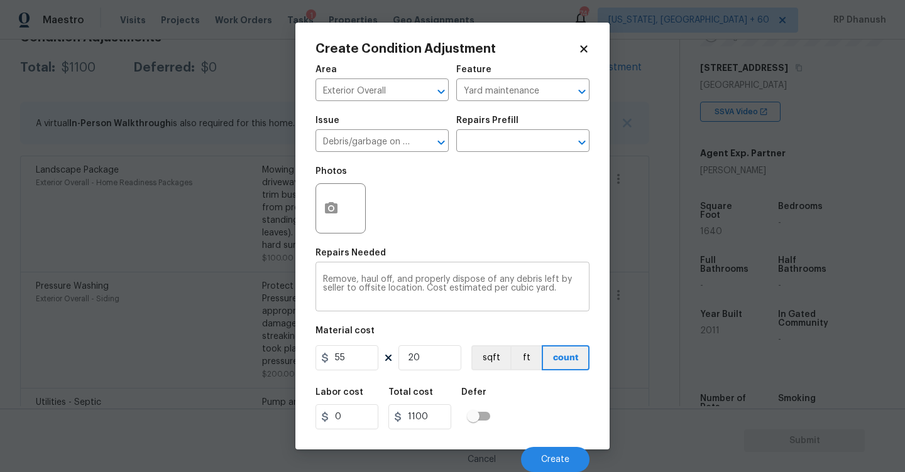
click at [573, 289] on textarea "Remove, haul off, and properly dispose of any debris left by seller to offsite …" at bounding box center [452, 288] width 259 height 26
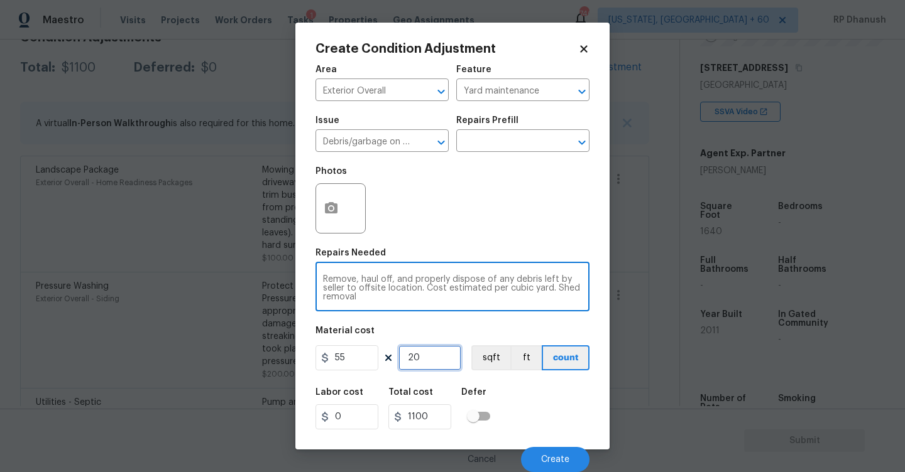
click at [423, 363] on input "20" at bounding box center [429, 358] width 63 height 25
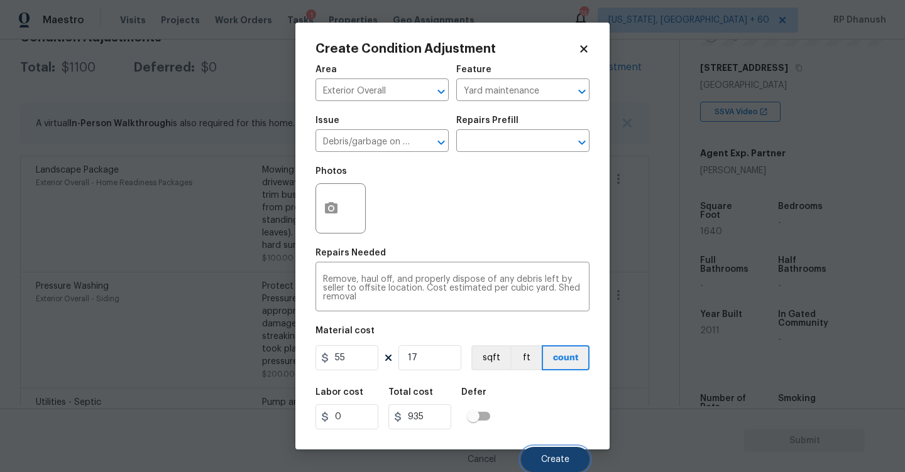
click at [570, 461] on button "Create" at bounding box center [555, 459] width 68 height 25
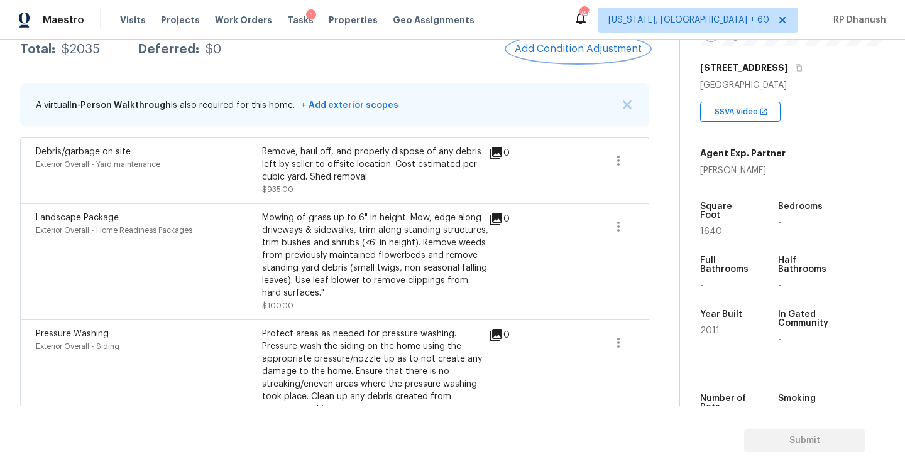
scroll to position [176, 0]
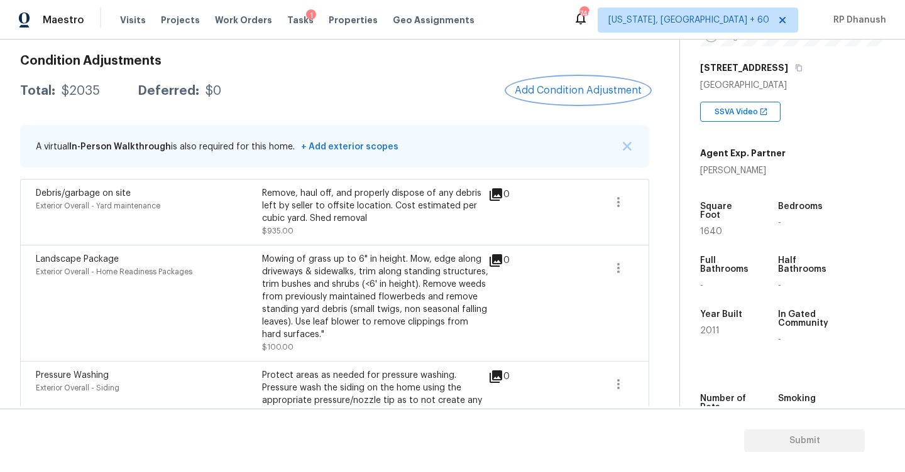
click at [570, 92] on span "Add Condition Adjustment" at bounding box center [578, 90] width 127 height 11
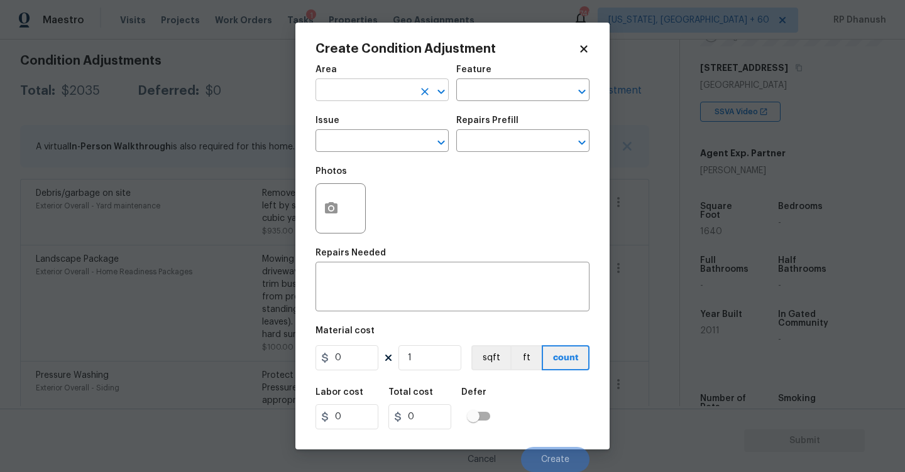
click at [402, 99] on input "text" at bounding box center [364, 91] width 98 height 19
click at [352, 143] on li "Exterior Overall" at bounding box center [381, 140] width 133 height 21
click at [352, 268] on div "x ​" at bounding box center [452, 288] width 274 height 46
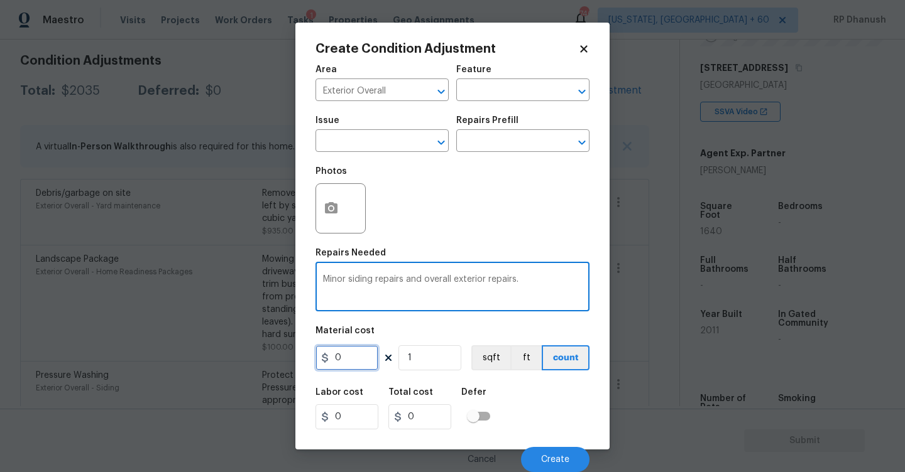
click at [369, 361] on input "0" at bounding box center [346, 358] width 63 height 25
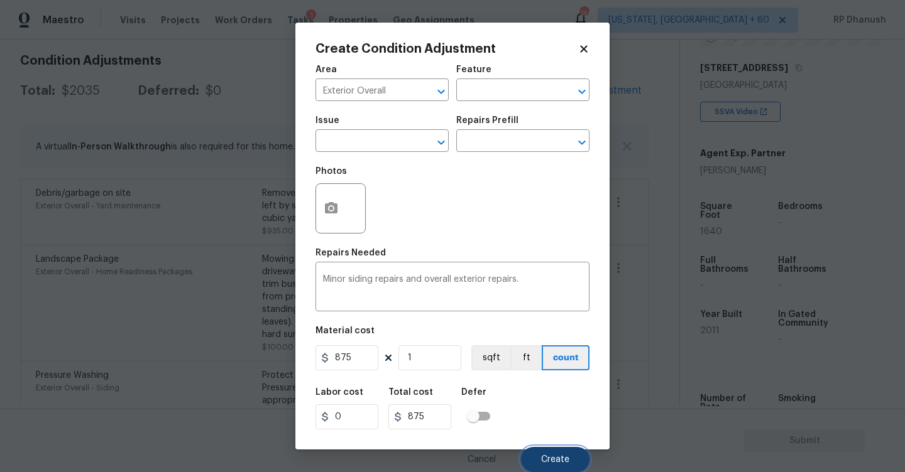
click at [535, 467] on button "Create" at bounding box center [555, 459] width 68 height 25
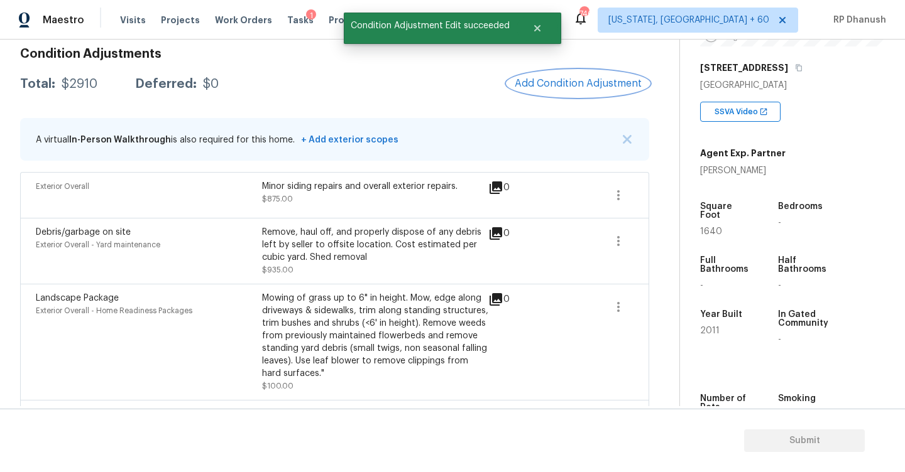
scroll to position [145, 0]
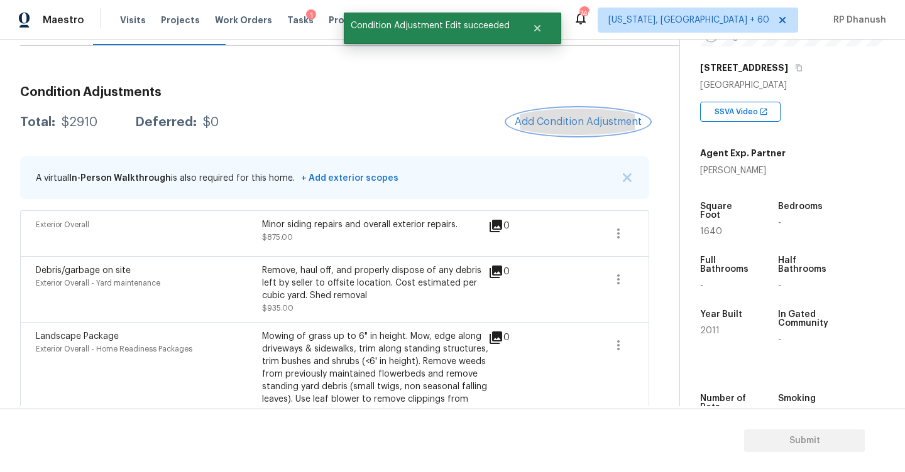
click at [590, 126] on span "Add Condition Adjustment" at bounding box center [578, 121] width 127 height 11
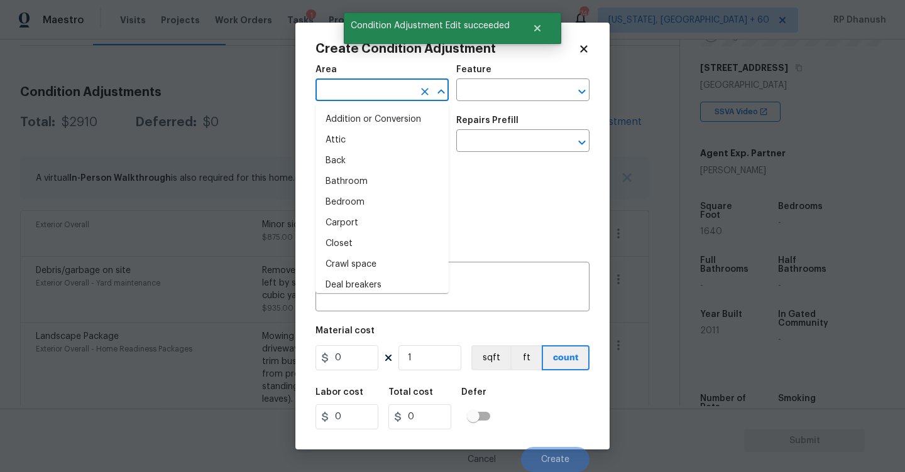
click at [368, 96] on input "text" at bounding box center [364, 91] width 98 height 19
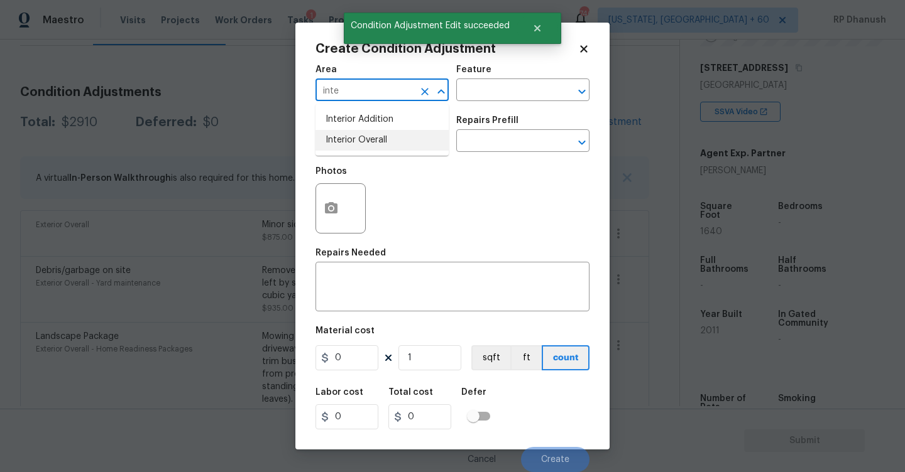
click at [352, 135] on li "Interior Overall" at bounding box center [381, 140] width 133 height 21
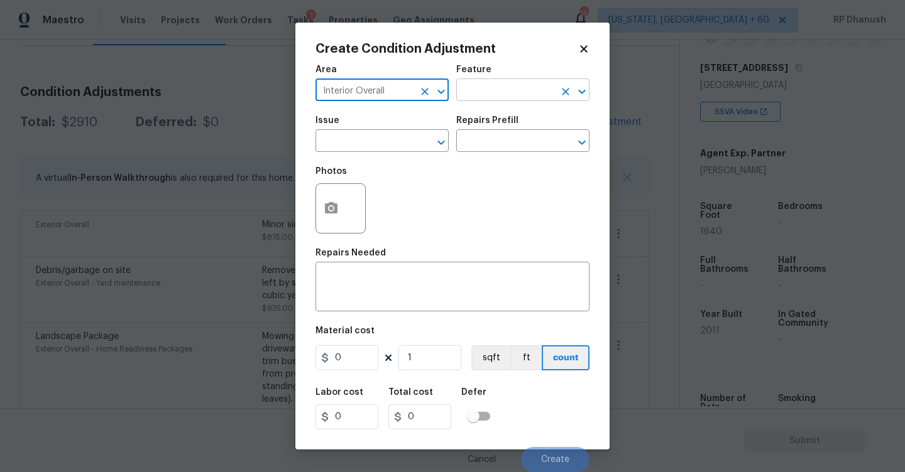
click at [482, 96] on input "text" at bounding box center [505, 91] width 98 height 19
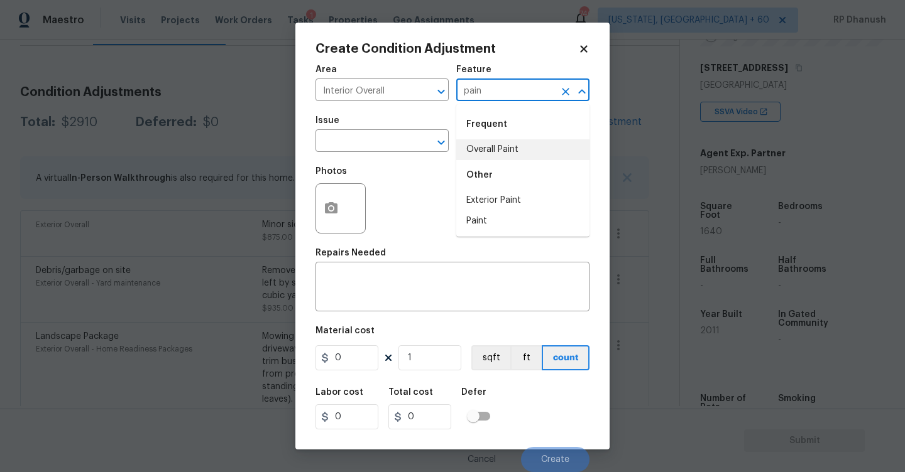
click at [494, 141] on li "Overall Paint" at bounding box center [522, 149] width 133 height 21
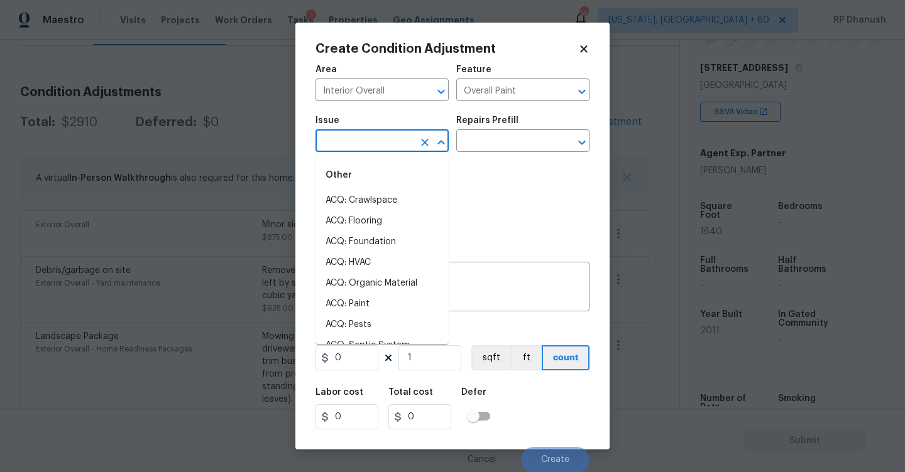
click at [395, 148] on input "text" at bounding box center [364, 142] width 98 height 19
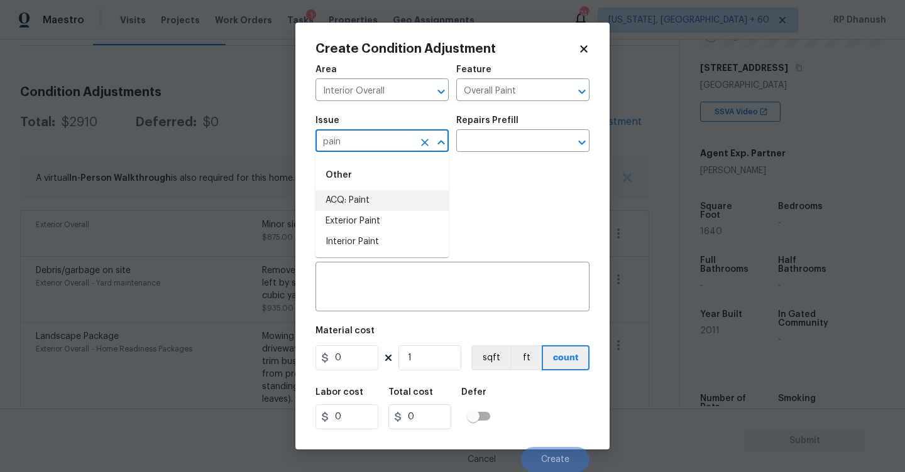
click at [386, 205] on li "ACQ: Paint" at bounding box center [381, 200] width 133 height 21
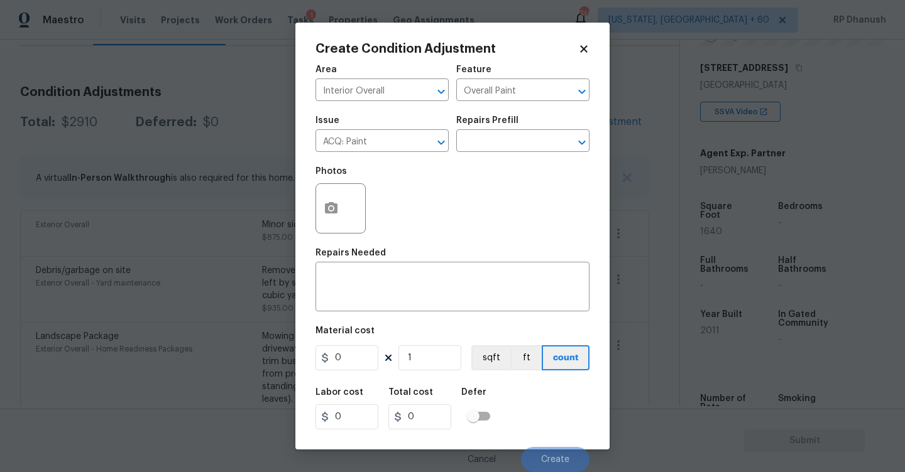
click at [468, 156] on div "Issue ACQ: Paint ​ Repairs Prefill ​" at bounding box center [452, 134] width 274 height 51
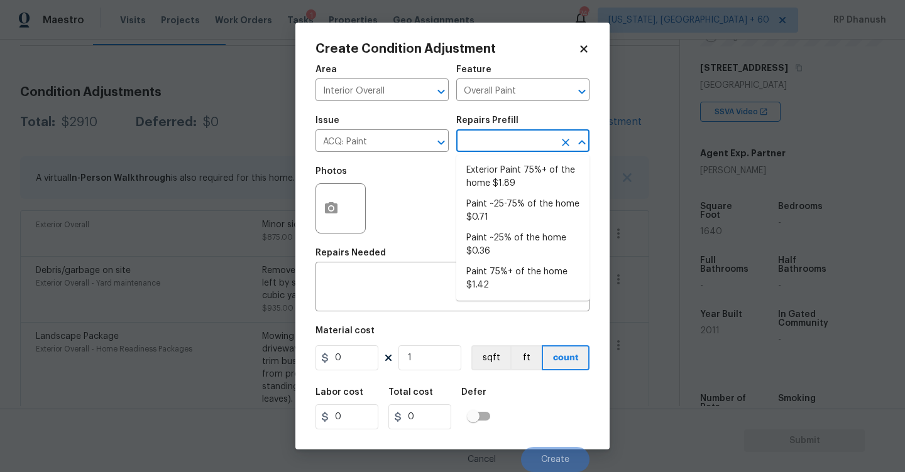
click at [495, 146] on input "text" at bounding box center [505, 142] width 98 height 19
click at [515, 211] on li "Paint ~25-75% of the home $0.71" at bounding box center [522, 211] width 133 height 34
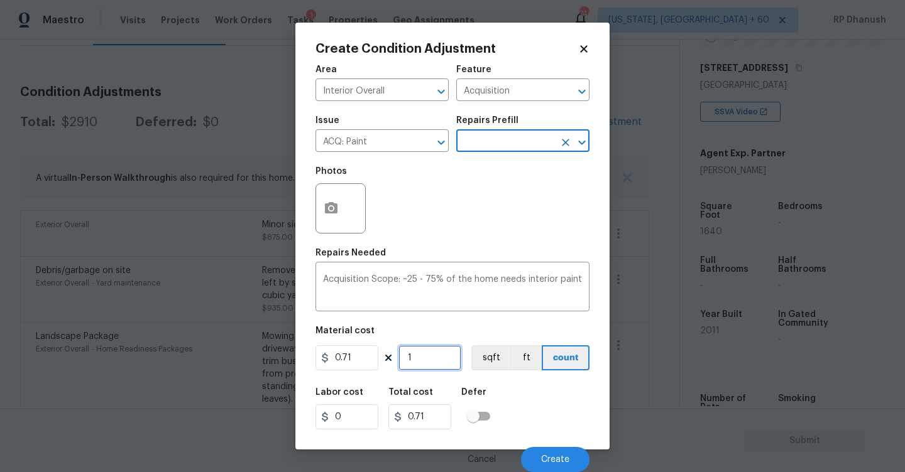
click at [442, 351] on input "1" at bounding box center [429, 358] width 63 height 25
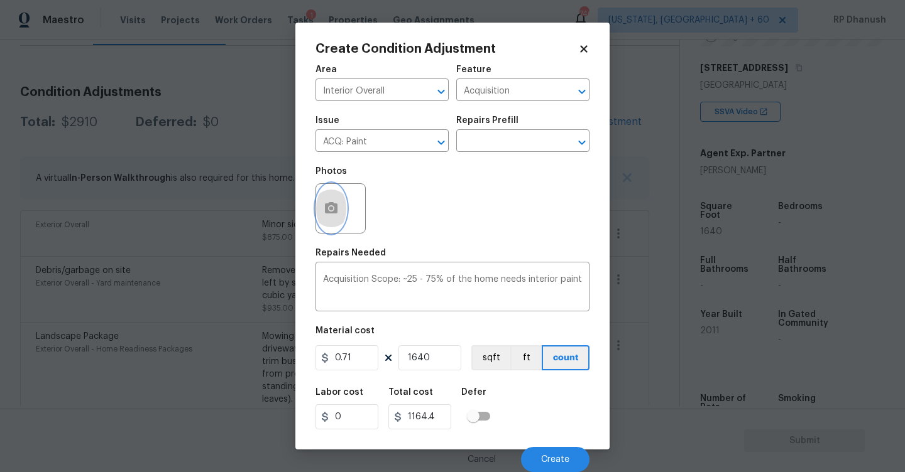
click at [331, 205] on icon "button" at bounding box center [331, 207] width 13 height 11
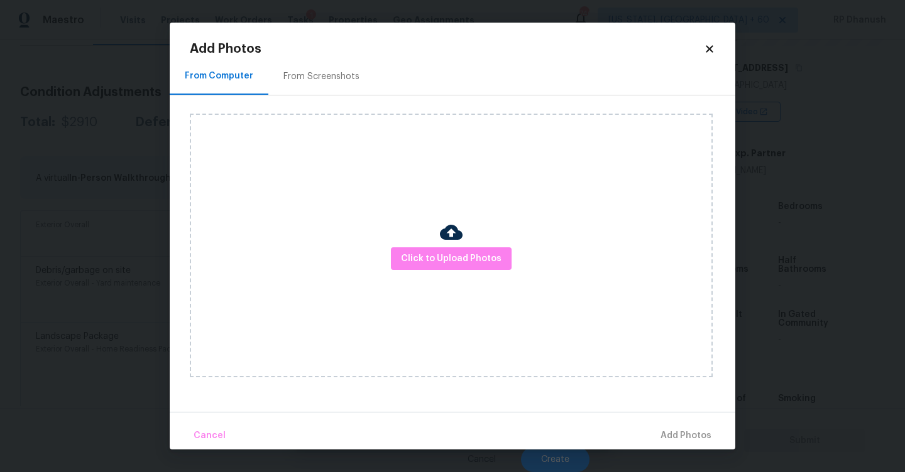
click at [319, 83] on div "From Screenshots" at bounding box center [321, 76] width 106 height 37
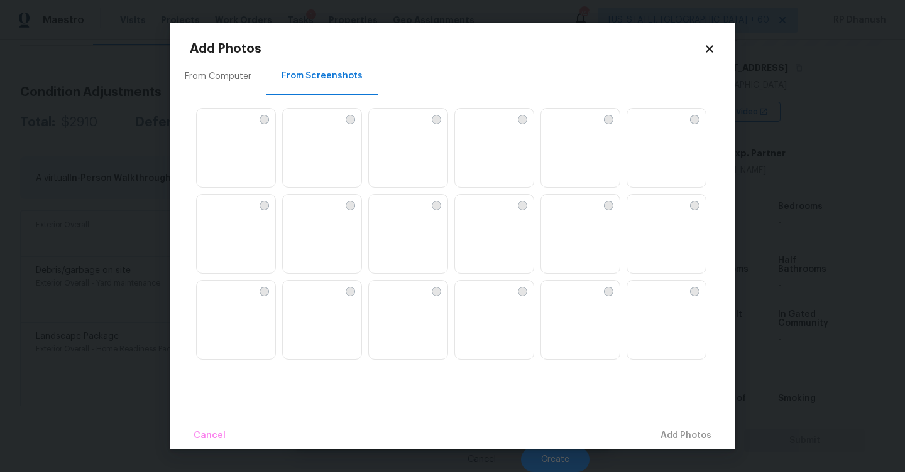
click at [324, 150] on img at bounding box center [322, 149] width 79 height 80
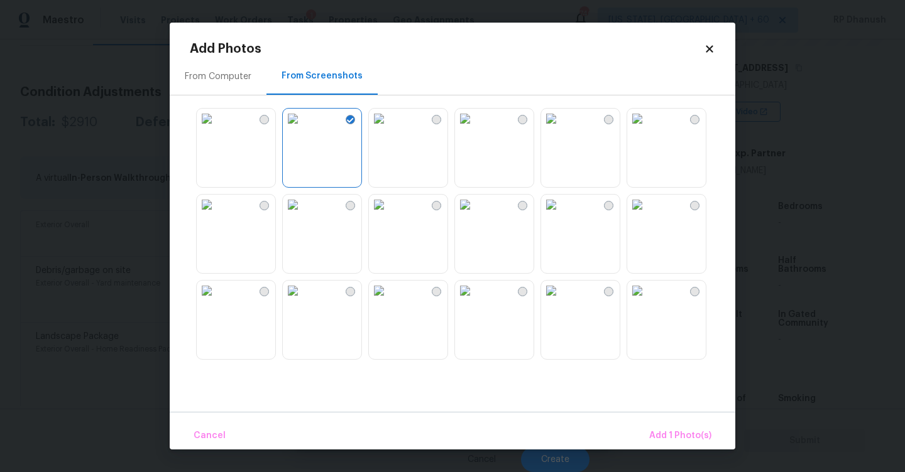
click at [217, 215] on img at bounding box center [207, 205] width 20 height 20
click at [467, 215] on img at bounding box center [465, 205] width 20 height 20
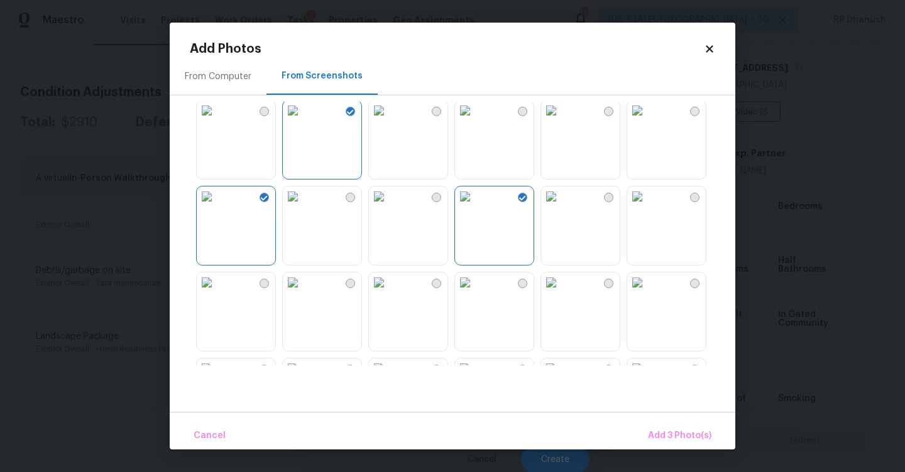
click at [561, 121] on img at bounding box center [551, 111] width 20 height 20
click at [561, 207] on img at bounding box center [551, 197] width 20 height 20
click at [647, 207] on img at bounding box center [637, 197] width 20 height 20
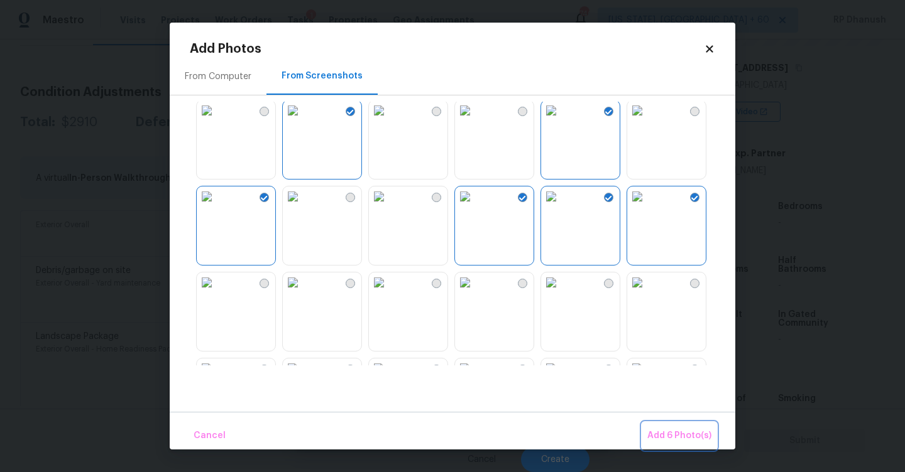
click at [680, 433] on span "Add 6 Photo(s)" at bounding box center [679, 437] width 64 height 16
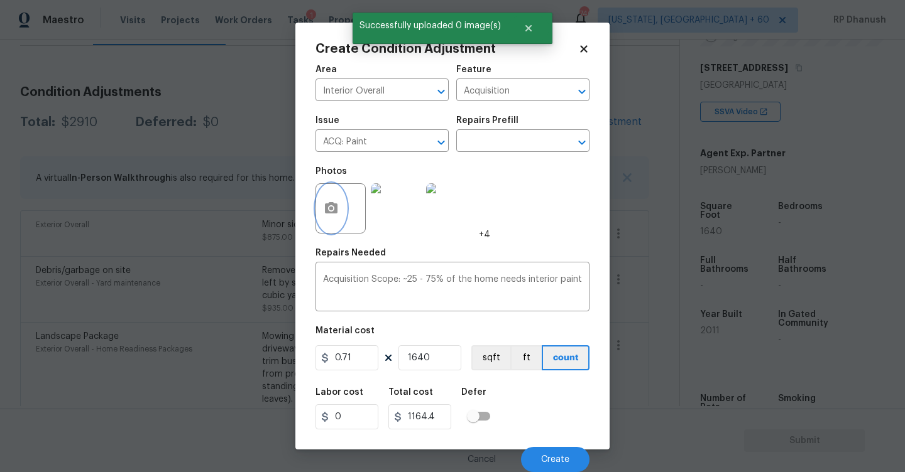
scroll to position [1, 0]
click at [552, 453] on button "Create" at bounding box center [555, 459] width 68 height 25
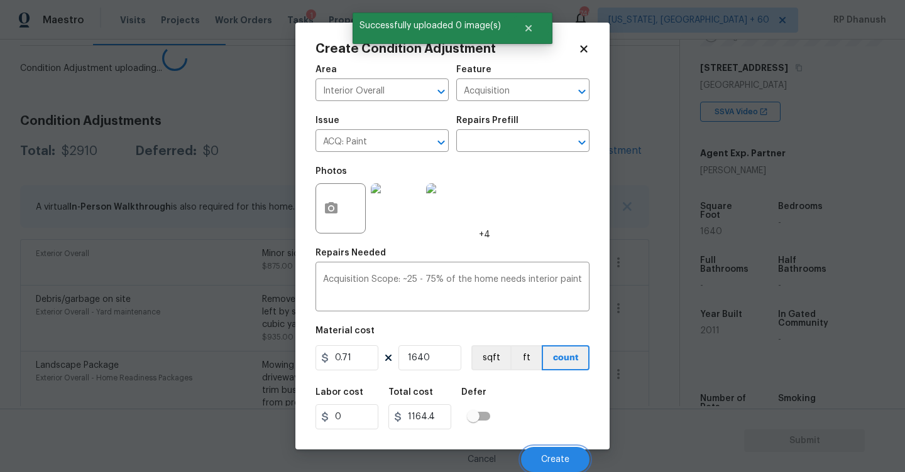
scroll to position [0, 0]
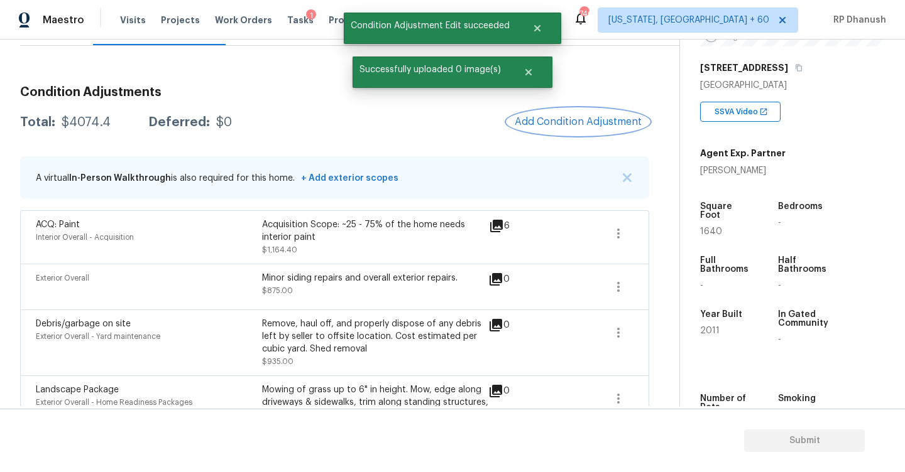
click at [560, 129] on button "Add Condition Adjustment" at bounding box center [578, 122] width 142 height 26
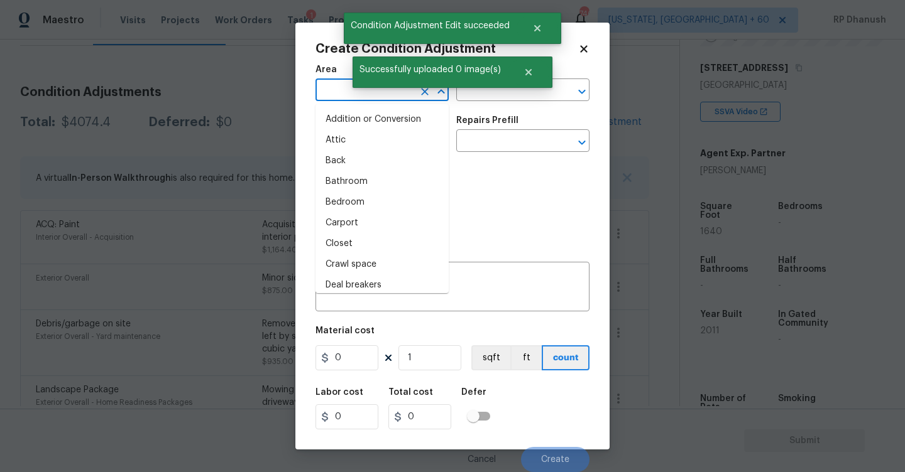
click at [350, 96] on input "text" at bounding box center [364, 91] width 98 height 19
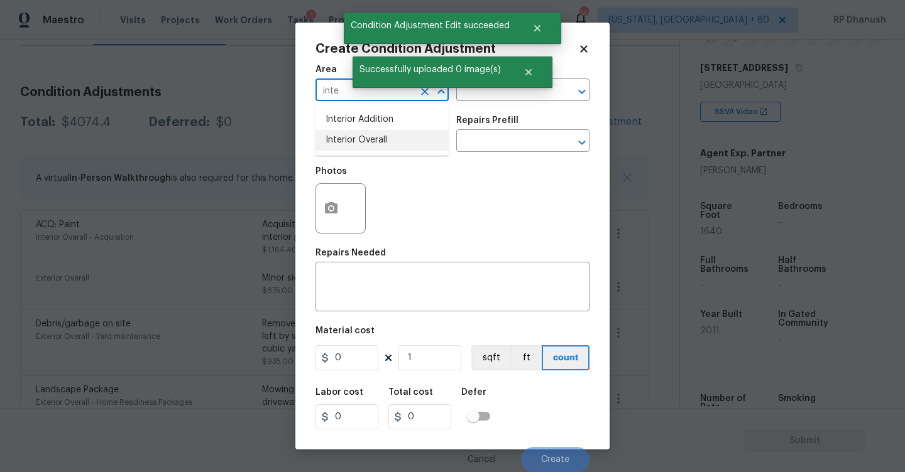
click at [342, 148] on li "Interior Overall" at bounding box center [381, 140] width 133 height 21
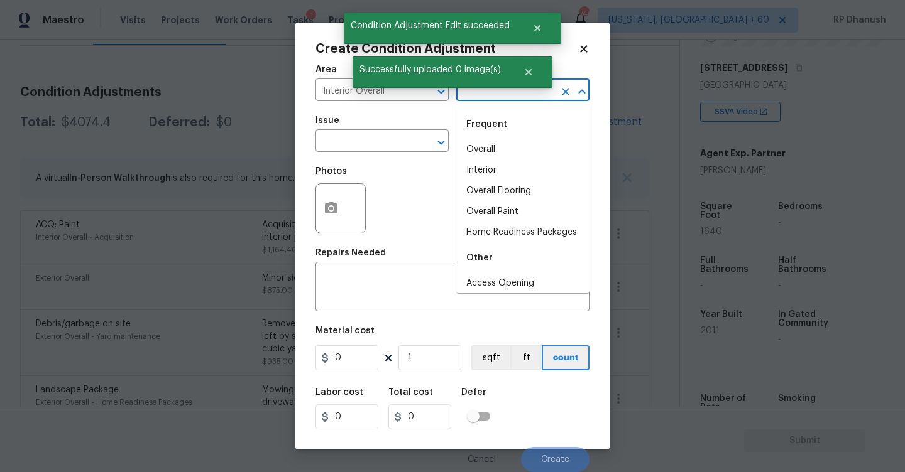
click at [488, 90] on input "text" at bounding box center [505, 91] width 98 height 19
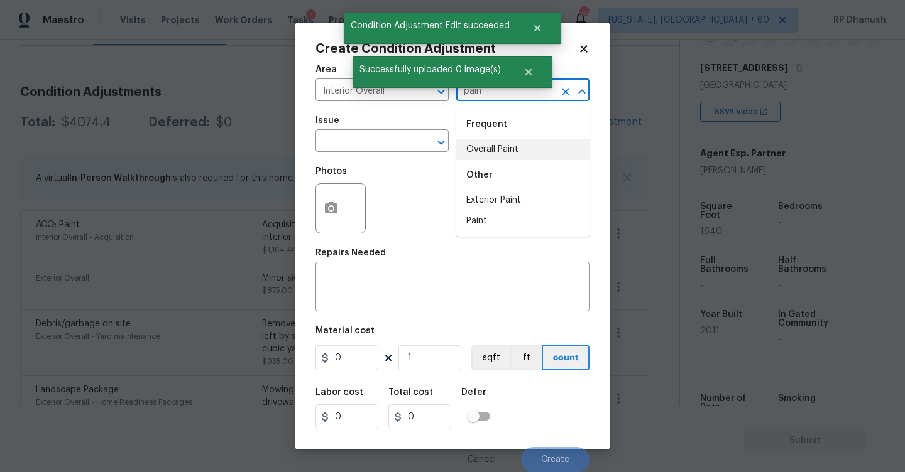
click at [483, 152] on li "Overall Paint" at bounding box center [522, 149] width 133 height 21
click at [359, 141] on input "text" at bounding box center [364, 142] width 98 height 19
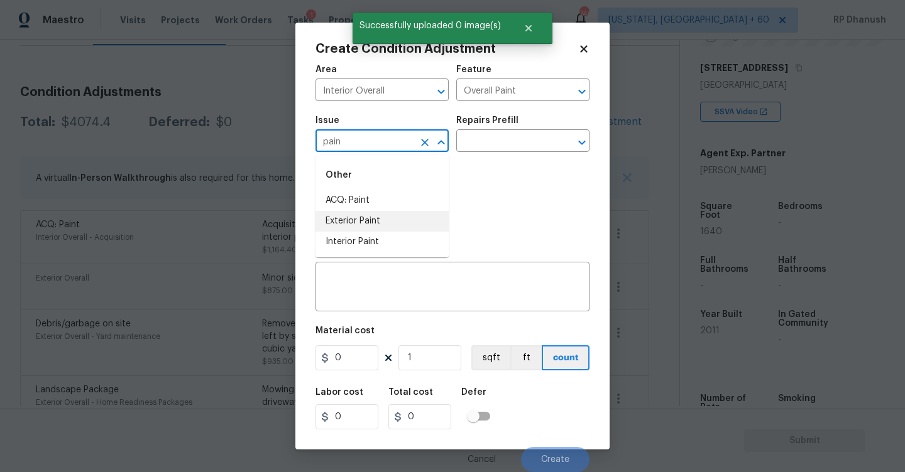
click at [354, 229] on li "Exterior Paint" at bounding box center [381, 221] width 133 height 21
click at [419, 141] on icon "Clear" at bounding box center [424, 142] width 13 height 13
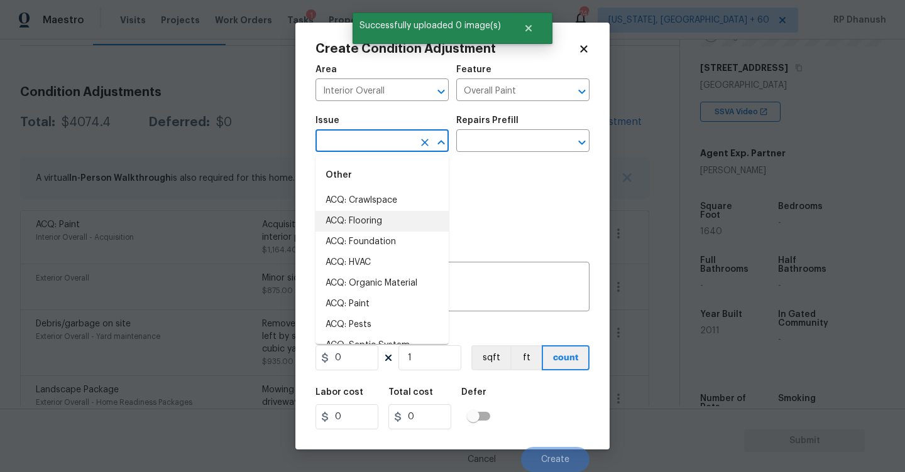
click at [400, 141] on input "text" at bounding box center [364, 142] width 98 height 19
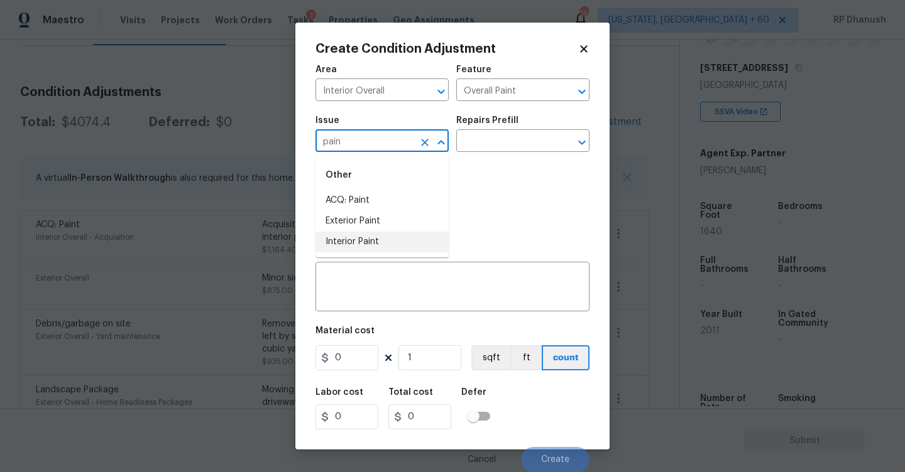
click at [359, 252] on li "Interior Paint" at bounding box center [381, 242] width 133 height 21
click at [488, 140] on input "text" at bounding box center [505, 142] width 98 height 19
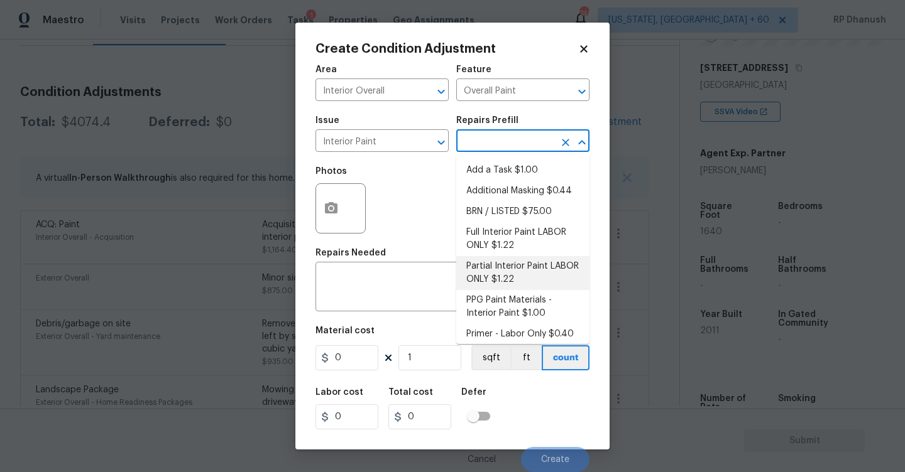
scroll to position [6, 0]
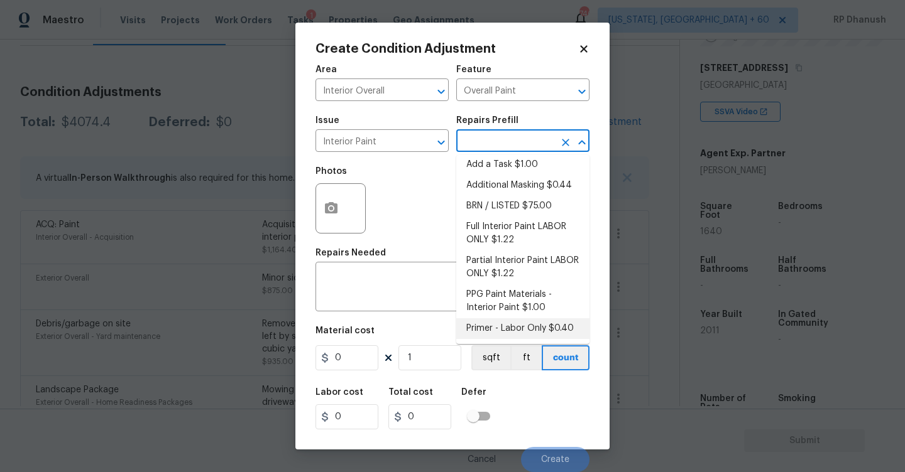
click at [486, 320] on li "Primer - Labor Only $0.40" at bounding box center [522, 329] width 133 height 21
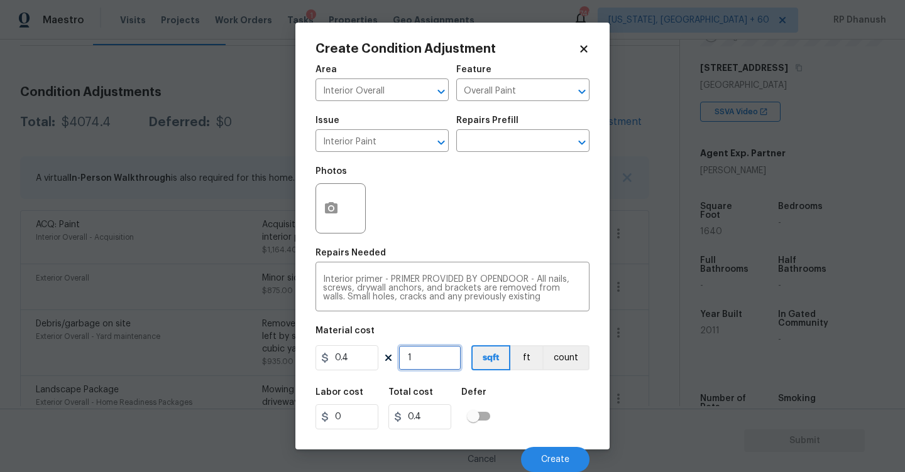
click at [429, 362] on input "1" at bounding box center [429, 358] width 63 height 25
click at [554, 451] on button "Create" at bounding box center [555, 459] width 68 height 25
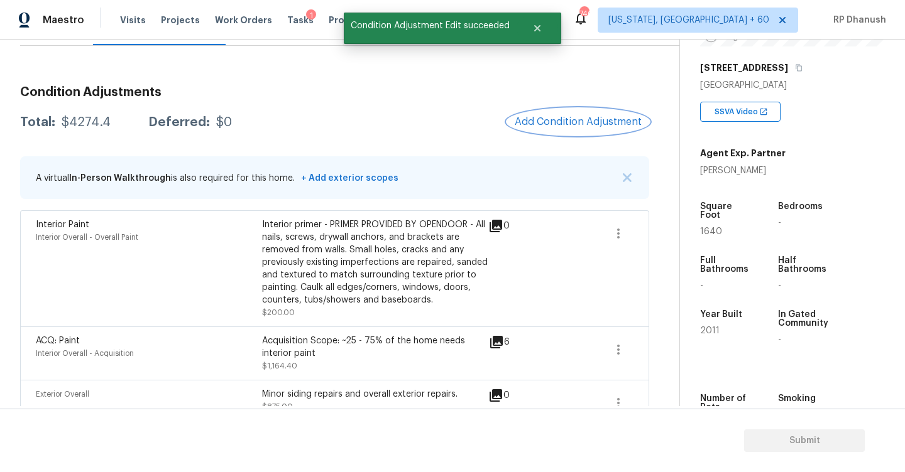
click at [581, 120] on span "Add Condition Adjustment" at bounding box center [578, 121] width 127 height 11
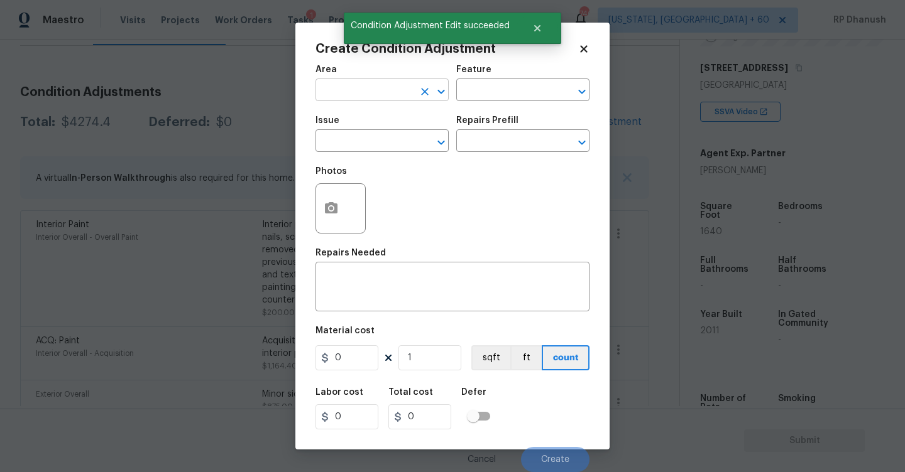
click at [393, 99] on input "text" at bounding box center [364, 91] width 98 height 19
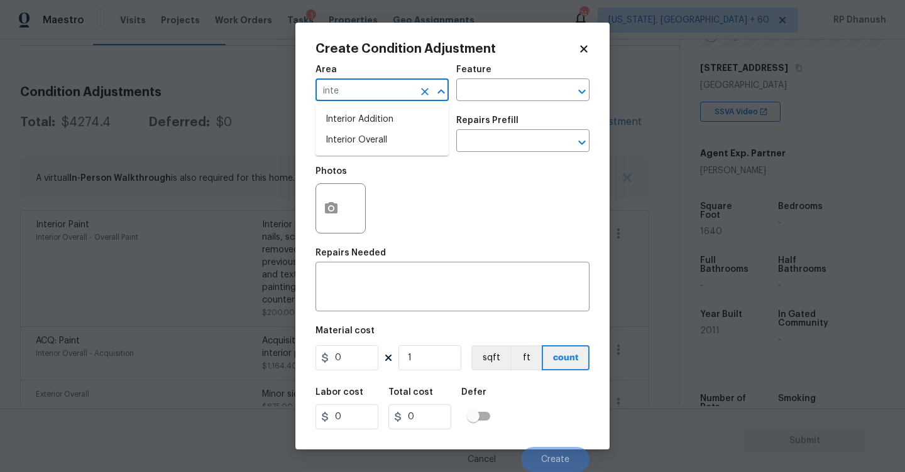
click at [381, 141] on li "Interior Overall" at bounding box center [381, 140] width 133 height 21
click at [486, 89] on input "text" at bounding box center [505, 91] width 98 height 19
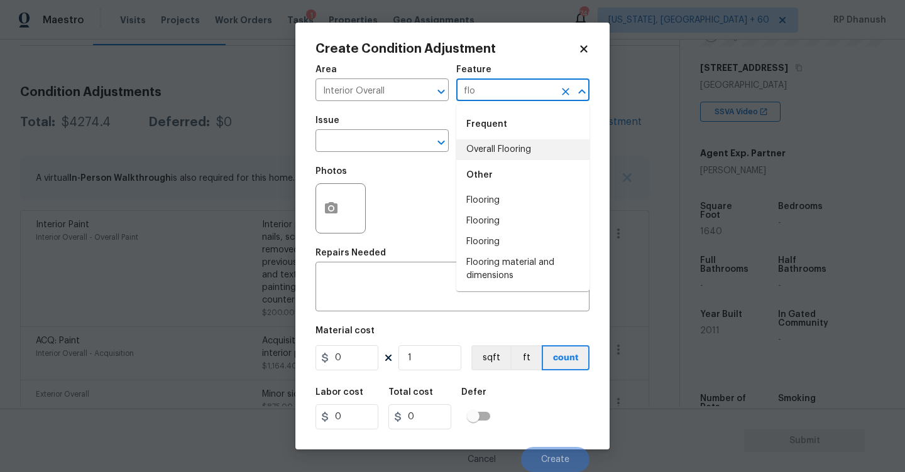
click at [477, 146] on li "Overall Flooring" at bounding box center [522, 149] width 133 height 21
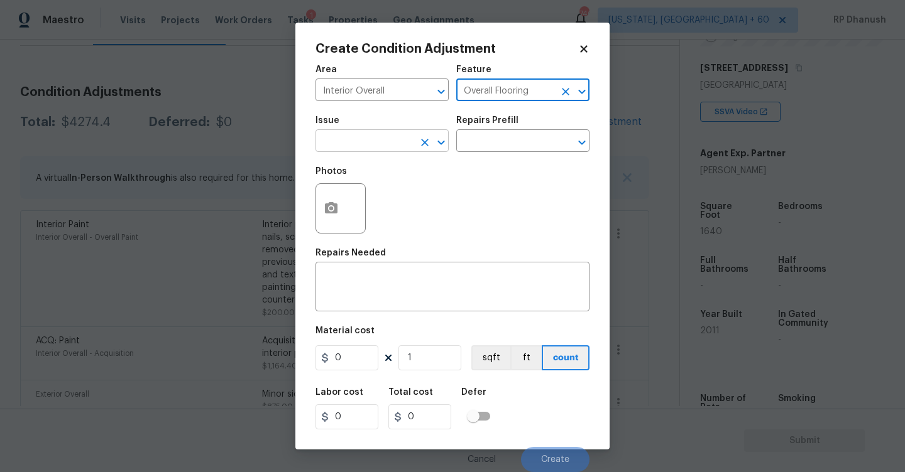
click at [371, 145] on input "text" at bounding box center [364, 142] width 98 height 19
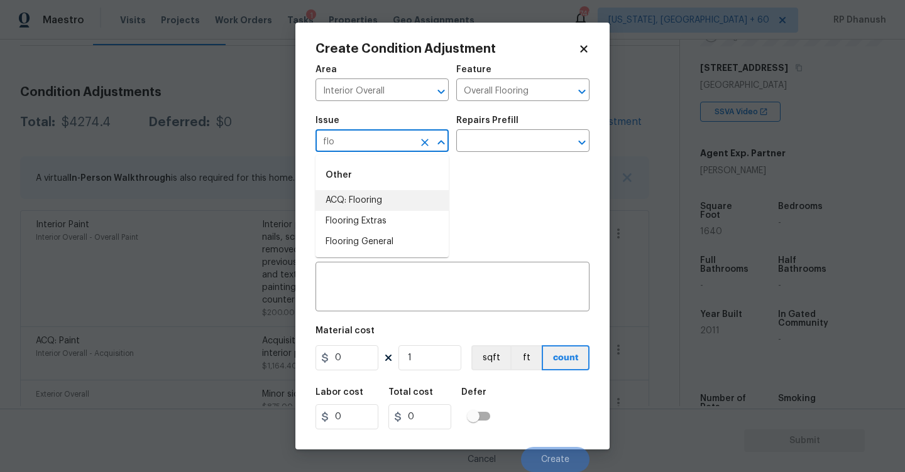
click at [347, 200] on li "ACQ: Flooring" at bounding box center [381, 200] width 133 height 21
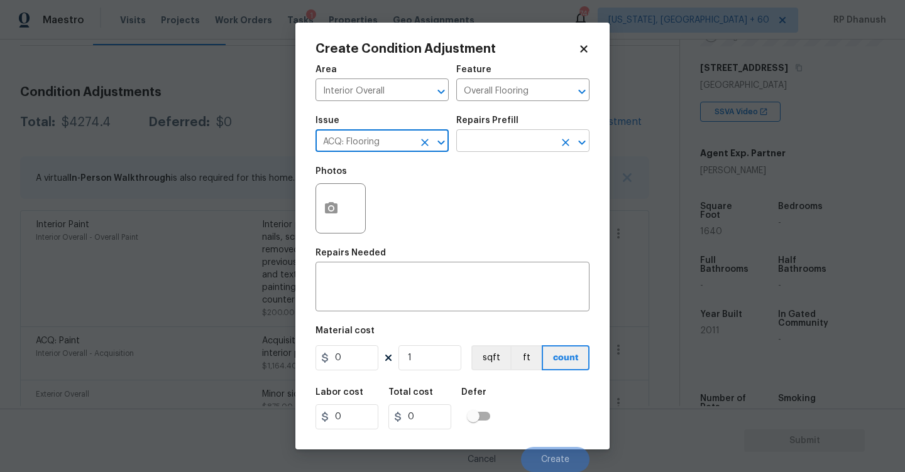
click at [495, 138] on input "text" at bounding box center [505, 142] width 98 height 19
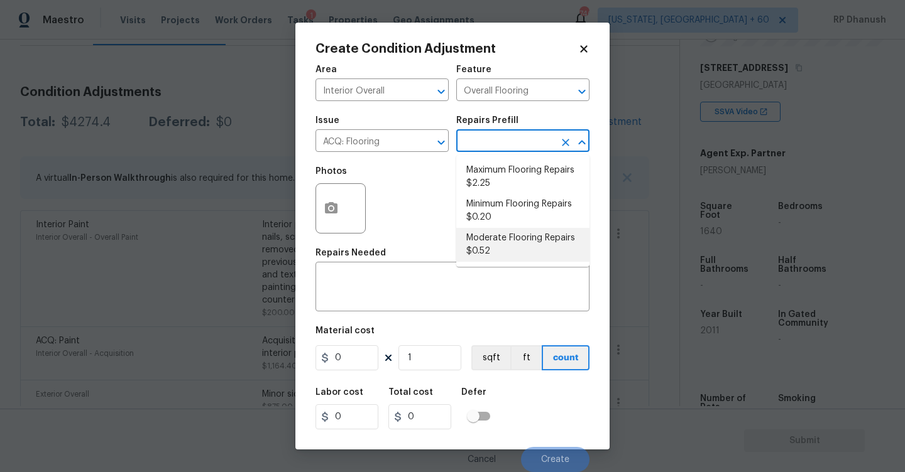
click at [493, 238] on li "Moderate Flooring Repairs $0.52" at bounding box center [522, 245] width 133 height 34
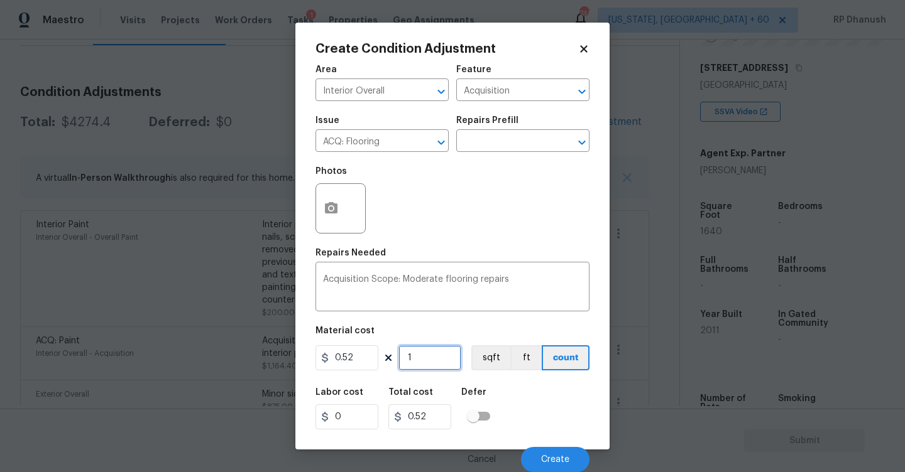
click at [440, 357] on input "1" at bounding box center [429, 358] width 63 height 25
click at [579, 461] on button "Create" at bounding box center [555, 459] width 68 height 25
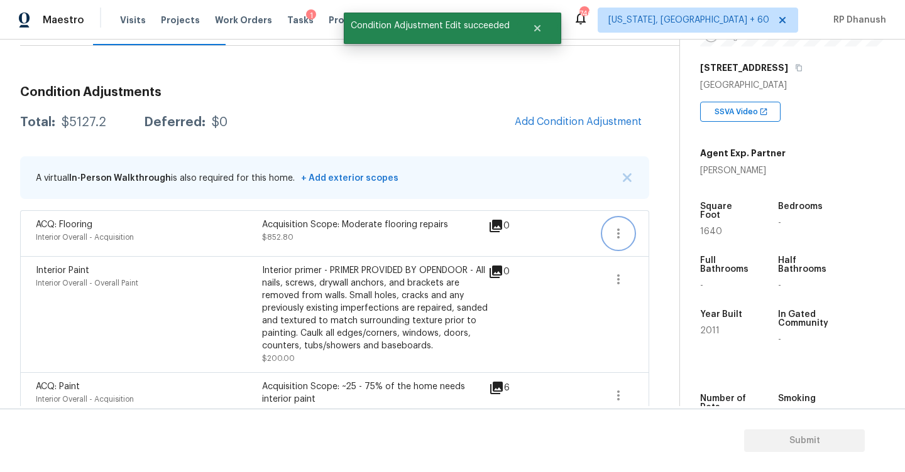
click at [620, 224] on button "button" at bounding box center [618, 234] width 30 height 30
click at [655, 224] on link "Edit" at bounding box center [689, 231] width 107 height 19
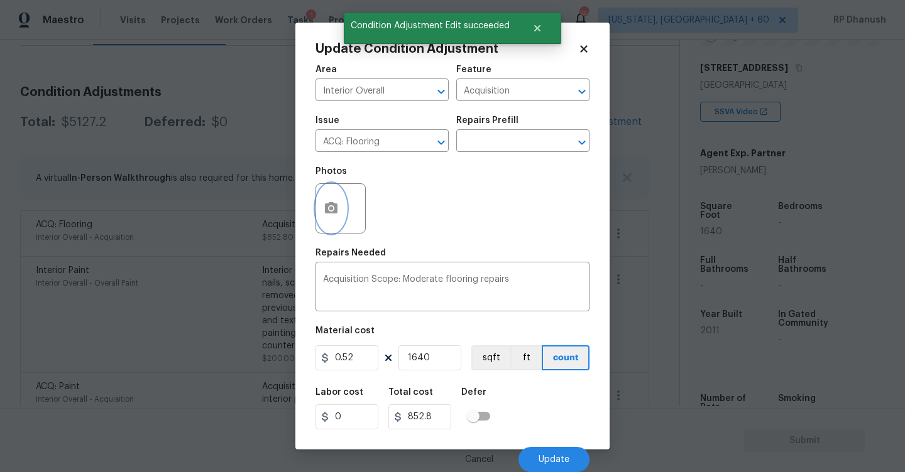
click at [337, 212] on icon "button" at bounding box center [331, 207] width 13 height 11
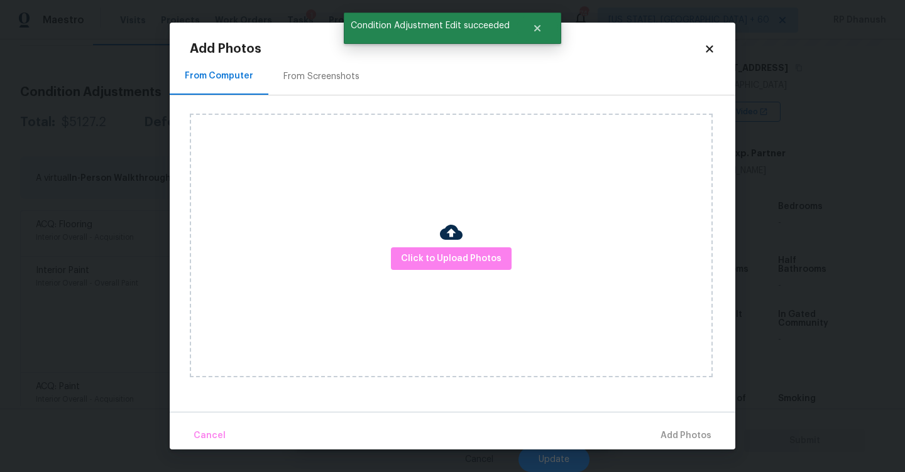
click at [334, 73] on div "From Screenshots" at bounding box center [321, 76] width 76 height 13
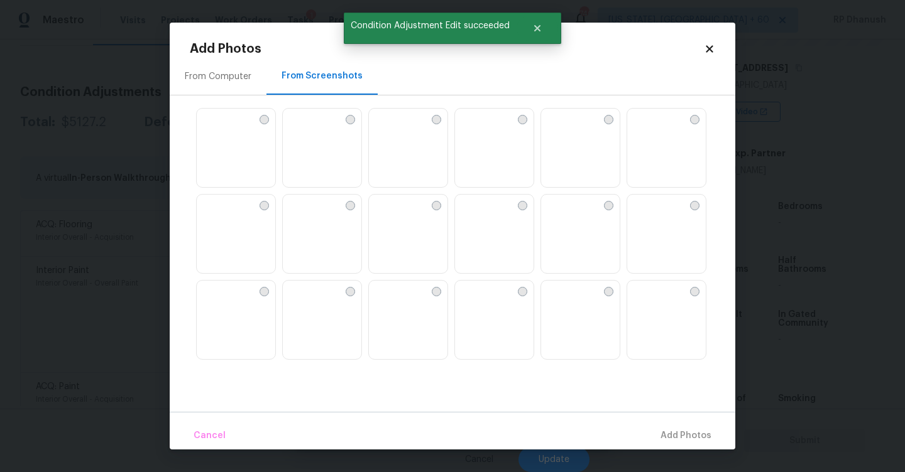
click at [217, 215] on img at bounding box center [207, 205] width 20 height 20
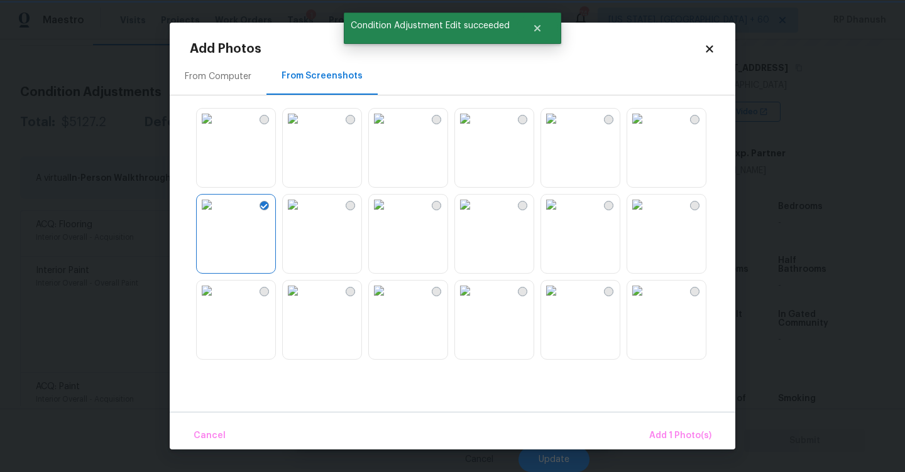
click at [389, 301] on img at bounding box center [379, 291] width 20 height 20
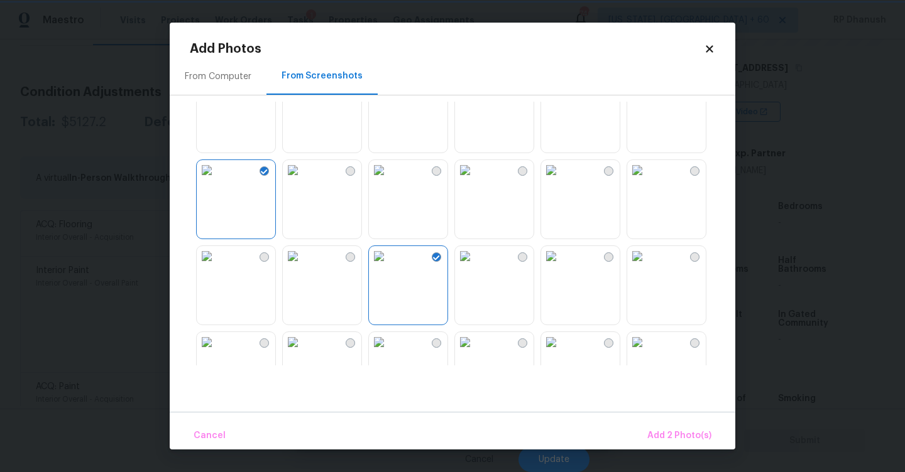
scroll to position [53, 0]
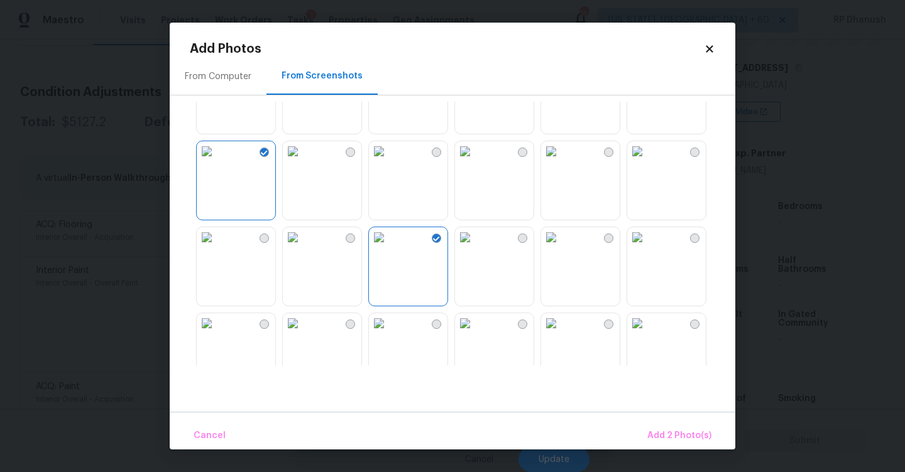
click at [647, 248] on img at bounding box center [637, 237] width 20 height 20
click at [692, 425] on button "Add 3 Photo(s)" at bounding box center [680, 436] width 74 height 27
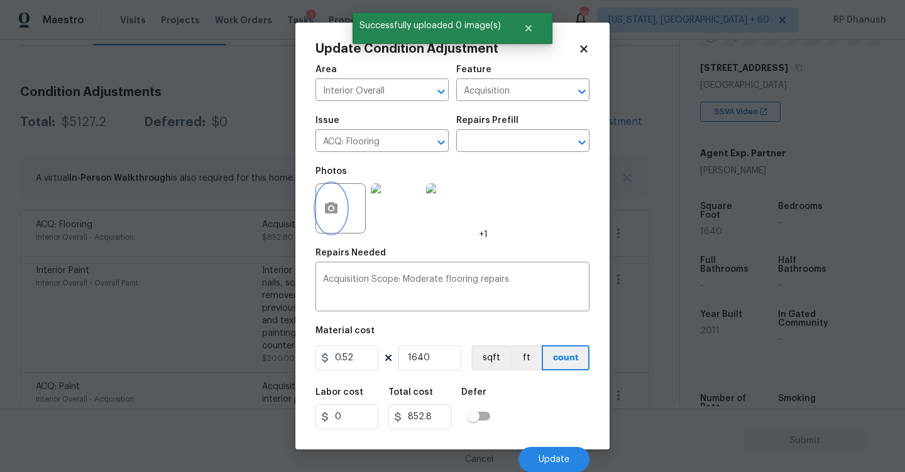
scroll to position [1, 0]
click at [564, 452] on button "Update" at bounding box center [553, 459] width 71 height 25
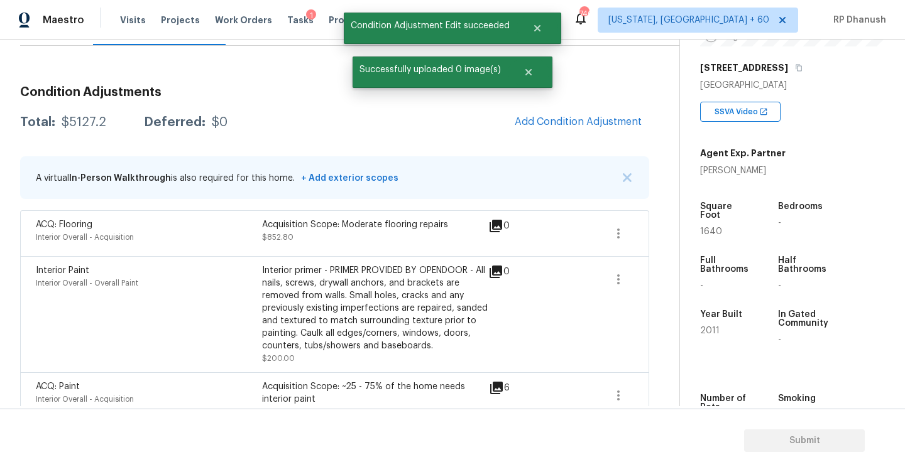
scroll to position [0, 0]
click at [542, 126] on span "Add Condition Adjustment" at bounding box center [578, 121] width 127 height 11
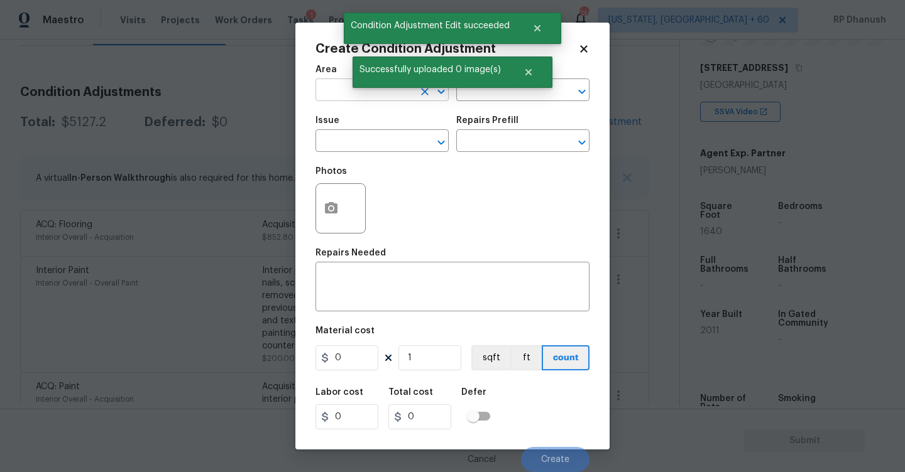
click at [349, 88] on input "text" at bounding box center [364, 91] width 98 height 19
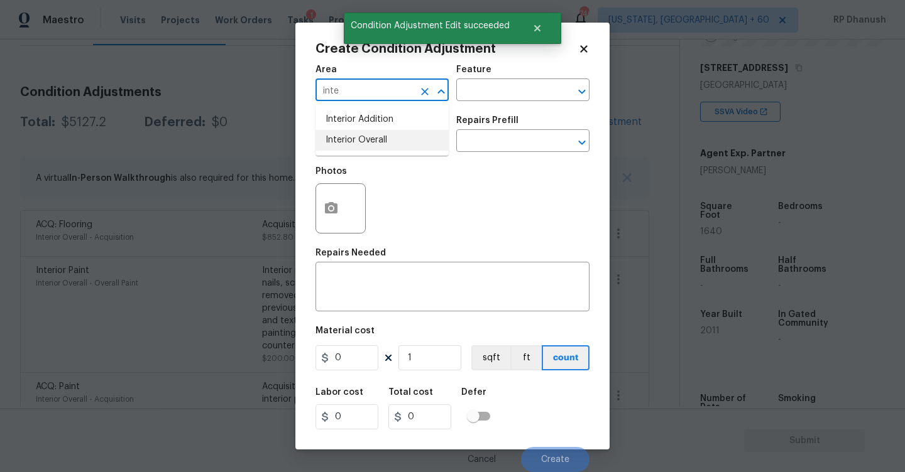
click at [351, 133] on li "Interior Overall" at bounding box center [381, 140] width 133 height 21
click at [485, 92] on input "text" at bounding box center [505, 91] width 98 height 19
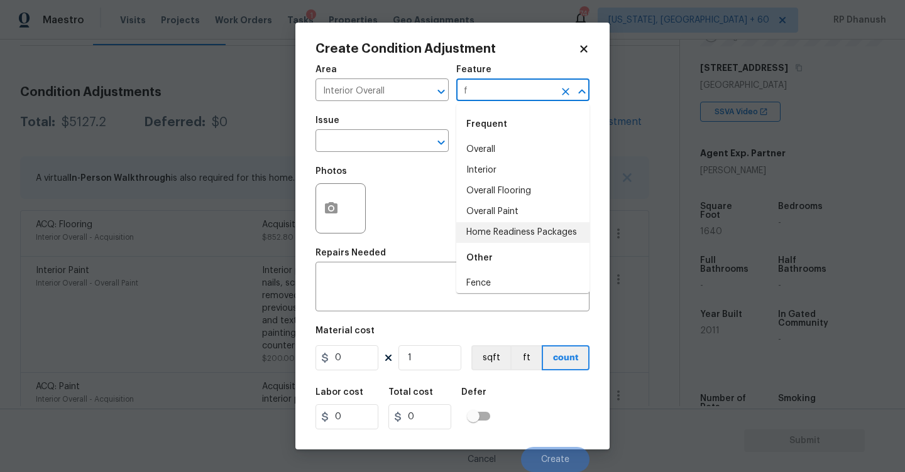
click at [507, 234] on li "Home Readiness Packages" at bounding box center [522, 232] width 133 height 21
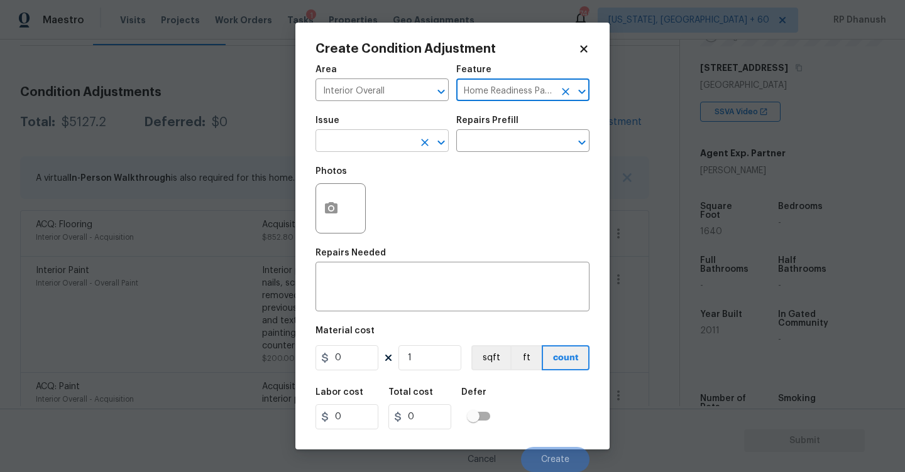
click at [414, 138] on div "​" at bounding box center [381, 142] width 133 height 19
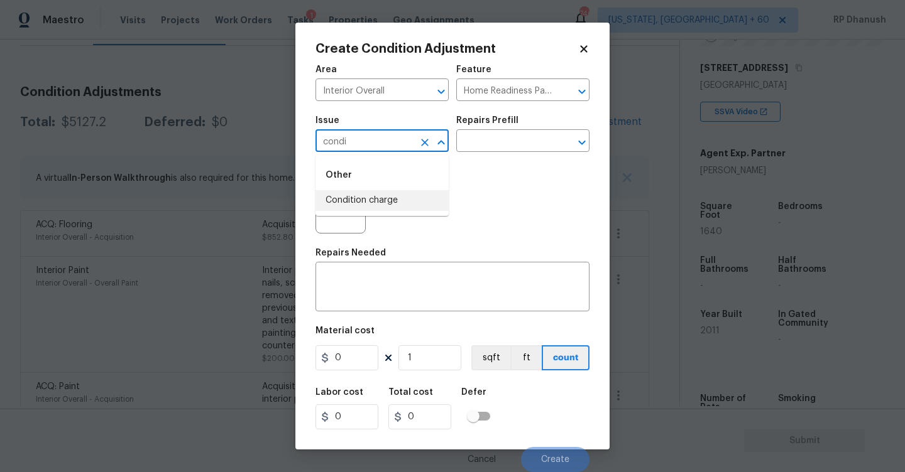
click at [395, 202] on li "Condition charge" at bounding box center [381, 200] width 133 height 21
click at [502, 142] on input "text" at bounding box center [505, 142] width 98 height 19
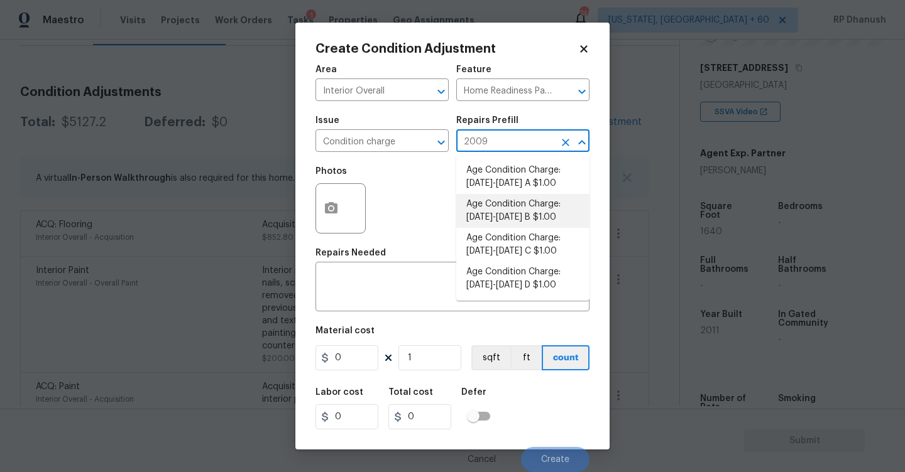
click at [501, 209] on li "Age Condition Charge: [DATE]-[DATE] B $1.00" at bounding box center [522, 211] width 133 height 34
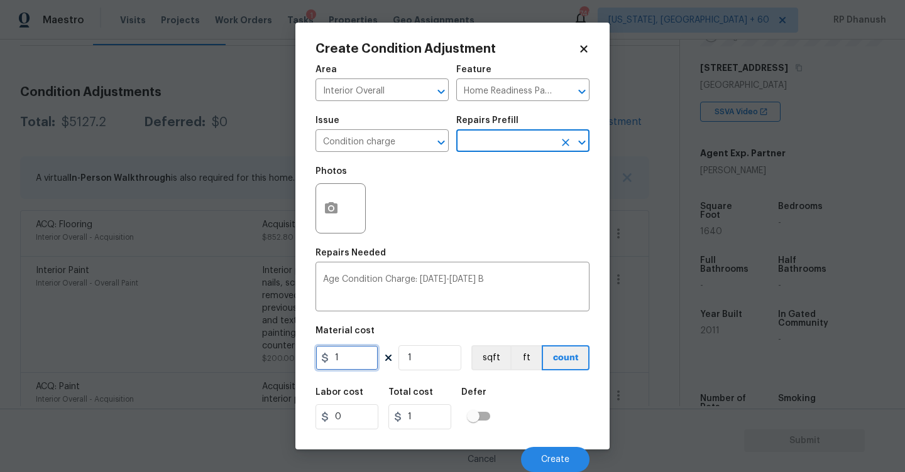
click at [351, 364] on input "1" at bounding box center [346, 358] width 63 height 25
click at [351, 364] on input "200" at bounding box center [346, 358] width 63 height 25
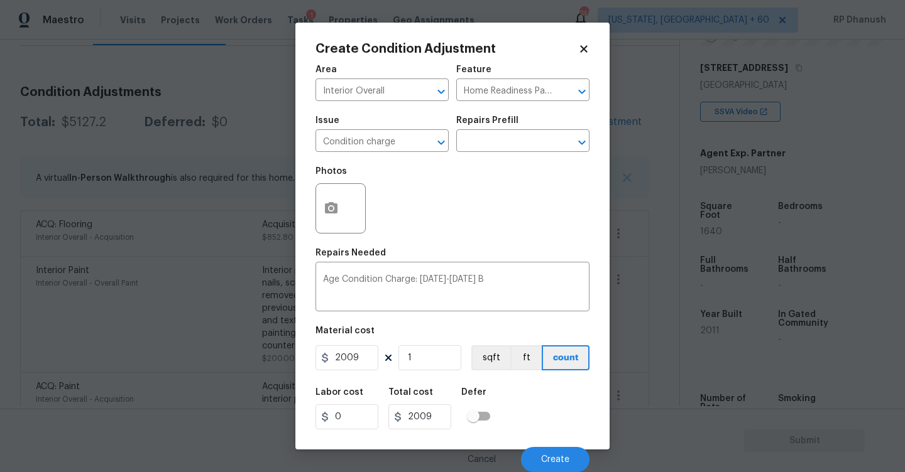
click at [378, 371] on div "2009 1 sqft ft count" at bounding box center [452, 358] width 274 height 25
click at [361, 358] on input "2009" at bounding box center [346, 358] width 63 height 25
click at [540, 450] on button "Create" at bounding box center [555, 459] width 68 height 25
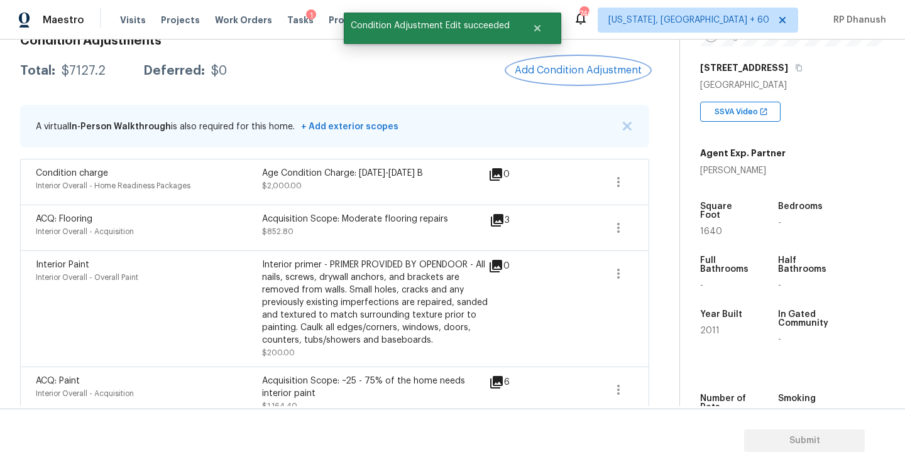
scroll to position [193, 0]
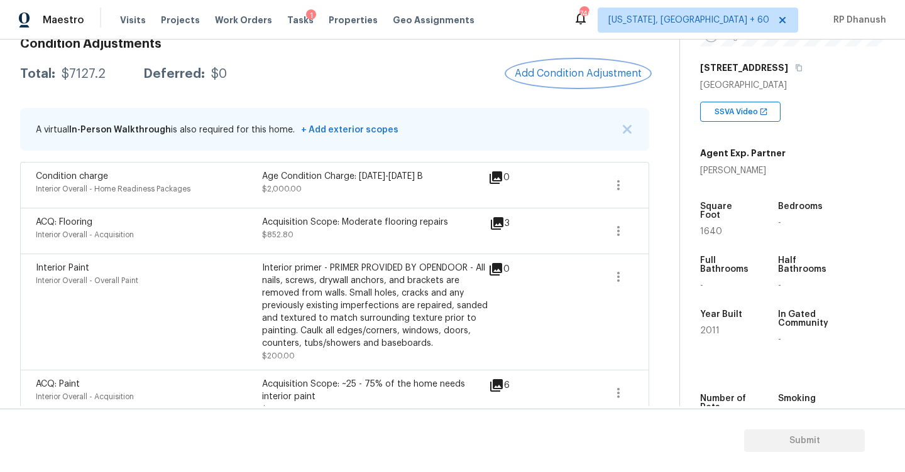
click at [552, 78] on span "Add Condition Adjustment" at bounding box center [578, 73] width 127 height 11
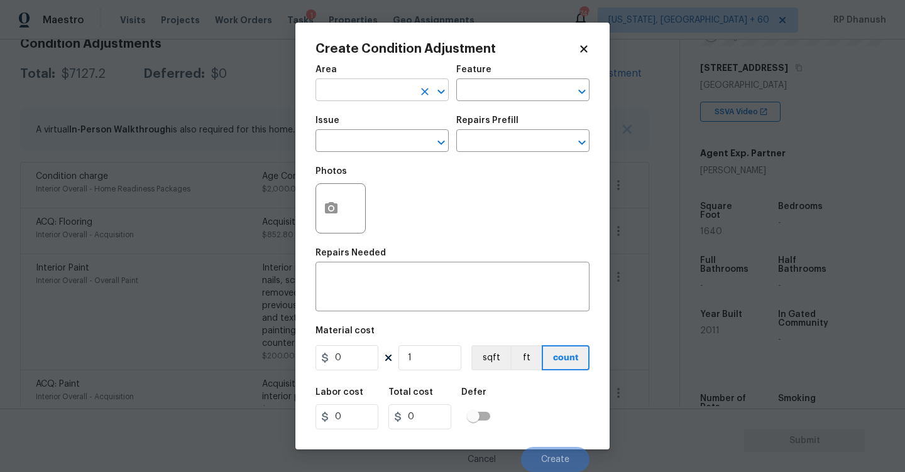
click at [377, 89] on input "text" at bounding box center [364, 91] width 98 height 19
click at [376, 131] on li "Interior Overall" at bounding box center [381, 140] width 133 height 21
click at [355, 283] on textarea at bounding box center [452, 288] width 259 height 26
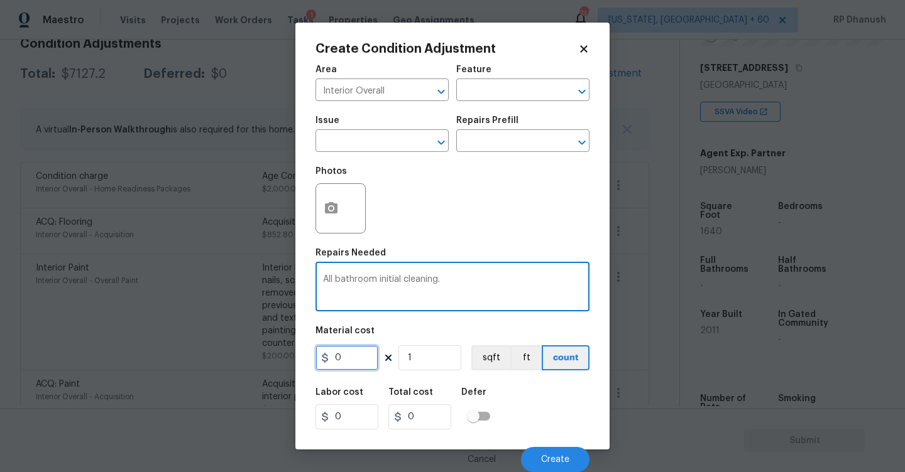
click at [348, 361] on input "0" at bounding box center [346, 358] width 63 height 25
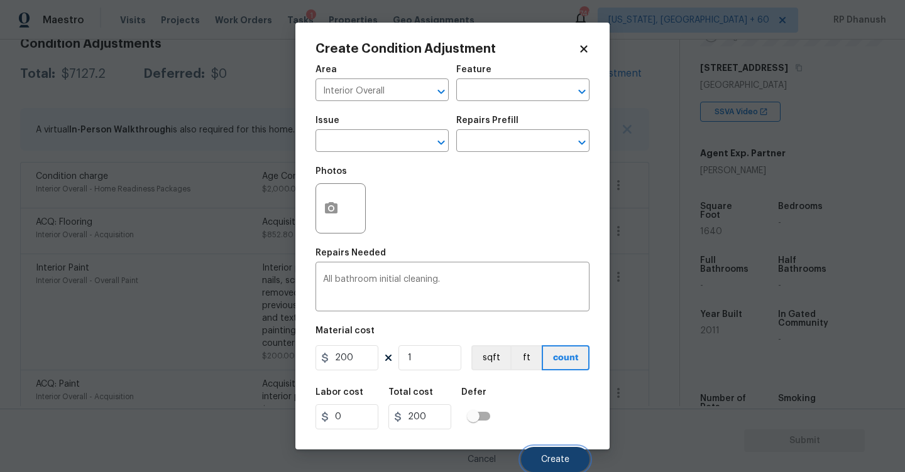
click at [546, 457] on span "Create" at bounding box center [555, 460] width 28 height 9
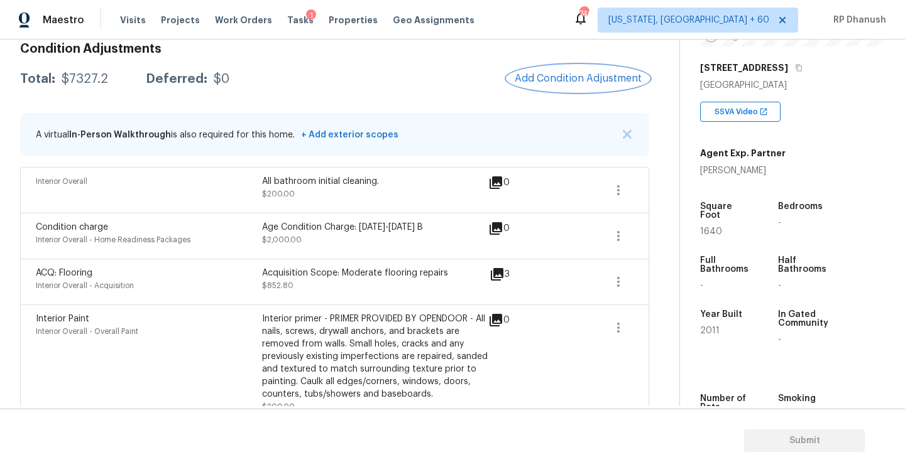
scroll to position [183, 0]
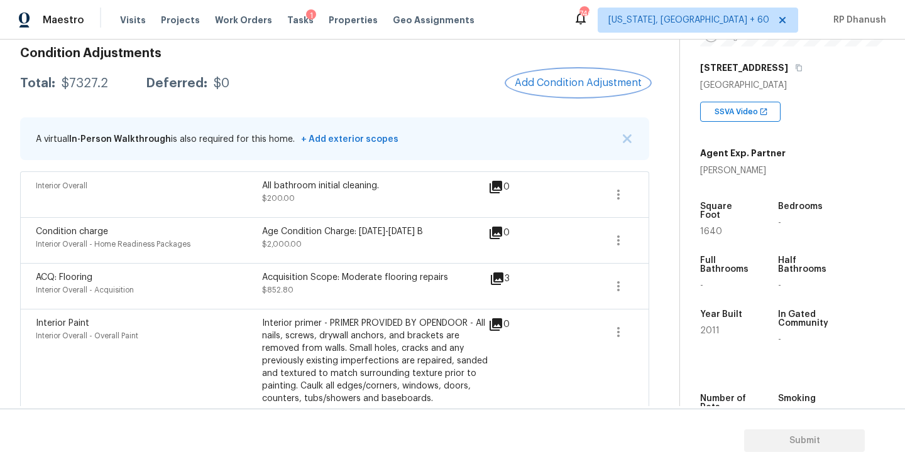
click at [537, 76] on button "Add Condition Adjustment" at bounding box center [578, 83] width 142 height 26
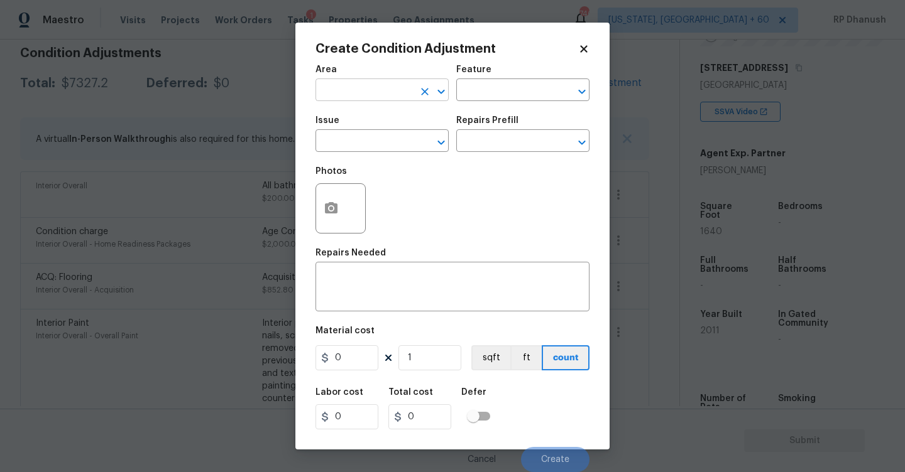
click at [352, 95] on input "text" at bounding box center [364, 91] width 98 height 19
click at [347, 118] on li "HVAC" at bounding box center [381, 119] width 133 height 21
click at [464, 85] on input "text" at bounding box center [505, 91] width 98 height 19
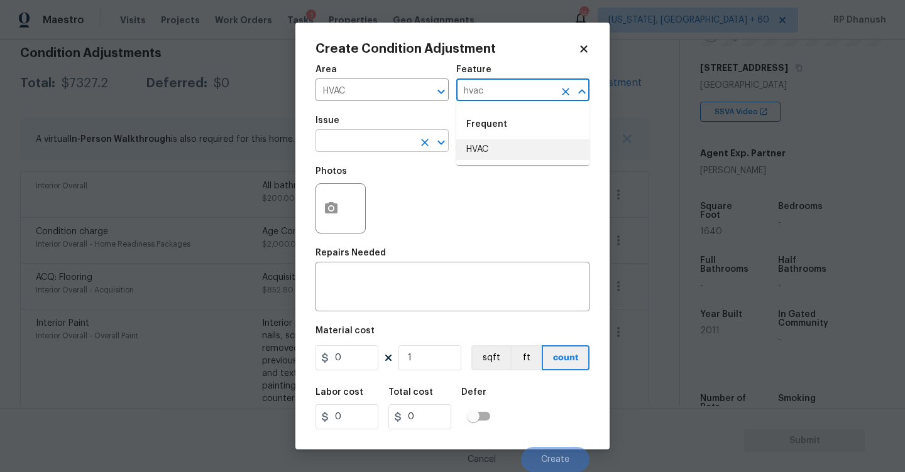
drag, startPoint x: 484, startPoint y: 150, endPoint x: 422, endPoint y: 148, distance: 62.9
click at [474, 150] on li "HVAC" at bounding box center [522, 149] width 133 height 21
click at [417, 148] on div at bounding box center [432, 143] width 33 height 18
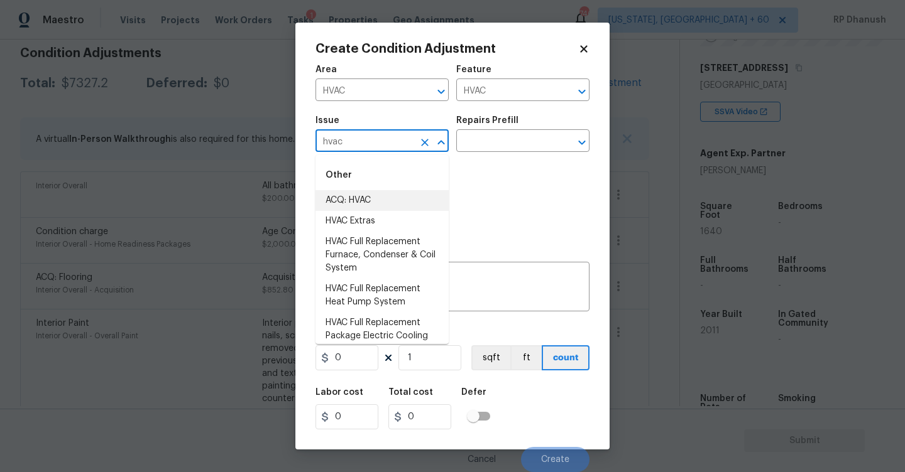
click at [393, 197] on li "ACQ: HVAC" at bounding box center [381, 200] width 133 height 21
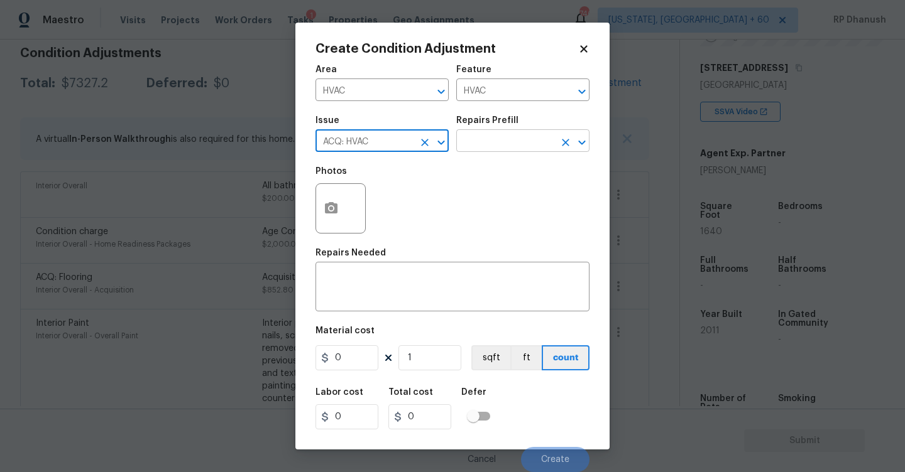
click at [514, 143] on input "text" at bounding box center [505, 142] width 98 height 19
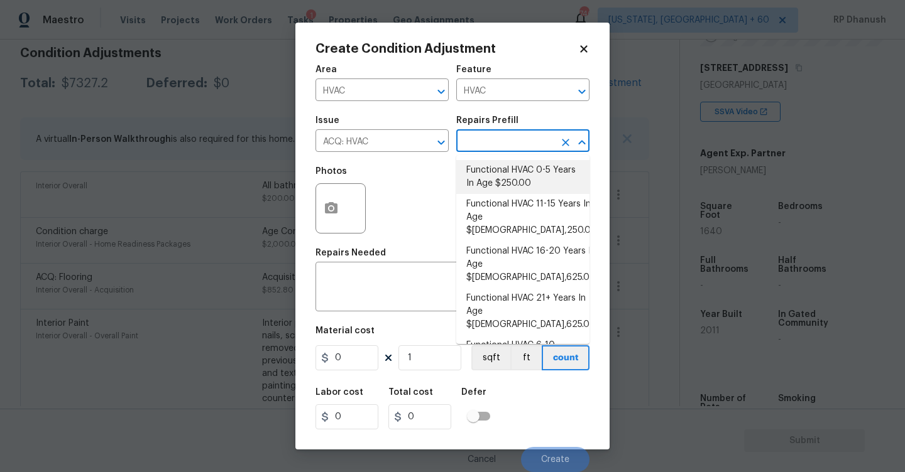
click at [549, 173] on li "Functional HVAC 0-5 Years In Age $250.00" at bounding box center [522, 177] width 133 height 34
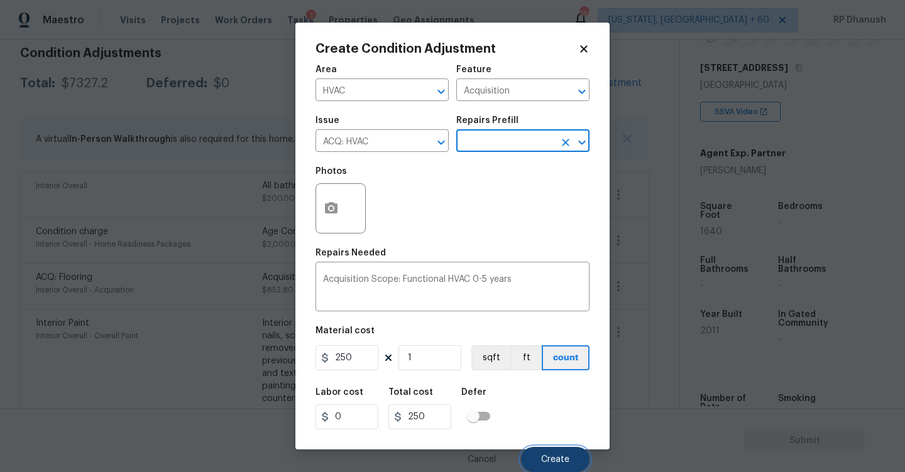
click at [544, 456] on span "Create" at bounding box center [555, 460] width 28 height 9
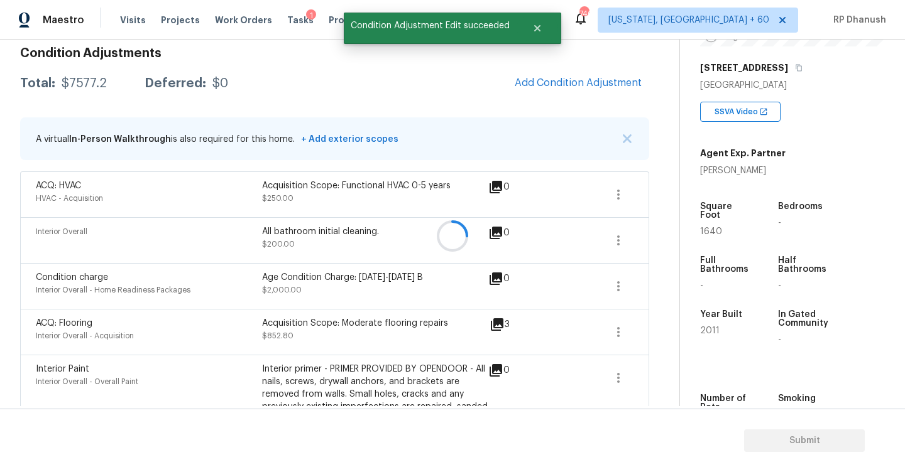
click at [82, 85] on div at bounding box center [452, 236] width 905 height 472
click at [82, 85] on div "$7577.2" at bounding box center [84, 83] width 45 height 13
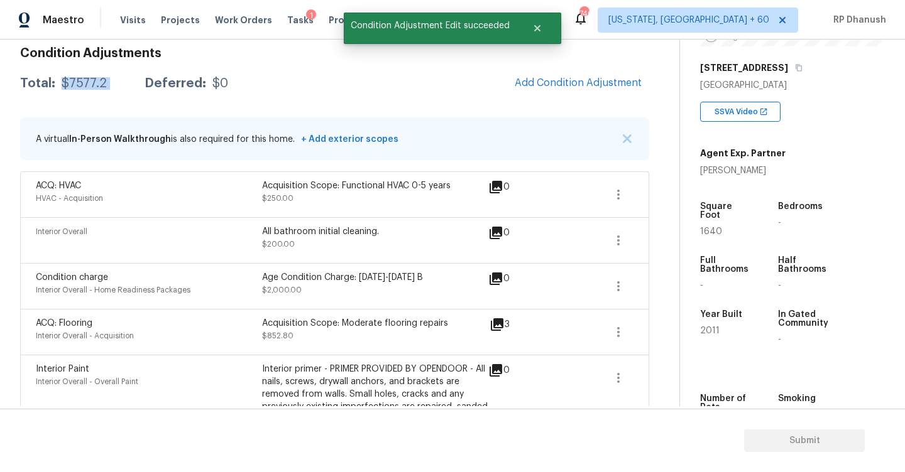
copy div "$7577.2"
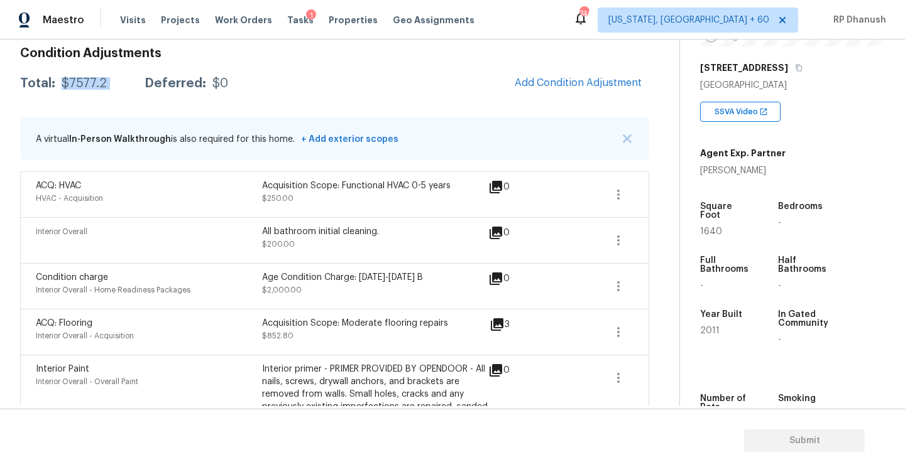
copy div "$7577.2"
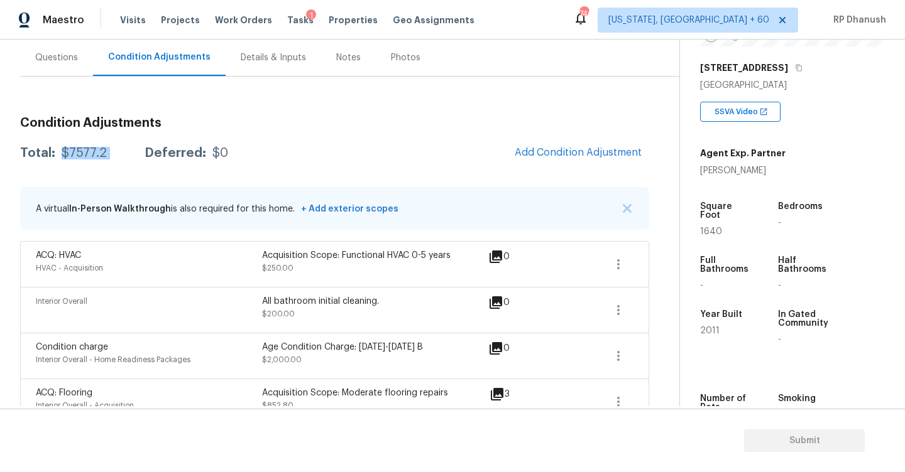
scroll to position [48, 0]
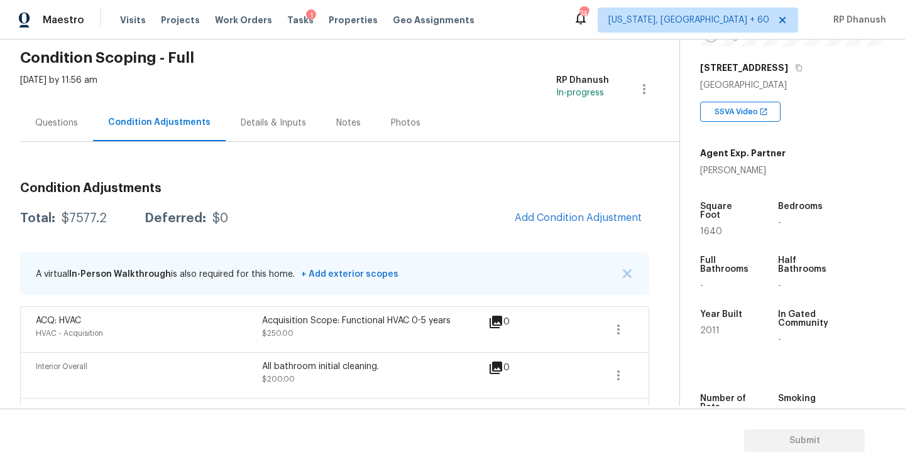
click at [72, 137] on div "Questions" at bounding box center [56, 122] width 73 height 37
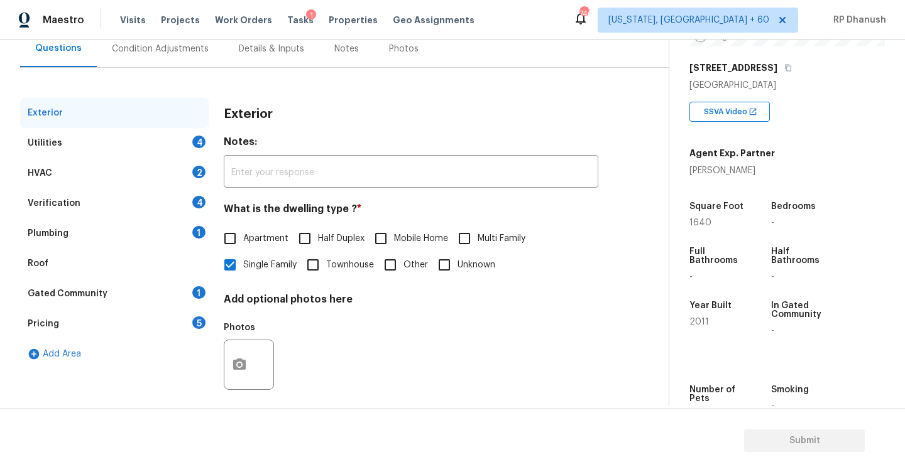
scroll to position [133, 0]
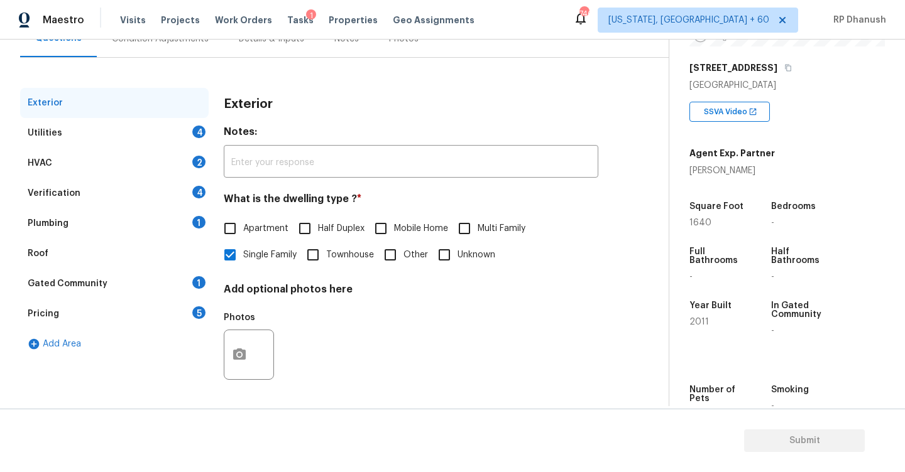
click at [190, 131] on div "Utilities 4" at bounding box center [114, 133] width 188 height 30
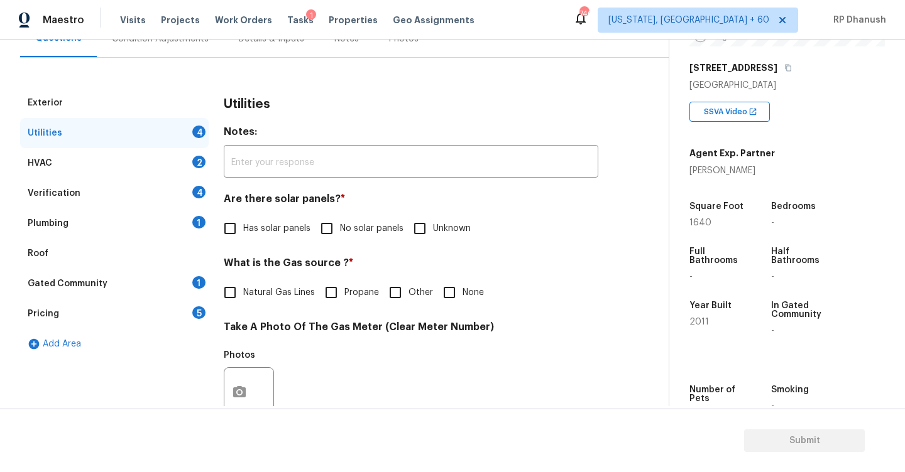
scroll to position [134, 0]
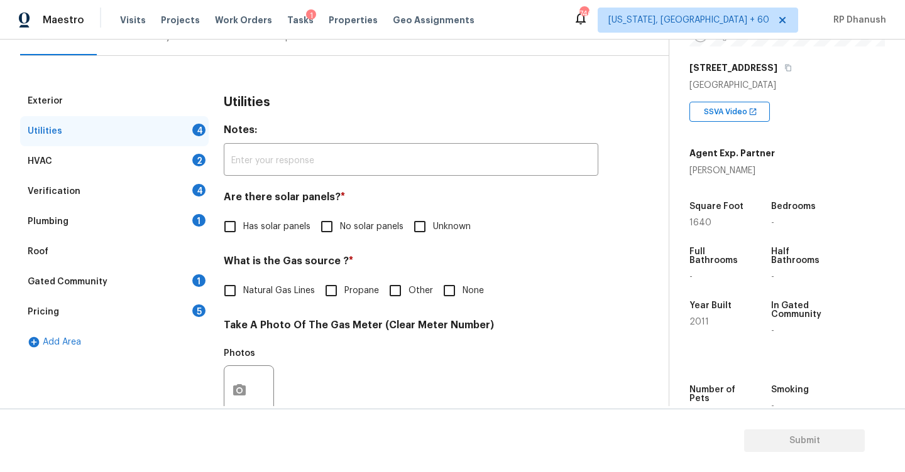
click at [330, 210] on div "Are there solar panels? * Has solar panels No solar panels Unknown" at bounding box center [411, 215] width 374 height 49
click at [327, 222] on input "No solar panels" at bounding box center [327, 227] width 26 height 26
click at [449, 292] on input "None" at bounding box center [449, 291] width 26 height 26
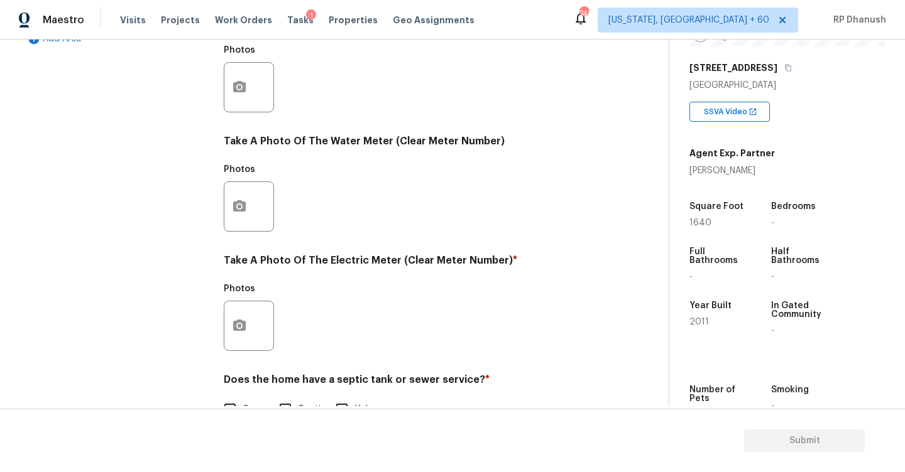
scroll to position [473, 0]
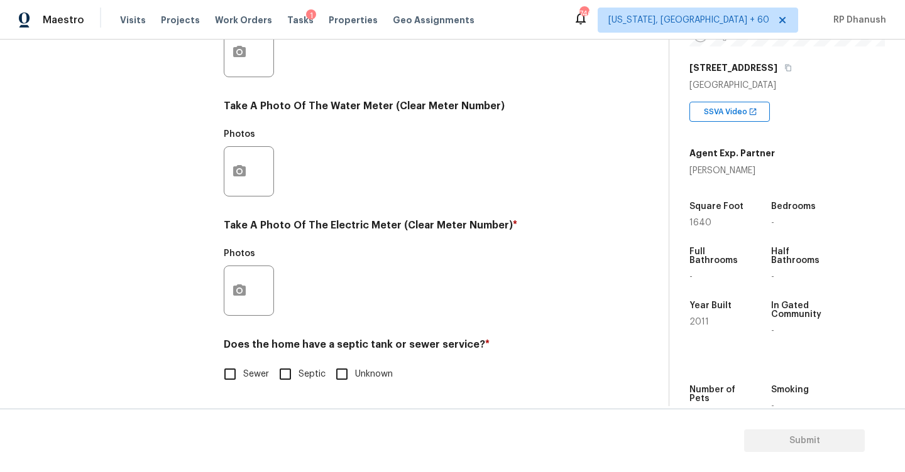
click at [258, 290] on div at bounding box center [249, 291] width 50 height 50
click at [246, 293] on icon "button" at bounding box center [239, 290] width 15 height 15
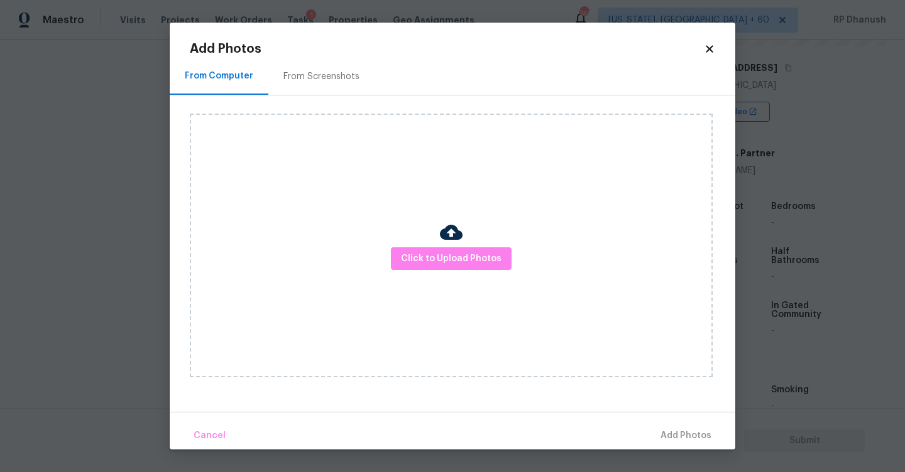
click at [295, 70] on div "From Screenshots" at bounding box center [321, 76] width 76 height 13
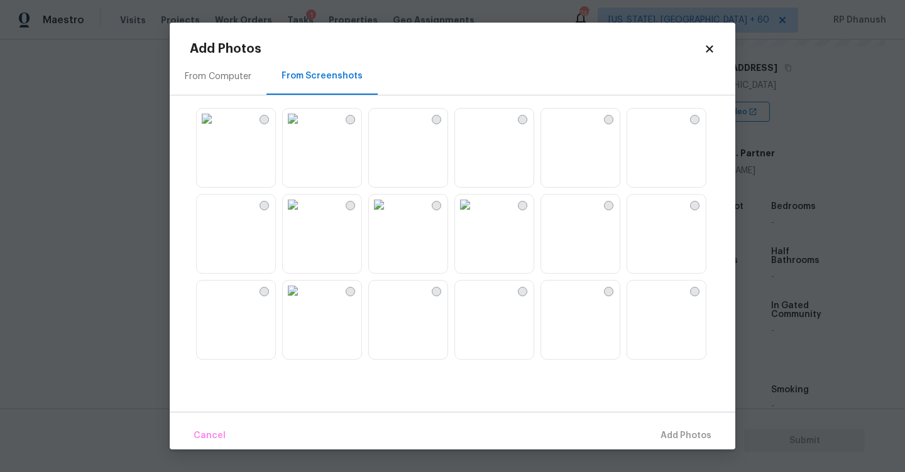
click at [387, 215] on img at bounding box center [379, 205] width 20 height 20
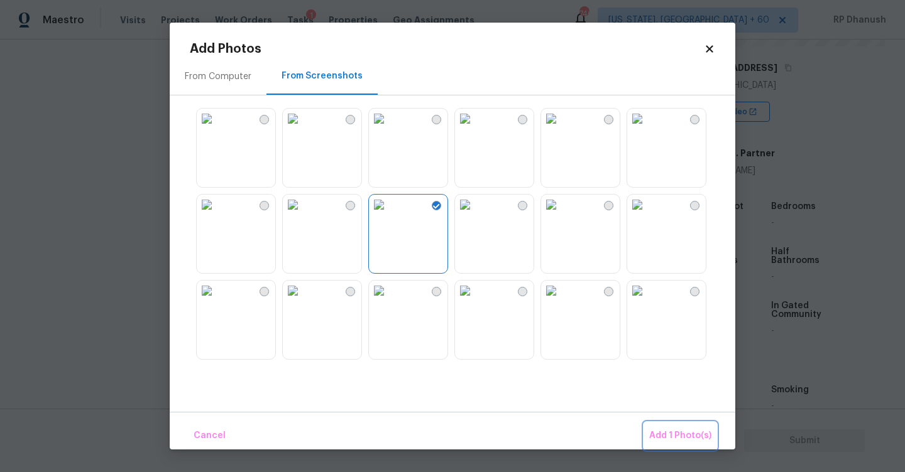
click at [685, 437] on span "Add 1 Photo(s)" at bounding box center [680, 437] width 62 height 16
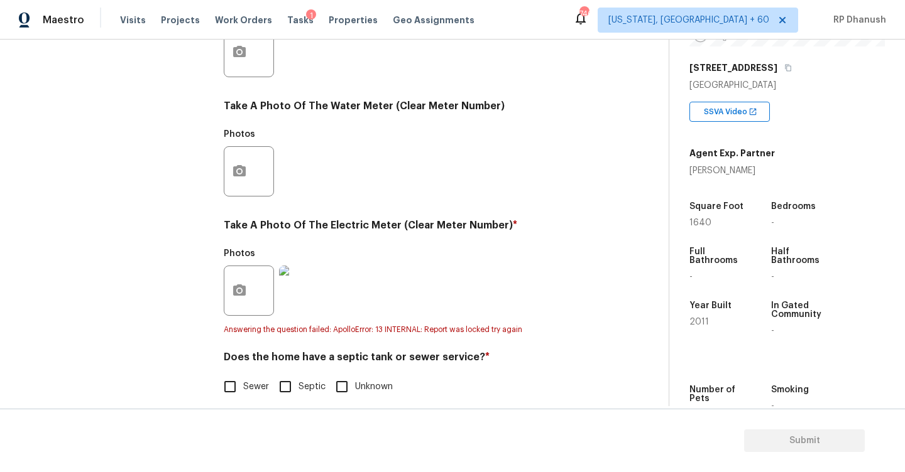
click at [241, 378] on input "Sewer" at bounding box center [230, 387] width 26 height 26
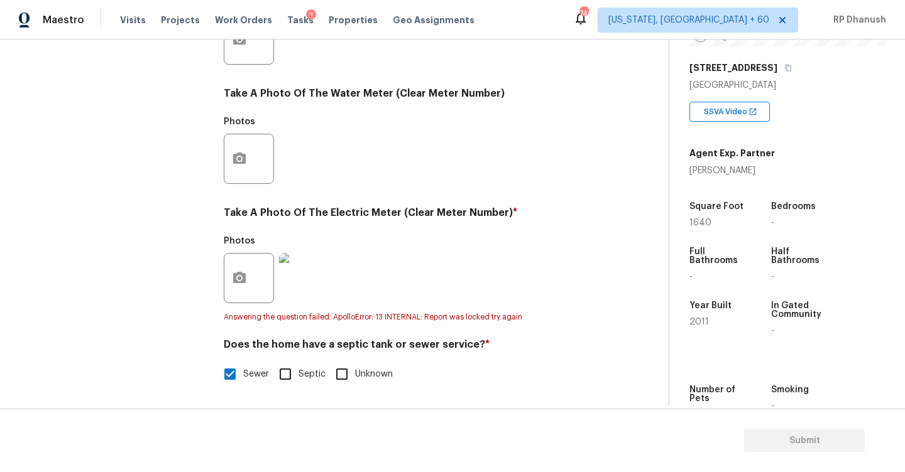
click at [290, 364] on input "Septic" at bounding box center [285, 374] width 26 height 26
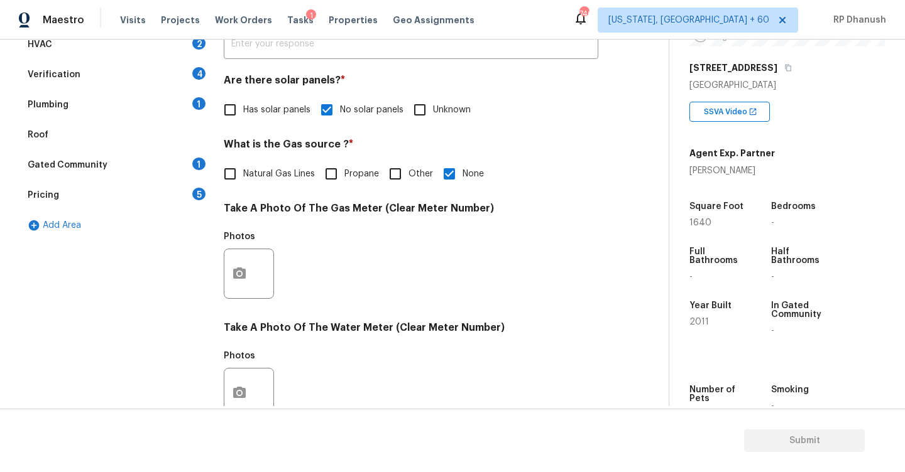
click at [188, 164] on div "Gated Community 1" at bounding box center [114, 165] width 188 height 30
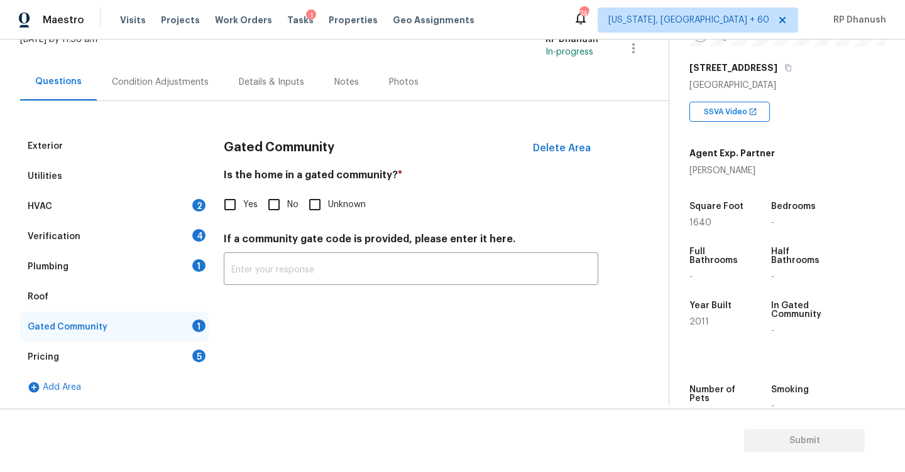
scroll to position [89, 0]
click at [268, 208] on input "No" at bounding box center [274, 205] width 26 height 26
click at [189, 199] on div "HVAC 2" at bounding box center [114, 207] width 188 height 30
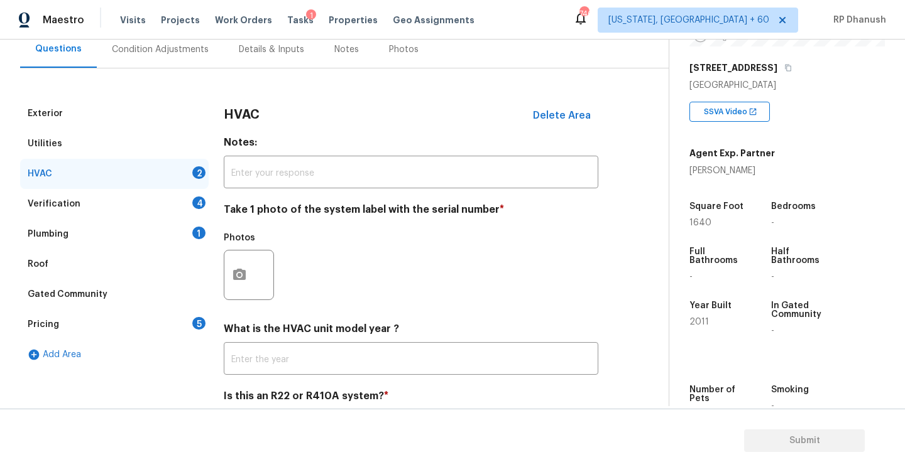
scroll to position [128, 0]
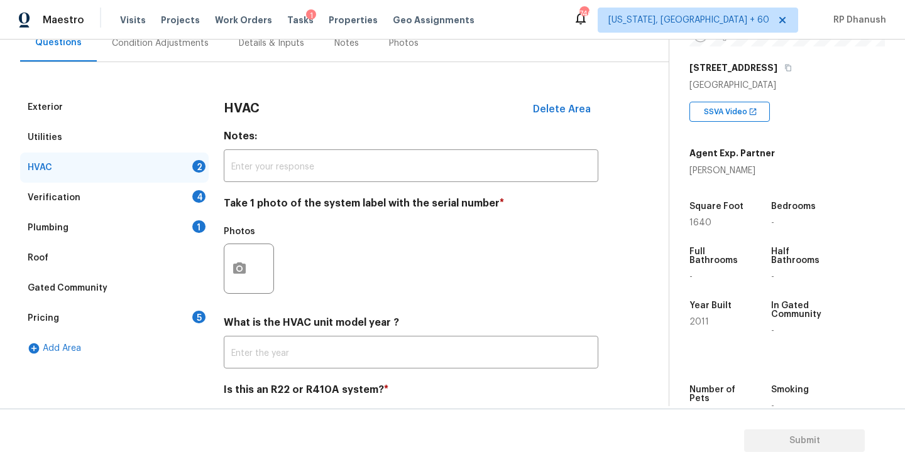
click at [229, 246] on div at bounding box center [249, 269] width 50 height 50
click at [234, 274] on icon "button" at bounding box center [239, 268] width 15 height 15
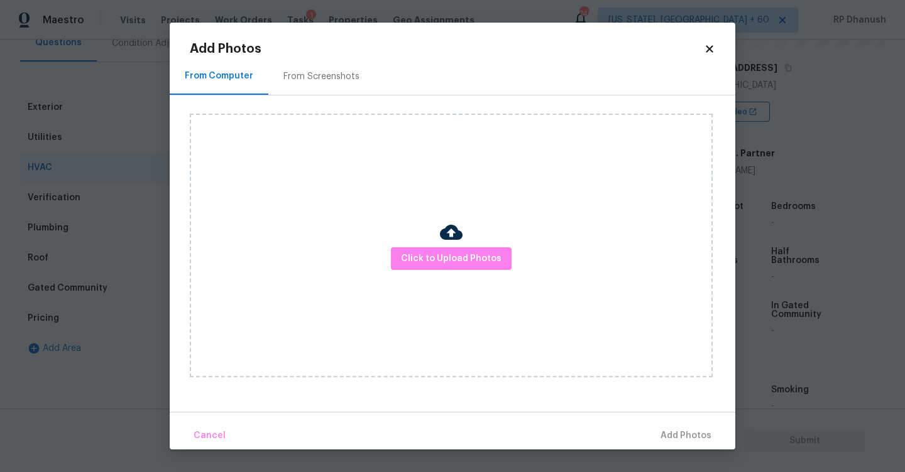
click at [278, 113] on div "Click to Upload Photos" at bounding box center [462, 246] width 545 height 300
click at [302, 84] on div "From Screenshots" at bounding box center [321, 76] width 106 height 37
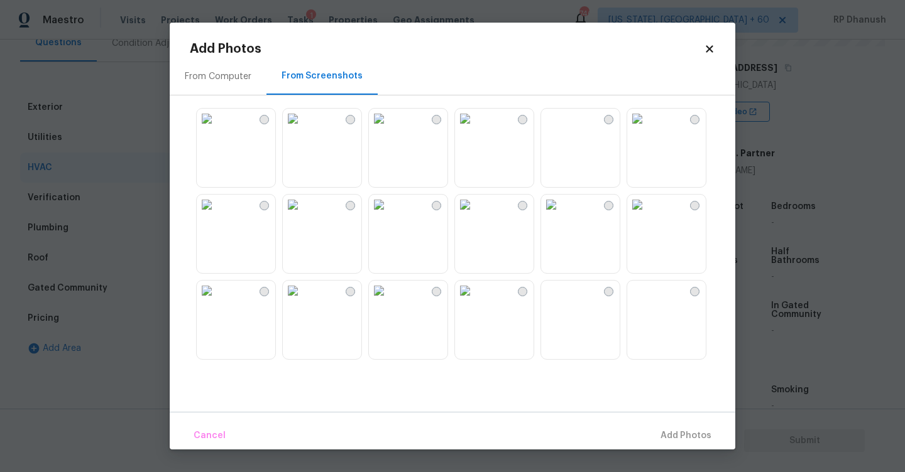
click at [389, 214] on img at bounding box center [379, 205] width 20 height 20
click at [658, 430] on span "Add 1 Photo(s)" at bounding box center [680, 437] width 62 height 16
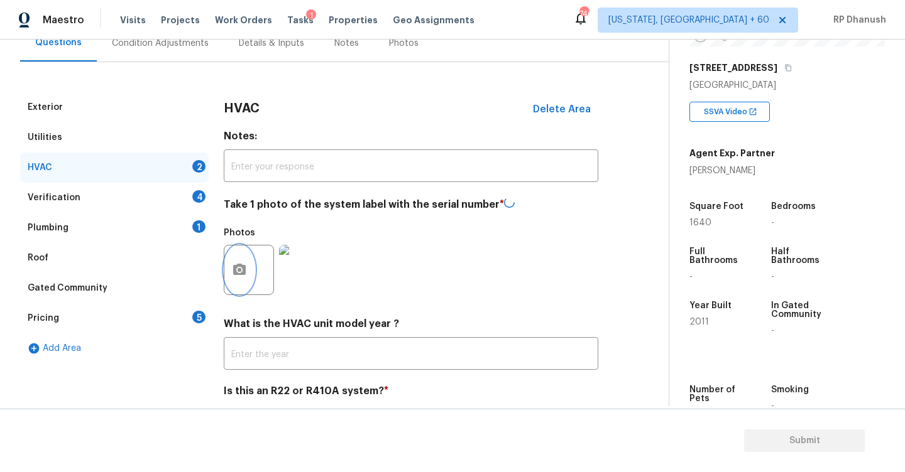
scroll to position [174, 0]
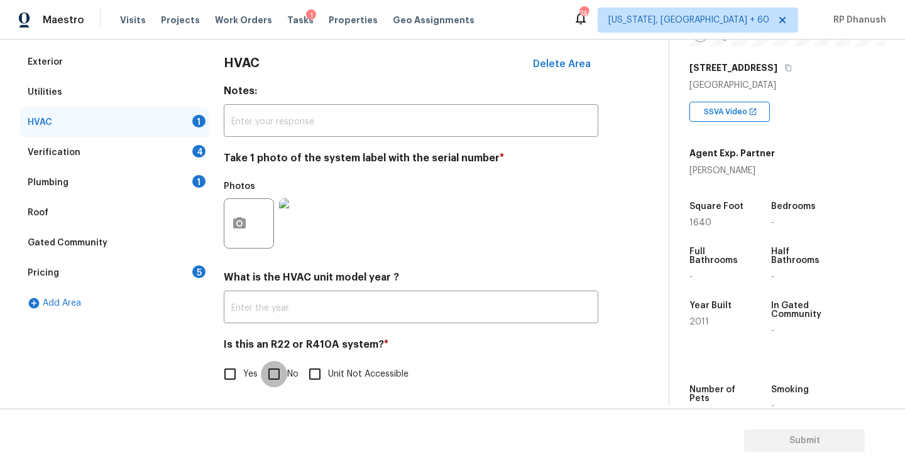
click at [283, 371] on input "No" at bounding box center [274, 374] width 26 height 26
click at [202, 155] on div "4" at bounding box center [198, 151] width 13 height 13
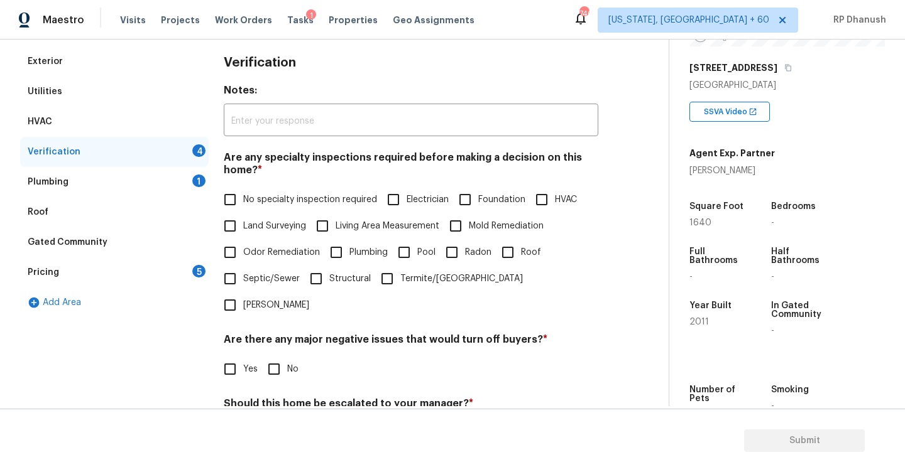
click at [255, 197] on span "No specialty inspection required" at bounding box center [310, 200] width 134 height 13
click at [243, 197] on input "No specialty inspection required" at bounding box center [230, 200] width 26 height 26
click at [272, 356] on input "No" at bounding box center [274, 369] width 26 height 26
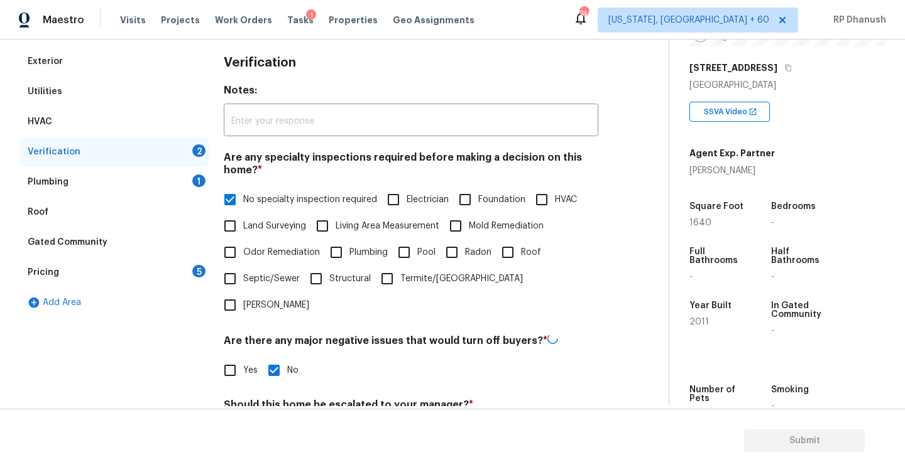
scroll to position [278, 0]
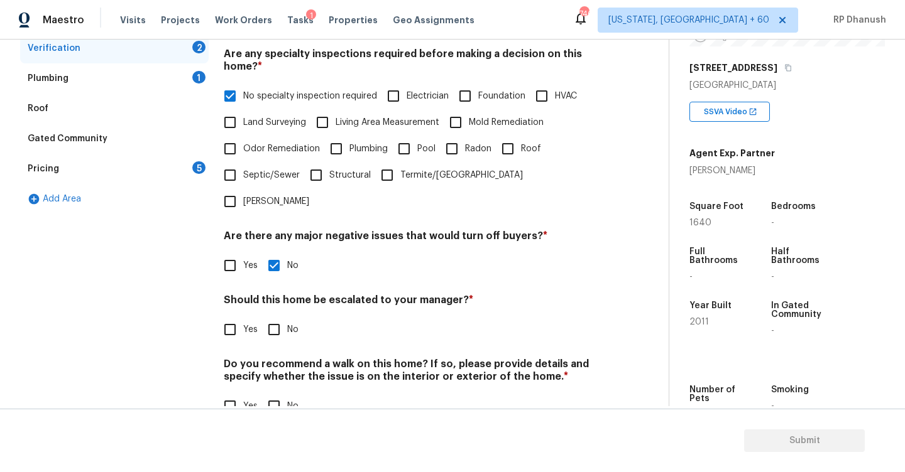
click at [271, 393] on input "No" at bounding box center [274, 406] width 26 height 26
click at [242, 317] on input "Yes" at bounding box center [230, 330] width 26 height 26
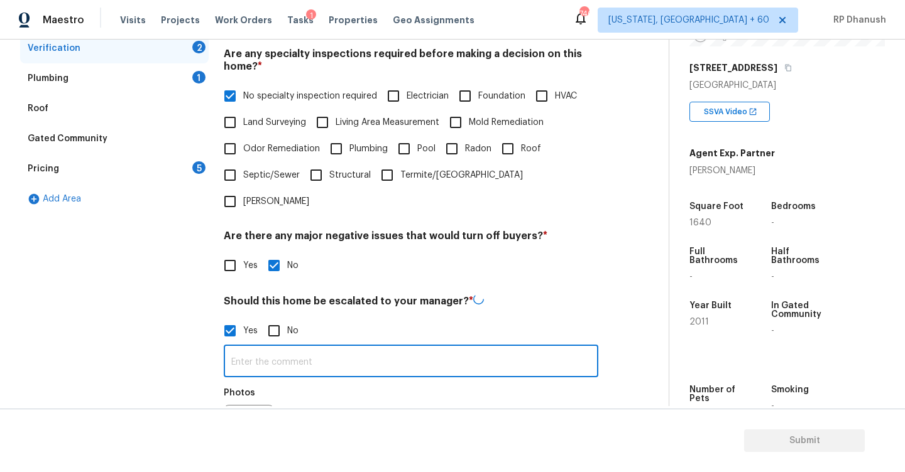
click at [244, 348] on input "text" at bounding box center [411, 363] width 374 height 30
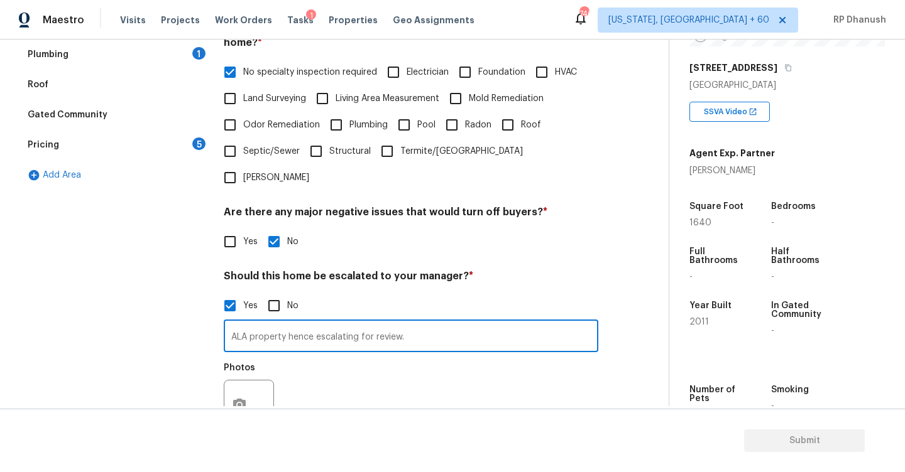
scroll to position [306, 0]
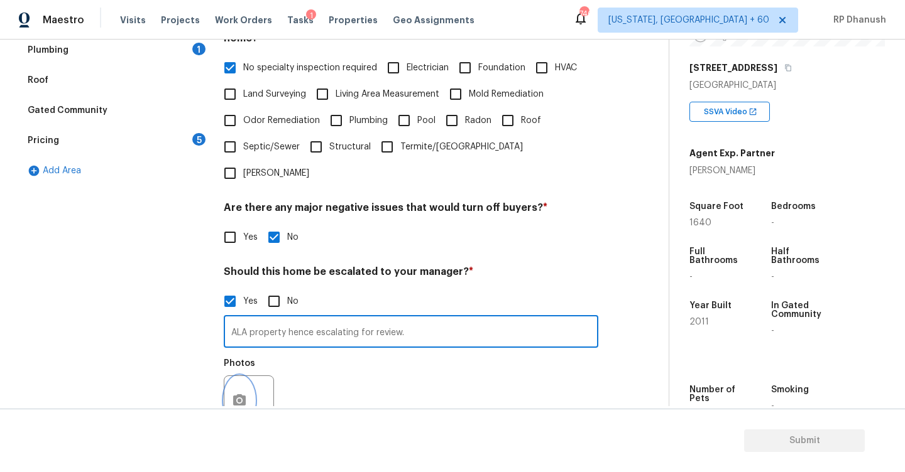
click at [234, 393] on icon "button" at bounding box center [239, 400] width 15 height 15
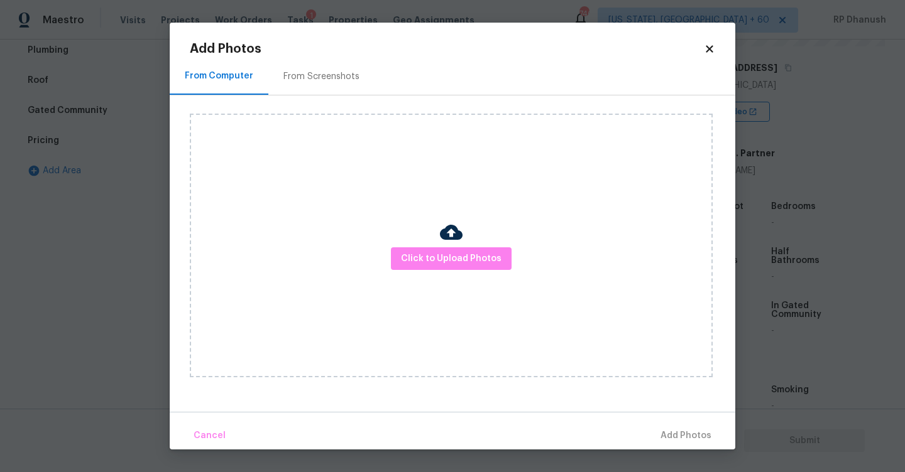
click at [306, 72] on div "From Screenshots" at bounding box center [321, 76] width 76 height 13
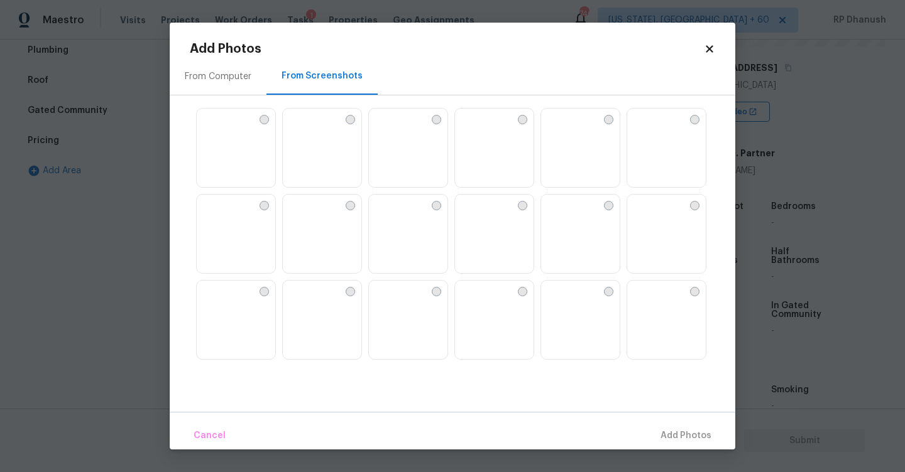
click at [436, 223] on img at bounding box center [408, 235] width 79 height 80
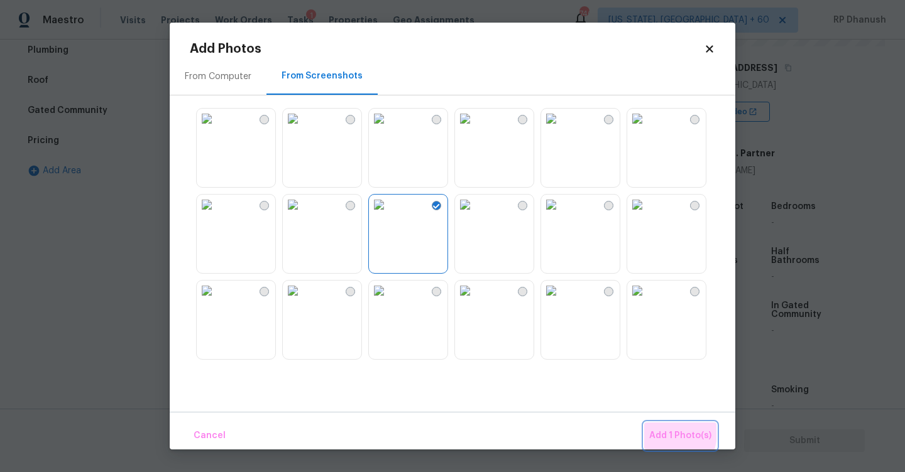
click at [660, 433] on span "Add 1 Photo(s)" at bounding box center [680, 437] width 62 height 16
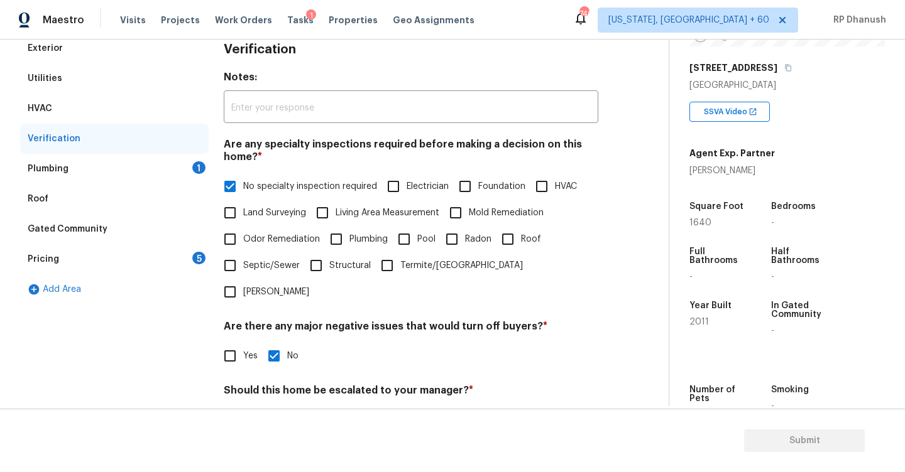
scroll to position [138, 0]
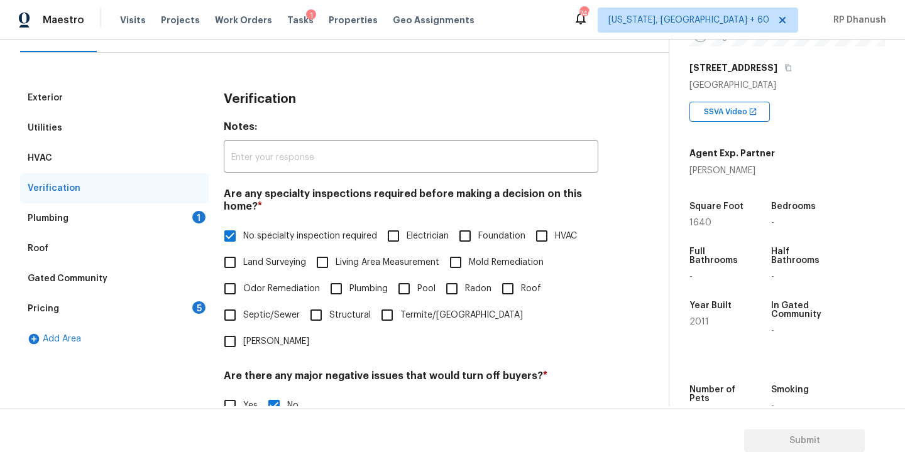
click at [202, 219] on div "1" at bounding box center [198, 217] width 13 height 13
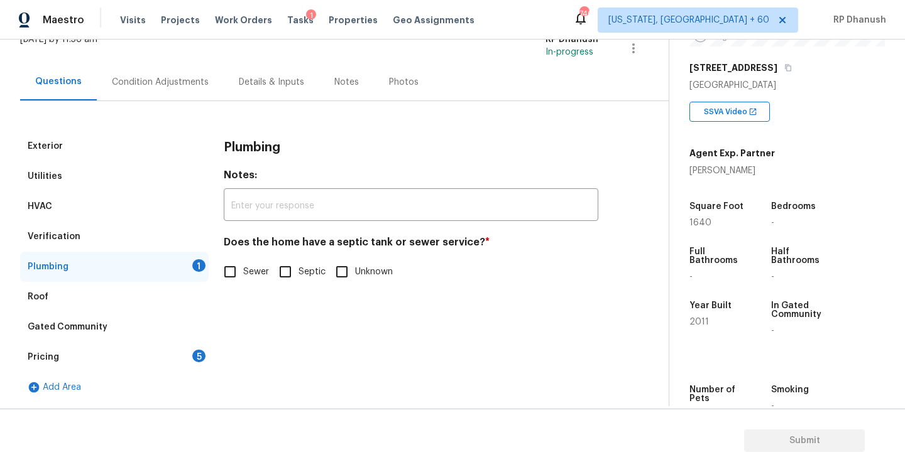
scroll to position [89, 0]
click at [242, 275] on input "Sewer" at bounding box center [230, 272] width 26 height 26
click at [290, 270] on input "Septic" at bounding box center [285, 272] width 26 height 26
click at [185, 346] on div "Pricing 5" at bounding box center [114, 357] width 188 height 30
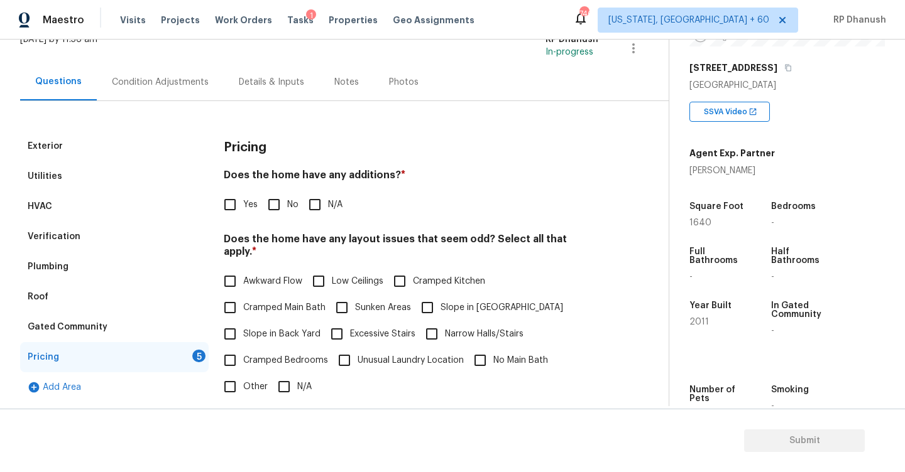
click at [285, 194] on input "No" at bounding box center [274, 205] width 26 height 26
click at [254, 320] on label "Slope in Back Yard" at bounding box center [269, 333] width 104 height 26
click at [243, 320] on input "Slope in Back Yard" at bounding box center [230, 333] width 26 height 26
drag, startPoint x: 425, startPoint y: 297, endPoint x: 307, endPoint y: 356, distance: 131.8
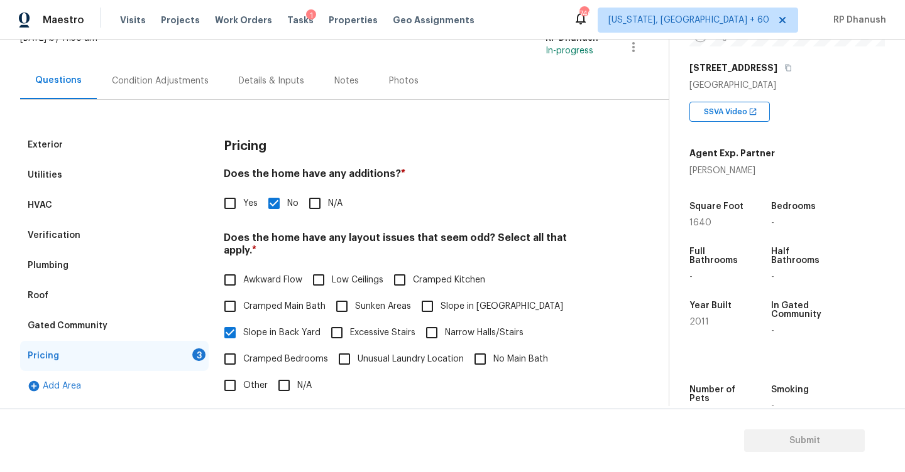
click at [425, 297] on input "Slope in [GEOGRAPHIC_DATA]" at bounding box center [427, 306] width 26 height 26
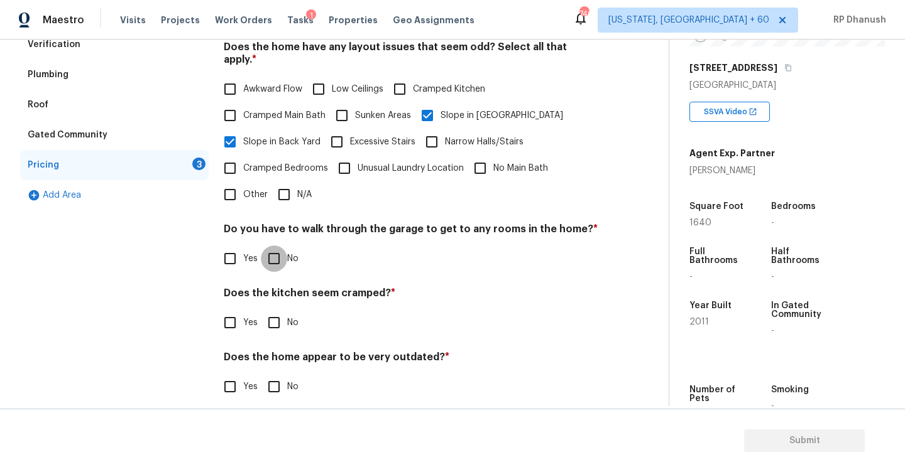
click at [285, 246] on input "No" at bounding box center [274, 259] width 26 height 26
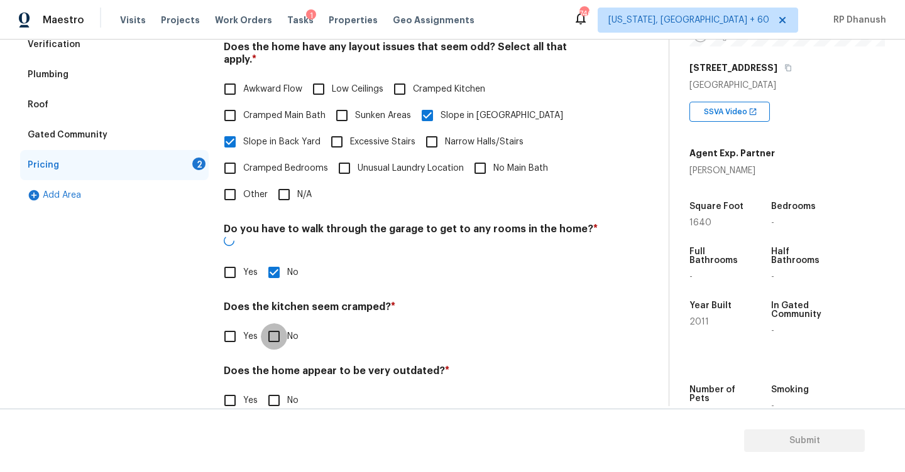
click at [285, 324] on input "No" at bounding box center [274, 337] width 26 height 26
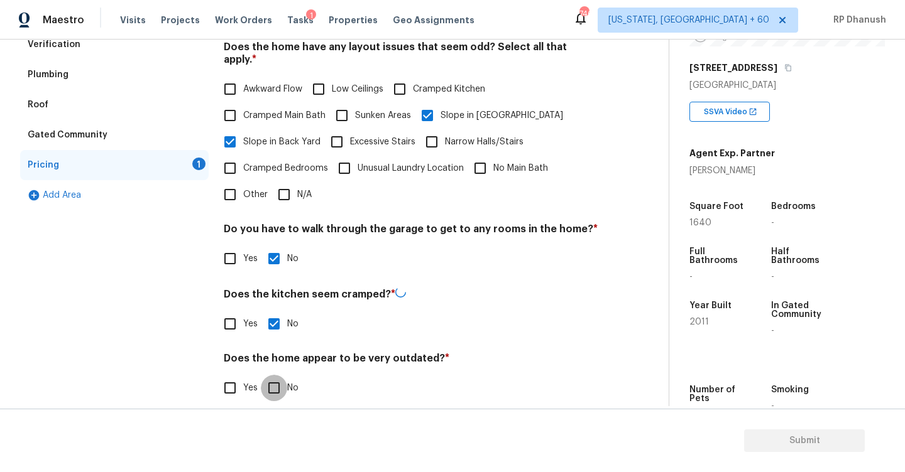
drag, startPoint x: 276, startPoint y: 379, endPoint x: 276, endPoint y: 369, distance: 9.4
click at [276, 379] on input "No" at bounding box center [274, 388] width 26 height 26
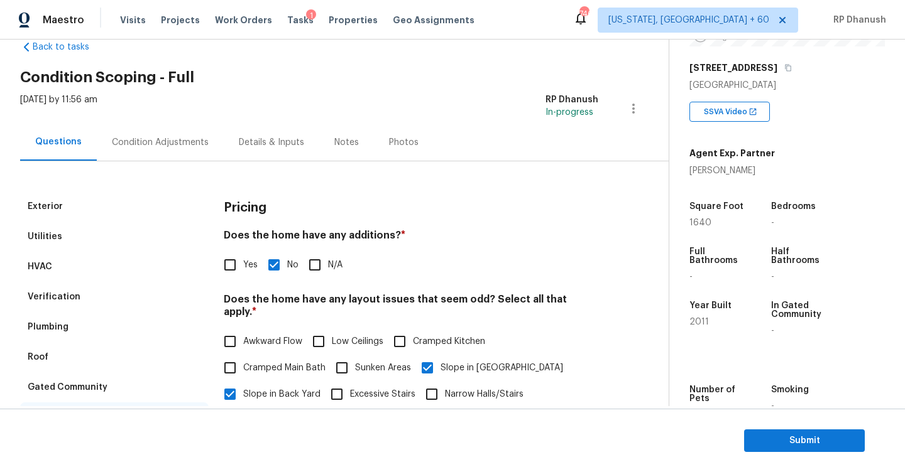
scroll to position [28, 0]
click at [194, 172] on div "Exterior Utilities HVAC Verification Plumbing Roof Gated Community Pricing Add …" at bounding box center [329, 415] width 618 height 506
click at [194, 161] on div "Condition Adjustments" at bounding box center [160, 142] width 127 height 37
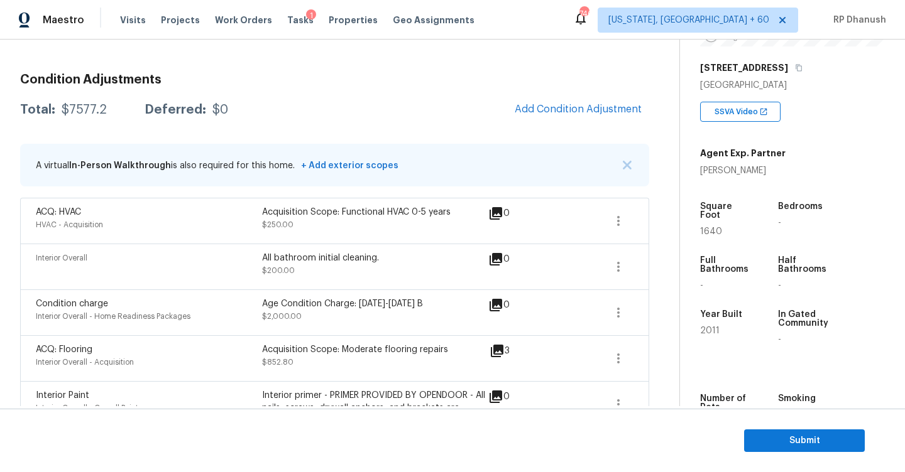
scroll to position [144, 0]
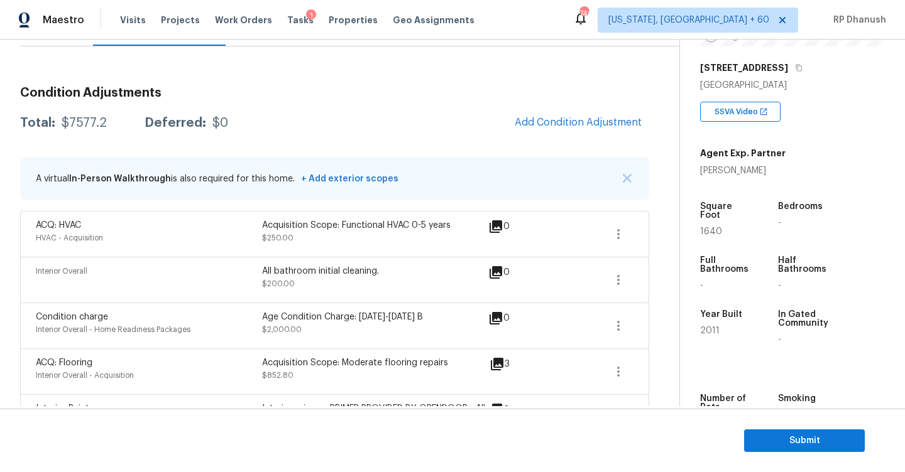
click at [89, 112] on div "Total: $7577.2 Deferred: $0 Add Condition Adjustment" at bounding box center [334, 123] width 629 height 28
copy div "$7577.2"
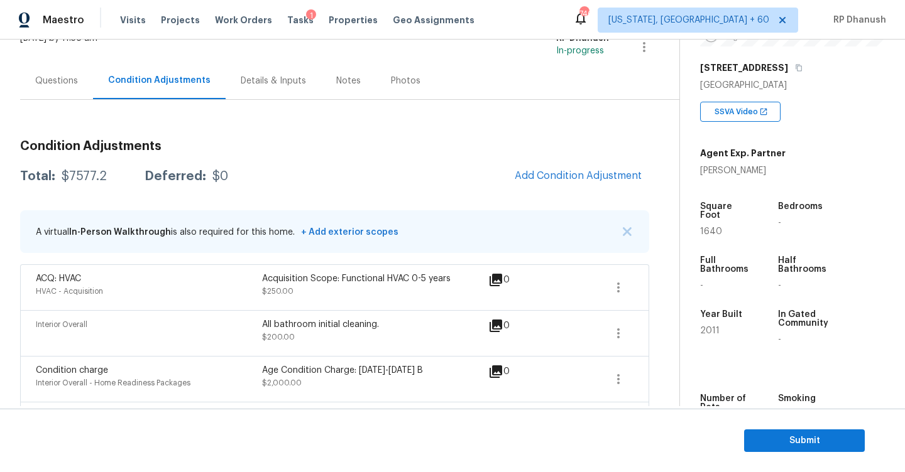
click at [62, 90] on div "Questions" at bounding box center [56, 80] width 73 height 37
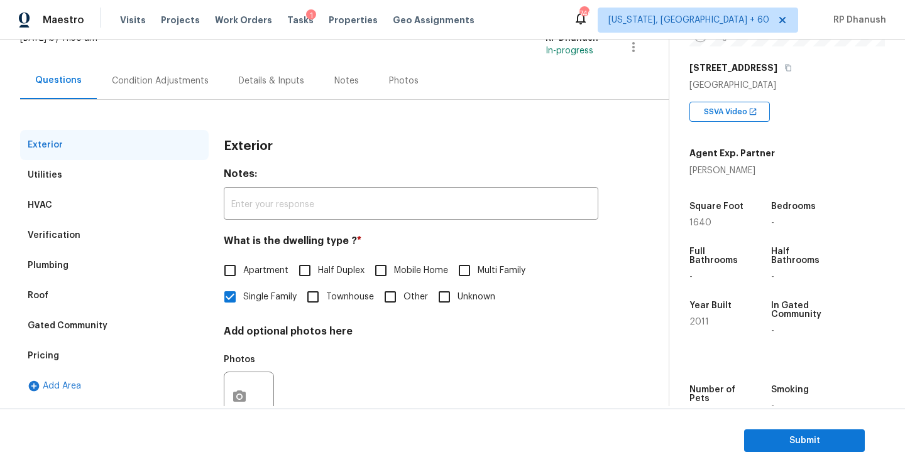
scroll to position [133, 0]
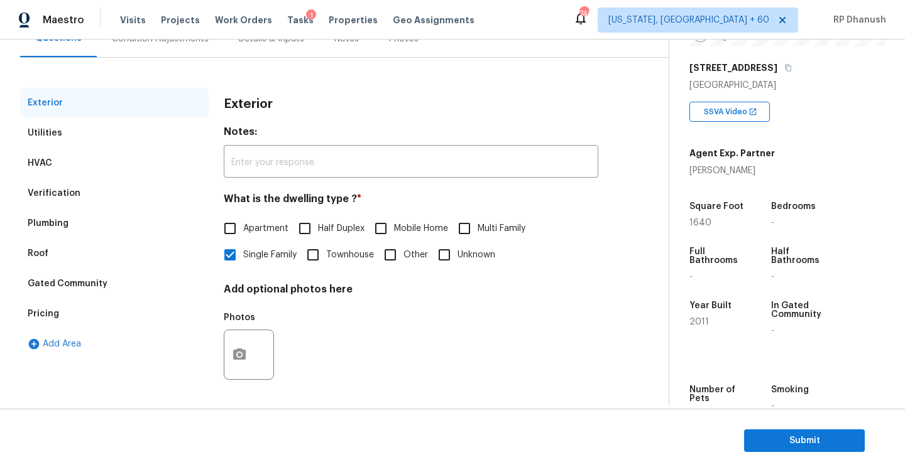
click at [70, 183] on div "Verification" at bounding box center [114, 193] width 188 height 30
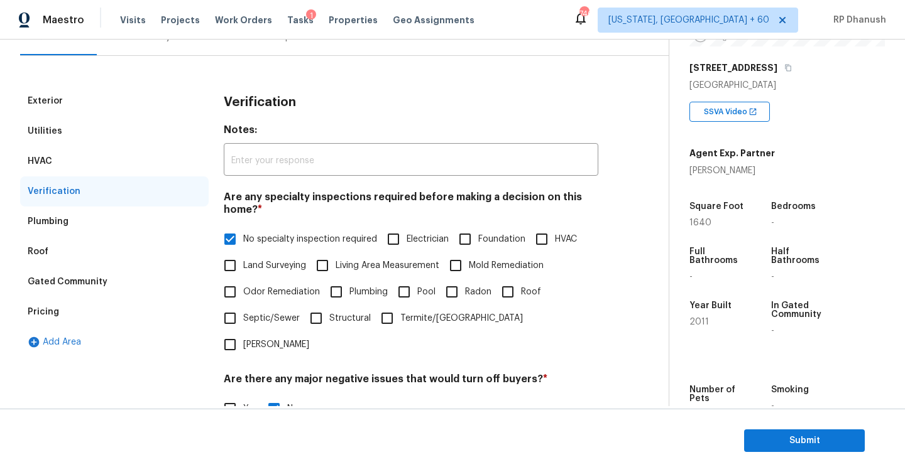
scroll to position [106, 0]
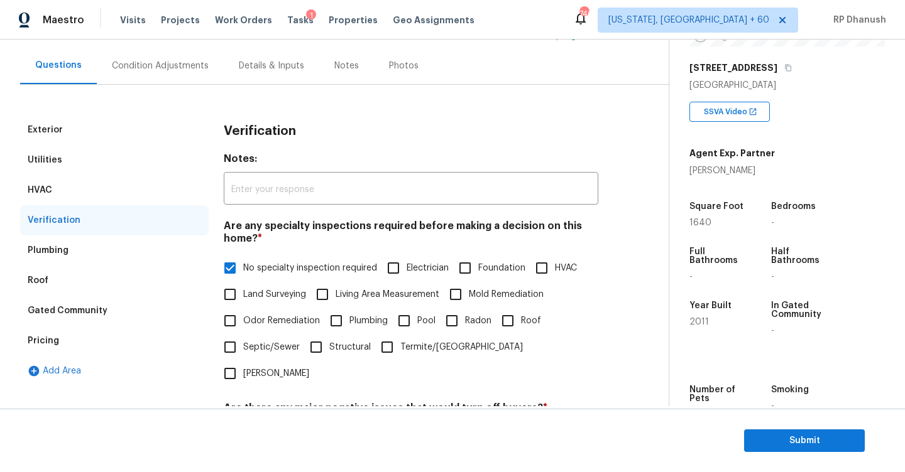
click at [160, 72] on div "Condition Adjustments" at bounding box center [160, 65] width 127 height 37
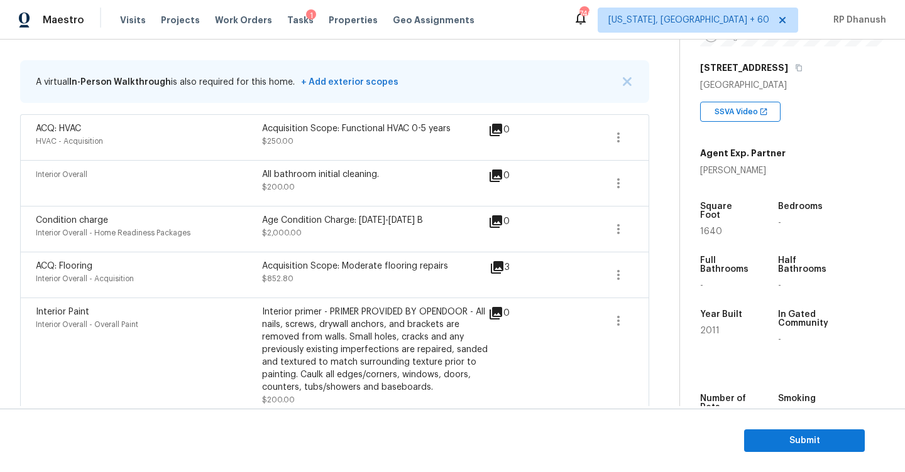
scroll to position [236, 0]
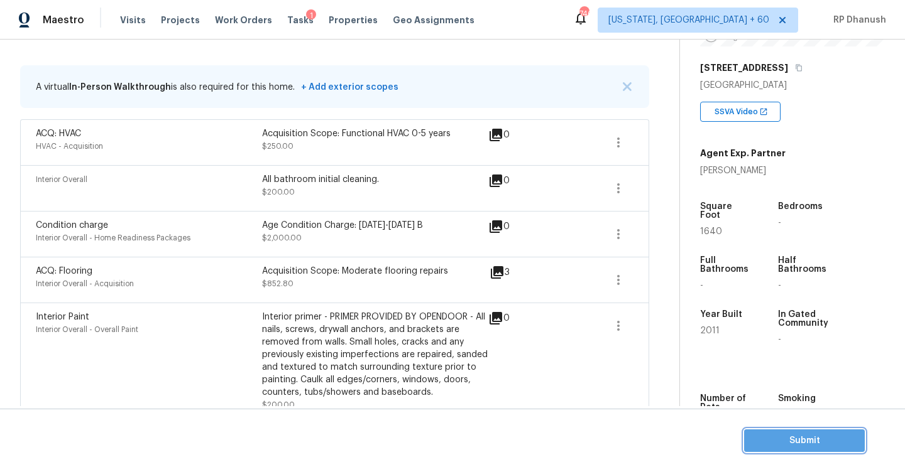
click at [795, 444] on span "Submit" at bounding box center [804, 442] width 101 height 16
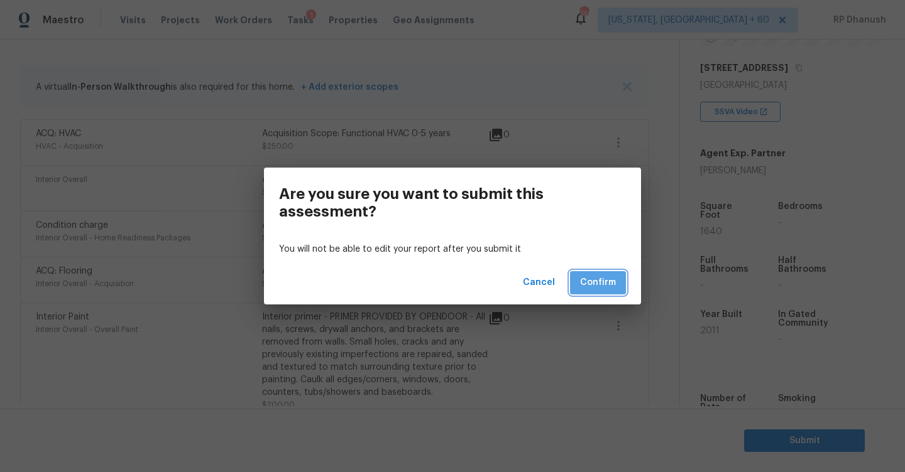
click at [620, 289] on button "Confirm" at bounding box center [598, 282] width 56 height 23
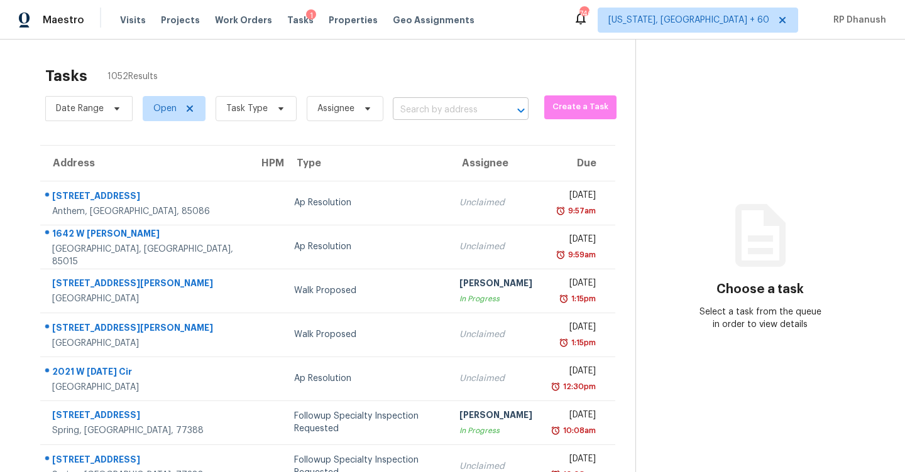
click at [425, 105] on input "text" at bounding box center [443, 110] width 101 height 19
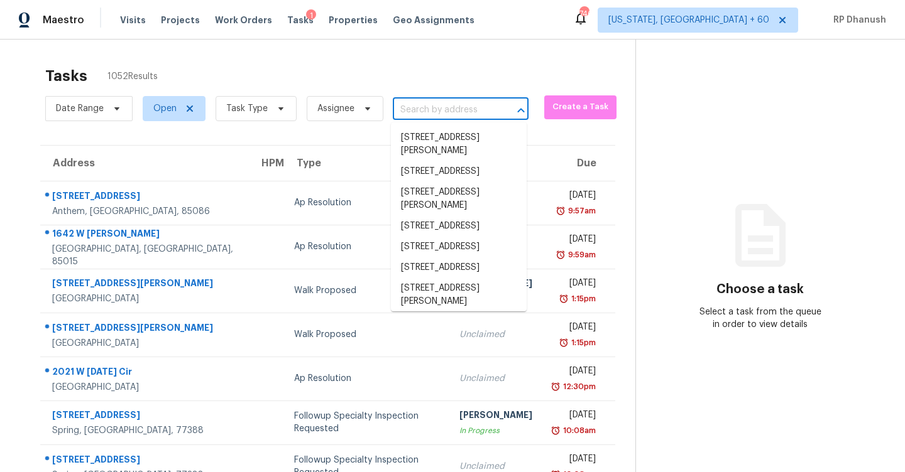
paste input "[STREET_ADDRESS]"
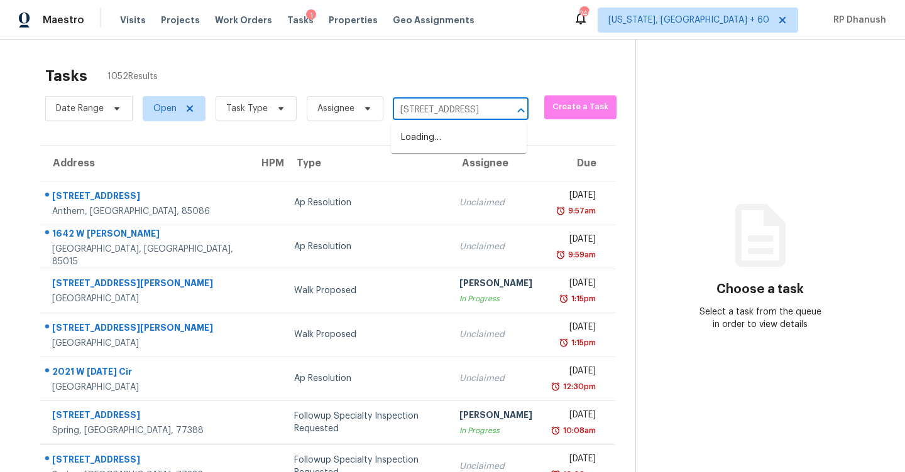
scroll to position [0, 106]
click at [435, 133] on li "[STREET_ADDRESS]" at bounding box center [459, 138] width 136 height 21
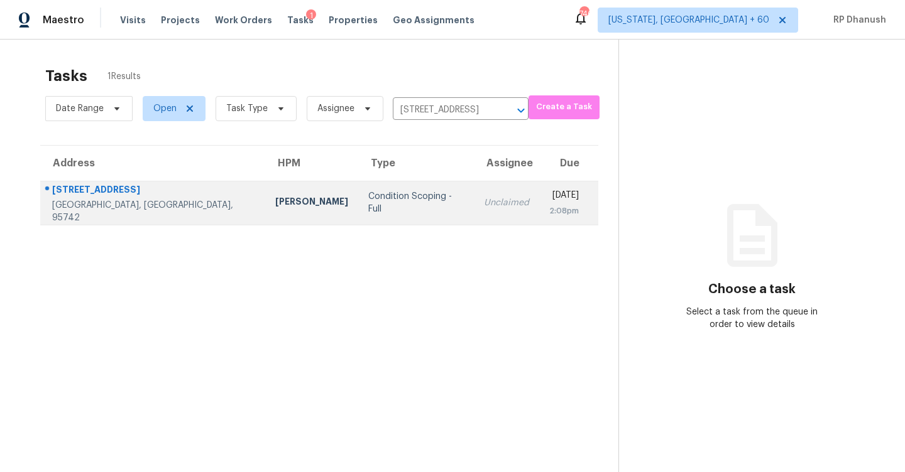
click at [484, 208] on div "Unclaimed" at bounding box center [506, 203] width 45 height 13
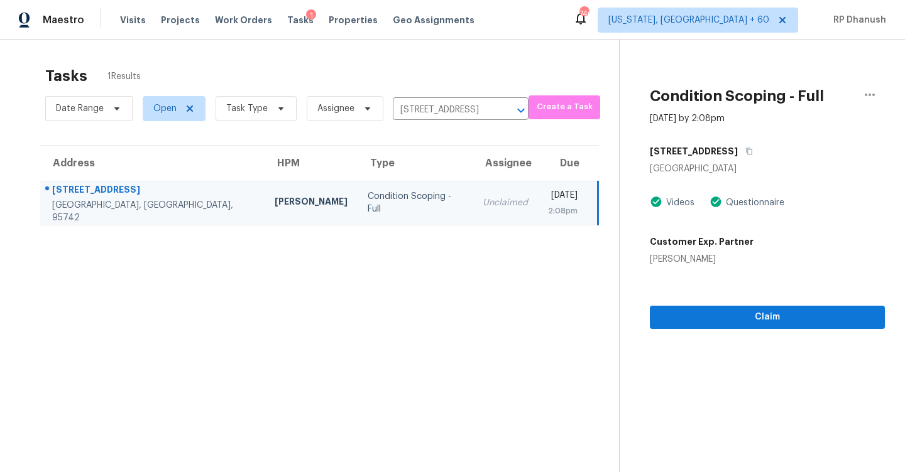
click at [680, 300] on div "Claim" at bounding box center [767, 297] width 235 height 63
click at [680, 312] on span "Claim" at bounding box center [767, 318] width 215 height 16
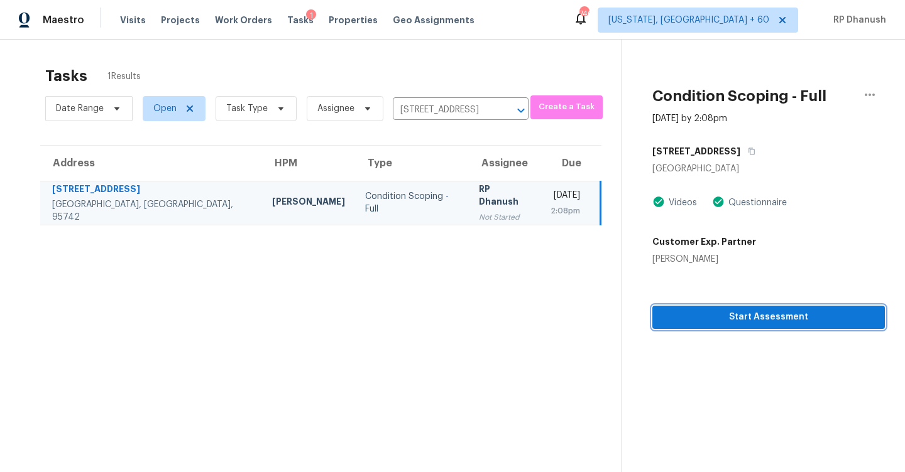
click at [708, 320] on span "Start Assessment" at bounding box center [768, 318] width 212 height 16
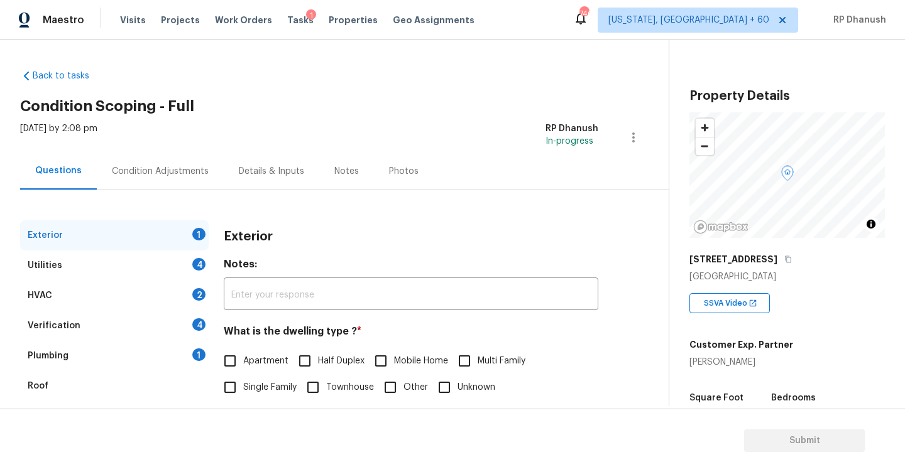
scroll to position [133, 0]
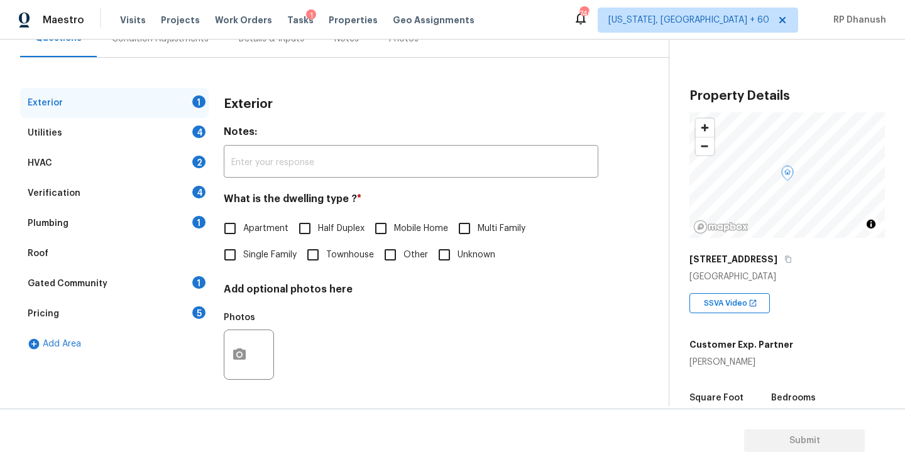
click at [238, 250] on input "Single Family" at bounding box center [230, 255] width 26 height 26
click at [195, 129] on div "4" at bounding box center [198, 132] width 13 height 13
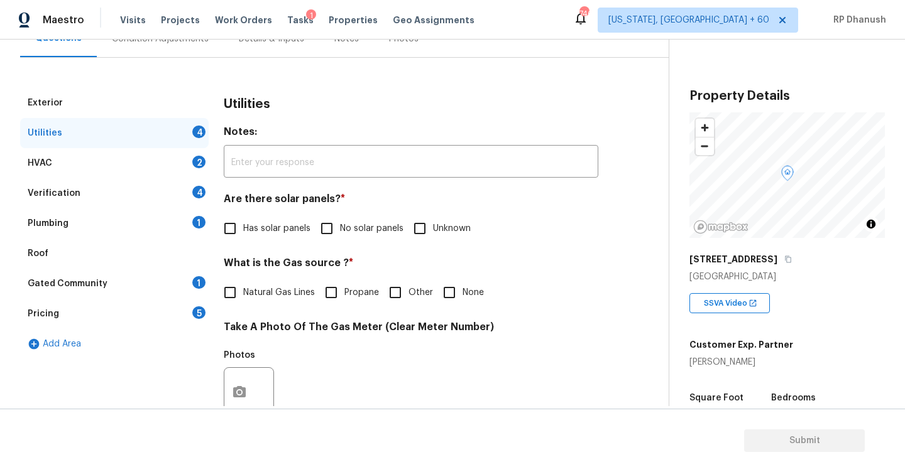
scroll to position [212, 0]
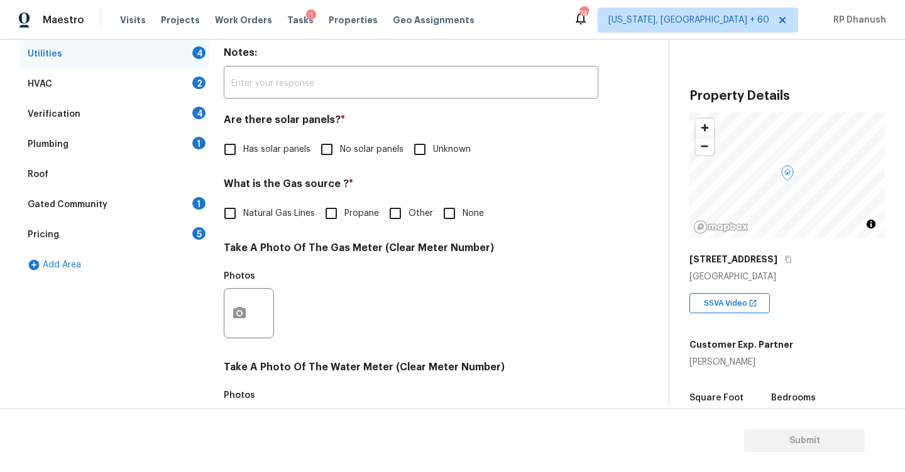
click at [342, 155] on span "No solar panels" at bounding box center [371, 149] width 63 height 13
click at [340, 155] on input "No solar panels" at bounding box center [327, 149] width 26 height 26
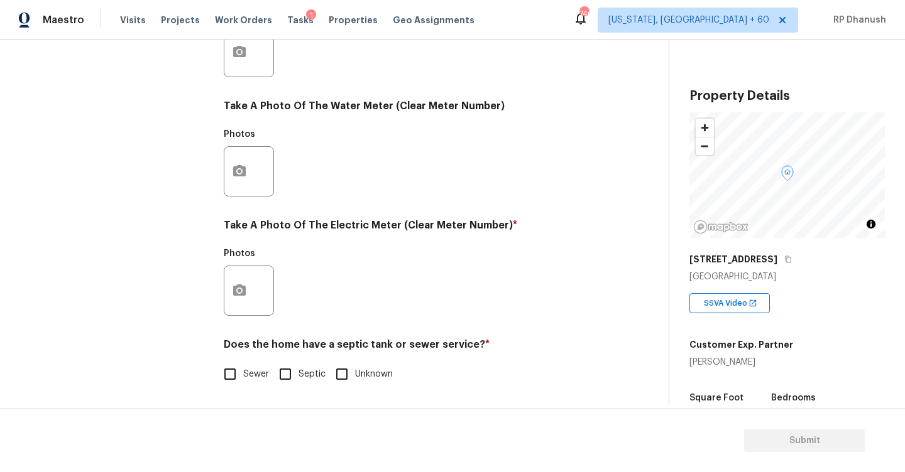
click at [227, 377] on input "Sewer" at bounding box center [230, 374] width 26 height 26
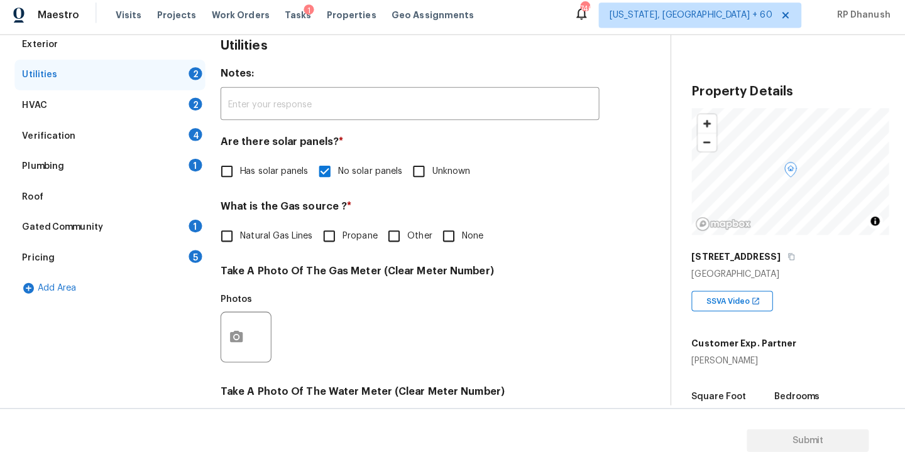
scroll to position [0, 0]
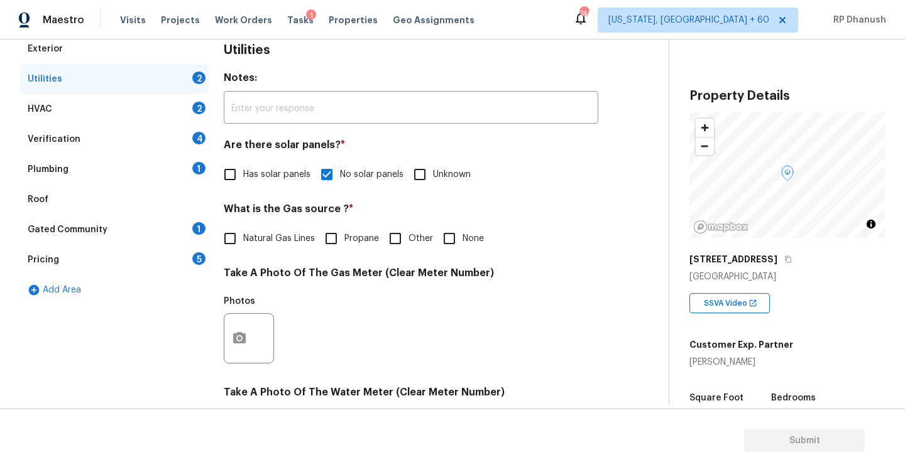
click at [160, 105] on div "HVAC 2" at bounding box center [114, 109] width 188 height 30
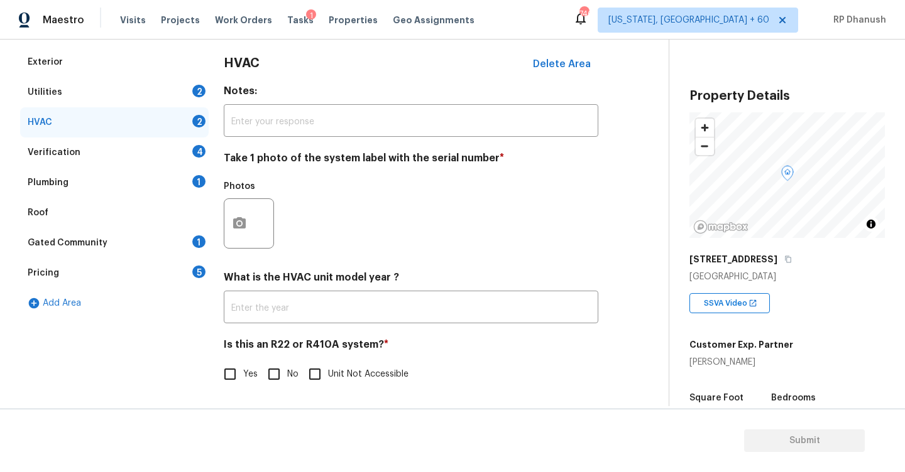
click at [160, 124] on div "HVAC 2" at bounding box center [114, 122] width 188 height 30
click at [156, 141] on div "Verification 4" at bounding box center [114, 153] width 188 height 30
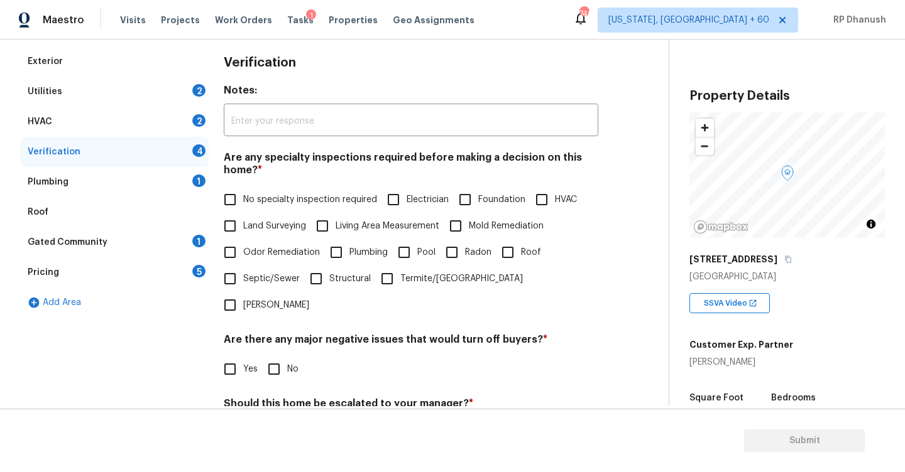
scroll to position [187, 0]
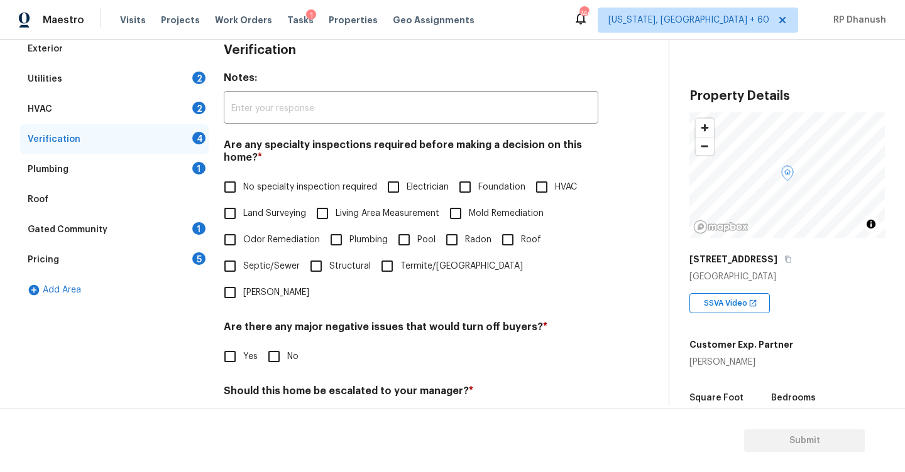
click at [162, 112] on div "HVAC 2" at bounding box center [114, 109] width 188 height 30
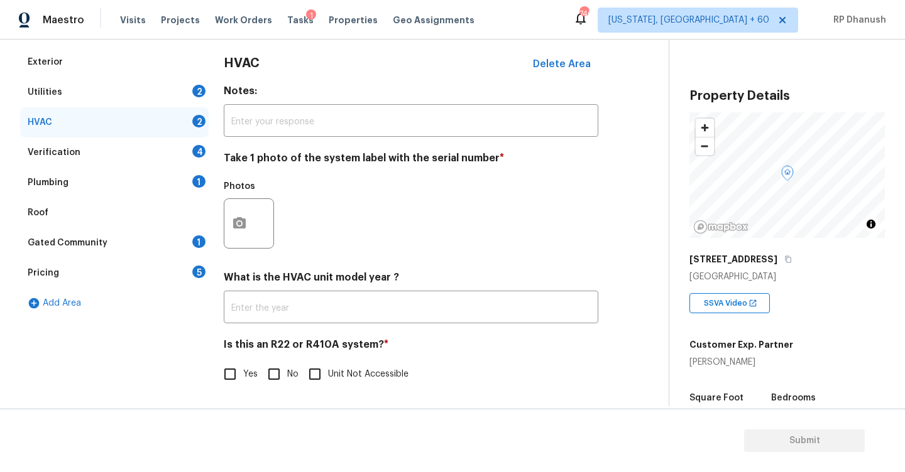
click at [164, 91] on div "Utilities 2" at bounding box center [114, 92] width 188 height 30
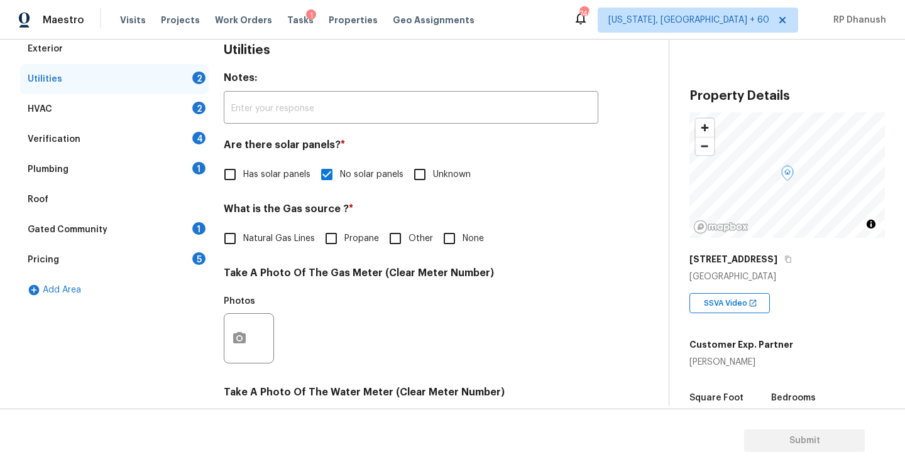
click at [238, 168] on input "Has solar panels" at bounding box center [230, 174] width 26 height 26
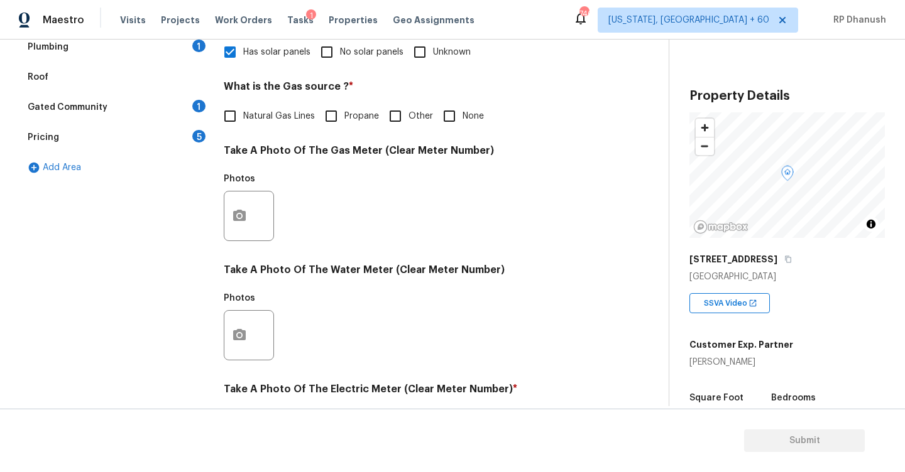
click at [188, 106] on div "Gated Community 1" at bounding box center [114, 107] width 188 height 30
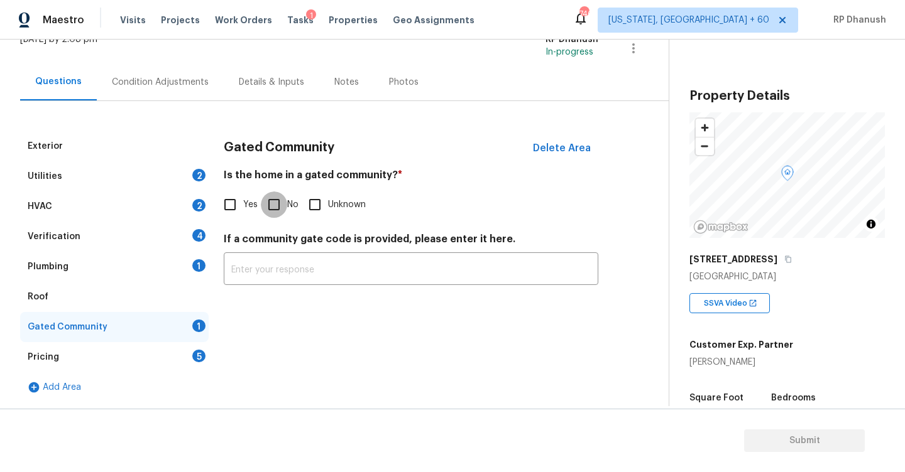
click at [276, 210] on input "No" at bounding box center [274, 205] width 26 height 26
click at [186, 352] on div "Pricing 5" at bounding box center [114, 357] width 188 height 30
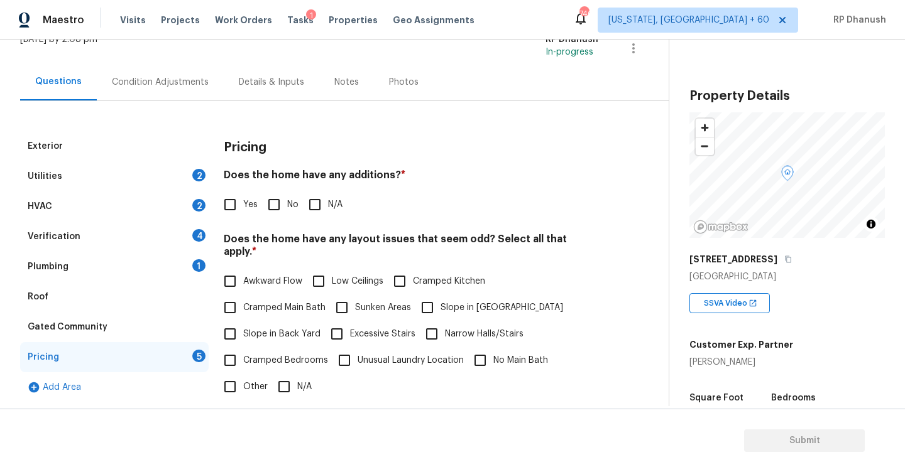
click at [288, 201] on span "No" at bounding box center [292, 205] width 11 height 13
click at [287, 201] on input "No" at bounding box center [274, 205] width 26 height 26
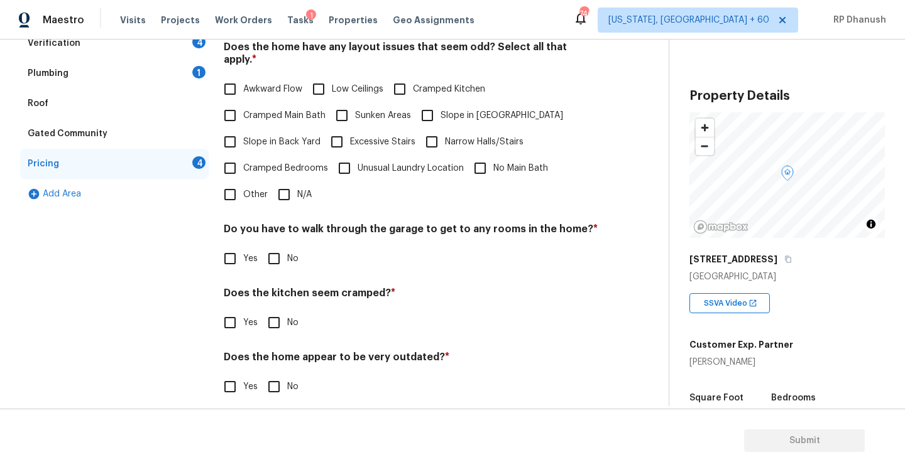
scroll to position [281, 0]
click at [270, 310] on input "No" at bounding box center [274, 323] width 26 height 26
click at [267, 386] on input "No" at bounding box center [274, 388] width 26 height 26
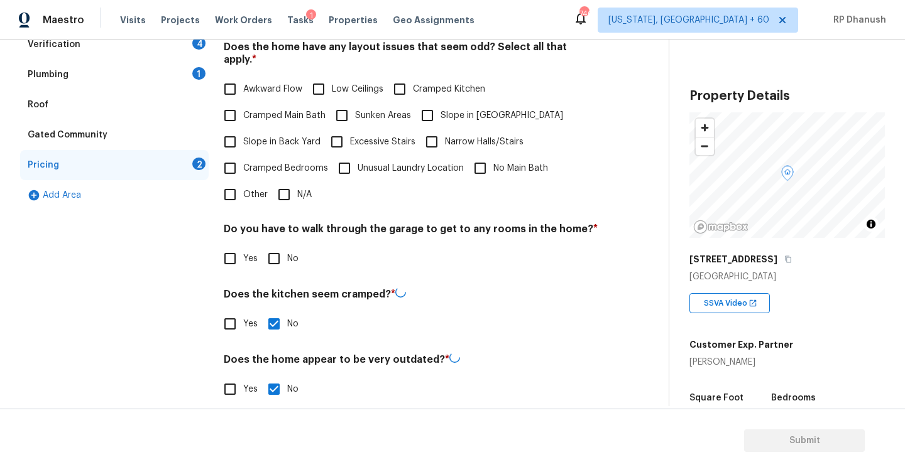
click at [280, 255] on input "No" at bounding box center [274, 259] width 26 height 26
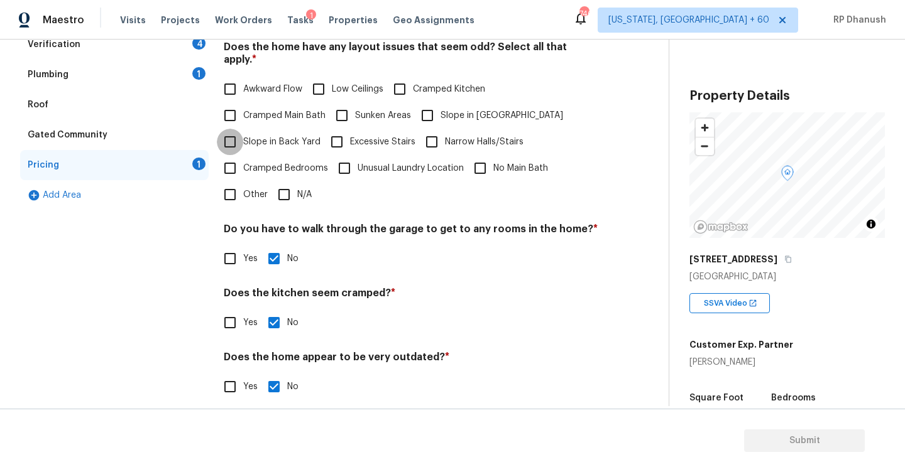
click at [224, 129] on input "Slope in Back Yard" at bounding box center [230, 142] width 26 height 26
click at [458, 111] on label "Slope in [GEOGRAPHIC_DATA]" at bounding box center [488, 115] width 149 height 26
click at [440, 111] on input "Slope in [GEOGRAPHIC_DATA]" at bounding box center [427, 115] width 26 height 26
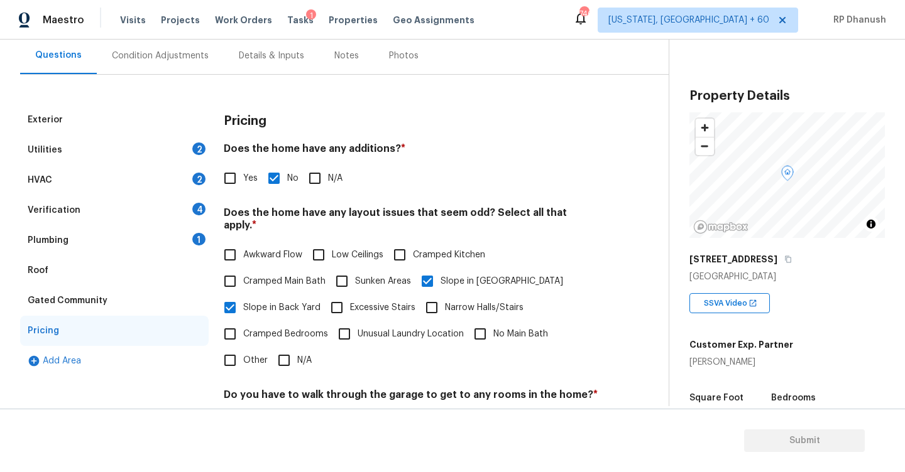
click at [172, 241] on div "Plumbing 1" at bounding box center [114, 241] width 188 height 30
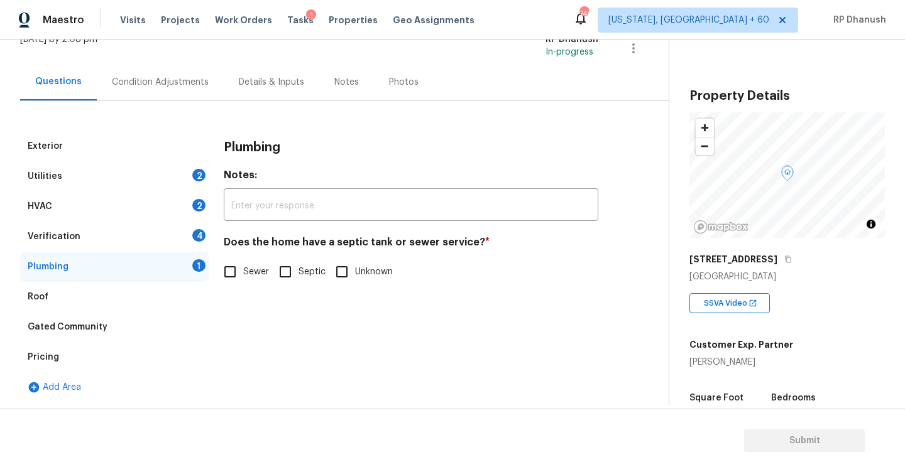
click at [245, 271] on span "Sewer" at bounding box center [256, 272] width 26 height 13
click at [243, 271] on input "Sewer" at bounding box center [230, 272] width 26 height 26
click at [208, 239] on div "Exterior Utilities 2 HVAC 2 Verification 4 Plumbing Roof Gated Community Pricin…" at bounding box center [329, 266] width 618 height 271
click at [194, 234] on div "4" at bounding box center [198, 235] width 13 height 13
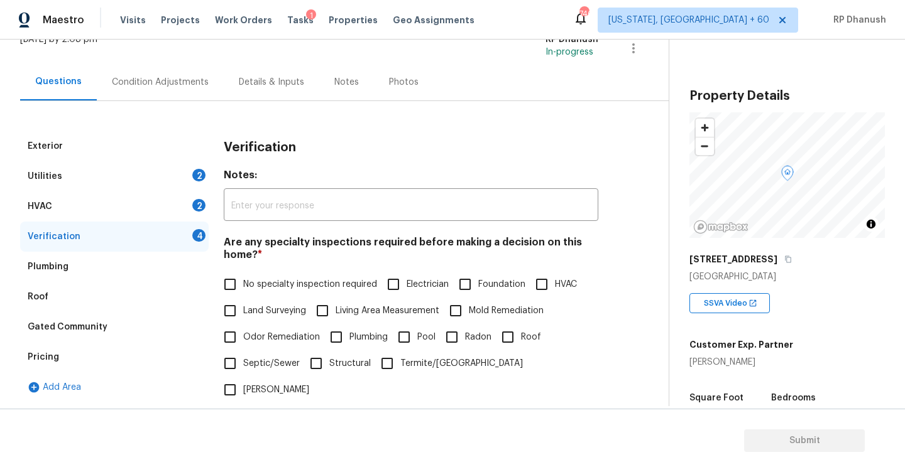
click at [293, 277] on label "No specialty inspection required" at bounding box center [297, 284] width 160 height 26
click at [243, 277] on input "No specialty inspection required" at bounding box center [230, 284] width 26 height 26
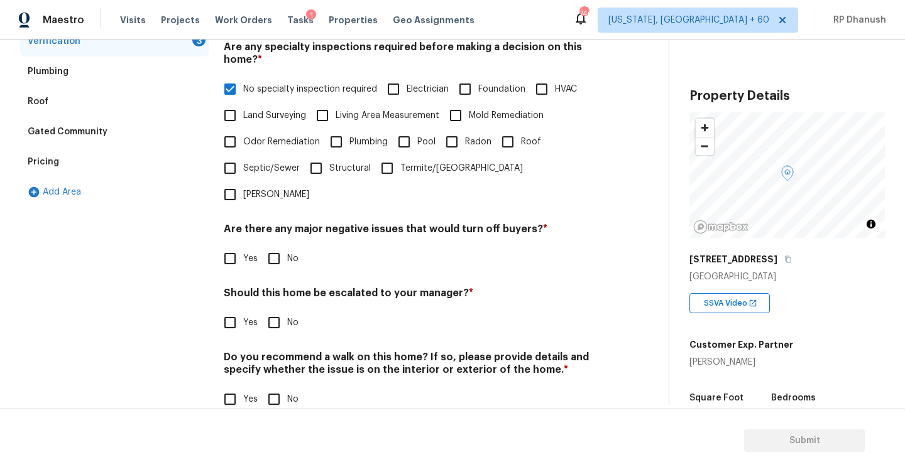
scroll to position [283, 0]
click at [273, 247] on input "No" at bounding box center [274, 260] width 26 height 26
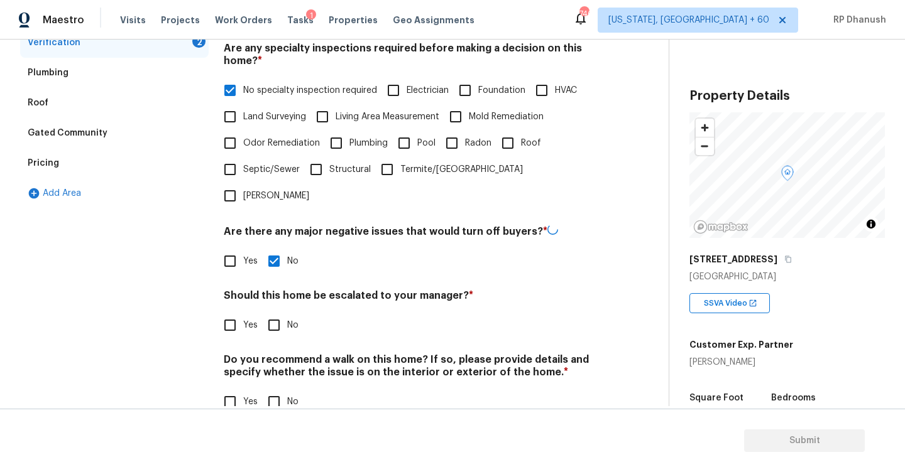
click at [273, 354] on h4 "Do you recommend a walk on this home? If so, please provide details and specify…" at bounding box center [411, 369] width 374 height 30
click at [273, 389] on input "No" at bounding box center [274, 402] width 26 height 26
click at [224, 318] on div "Verification Notes: ​ Are any specialty inspections required before making a de…" at bounding box center [411, 183] width 374 height 493
click at [234, 311] on input "Yes" at bounding box center [230, 324] width 26 height 26
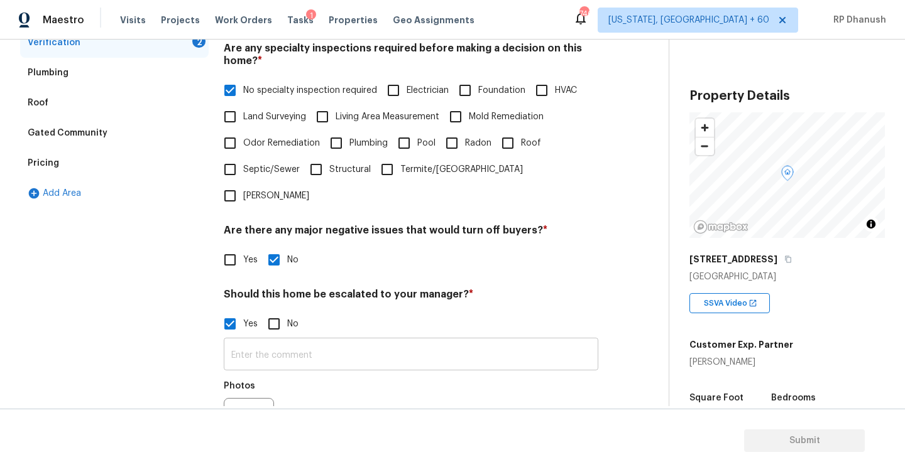
click at [239, 341] on input "text" at bounding box center [411, 356] width 374 height 30
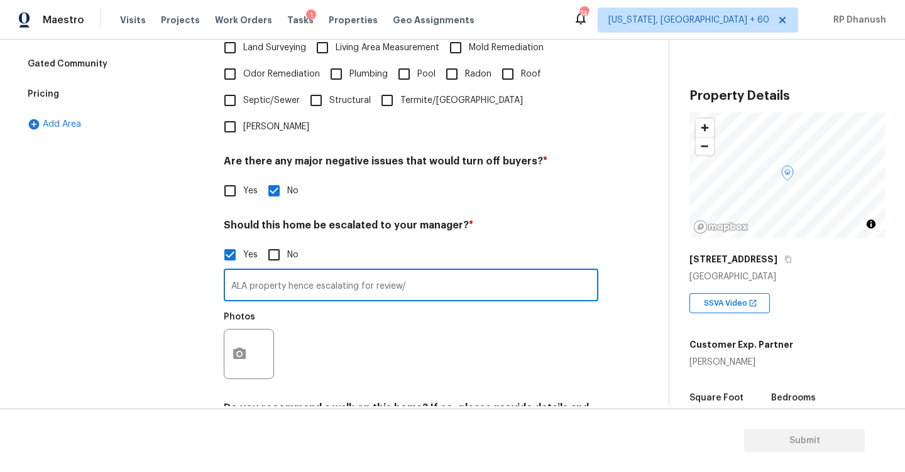
scroll to position [403, 0]
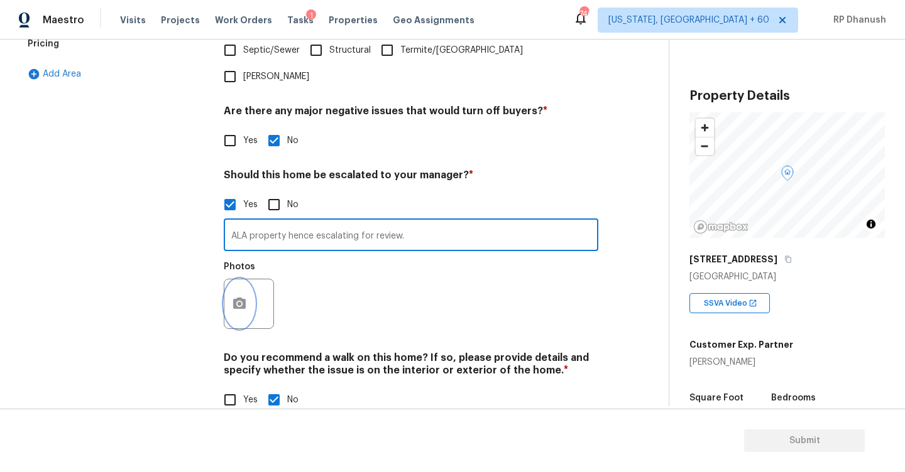
click at [244, 298] on icon "button" at bounding box center [239, 303] width 13 height 11
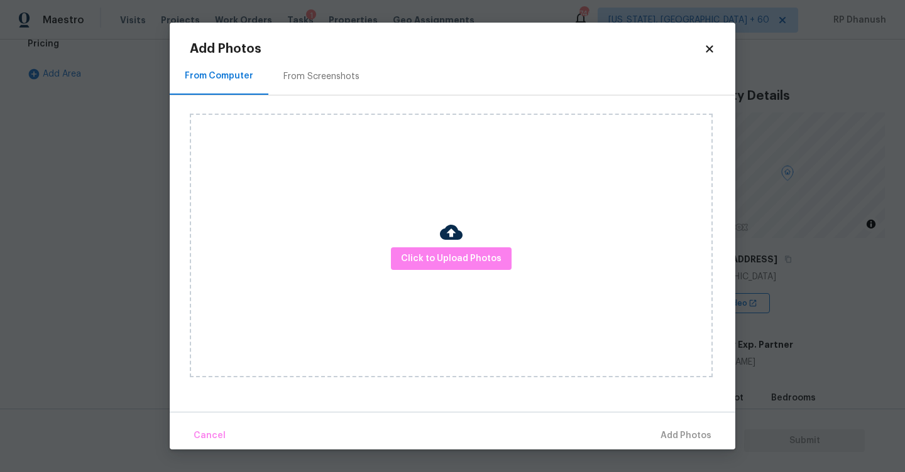
click at [310, 77] on div "From Screenshots" at bounding box center [321, 76] width 76 height 13
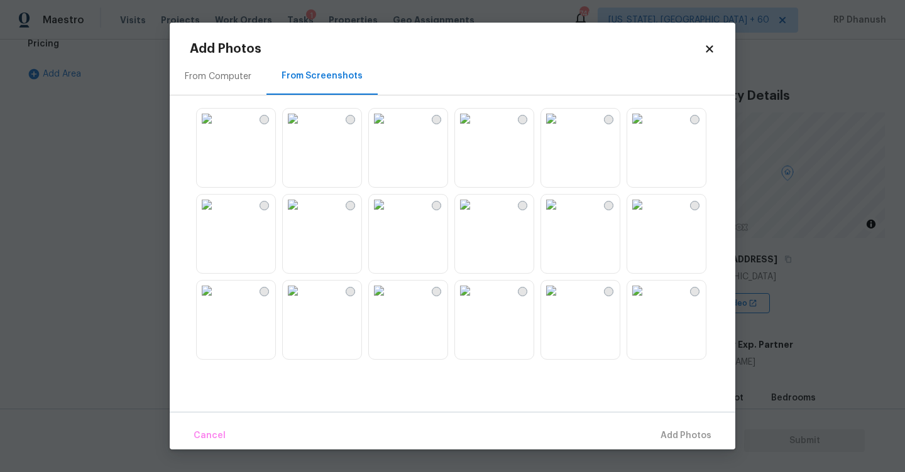
click at [384, 129] on img at bounding box center [379, 119] width 20 height 20
click at [694, 444] on button "Add 1 Photo(s)" at bounding box center [680, 436] width 72 height 27
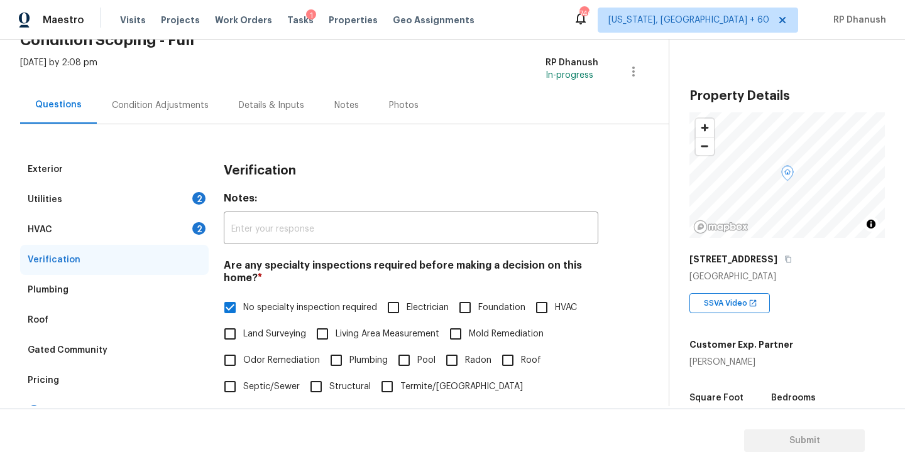
scroll to position [65, 0]
click at [165, 227] on div "HVAC 2" at bounding box center [114, 231] width 188 height 30
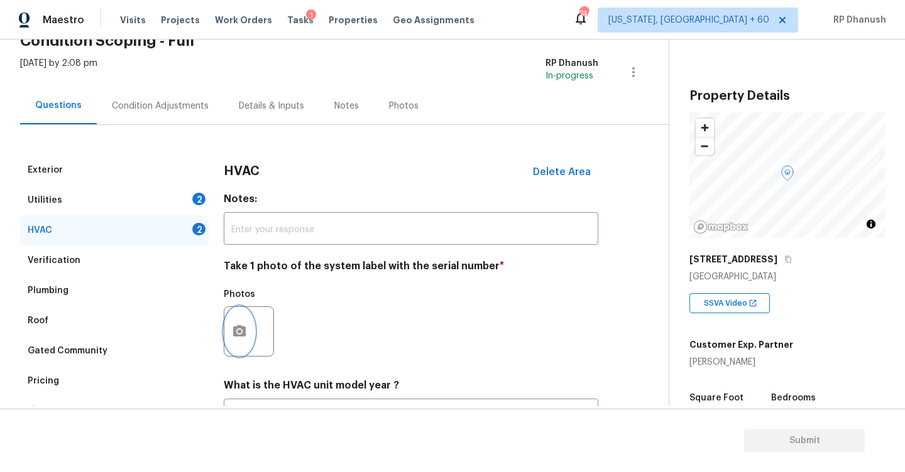
click at [243, 325] on icon "button" at bounding box center [239, 331] width 15 height 15
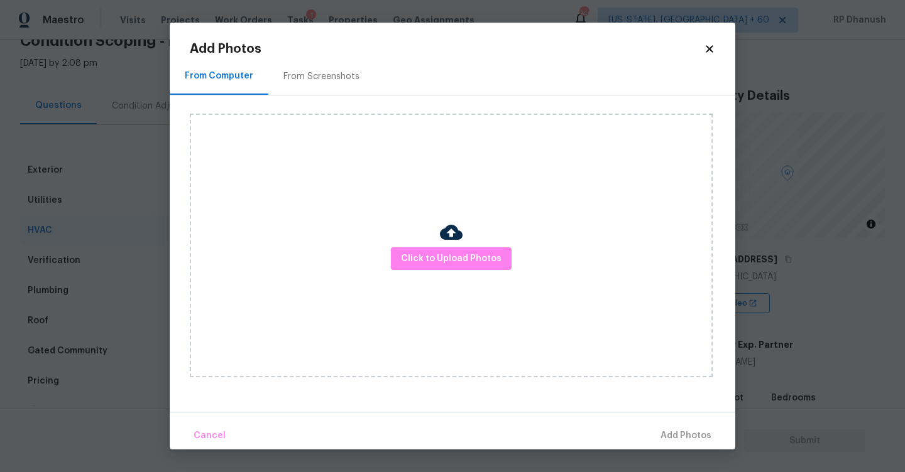
click at [290, 81] on div "From Screenshots" at bounding box center [321, 76] width 76 height 13
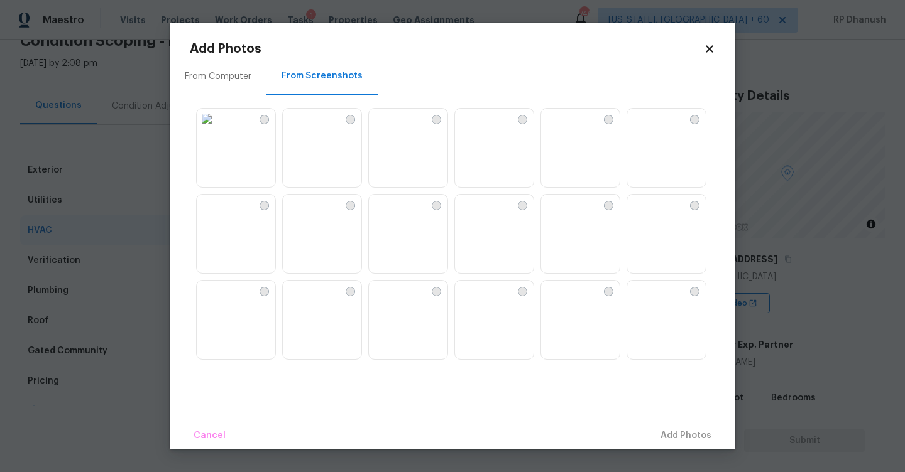
click at [389, 129] on img at bounding box center [379, 119] width 20 height 20
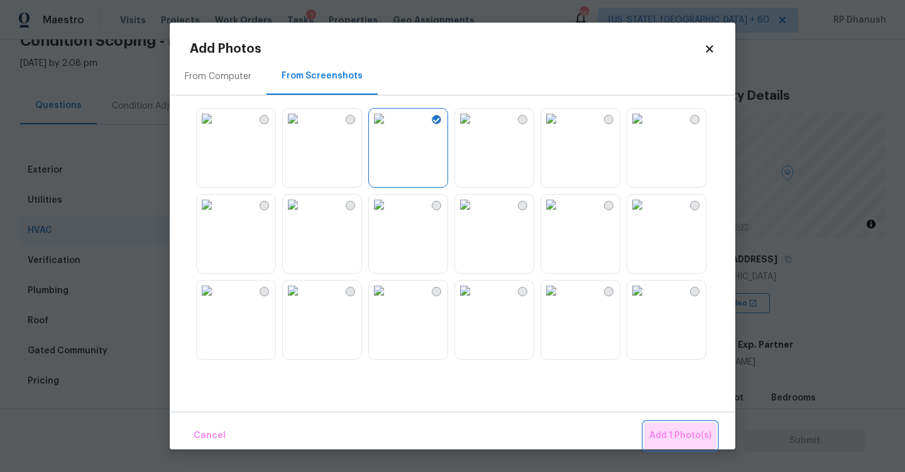
drag, startPoint x: 689, startPoint y: 425, endPoint x: 528, endPoint y: 425, distance: 160.8
click at [655, 426] on button "Add 1 Photo(s)" at bounding box center [680, 436] width 72 height 27
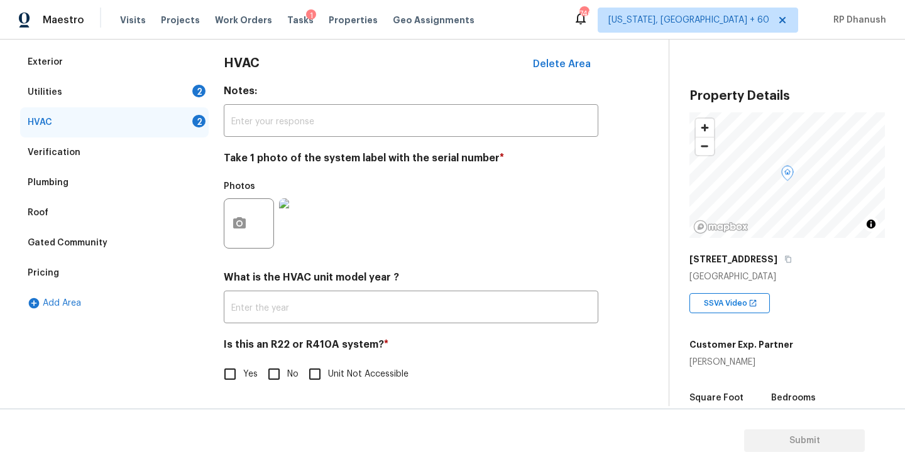
scroll to position [174, 0]
click at [278, 385] on input "No" at bounding box center [274, 374] width 26 height 26
click at [180, 87] on div "Utilities 2" at bounding box center [114, 92] width 188 height 30
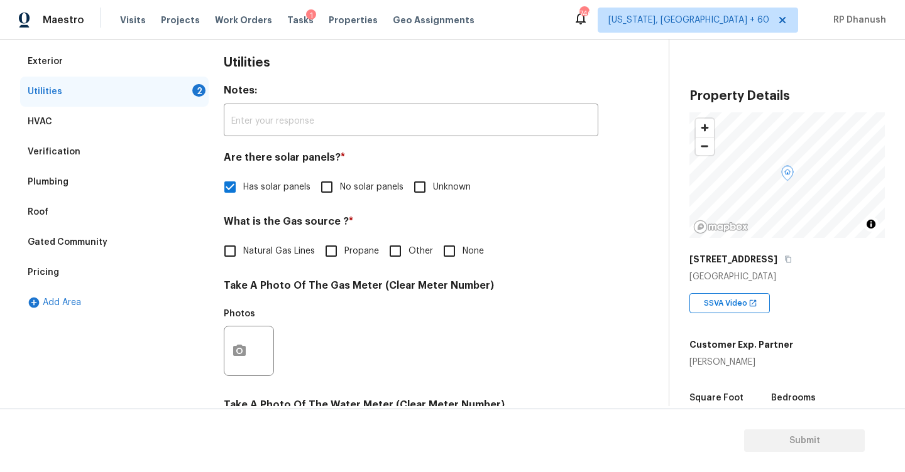
scroll to position [233, 0]
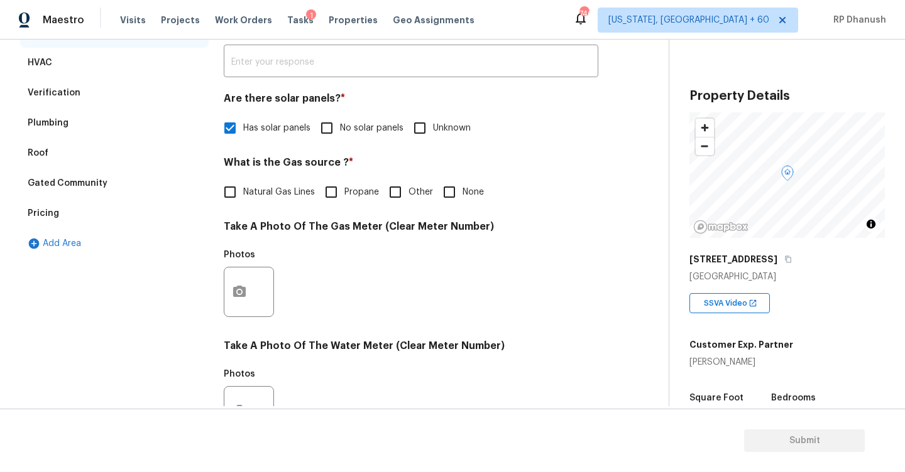
click at [295, 211] on div "Utilities Notes: ​ Are there solar panels? * Has solar panels No solar panels U…" at bounding box center [411, 314] width 374 height 655
click at [282, 190] on span "Natural Gas Lines" at bounding box center [279, 192] width 72 height 13
click at [243, 190] on input "Natural Gas Lines" at bounding box center [230, 192] width 26 height 26
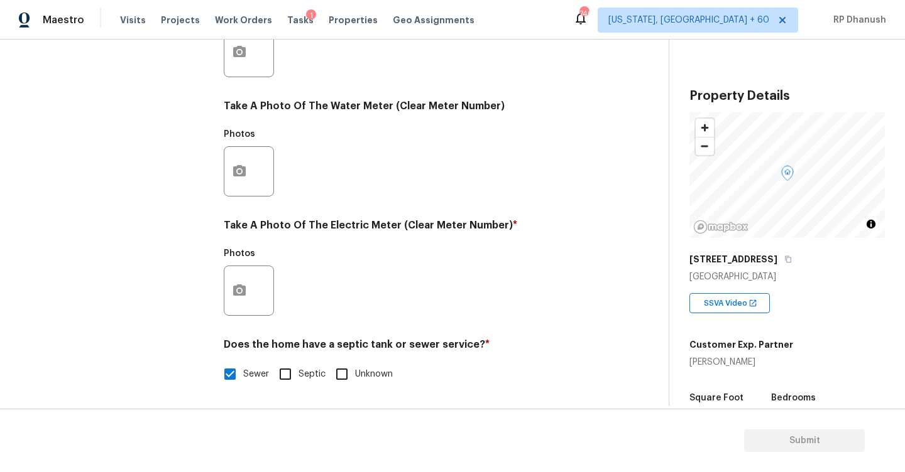
scroll to position [473, 0]
drag, startPoint x: 243, startPoint y: 260, endPoint x: 243, endPoint y: 271, distance: 10.7
click at [243, 260] on div "Photos" at bounding box center [250, 257] width 53 height 16
click at [243, 288] on icon "button" at bounding box center [239, 290] width 13 height 11
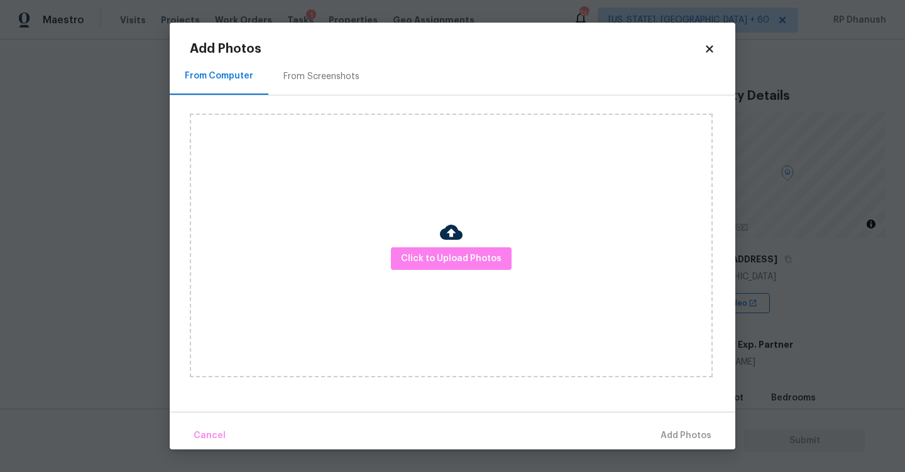
click at [351, 75] on div "From Screenshots" at bounding box center [321, 76] width 76 height 13
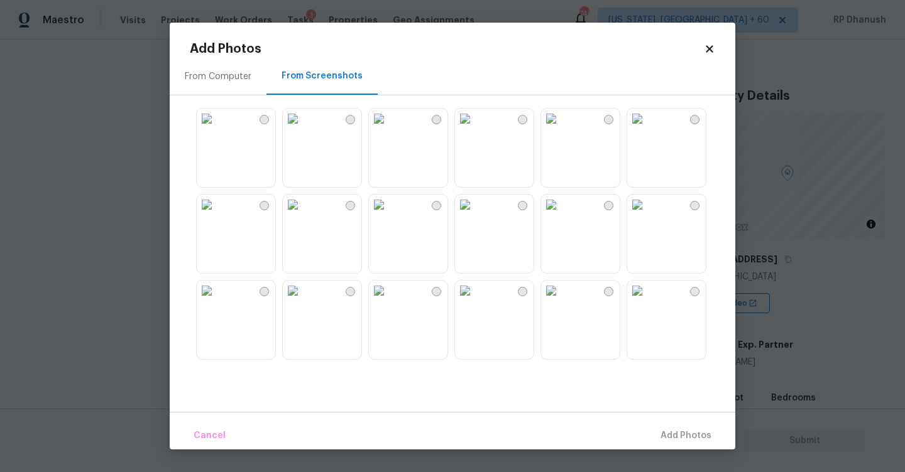
click at [303, 129] on img at bounding box center [293, 119] width 20 height 20
click at [699, 433] on span "Add 1 Photo(s)" at bounding box center [680, 437] width 62 height 16
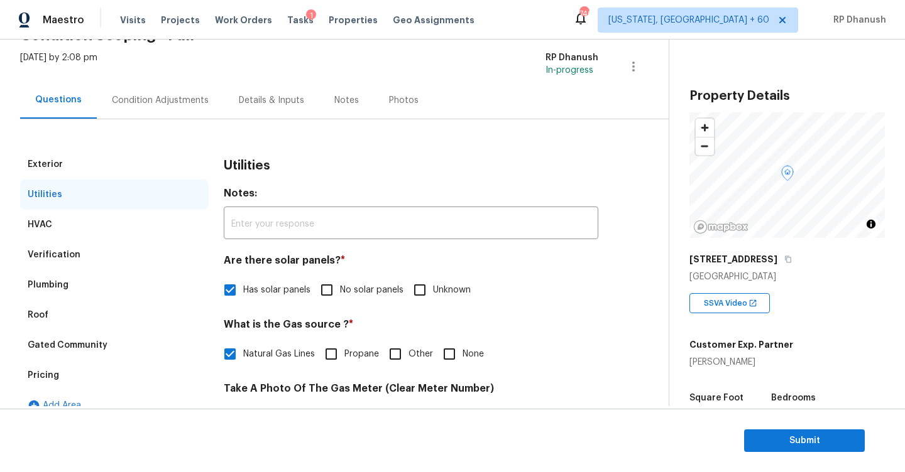
scroll to position [23, 0]
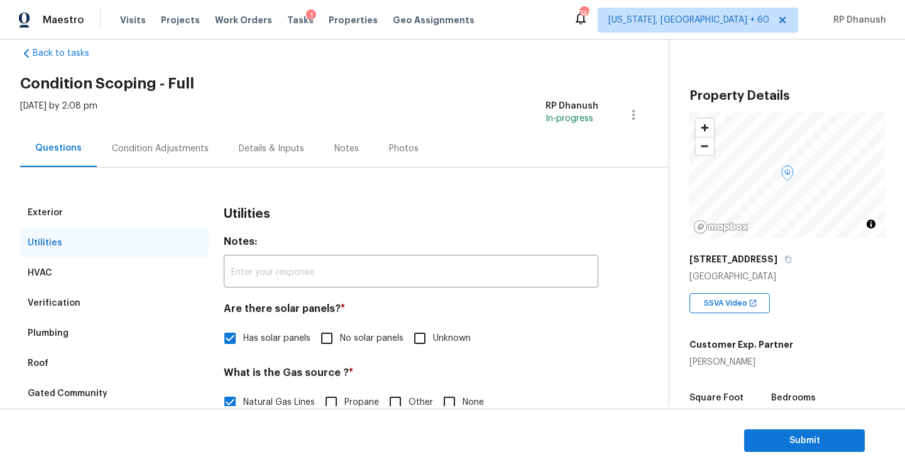
click at [173, 141] on div "Condition Adjustments" at bounding box center [160, 148] width 127 height 37
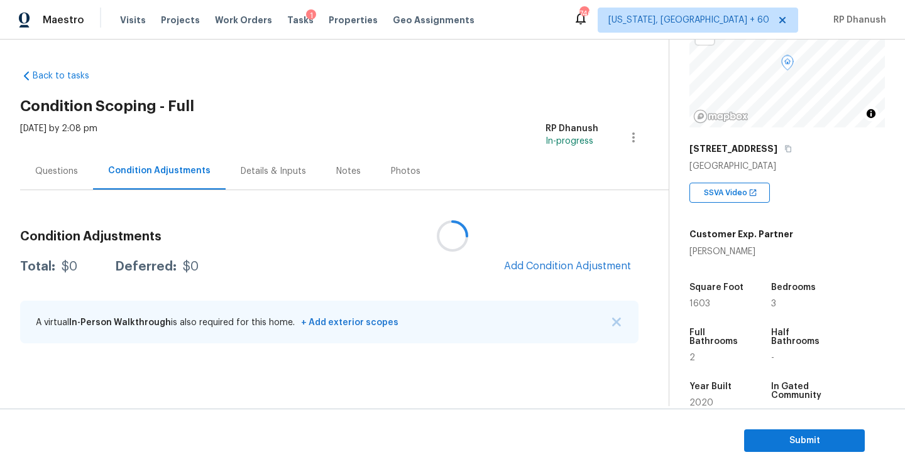
scroll to position [221, 0]
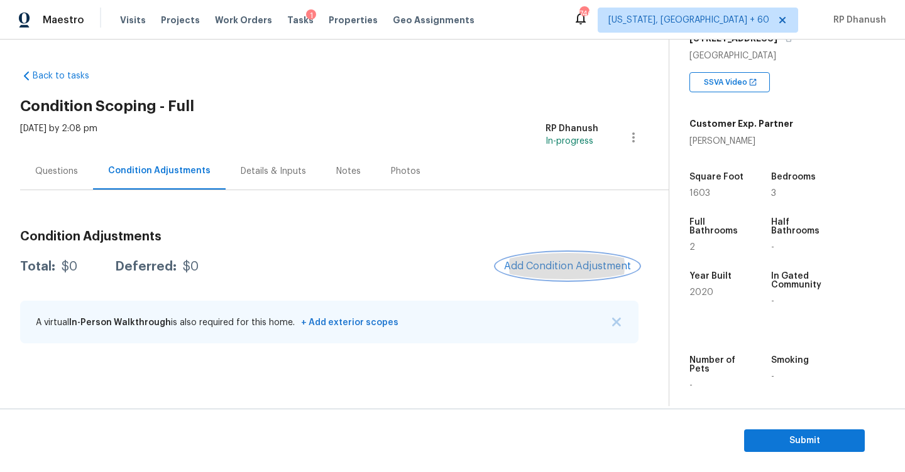
click at [549, 271] on span "Add Condition Adjustment" at bounding box center [567, 266] width 127 height 11
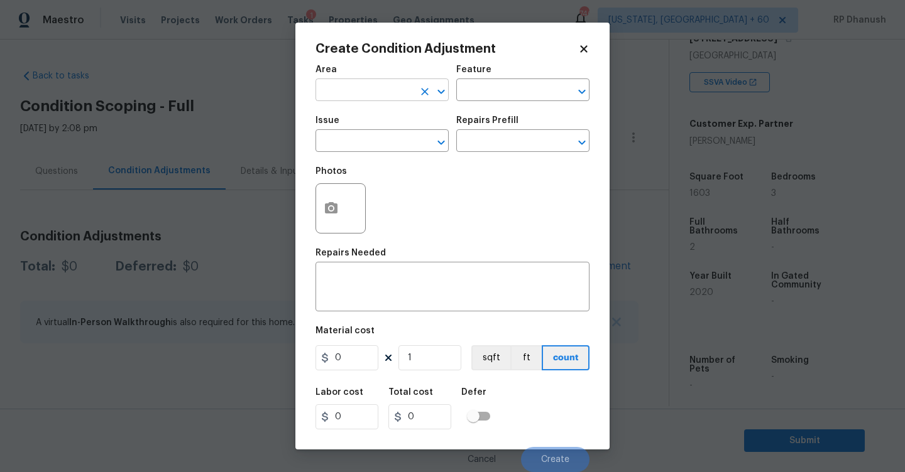
click at [379, 85] on input "text" at bounding box center [364, 91] width 98 height 19
click at [358, 133] on li "Exterior Overall" at bounding box center [381, 140] width 133 height 21
click at [471, 94] on input "text" at bounding box center [505, 91] width 98 height 19
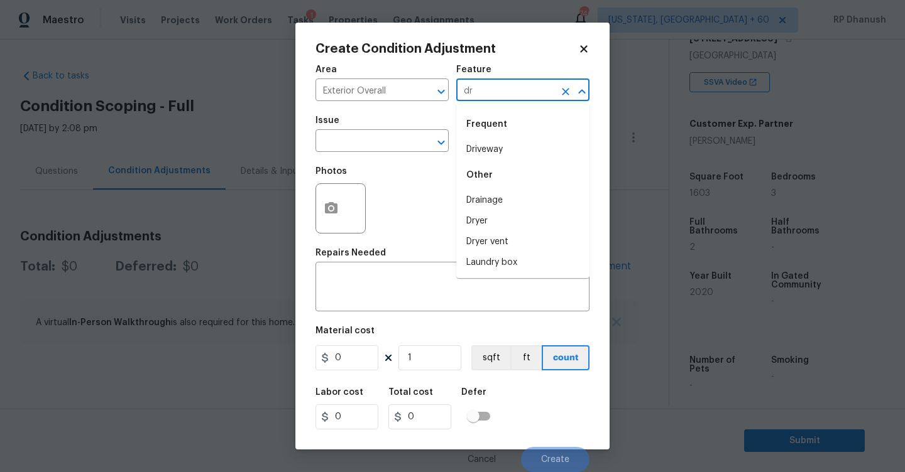
click at [474, 138] on div "Frequent" at bounding box center [522, 124] width 133 height 30
click at [474, 148] on li "Driveway" at bounding box center [522, 149] width 133 height 21
click at [364, 148] on input "text" at bounding box center [364, 142] width 98 height 19
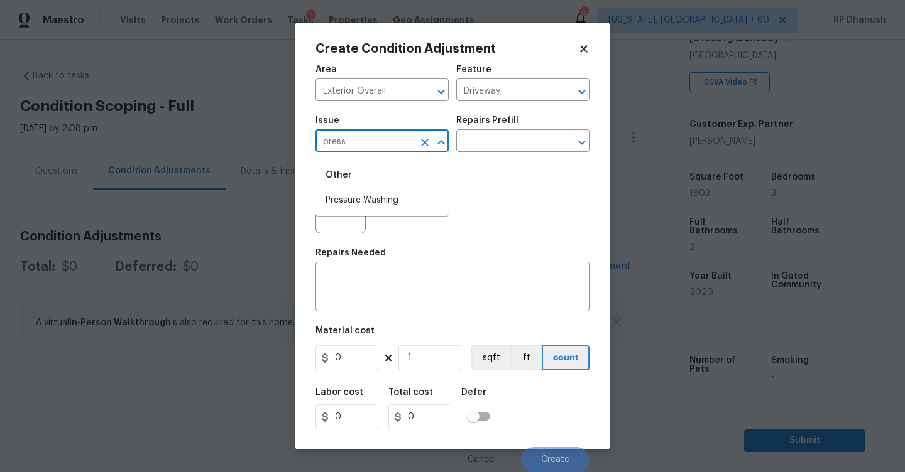
click at [372, 194] on li "Pressure Washing" at bounding box center [381, 200] width 133 height 21
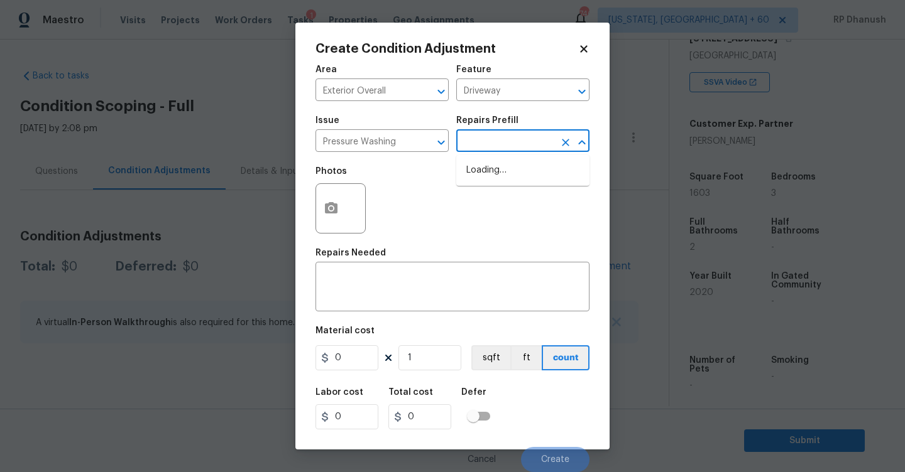
click at [505, 143] on input "text" at bounding box center [505, 142] width 98 height 19
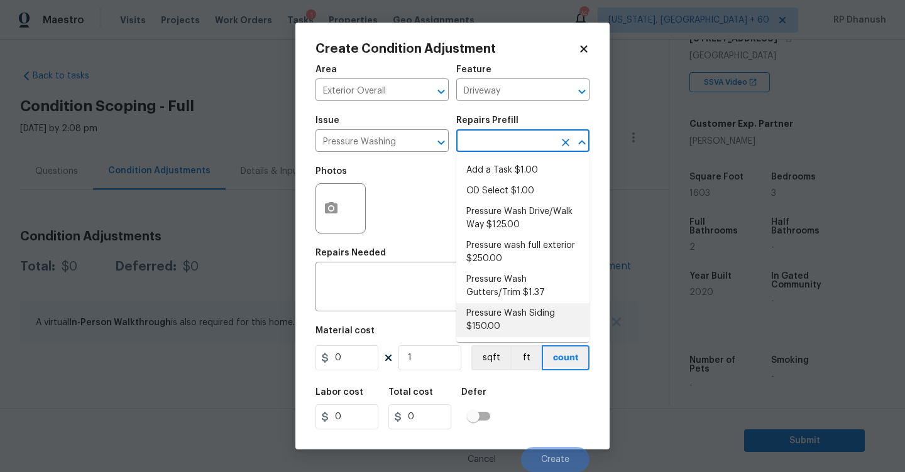
click at [486, 318] on li "Pressure Wash Siding $150.00" at bounding box center [522, 320] width 133 height 34
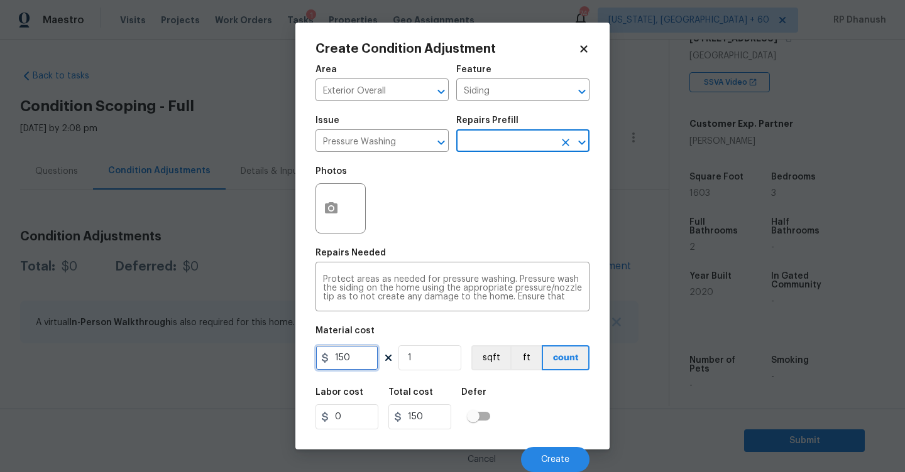
click at [351, 360] on input "150" at bounding box center [346, 358] width 63 height 25
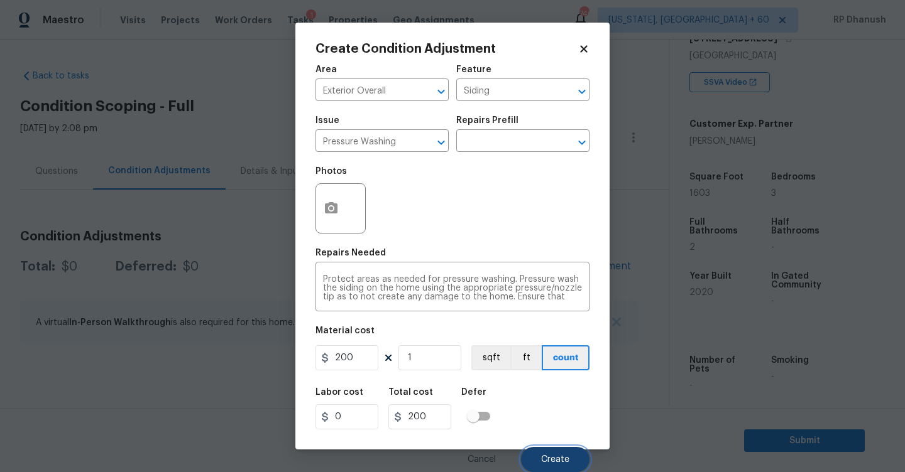
click at [546, 450] on button "Create" at bounding box center [555, 459] width 68 height 25
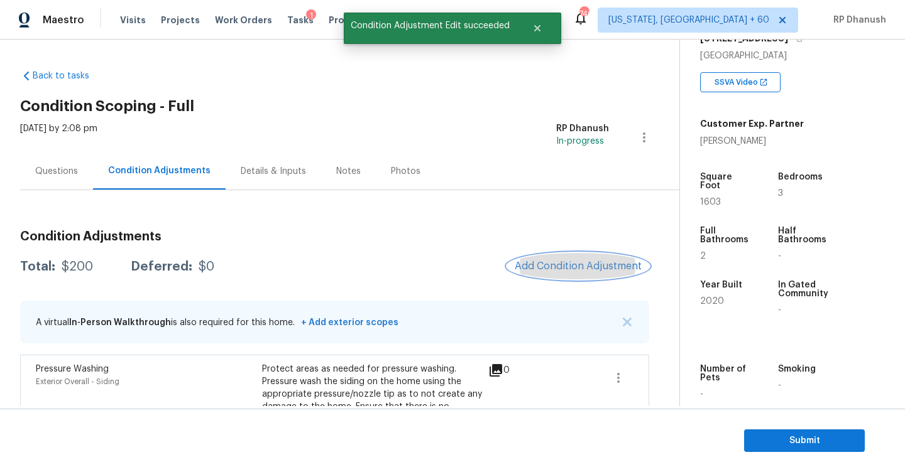
click at [564, 266] on span "Add Condition Adjustment" at bounding box center [578, 266] width 127 height 11
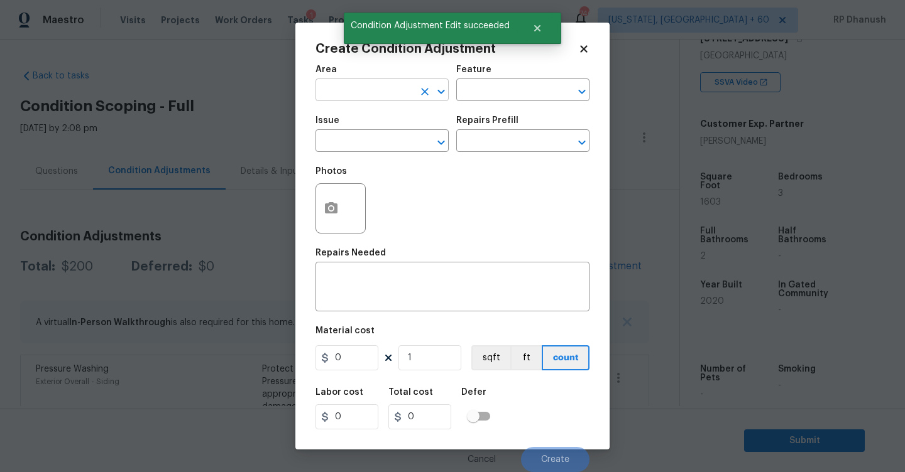
click at [381, 83] on input "text" at bounding box center [364, 91] width 98 height 19
click at [364, 135] on li "Exterior Overall" at bounding box center [381, 140] width 133 height 21
click at [488, 90] on input "text" at bounding box center [505, 91] width 98 height 19
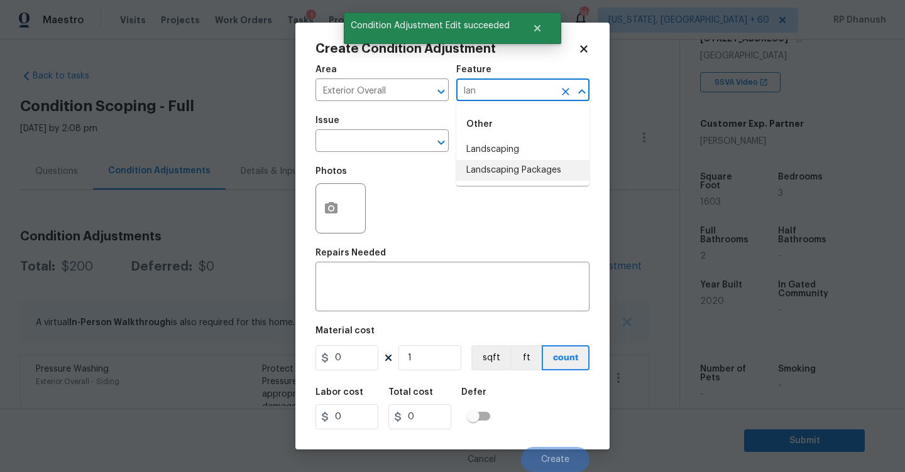
click at [486, 165] on li "Landscaping Packages" at bounding box center [522, 170] width 133 height 21
click at [375, 141] on input "text" at bounding box center [364, 142] width 98 height 19
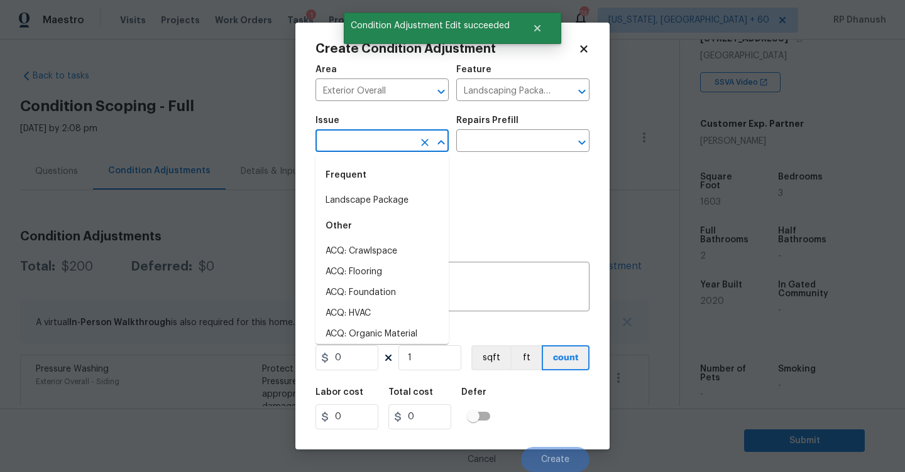
click at [370, 194] on li "Landscape Package" at bounding box center [381, 200] width 133 height 21
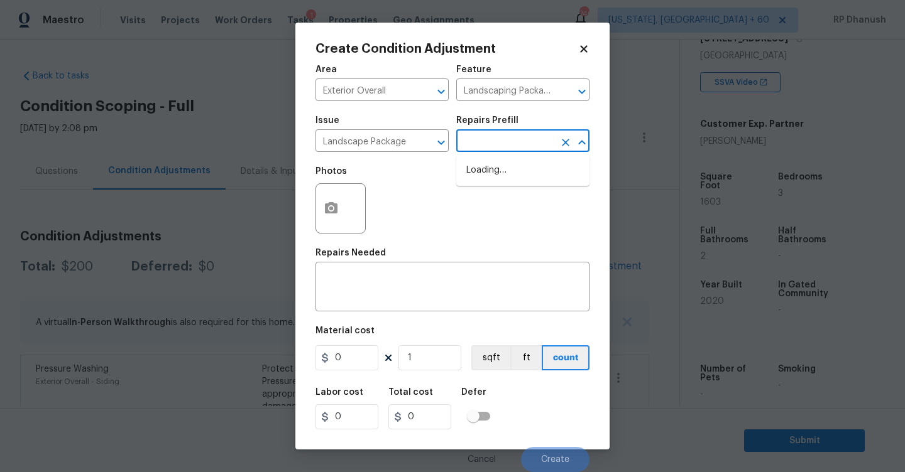
click at [512, 143] on input "text" at bounding box center [505, 142] width 98 height 19
click at [518, 179] on li "Initial landscaping package $60.00" at bounding box center [522, 177] width 133 height 34
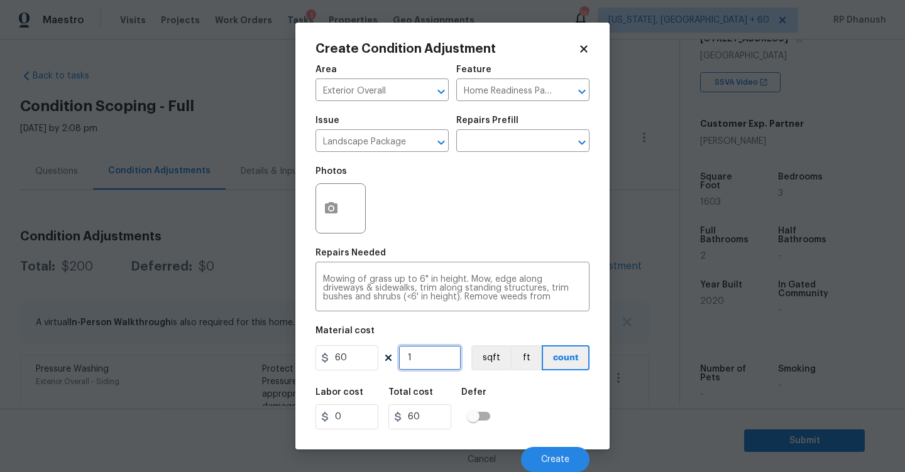
click at [422, 352] on input "1" at bounding box center [429, 358] width 63 height 25
click at [537, 458] on button "Create" at bounding box center [555, 459] width 68 height 25
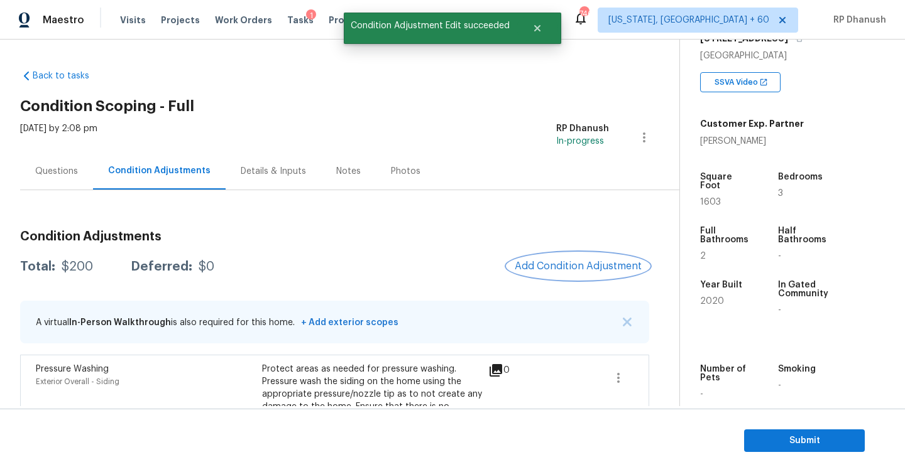
scroll to position [88, 0]
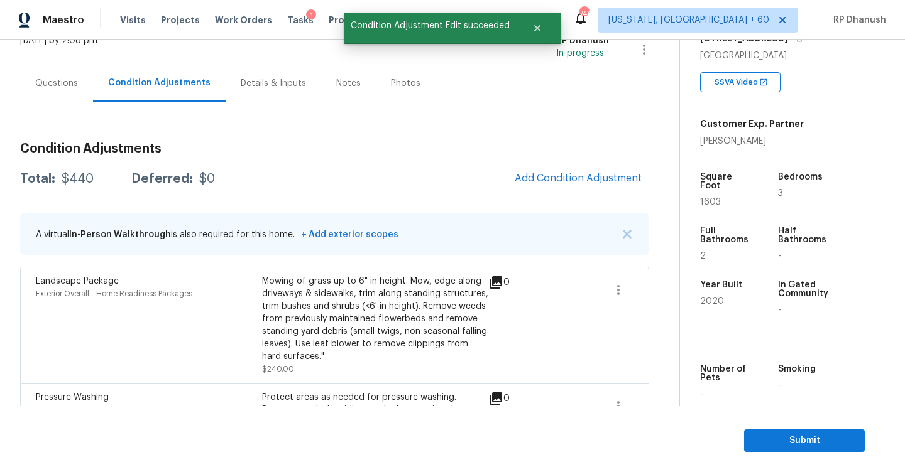
click at [588, 155] on div "Condition Adjustments Total: $440 Deferred: $0 Add Condition Adjustment A virtu…" at bounding box center [334, 317] width 629 height 368
click at [588, 194] on div "Condition Adjustments Total: $440 Deferred: $0 Add Condition Adjustment A virtu…" at bounding box center [334, 317] width 629 height 368
click at [587, 173] on span "Add Condition Adjustment" at bounding box center [578, 178] width 127 height 11
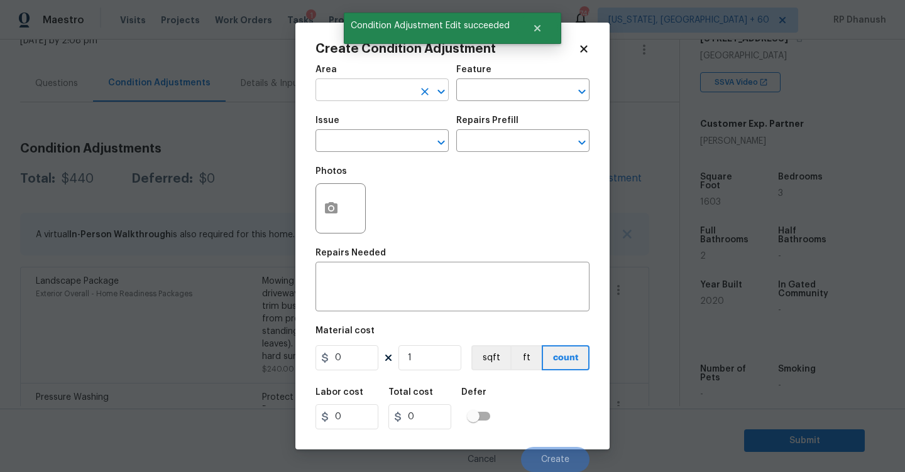
click at [401, 93] on input "text" at bounding box center [364, 91] width 98 height 19
click at [368, 148] on li "Exterior Overall" at bounding box center [381, 140] width 133 height 21
click at [493, 106] on div "Area Exterior Overall ​ Feature ​" at bounding box center [452, 83] width 274 height 51
click at [496, 94] on input "text" at bounding box center [505, 91] width 98 height 19
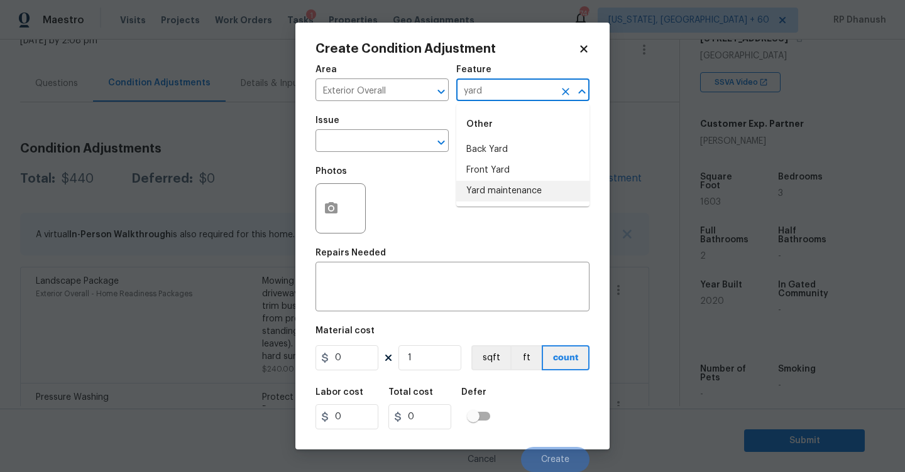
click at [501, 192] on li "Yard maintenance" at bounding box center [522, 191] width 133 height 21
click at [386, 161] on div "Photos" at bounding box center [452, 201] width 274 height 82
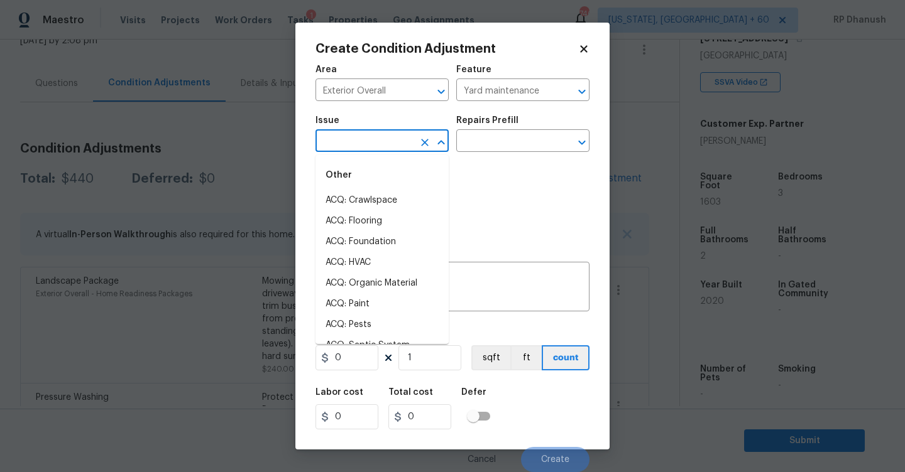
click at [386, 142] on input "text" at bounding box center [364, 142] width 98 height 19
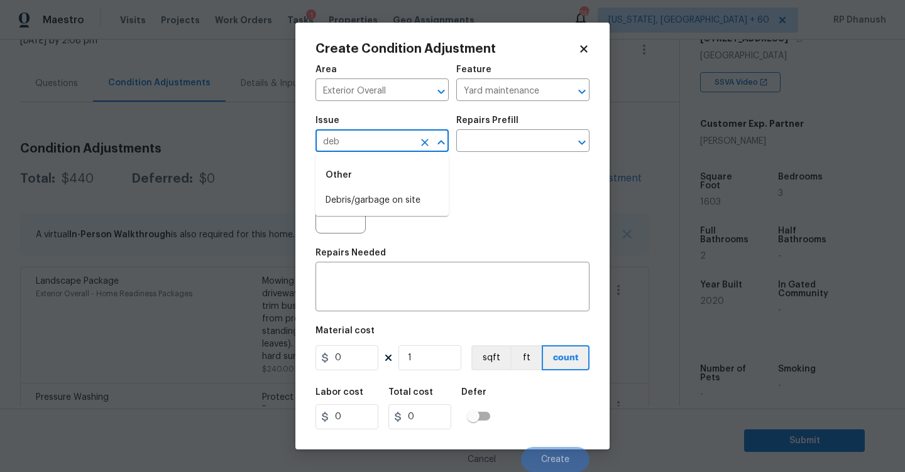
click at [385, 187] on div "Other" at bounding box center [381, 175] width 133 height 30
click at [385, 199] on li "Debris/garbage on site" at bounding box center [381, 200] width 133 height 21
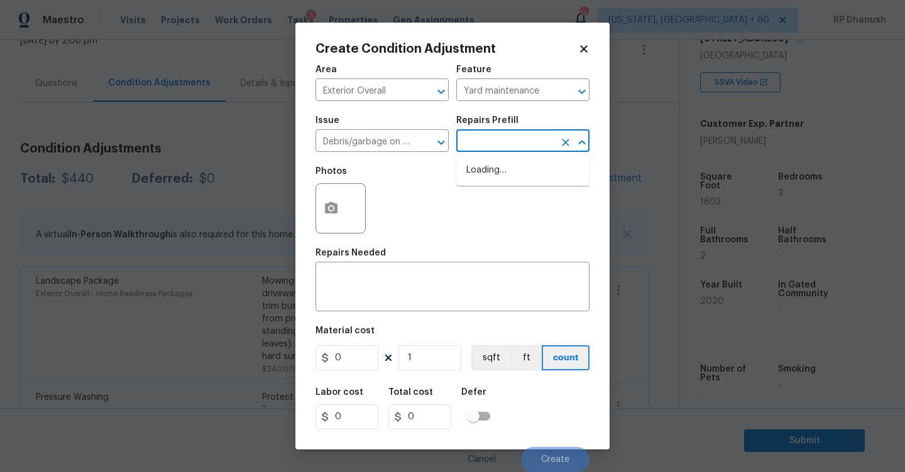
click at [471, 142] on input "text" at bounding box center [505, 142] width 98 height 19
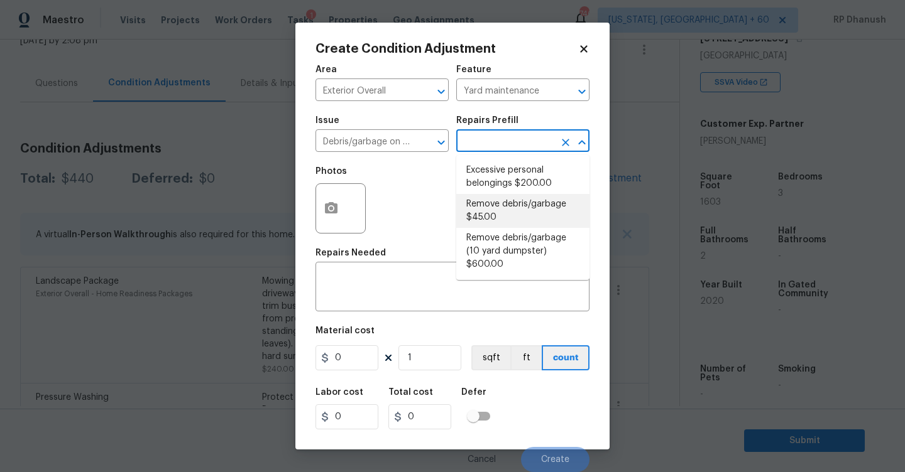
click at [478, 212] on li "Remove debris/garbage $45.00" at bounding box center [522, 211] width 133 height 34
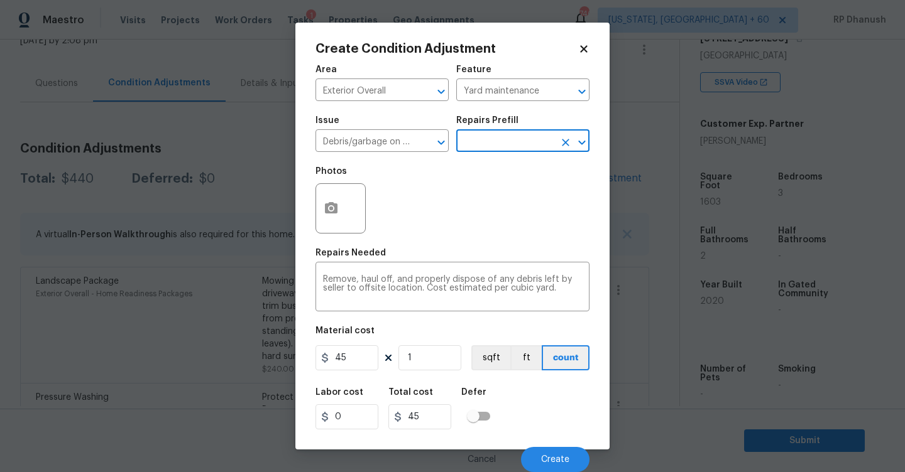
click at [416, 341] on div "Material cost" at bounding box center [452, 335] width 274 height 16
click at [416, 361] on input "1" at bounding box center [429, 358] width 63 height 25
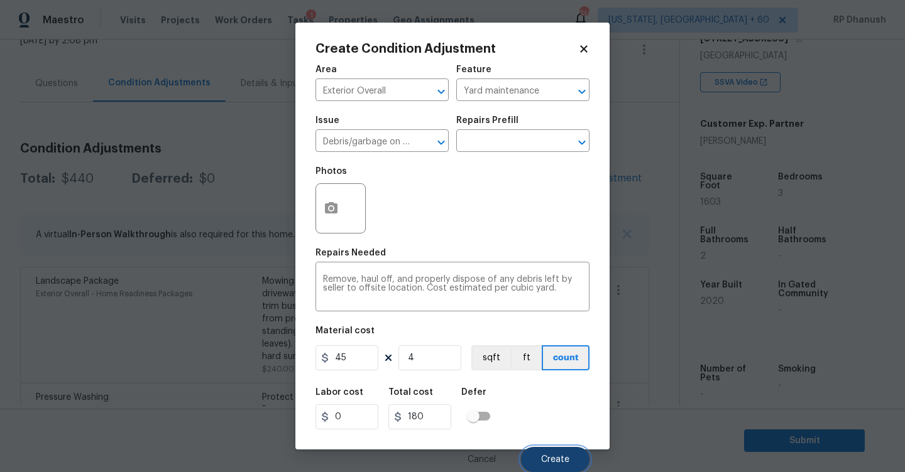
click at [536, 459] on button "Create" at bounding box center [555, 459] width 68 height 25
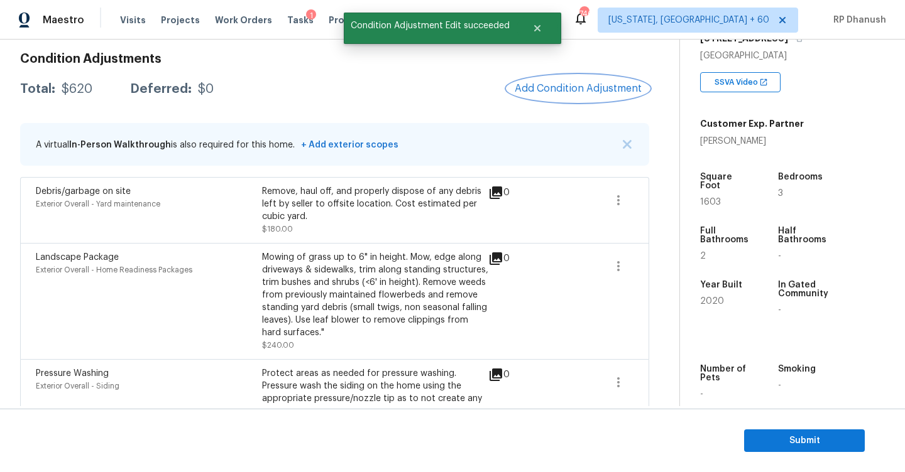
scroll to position [149, 0]
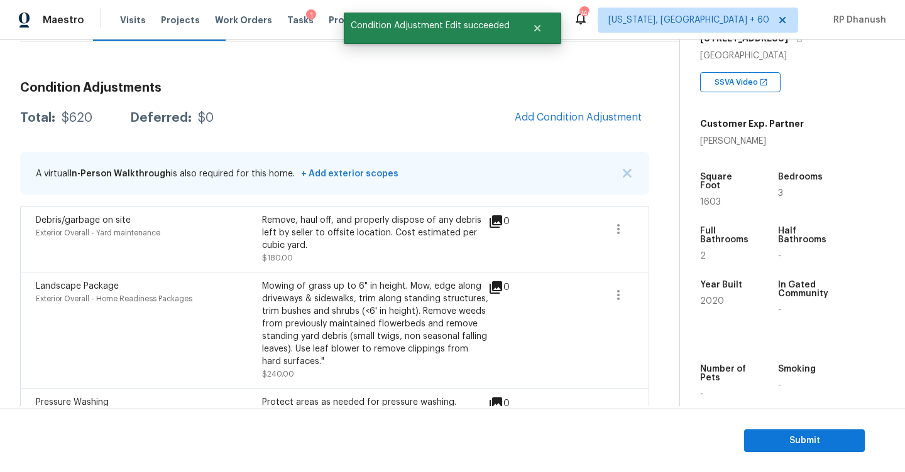
click at [574, 131] on span "Add Condition Adjustment" at bounding box center [578, 118] width 142 height 28
click at [565, 116] on span "Add Condition Adjustment" at bounding box center [578, 117] width 127 height 11
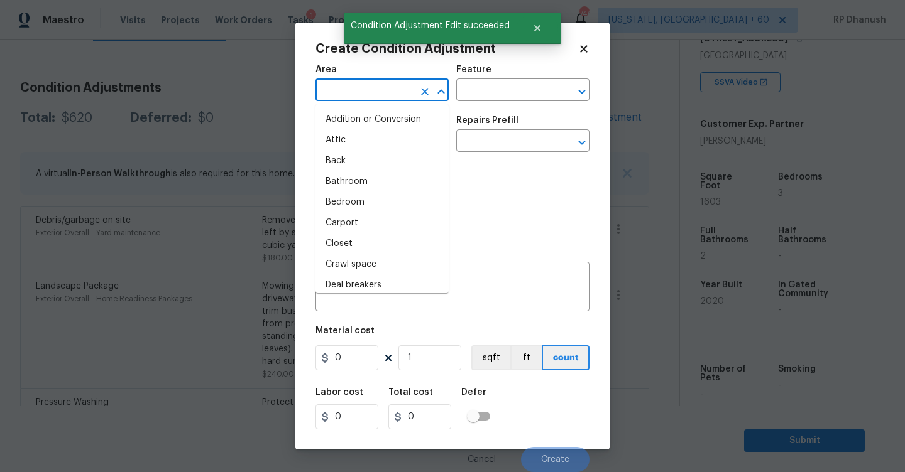
click at [378, 99] on input "text" at bounding box center [364, 91] width 98 height 19
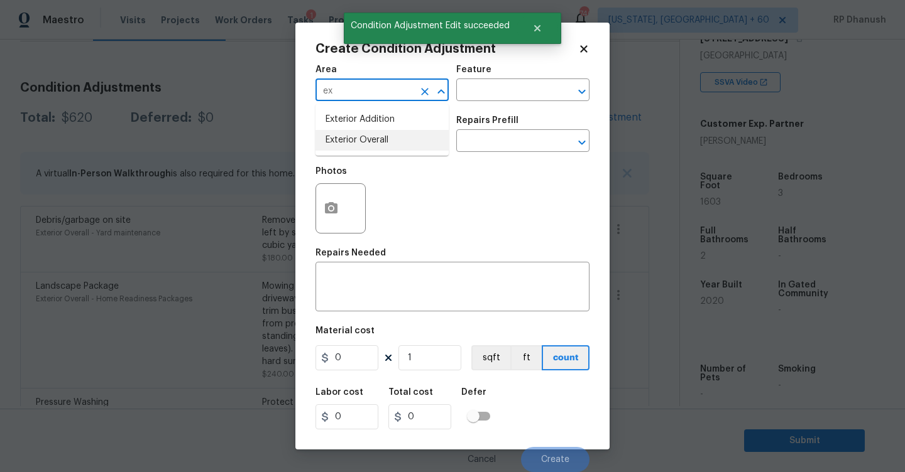
click at [366, 139] on li "Exterior Overall" at bounding box center [381, 140] width 133 height 21
click at [366, 266] on div "x ​" at bounding box center [452, 288] width 274 height 46
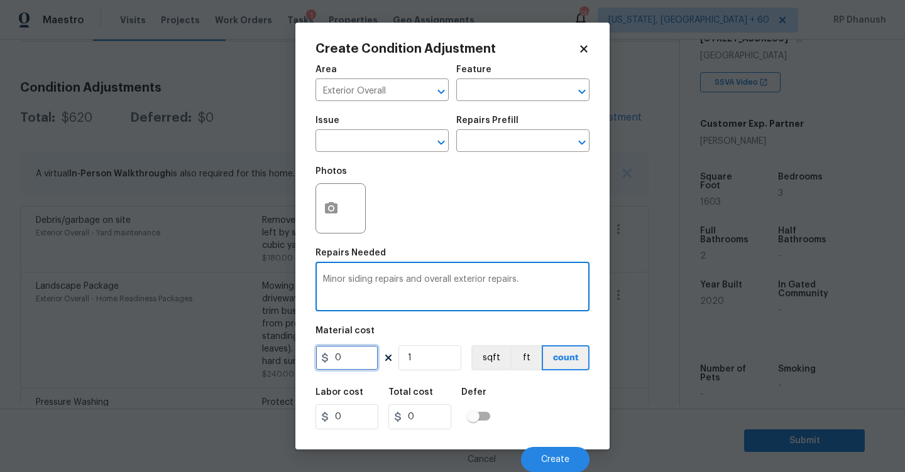
click at [340, 350] on input "0" at bounding box center [346, 358] width 63 height 25
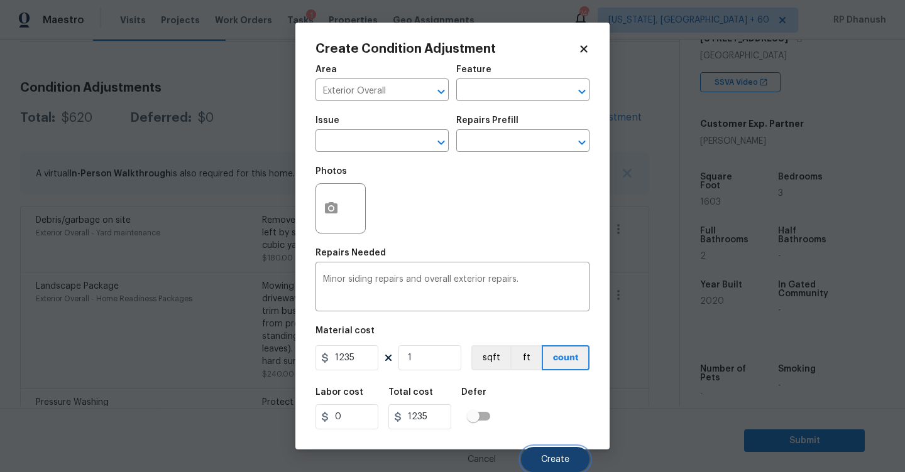
click at [533, 452] on button "Create" at bounding box center [555, 459] width 68 height 25
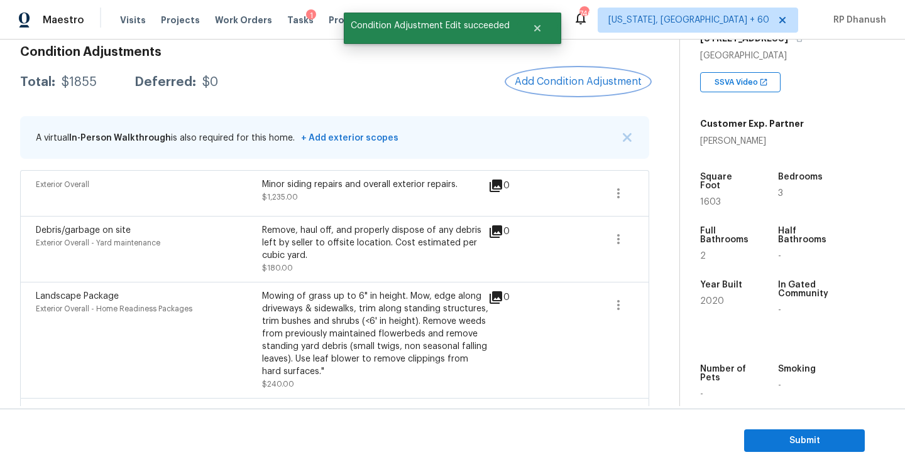
scroll to position [139, 0]
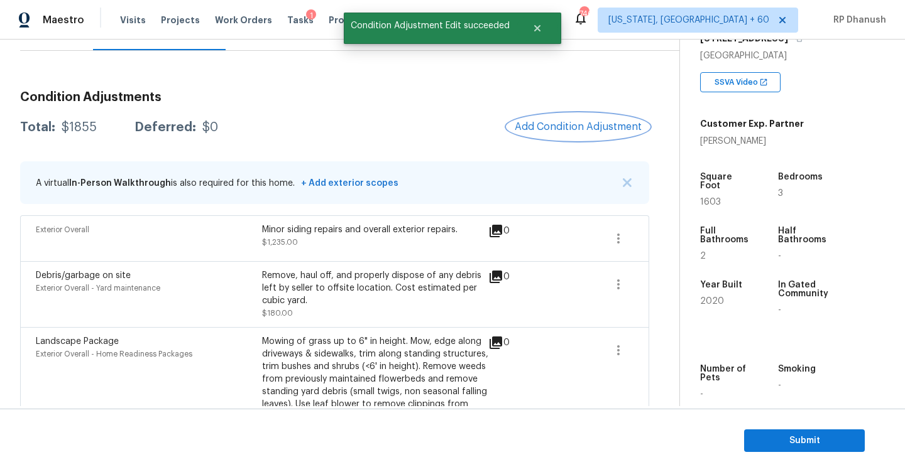
click at [545, 134] on button "Add Condition Adjustment" at bounding box center [578, 127] width 142 height 26
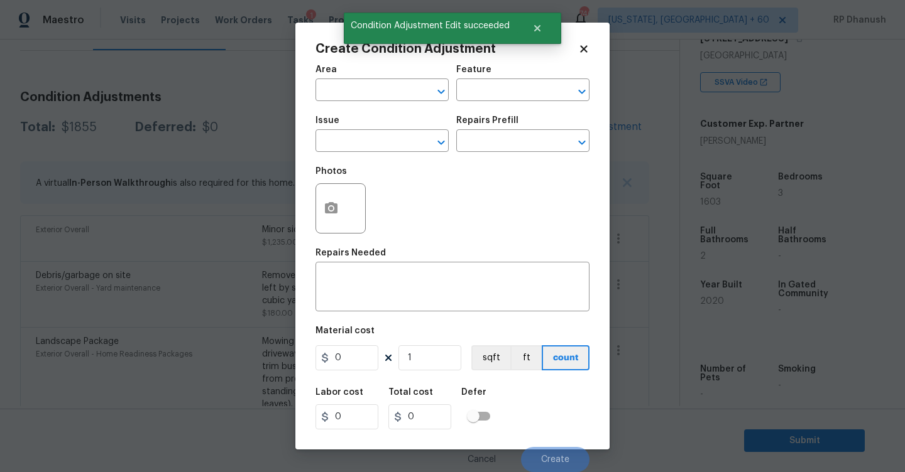
click at [357, 103] on span "Area ​" at bounding box center [381, 83] width 133 height 51
click at [357, 94] on input "text" at bounding box center [364, 91] width 98 height 19
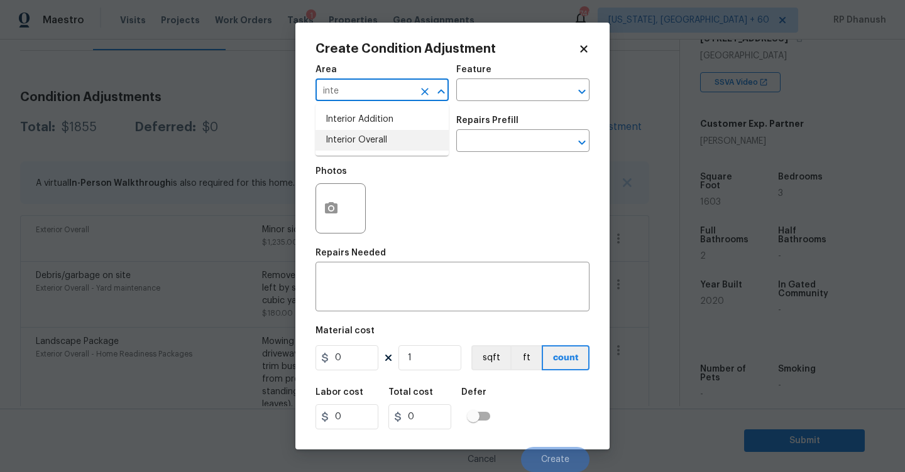
click at [367, 137] on li "Interior Overall" at bounding box center [381, 140] width 133 height 21
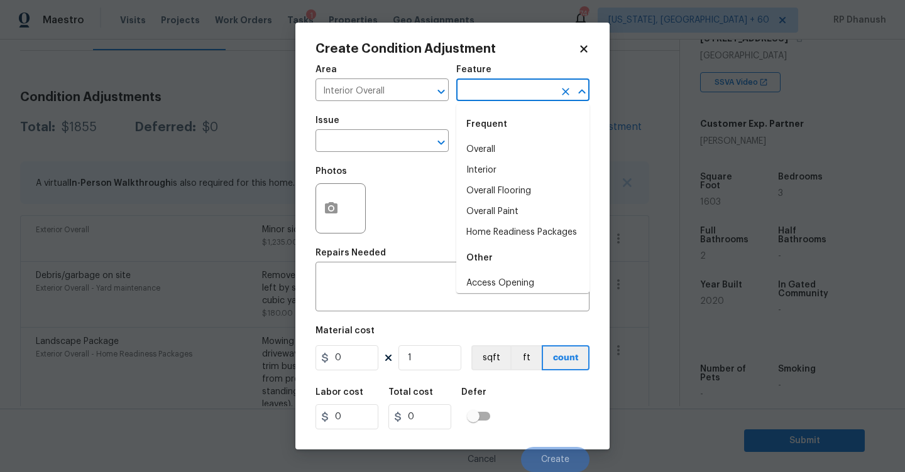
click at [475, 97] on input "text" at bounding box center [505, 91] width 98 height 19
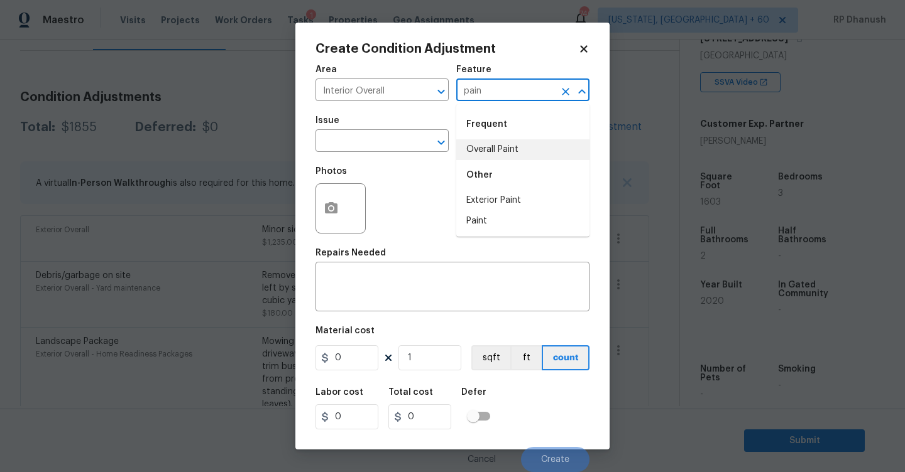
click at [478, 146] on li "Overall Paint" at bounding box center [522, 149] width 133 height 21
click at [375, 146] on input "text" at bounding box center [364, 142] width 98 height 19
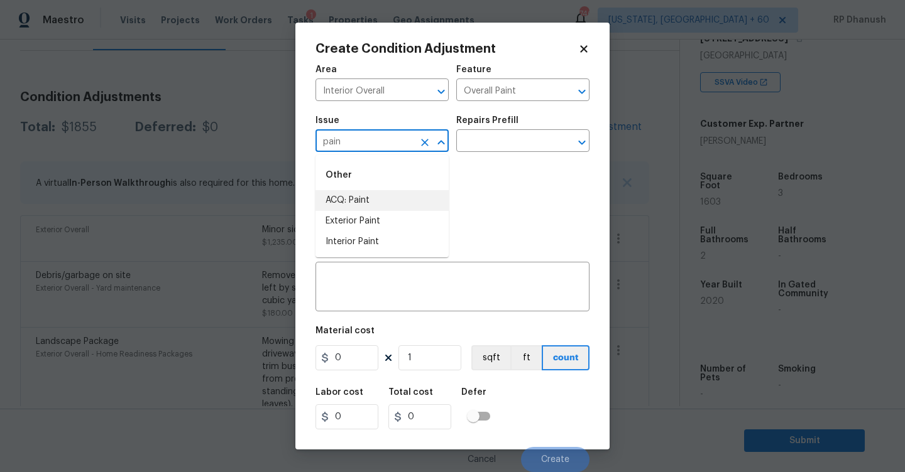
click at [373, 197] on li "ACQ: Paint" at bounding box center [381, 200] width 133 height 21
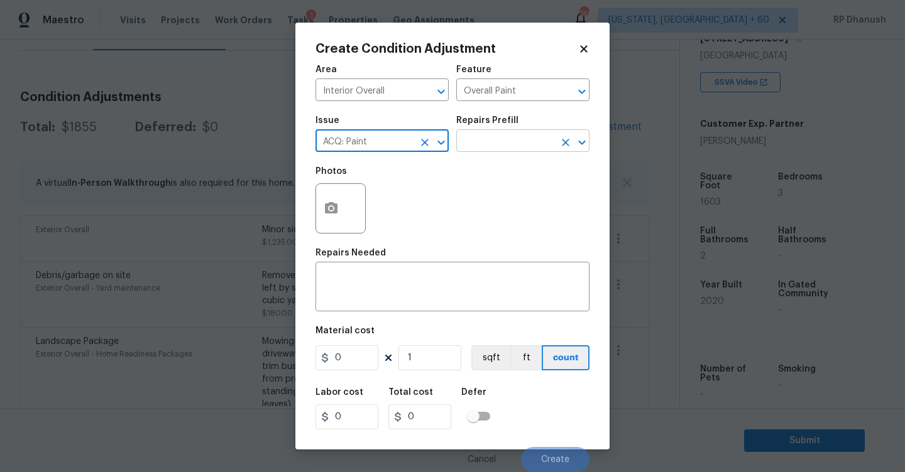
click at [501, 149] on input "text" at bounding box center [505, 142] width 98 height 19
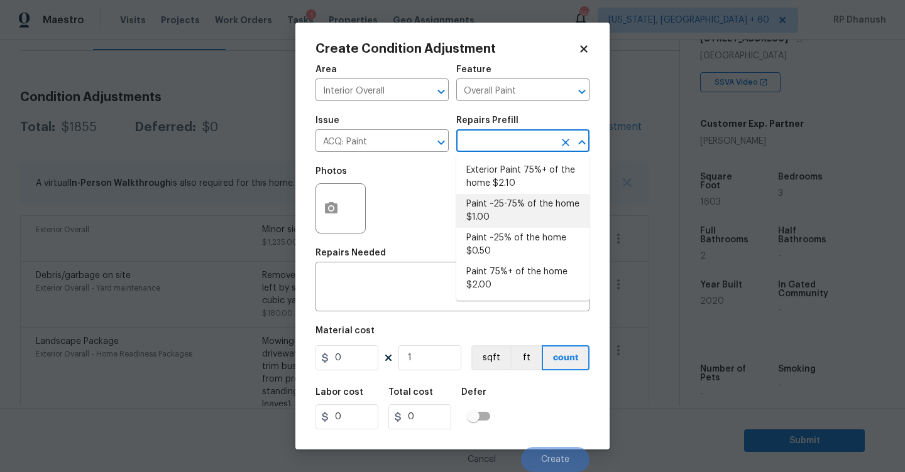
click at [494, 237] on li "Paint ~25% of the home $0.50" at bounding box center [522, 245] width 133 height 34
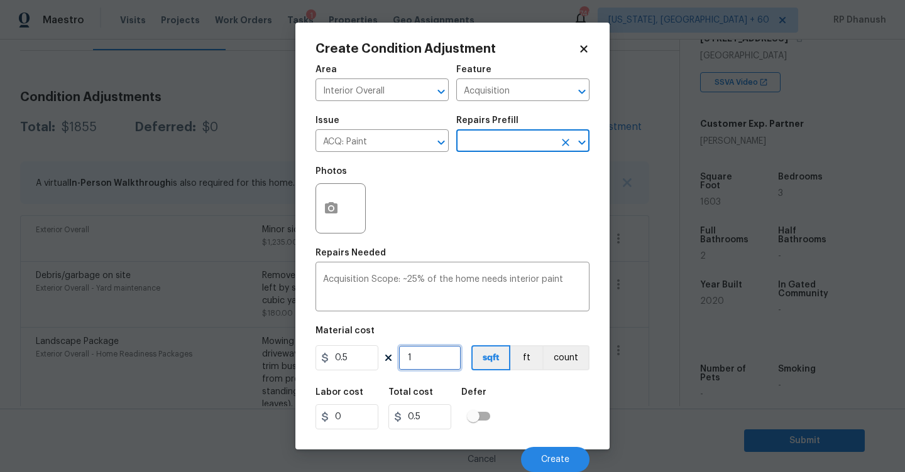
click at [425, 363] on input "1" at bounding box center [429, 358] width 63 height 25
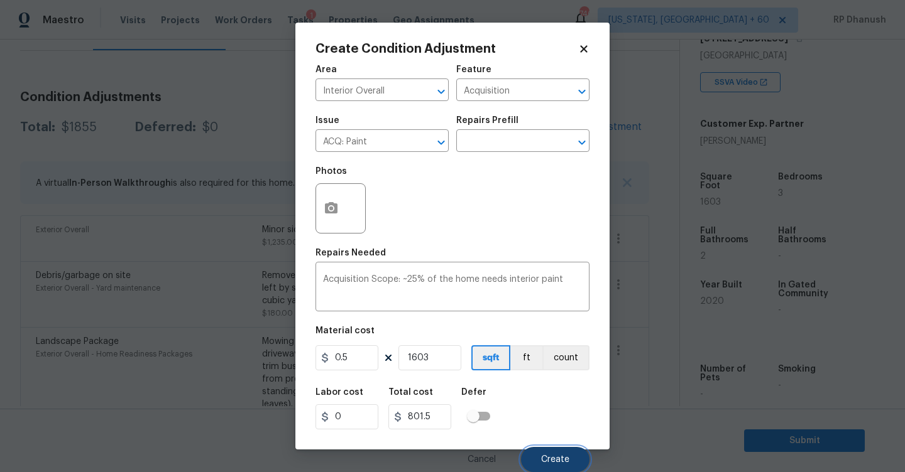
click at [547, 456] on span "Create" at bounding box center [555, 460] width 28 height 9
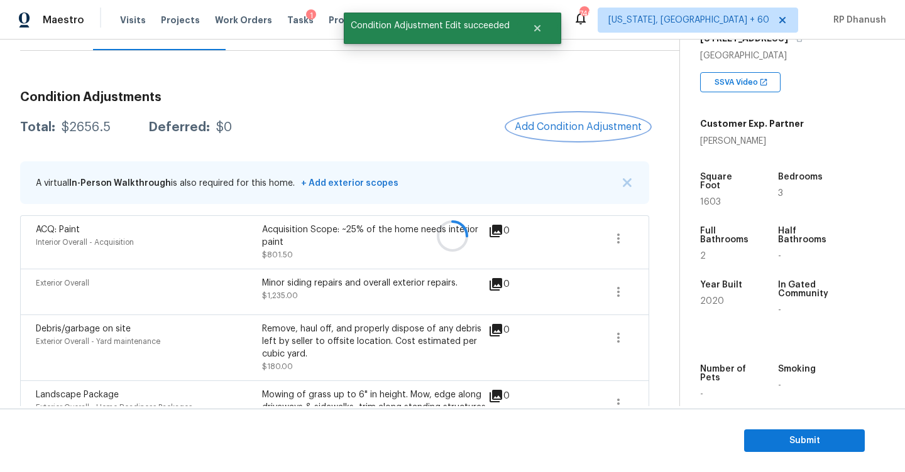
click at [551, 121] on span "Add Condition Adjustment" at bounding box center [578, 126] width 127 height 11
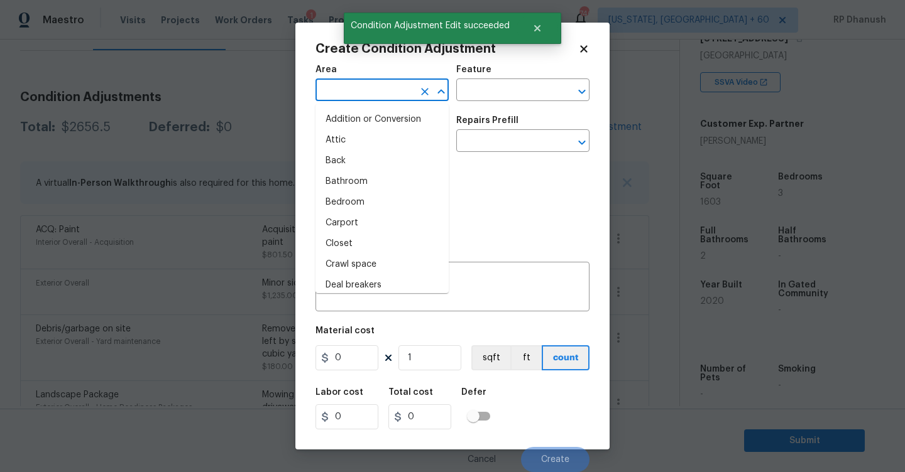
click at [384, 101] on input "text" at bounding box center [364, 91] width 98 height 19
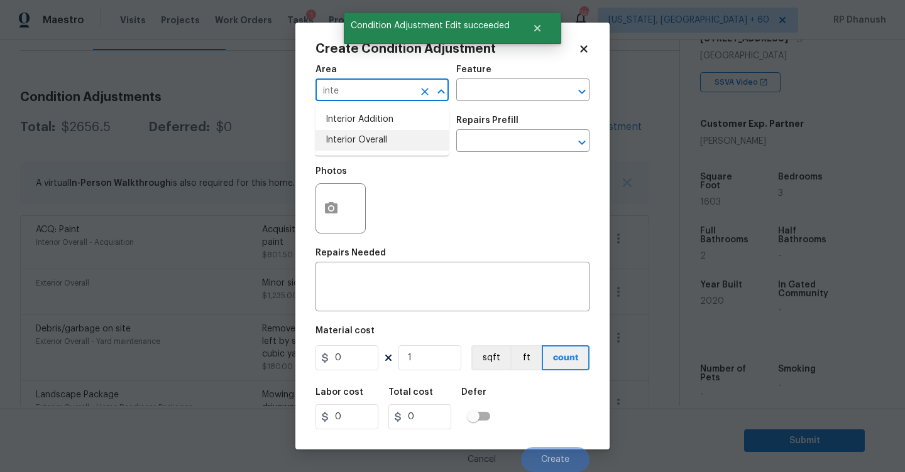
click at [380, 139] on li "Interior Overall" at bounding box center [381, 140] width 133 height 21
click at [475, 102] on div "Area Interior Overall ​ Feature ​" at bounding box center [452, 83] width 274 height 51
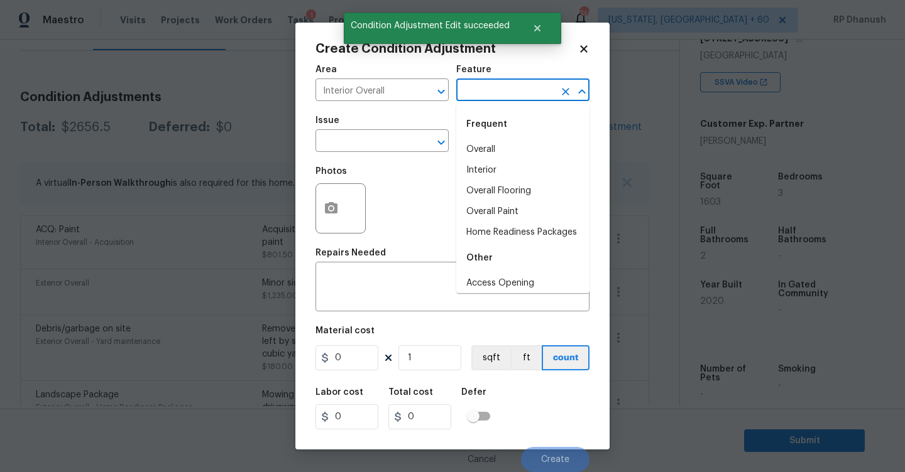
click at [477, 98] on input "text" at bounding box center [505, 91] width 98 height 19
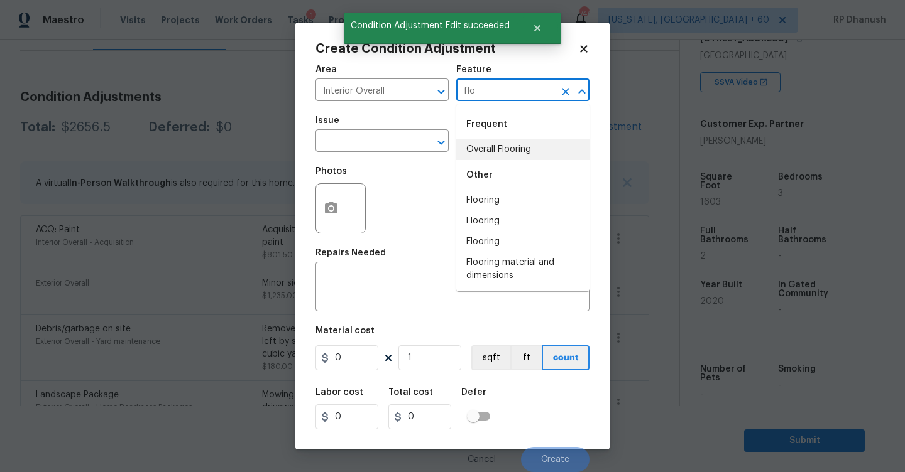
click at [474, 140] on li "Overall Flooring" at bounding box center [522, 149] width 133 height 21
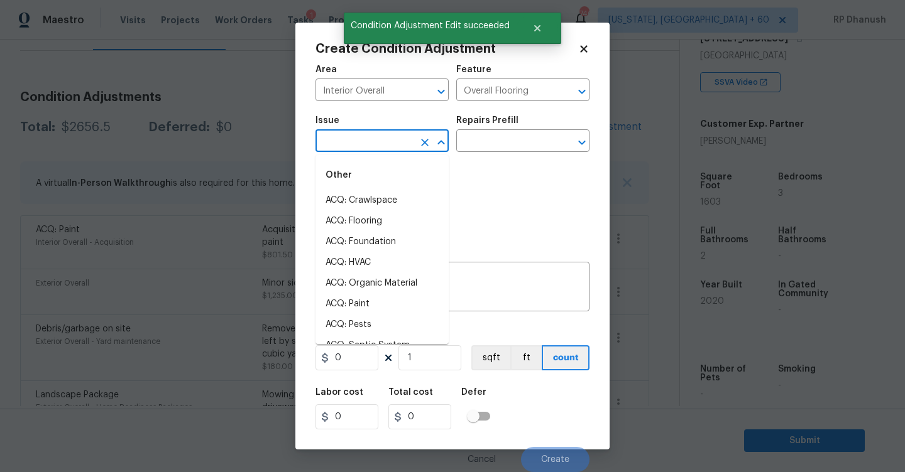
click at [385, 143] on input "text" at bounding box center [364, 142] width 98 height 19
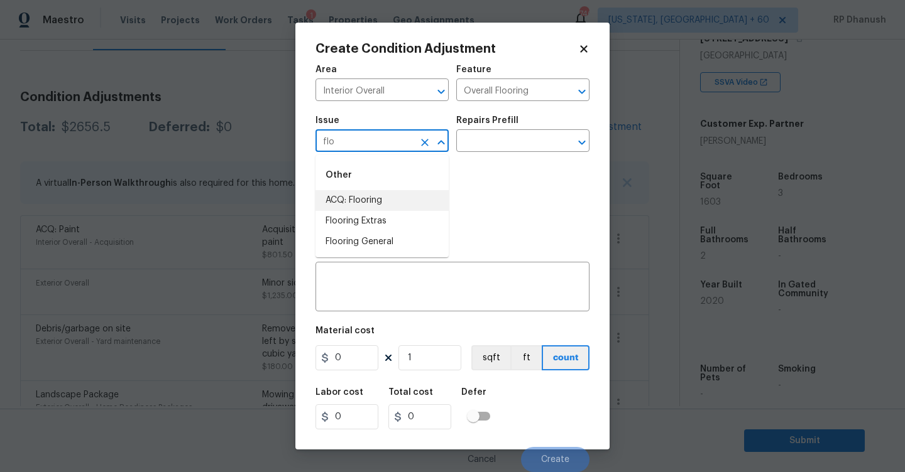
click at [373, 205] on li "ACQ: Flooring" at bounding box center [381, 200] width 133 height 21
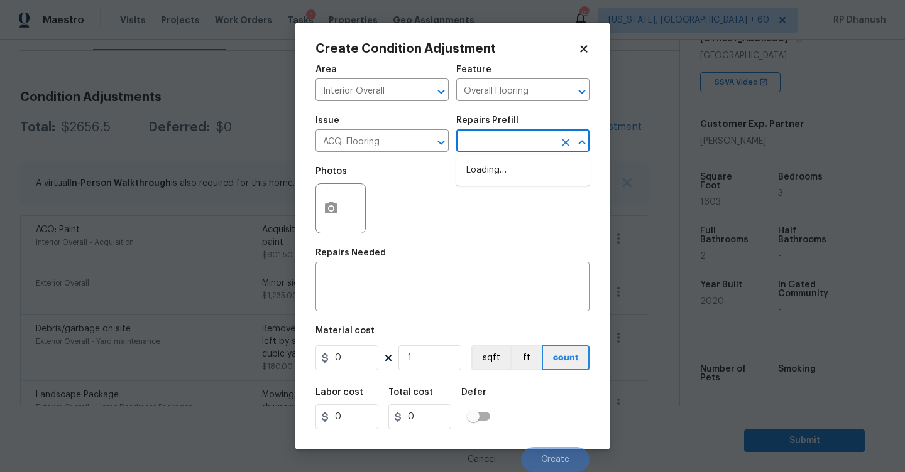
click at [480, 139] on input "text" at bounding box center [505, 142] width 98 height 19
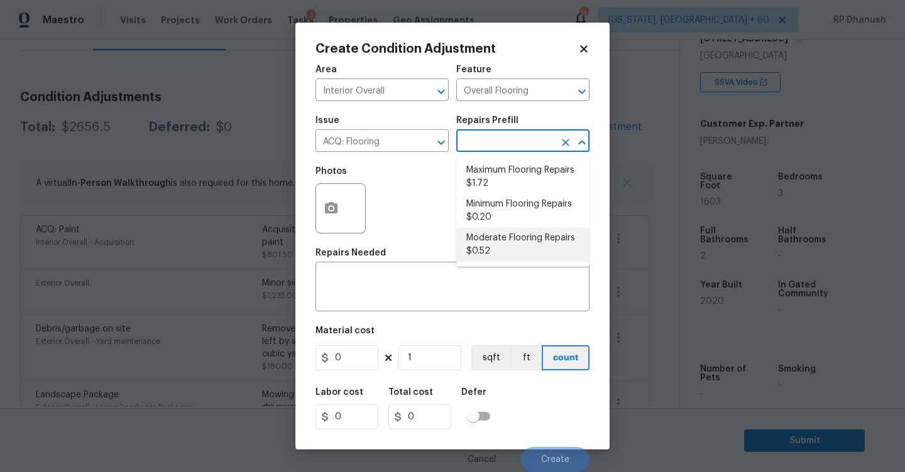
click at [486, 236] on li "Moderate Flooring Repairs $0.52" at bounding box center [522, 245] width 133 height 34
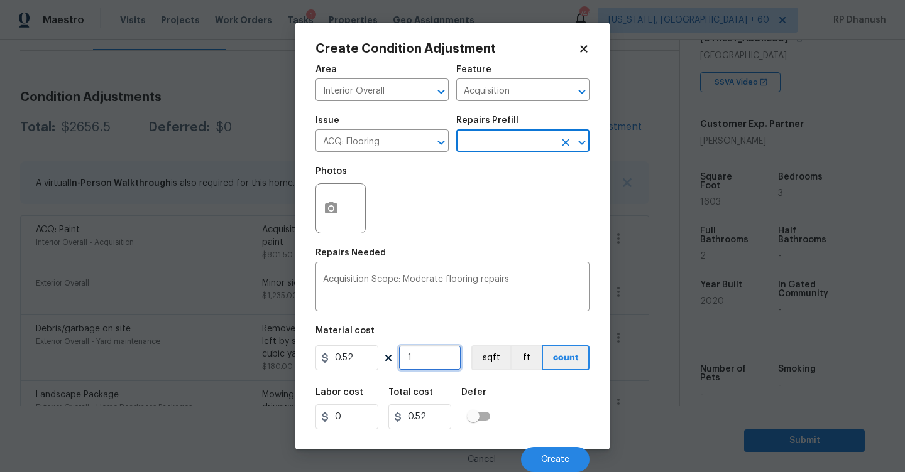
click at [415, 363] on input "1" at bounding box center [429, 358] width 63 height 25
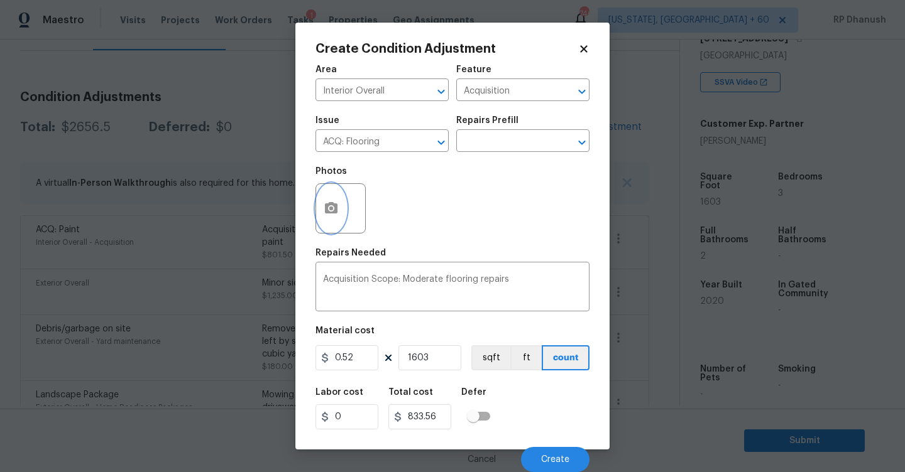
click at [329, 205] on icon "button" at bounding box center [331, 207] width 13 height 11
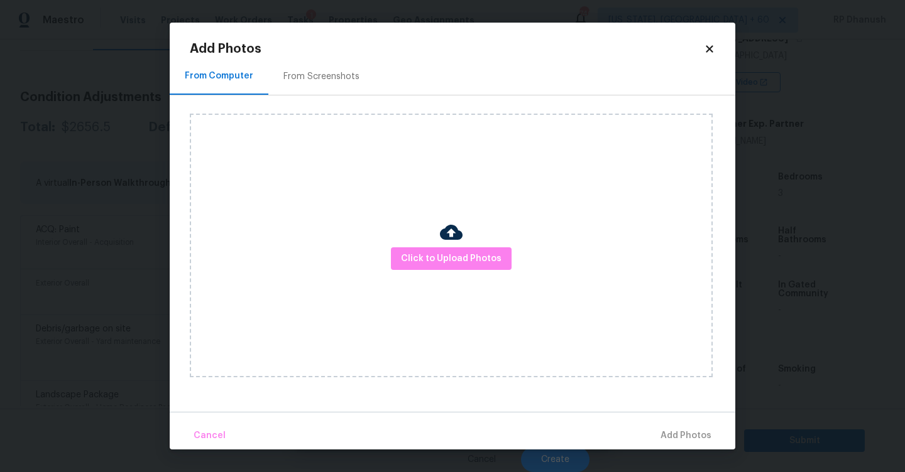
click at [311, 67] on div "From Screenshots" at bounding box center [321, 76] width 106 height 37
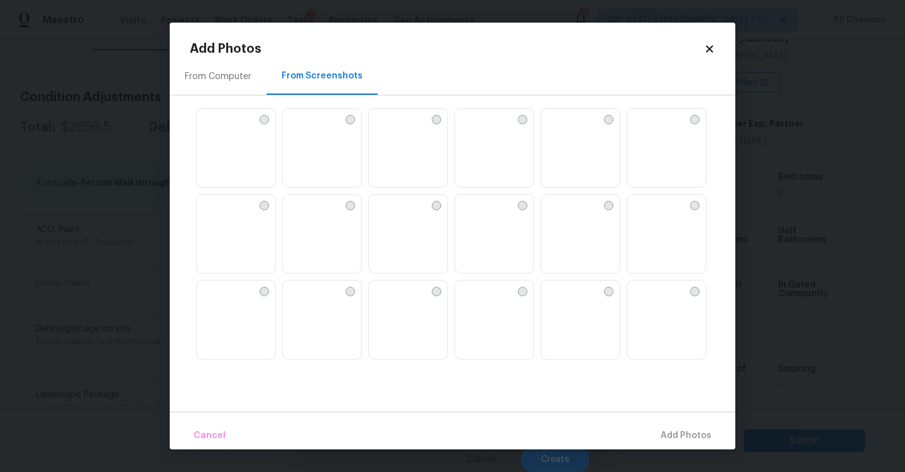
click at [389, 215] on img at bounding box center [379, 205] width 20 height 20
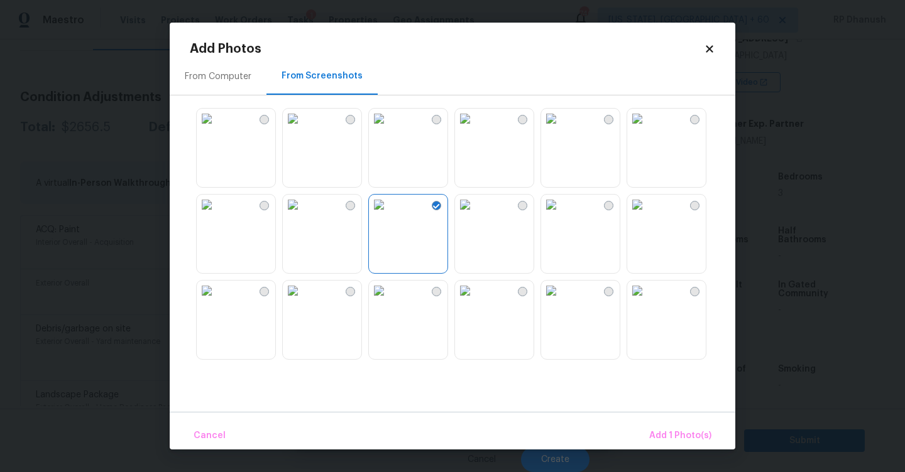
click at [475, 215] on img at bounding box center [465, 205] width 20 height 20
click at [560, 301] on img at bounding box center [551, 291] width 20 height 20
click at [475, 301] on img at bounding box center [465, 291] width 20 height 20
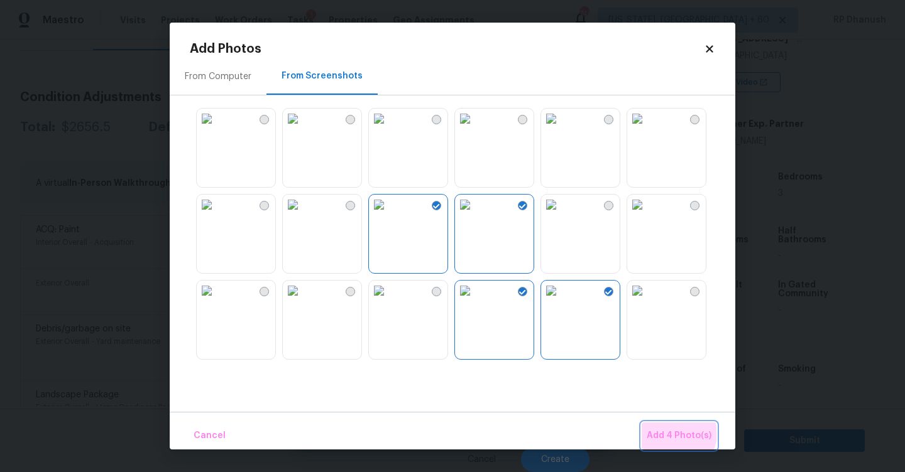
click at [679, 434] on span "Add 4 Photo(s)" at bounding box center [679, 437] width 65 height 16
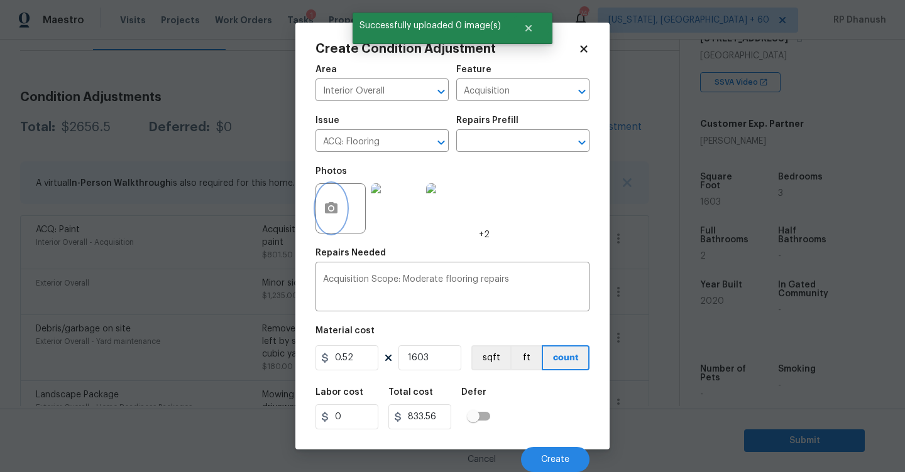
scroll to position [1, 0]
click at [548, 462] on span "Create" at bounding box center [555, 460] width 28 height 9
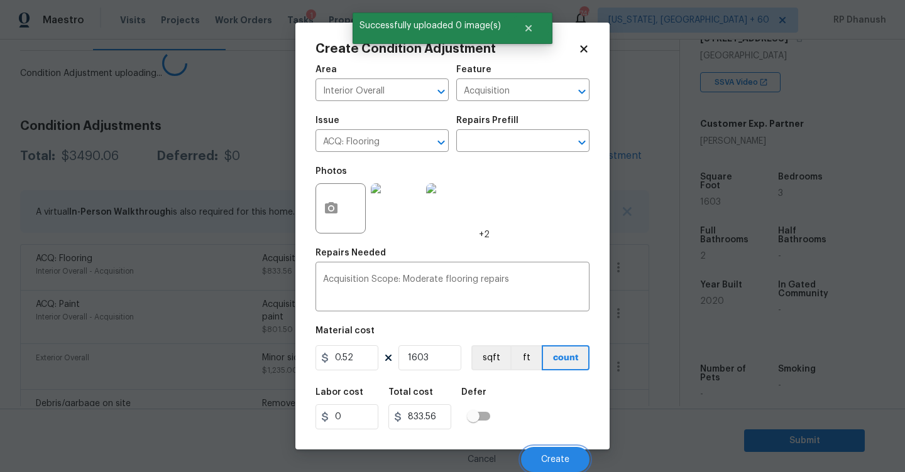
scroll to position [0, 0]
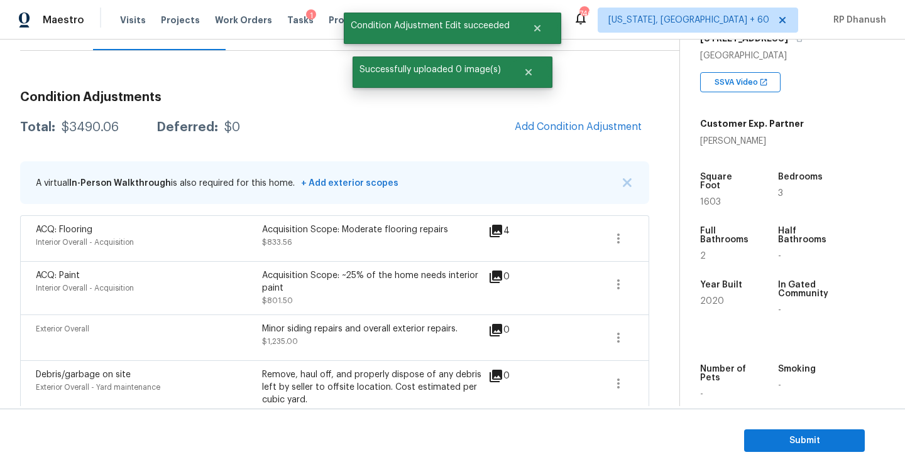
click at [596, 109] on div "Condition Adjustments Total: $3490.06 Deferred: $0 Add Condition Adjustment A v…" at bounding box center [334, 370] width 629 height 579
click at [596, 114] on button "Add Condition Adjustment" at bounding box center [578, 127] width 142 height 26
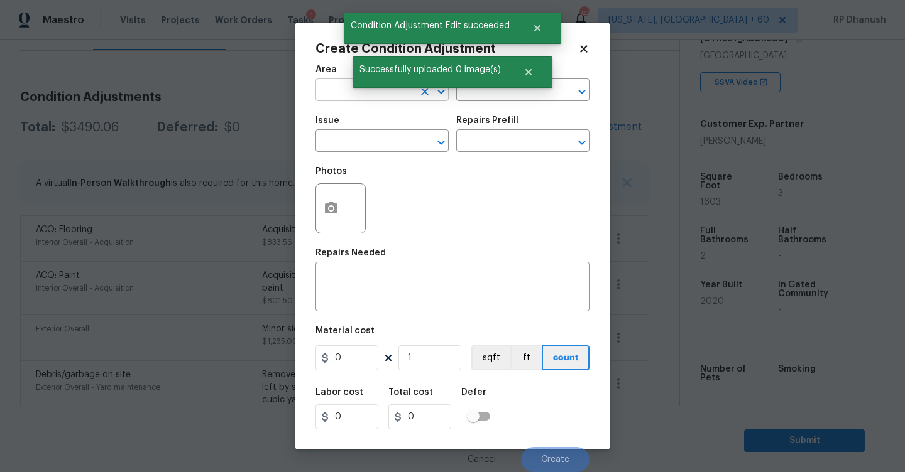
click at [346, 90] on input "text" at bounding box center [364, 91] width 98 height 19
click at [346, 131] on li "Interior Overall" at bounding box center [381, 140] width 133 height 21
click at [493, 96] on input "text" at bounding box center [505, 91] width 98 height 19
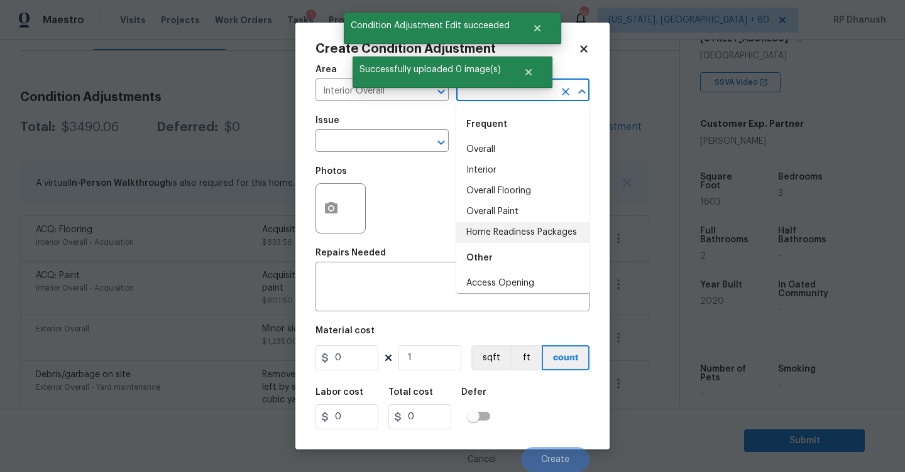
click at [491, 235] on li "Home Readiness Packages" at bounding box center [522, 232] width 133 height 21
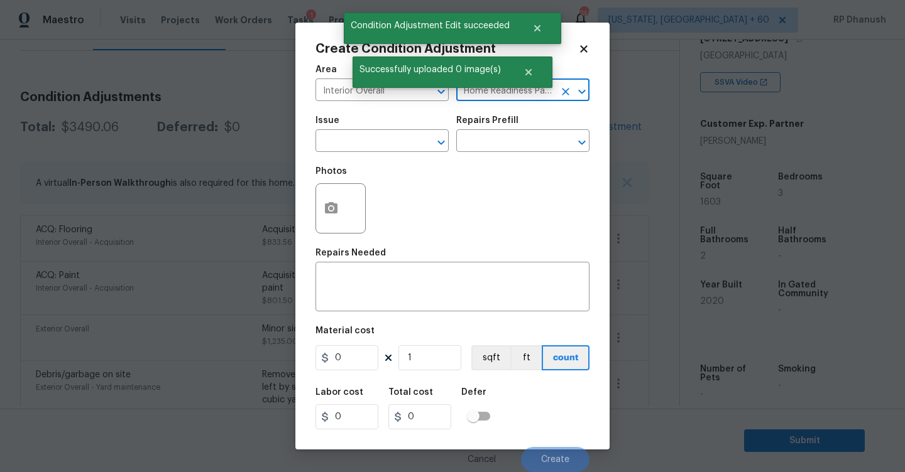
click at [379, 125] on div "Issue" at bounding box center [381, 124] width 133 height 16
click at [378, 134] on input "text" at bounding box center [364, 142] width 98 height 19
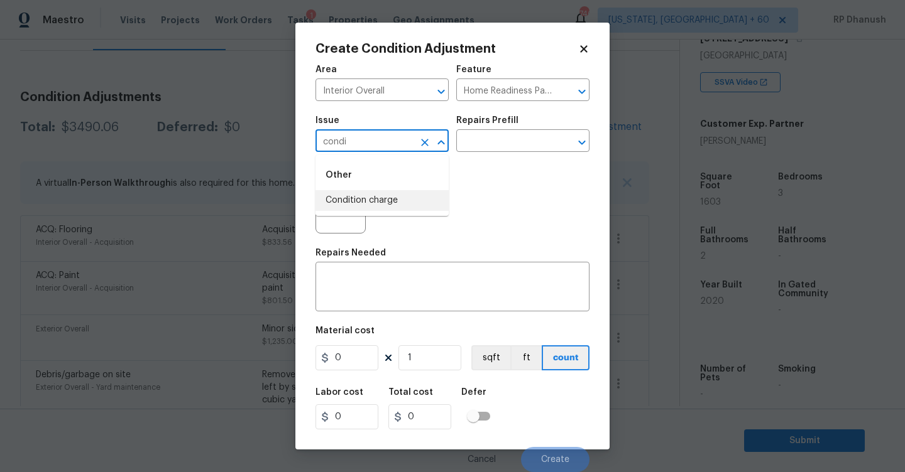
click at [382, 200] on li "Condition charge" at bounding box center [381, 200] width 133 height 21
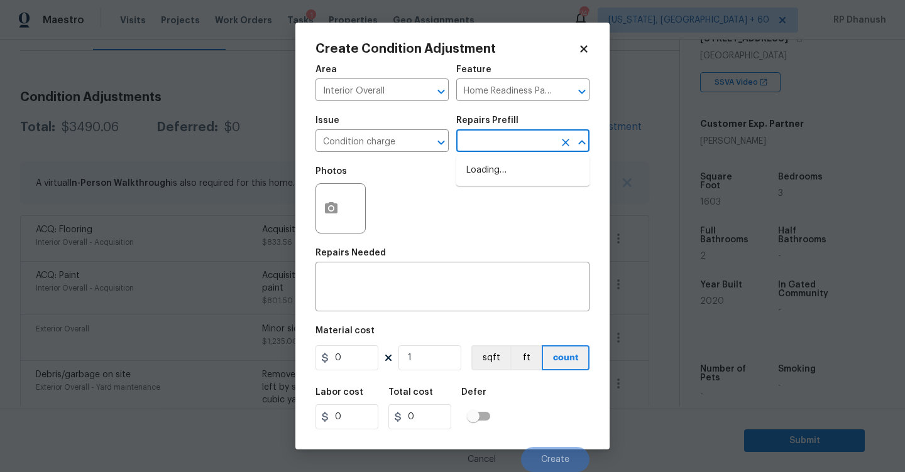
click at [501, 145] on input "text" at bounding box center [505, 142] width 98 height 19
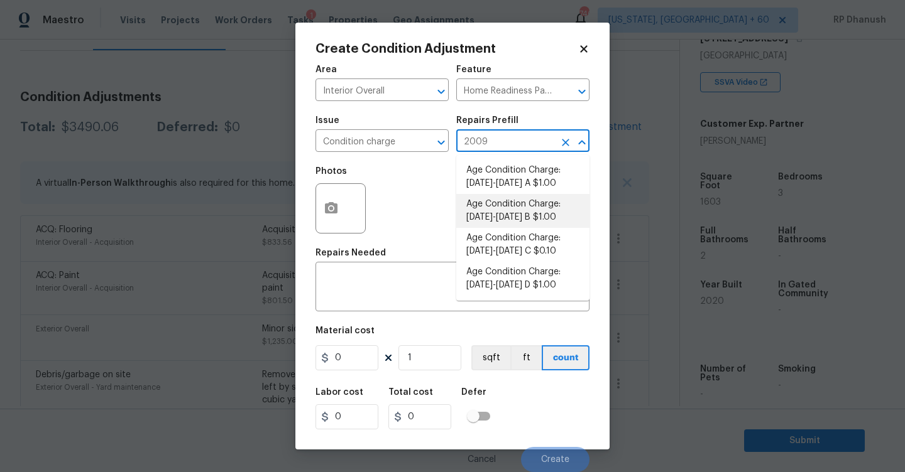
click at [501, 205] on li "Age Condition Charge: [DATE]-[DATE] B $1.00" at bounding box center [522, 211] width 133 height 34
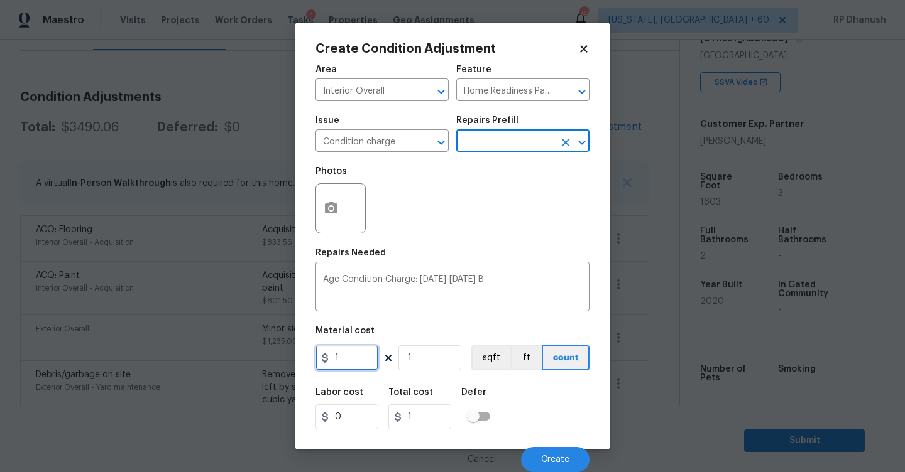
click at [356, 360] on input "1" at bounding box center [346, 358] width 63 height 25
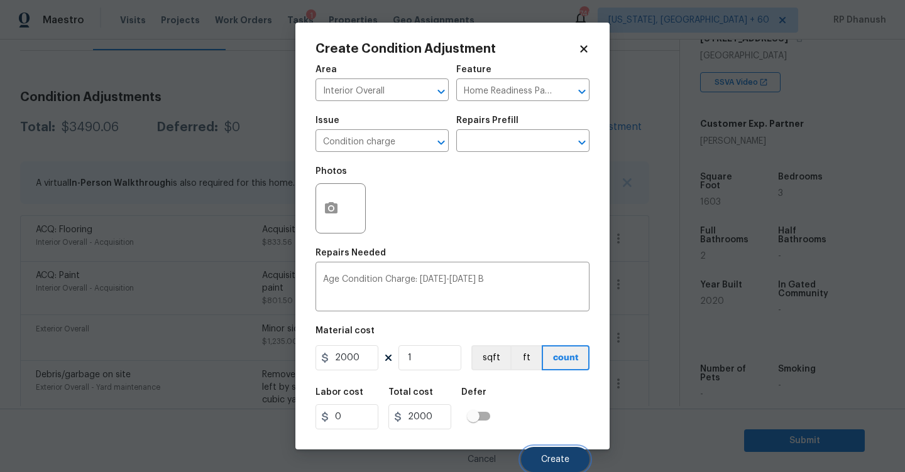
click at [566, 452] on button "Create" at bounding box center [555, 459] width 68 height 25
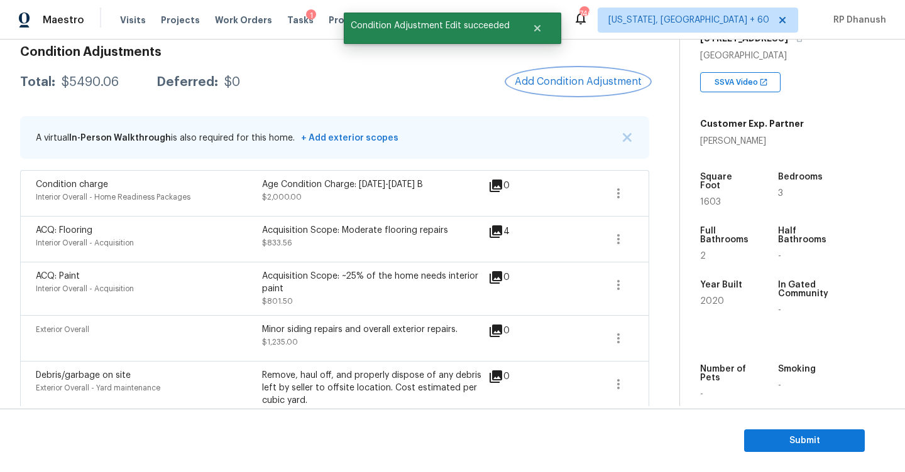
scroll to position [184, 0]
click at [584, 89] on button "Add Condition Adjustment" at bounding box center [578, 82] width 142 height 26
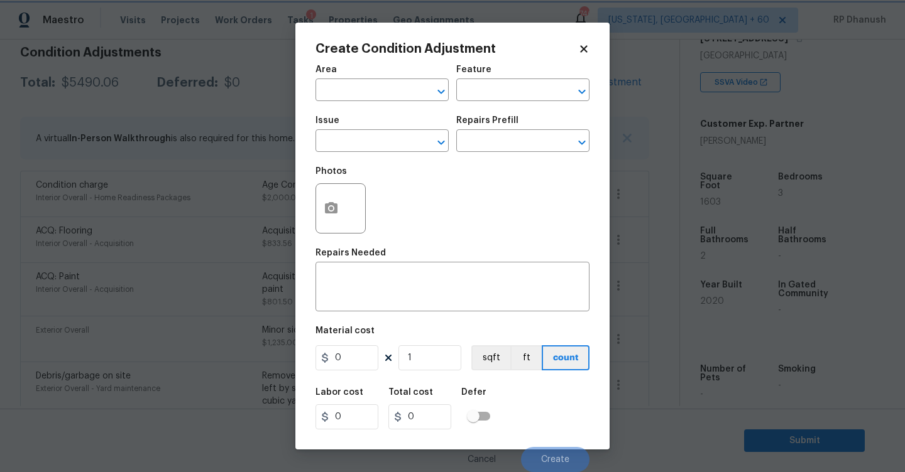
scroll to position [1, 0]
click at [204, 253] on body "Maestro Visits Projects Work Orders Tasks 1 Properties Geo Assignments 746 [US_…" at bounding box center [452, 236] width 905 height 472
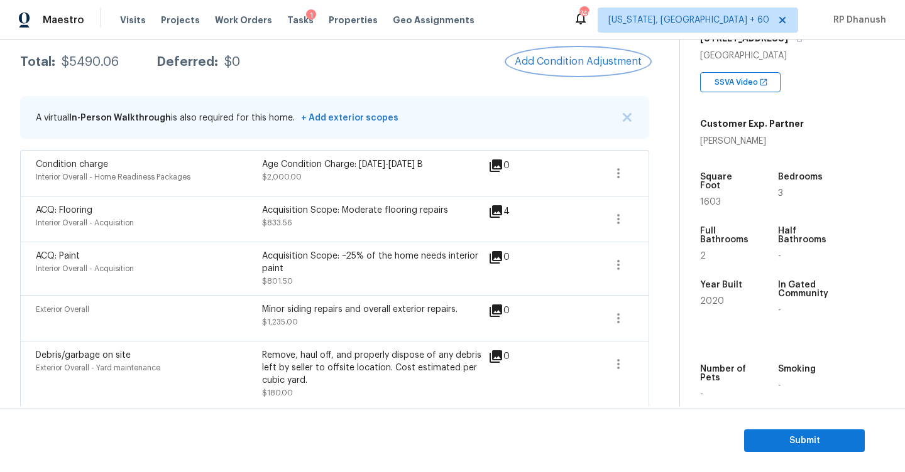
scroll to position [165, 0]
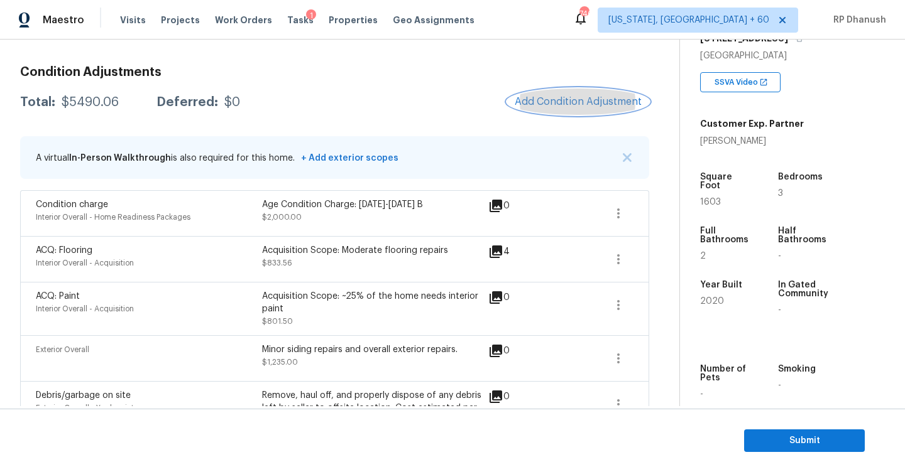
click at [550, 112] on button "Add Condition Adjustment" at bounding box center [578, 102] width 142 height 26
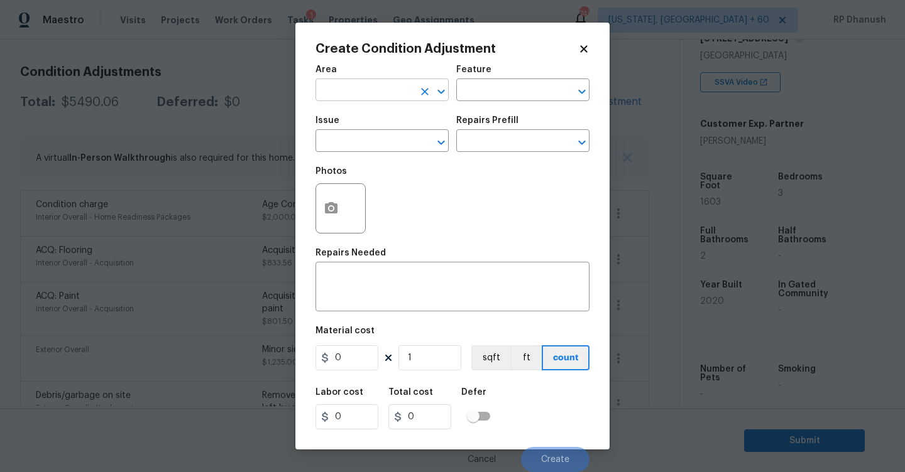
click at [354, 96] on input "text" at bounding box center [364, 91] width 98 height 19
click at [353, 113] on li "Roof" at bounding box center [381, 119] width 133 height 21
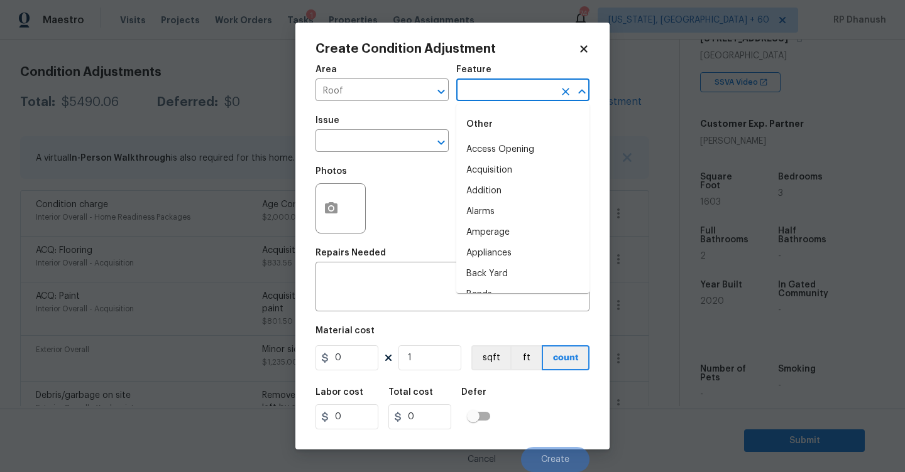
click at [498, 93] on input "text" at bounding box center [505, 91] width 98 height 19
click at [488, 169] on li "Roof" at bounding box center [522, 170] width 133 height 21
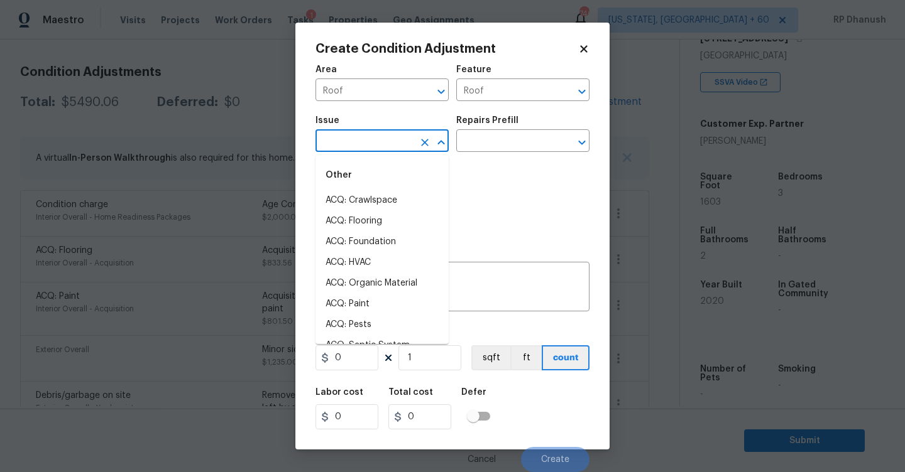
click at [407, 141] on input "text" at bounding box center [364, 142] width 98 height 19
click at [401, 190] on li "ACQ: Shingle Roof" at bounding box center [381, 200] width 133 height 21
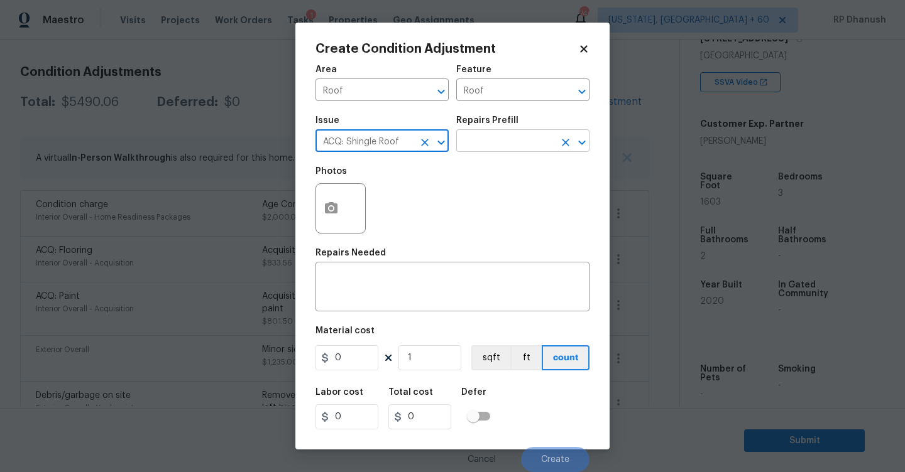
click at [526, 144] on input "text" at bounding box center [505, 142] width 98 height 19
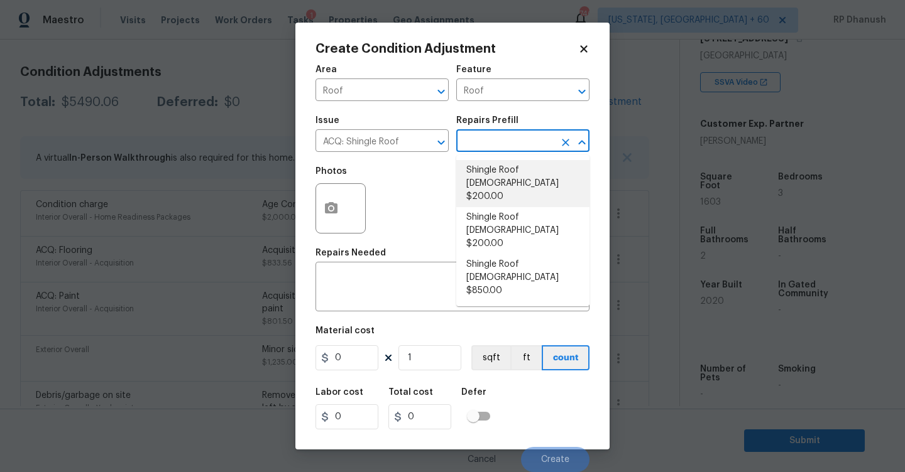
click at [517, 171] on li "Shingle Roof [DEMOGRAPHIC_DATA] $200.00" at bounding box center [522, 183] width 133 height 47
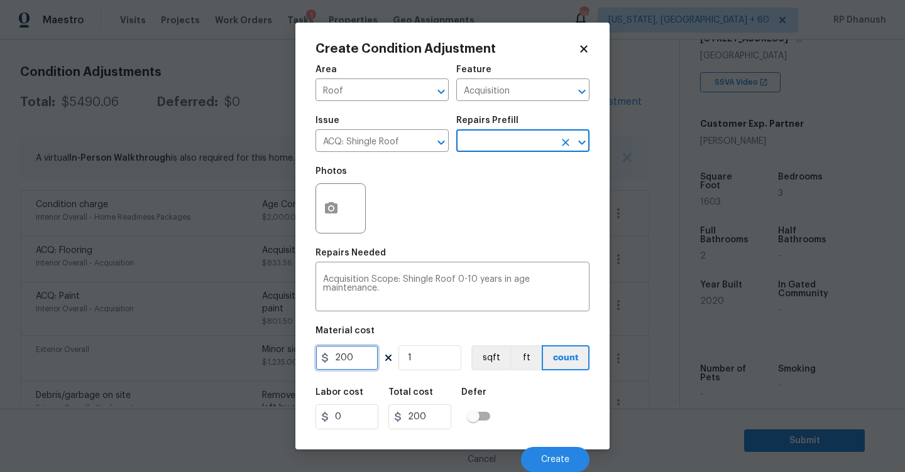
click at [359, 365] on input "200" at bounding box center [346, 358] width 63 height 25
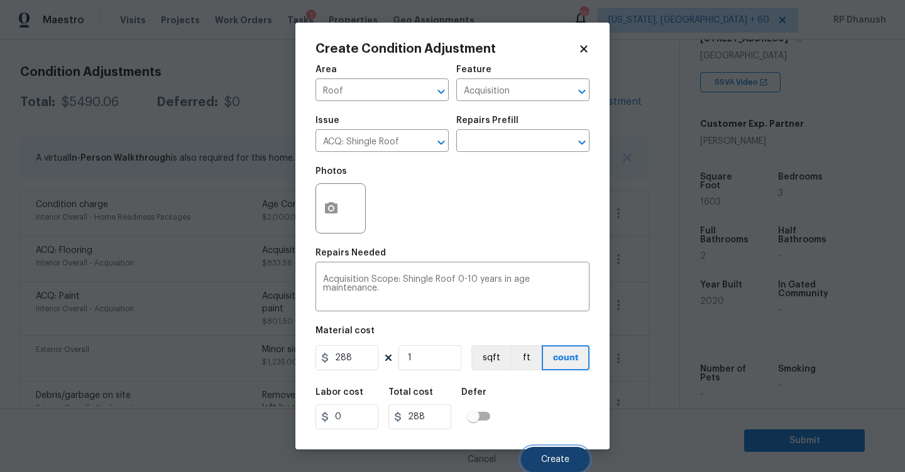
click at [585, 467] on button "Create" at bounding box center [555, 459] width 68 height 25
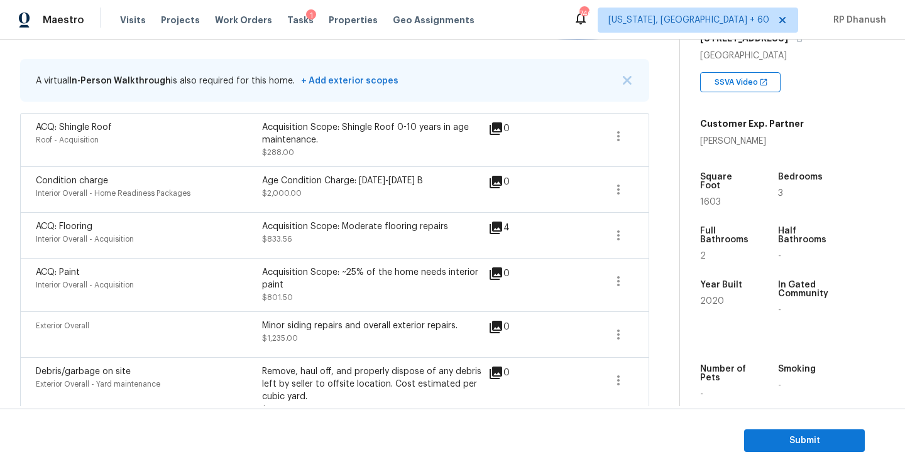
scroll to position [238, 0]
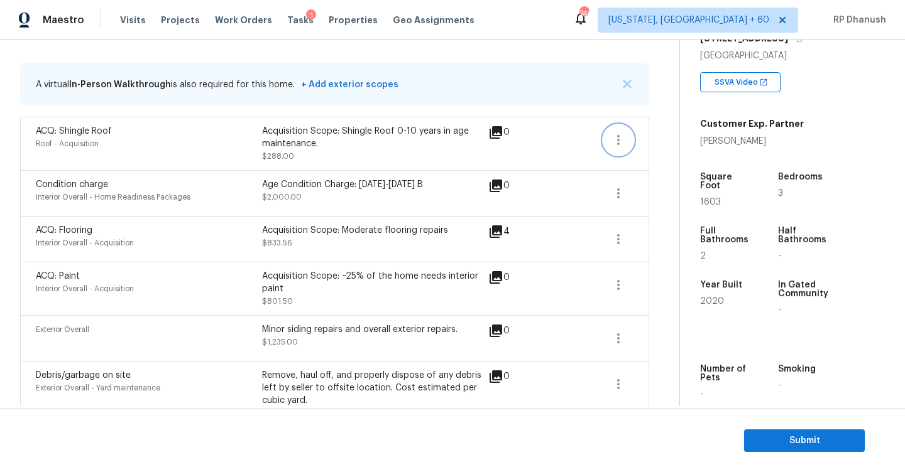
click at [623, 131] on button "button" at bounding box center [618, 140] width 30 height 30
click at [662, 131] on div "Edit" at bounding box center [690, 137] width 98 height 13
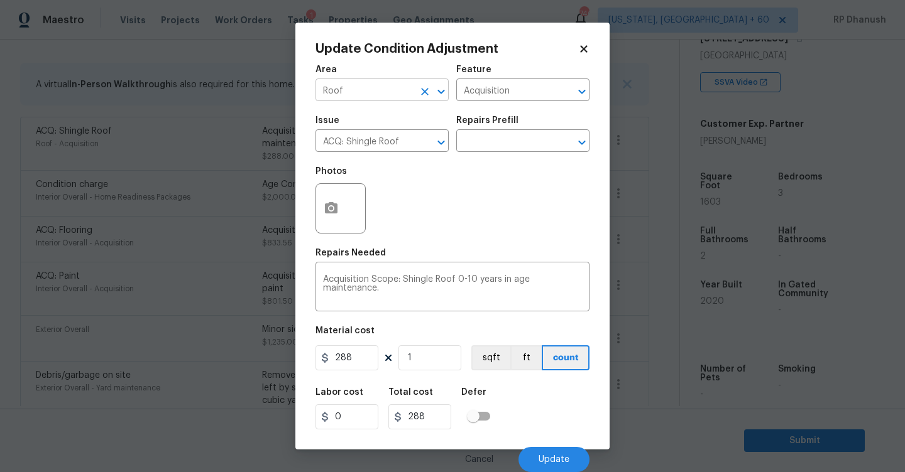
click at [368, 95] on input "Roof" at bounding box center [364, 91] width 98 height 19
click at [361, 133] on li "Exterior Overall" at bounding box center [381, 140] width 133 height 21
click at [499, 92] on input "Acquisition" at bounding box center [505, 91] width 98 height 19
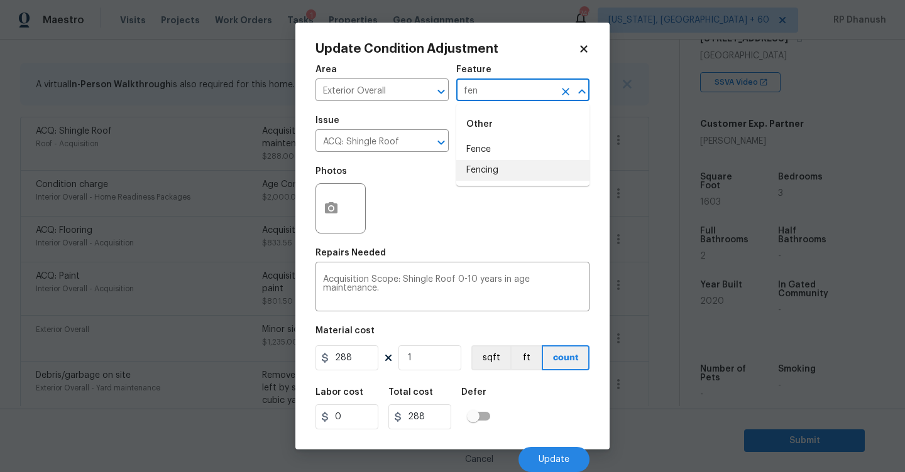
click at [488, 166] on li "Fencing" at bounding box center [522, 170] width 133 height 21
click at [361, 124] on div "Issue" at bounding box center [381, 124] width 133 height 16
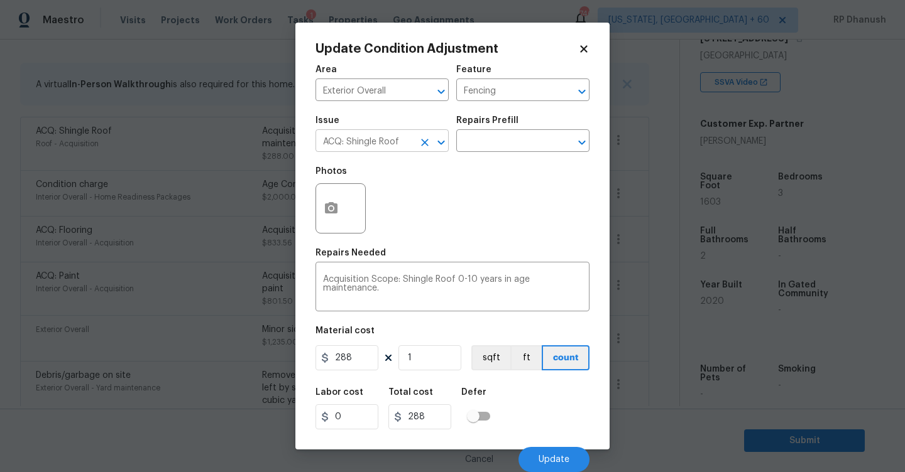
click at [361, 139] on input "ACQ: Shingle Roof" at bounding box center [364, 142] width 98 height 19
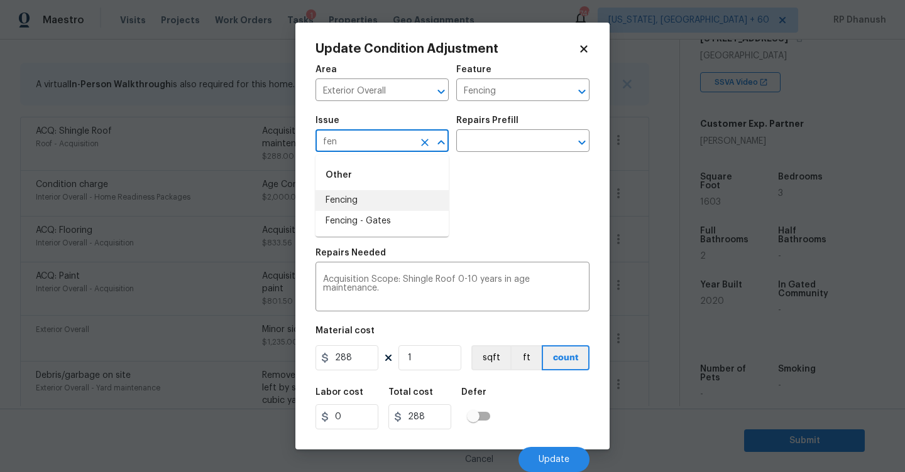
click at [369, 199] on li "Fencing" at bounding box center [381, 200] width 133 height 21
click at [369, 310] on div "Acquisition Scope: Shingle Roof 0-10 years in age maintenance. x ​" at bounding box center [452, 288] width 274 height 46
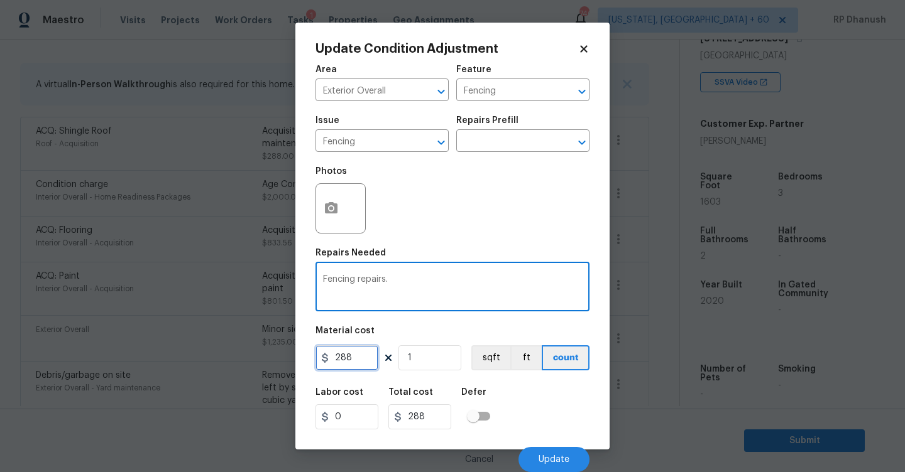
click at [356, 358] on input "288" at bounding box center [346, 358] width 63 height 25
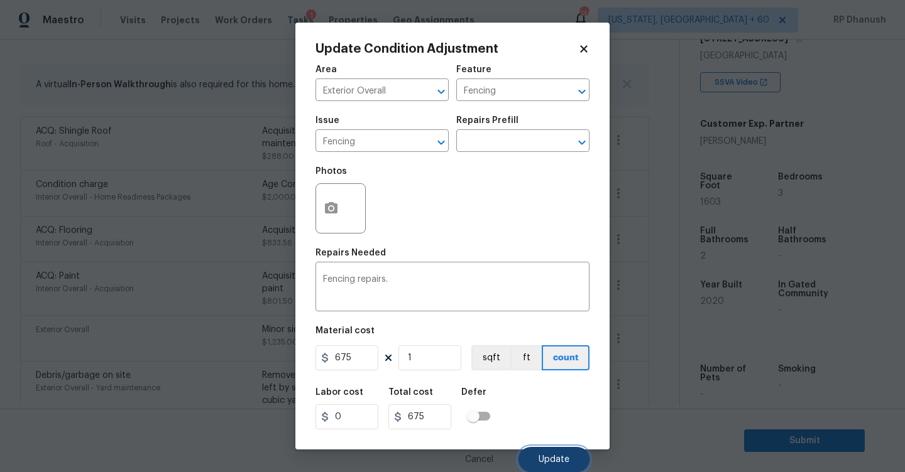
click at [522, 457] on button "Update" at bounding box center [553, 459] width 71 height 25
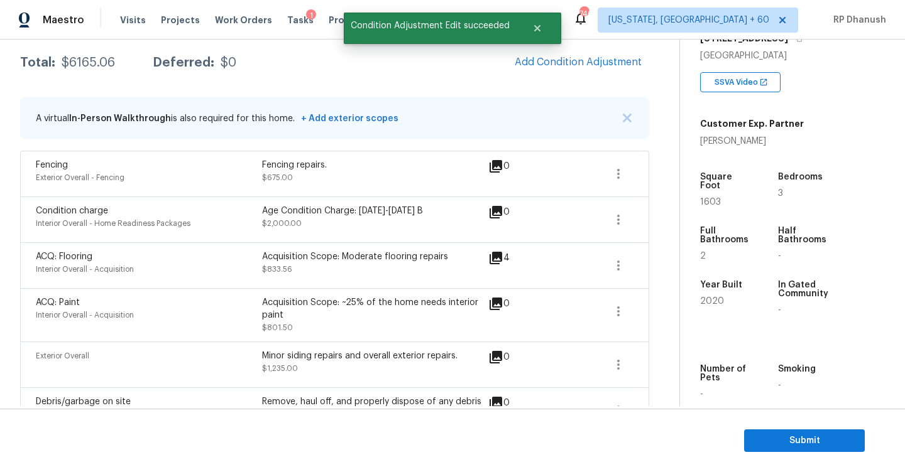
scroll to position [192, 0]
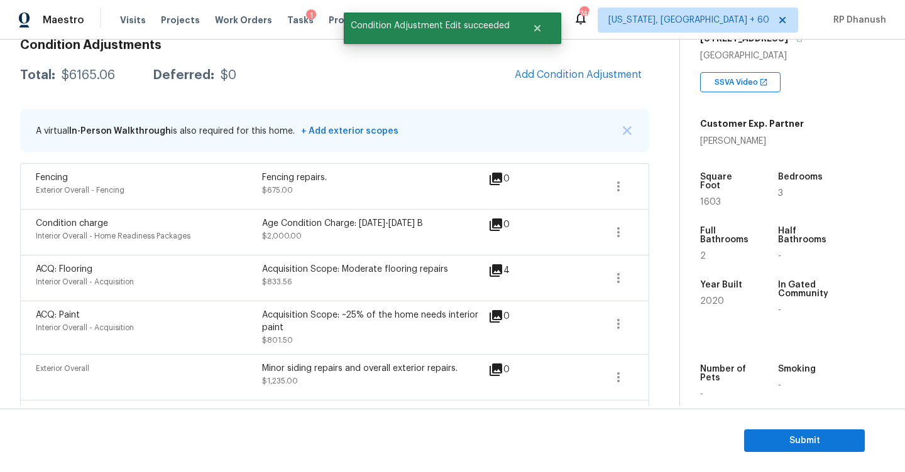
click at [74, 65] on div "Total: $6165.06 Deferred: $0 Add Condition Adjustment" at bounding box center [334, 76] width 629 height 28
click at [75, 65] on div "Total: $6165.06 Deferred: $0 Add Condition Adjustment" at bounding box center [334, 76] width 629 height 28
copy div "$6165.06"
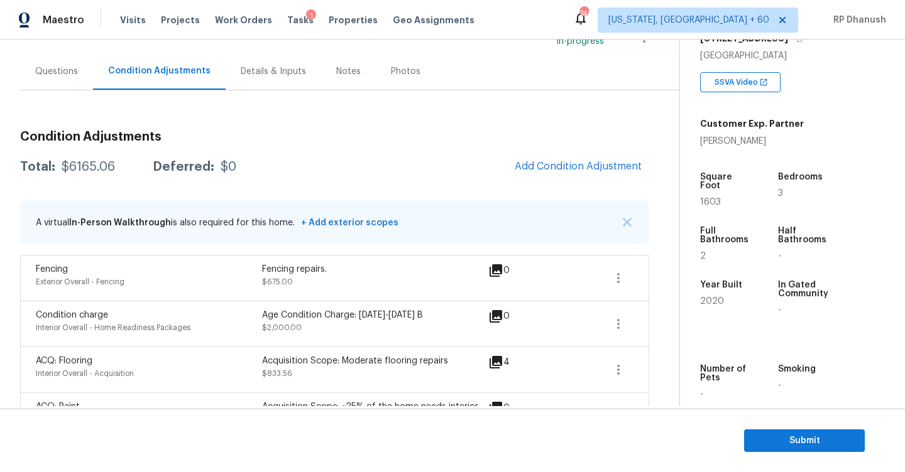
click at [54, 68] on div "Questions" at bounding box center [56, 71] width 43 height 13
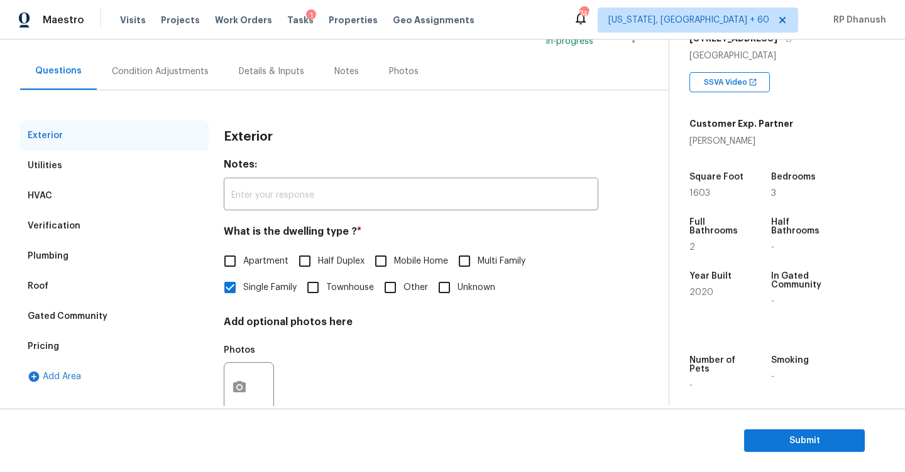
scroll to position [133, 0]
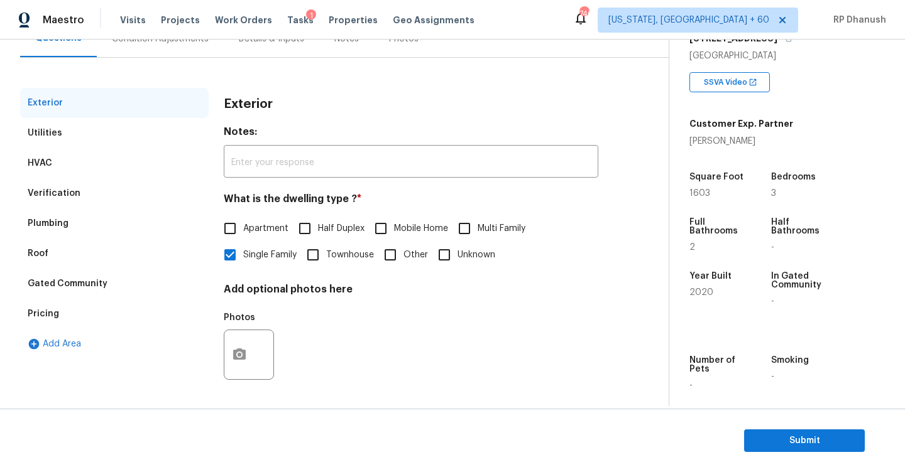
drag, startPoint x: 87, startPoint y: 200, endPoint x: 190, endPoint y: 251, distance: 115.2
click at [87, 200] on div "Verification" at bounding box center [114, 193] width 188 height 30
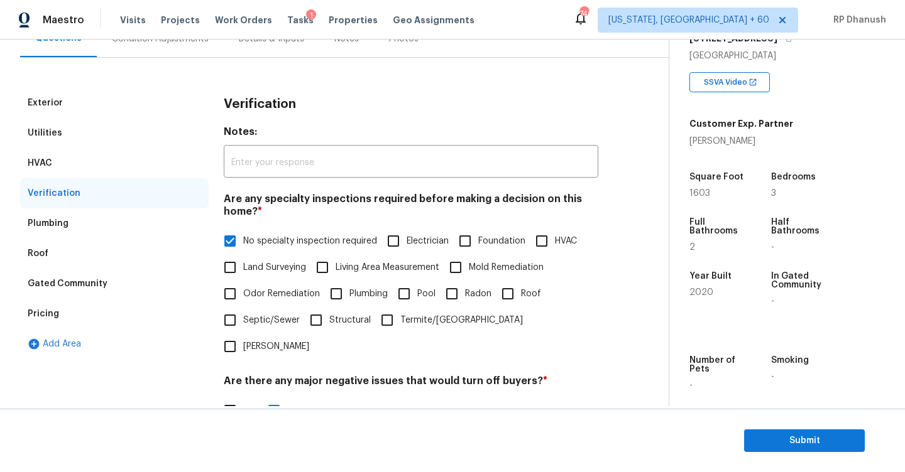
scroll to position [403, 0]
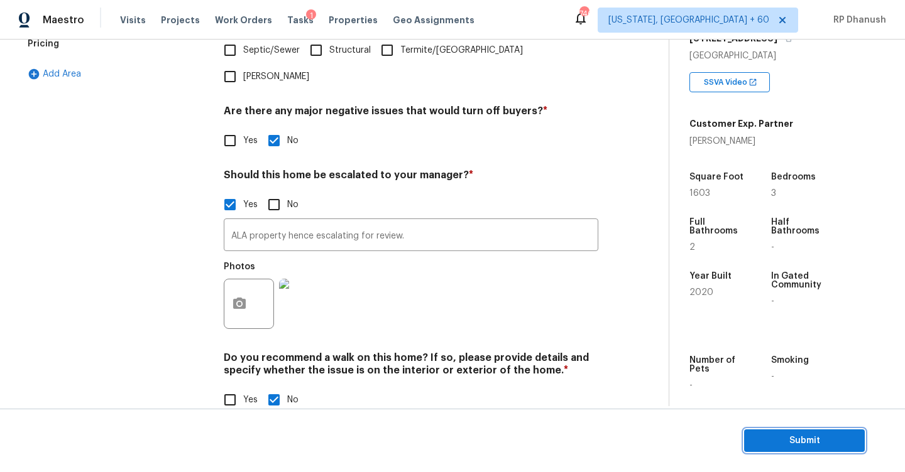
click at [787, 438] on span "Submit" at bounding box center [804, 442] width 101 height 16
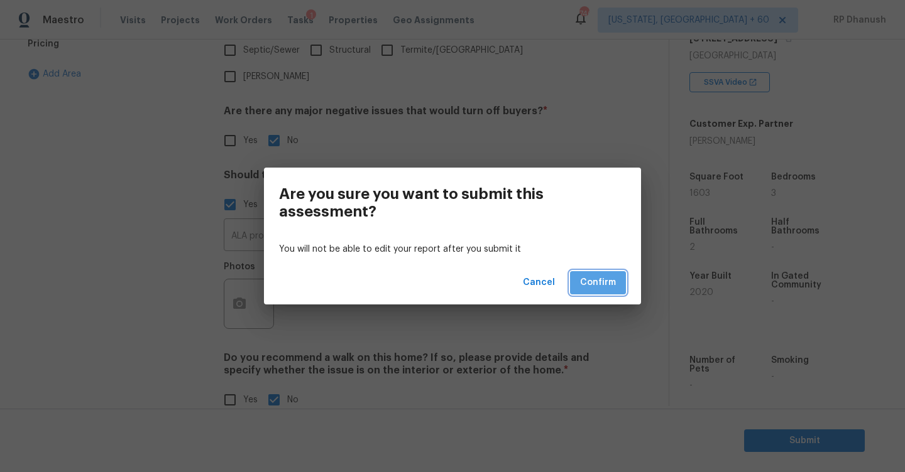
click at [616, 289] on button "Confirm" at bounding box center [598, 282] width 56 height 23
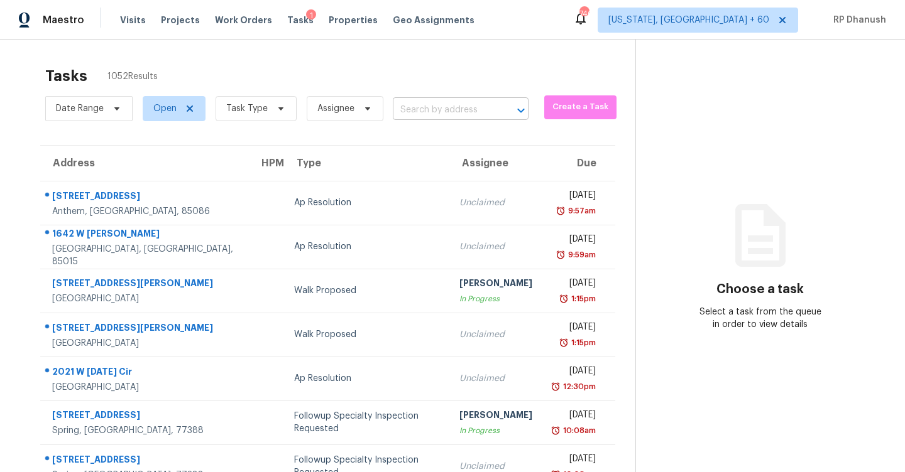
click at [396, 104] on input "text" at bounding box center [443, 110] width 101 height 19
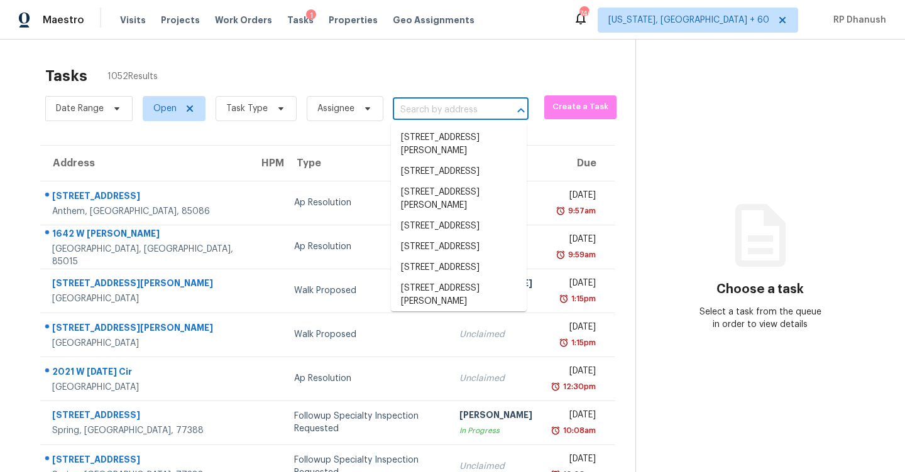
paste input "[STREET_ADDRESS][PERSON_NAME]"
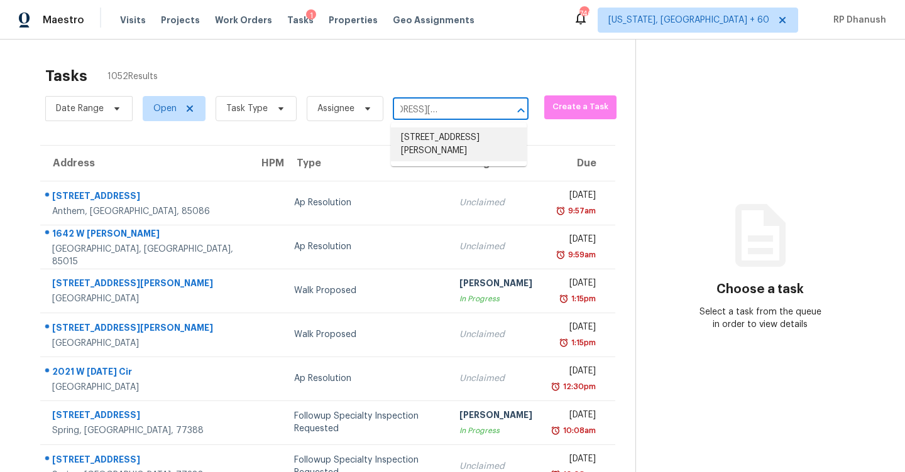
click at [422, 152] on li "[STREET_ADDRESS][PERSON_NAME]" at bounding box center [459, 145] width 136 height 34
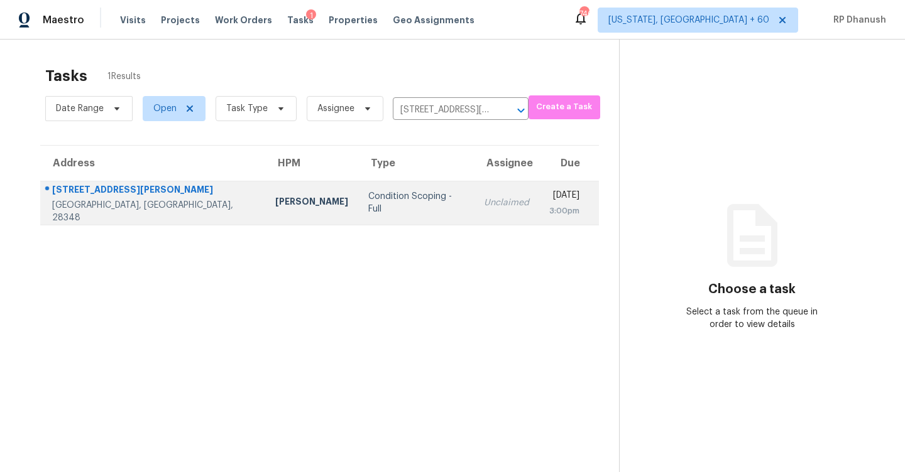
click at [474, 206] on td "Unclaimed" at bounding box center [506, 203] width 65 height 44
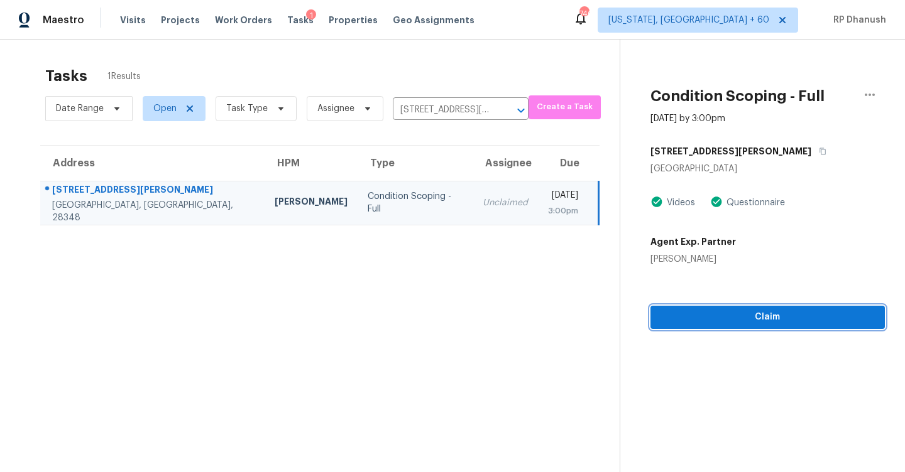
click at [690, 314] on span "Claim" at bounding box center [767, 318] width 214 height 16
